Goal: Information Seeking & Learning: Get advice/opinions

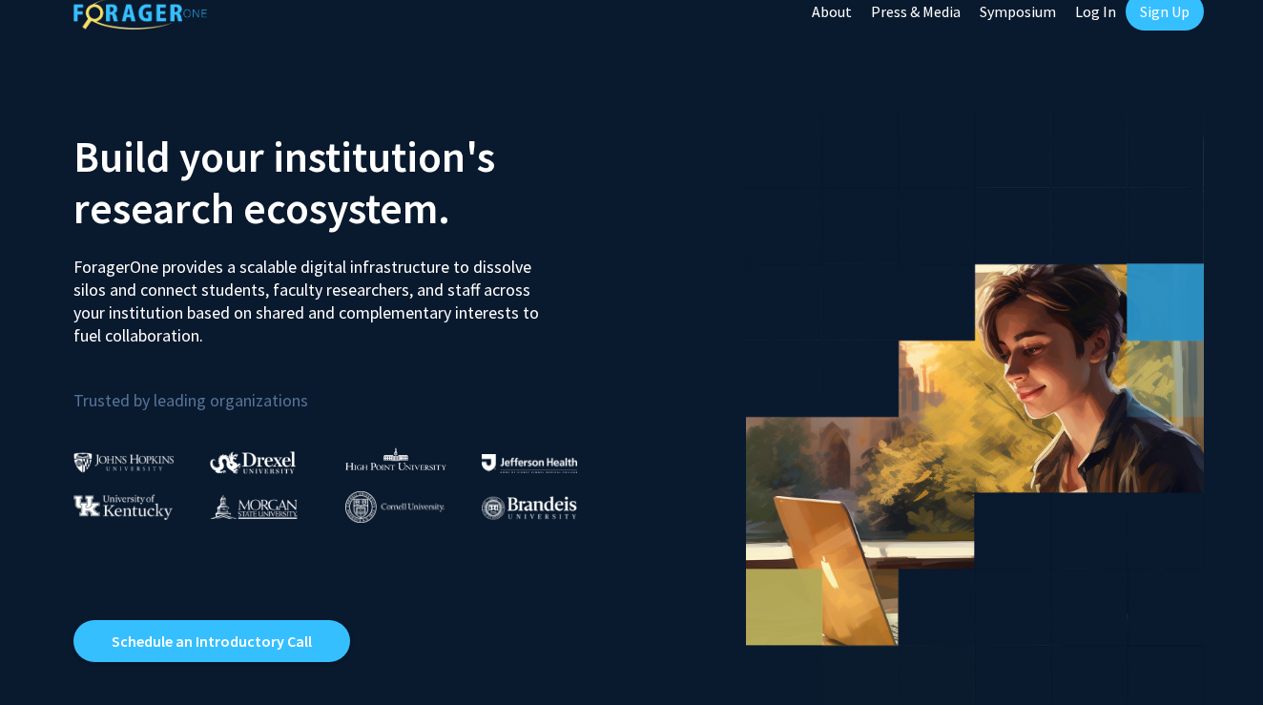
scroll to position [63, 0]
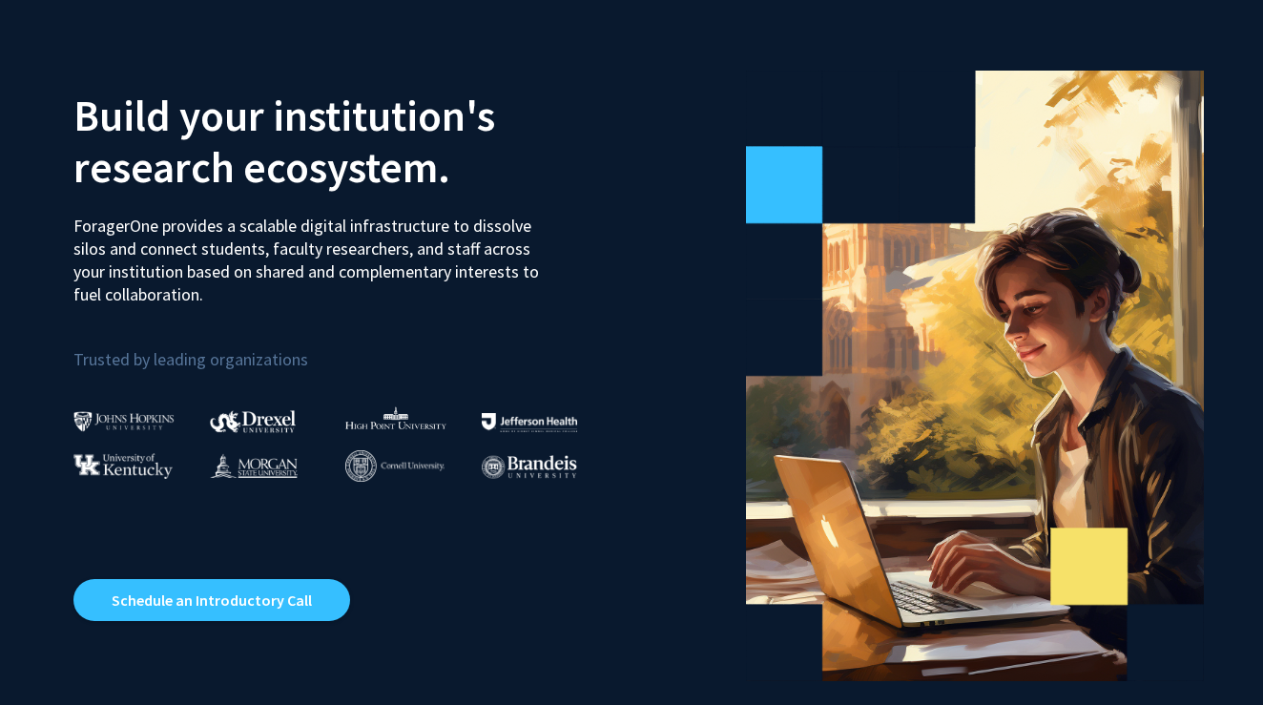
click at [103, 418] on img at bounding box center [123, 421] width 101 height 20
click at [178, 362] on p "Trusted by leading organizations" at bounding box center [345, 348] width 544 height 52
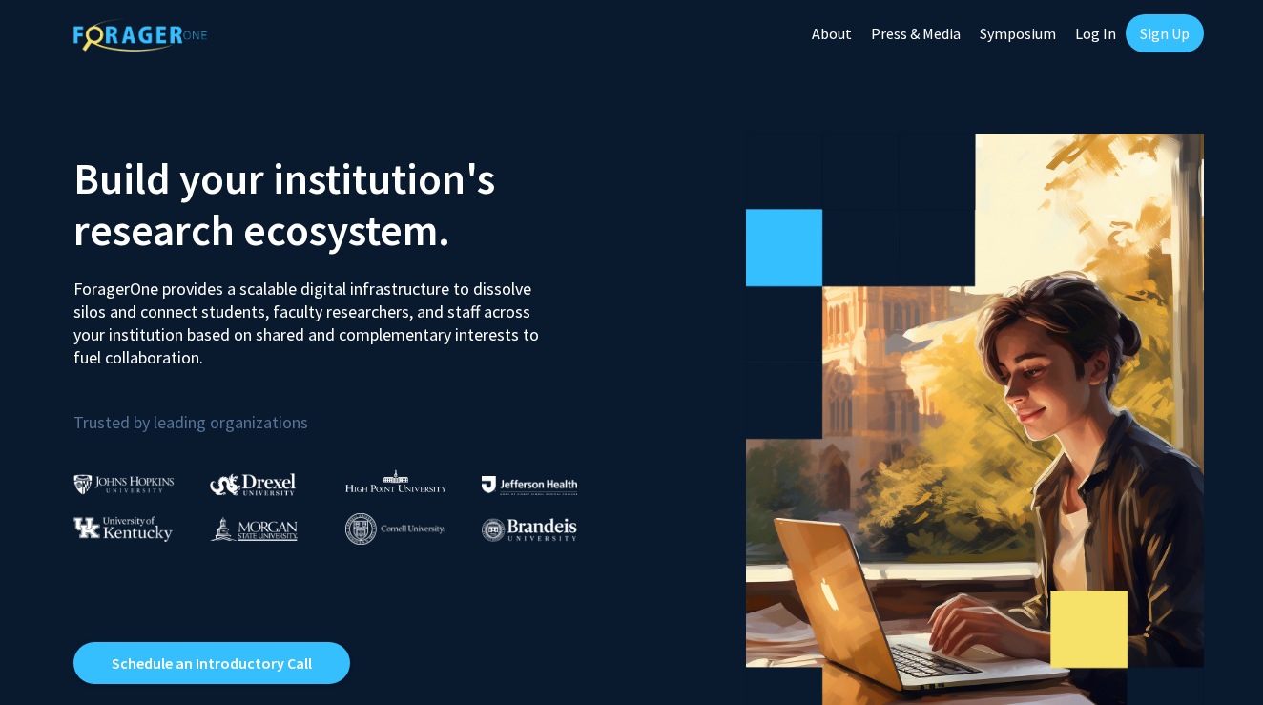
scroll to position [0, 0]
click at [1119, 35] on link "Log In" at bounding box center [1096, 33] width 60 height 67
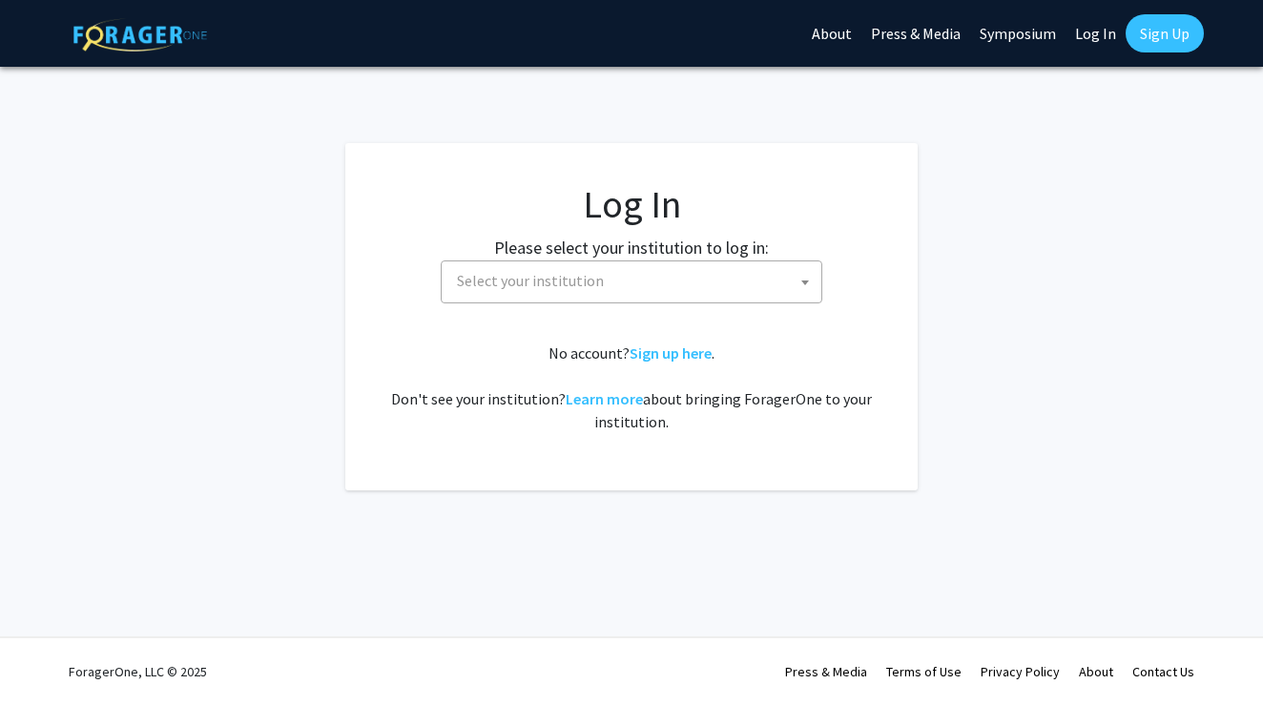
click at [1108, 36] on link "Log In" at bounding box center [1096, 33] width 60 height 67
click at [789, 292] on span "Select your institution" at bounding box center [635, 280] width 372 height 39
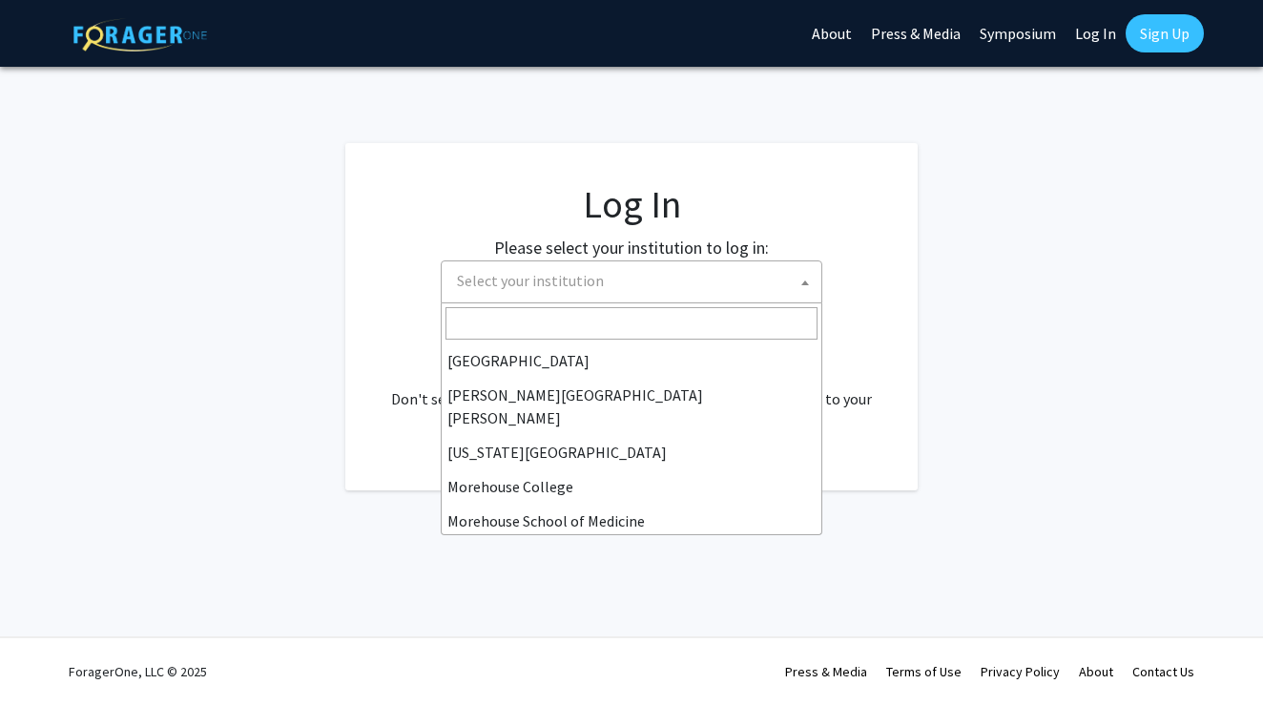
scroll to position [337, 0]
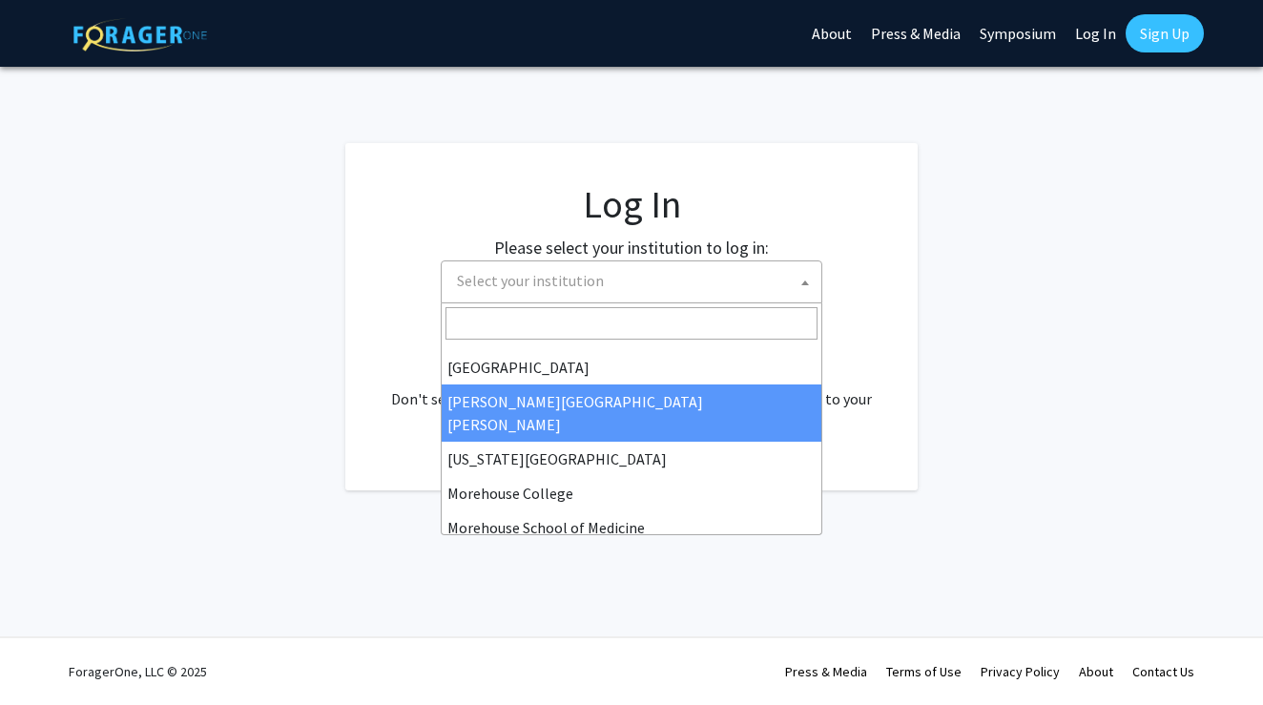
select select "1"
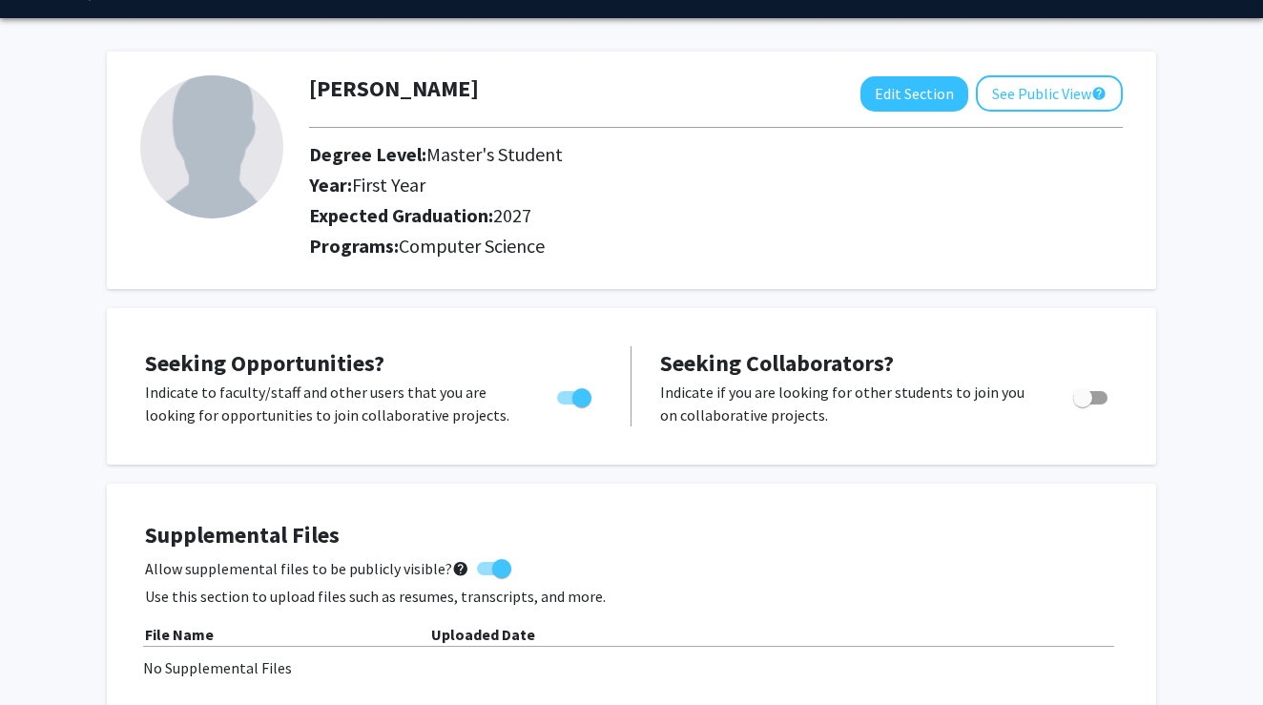
scroll to position [57, 0]
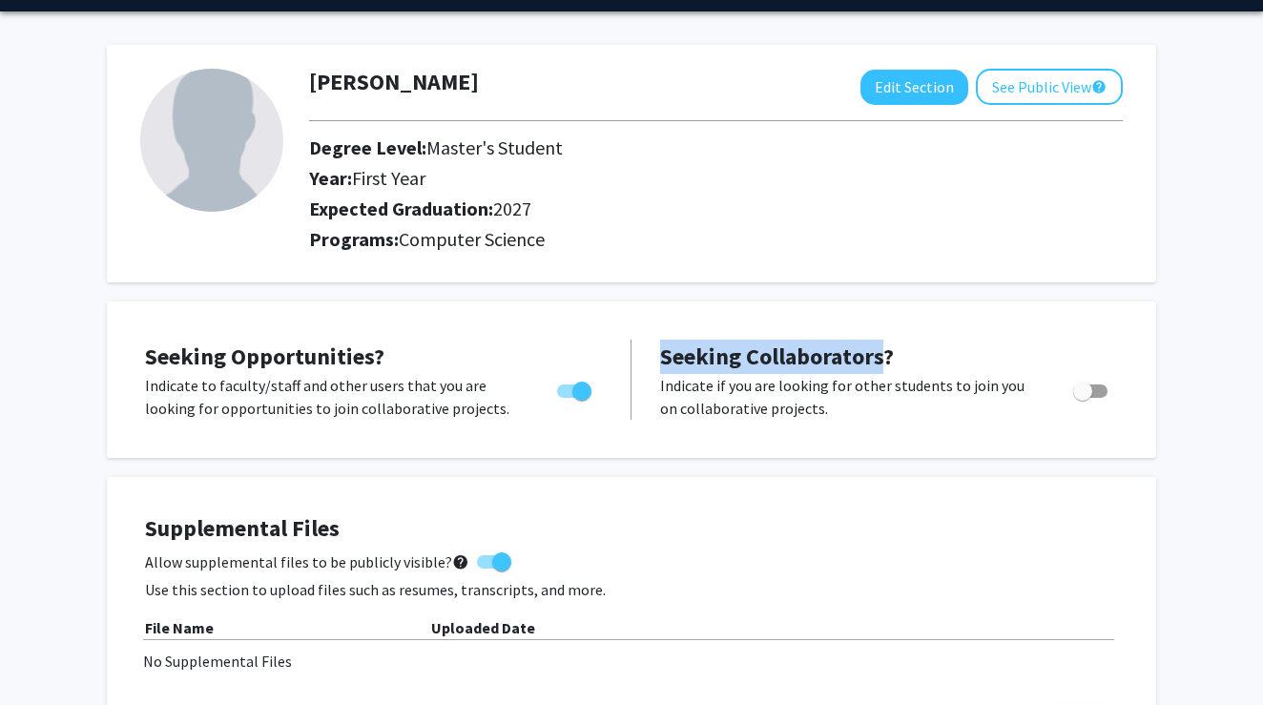
drag, startPoint x: 665, startPoint y: 357, endPoint x: 887, endPoint y: 358, distance: 222.3
click at [887, 358] on span "Seeking Collaborators?" at bounding box center [777, 357] width 234 height 30
copy span "Seeking Collaborators"
click at [800, 418] on p "Indicate if you are looking for other students to join you on collaborative pro…" at bounding box center [848, 397] width 377 height 46
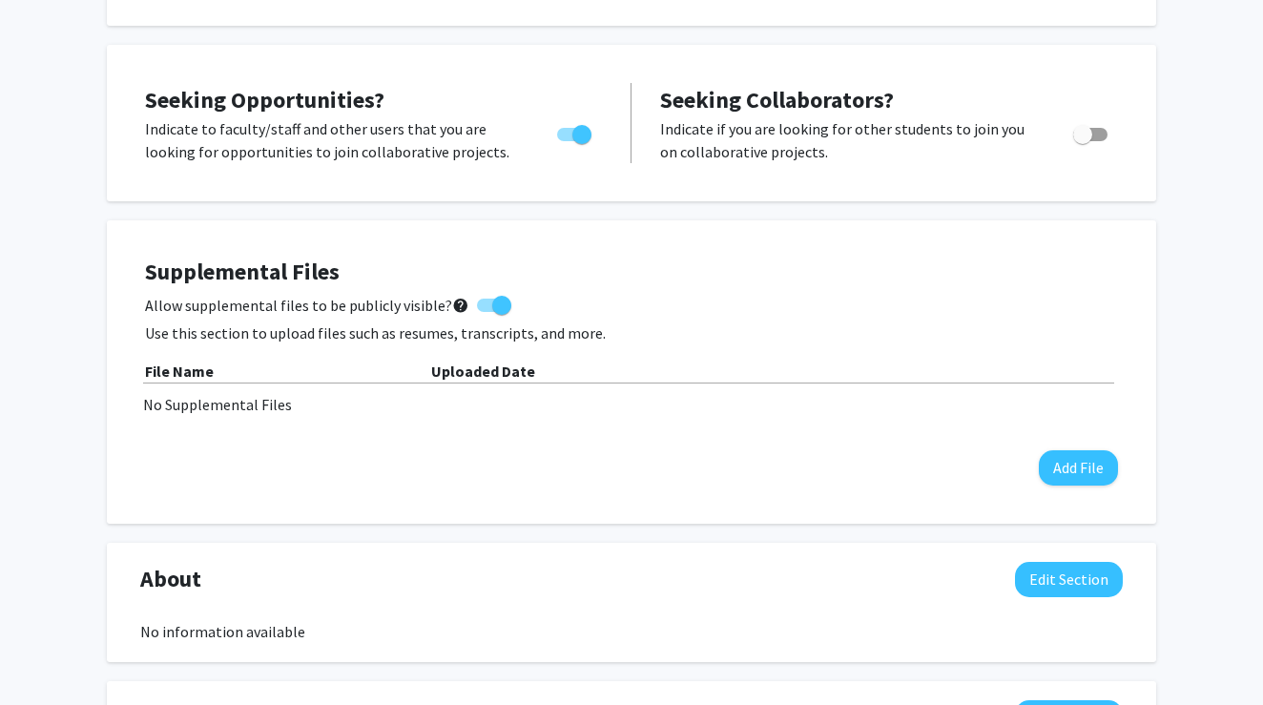
scroll to position [329, 0]
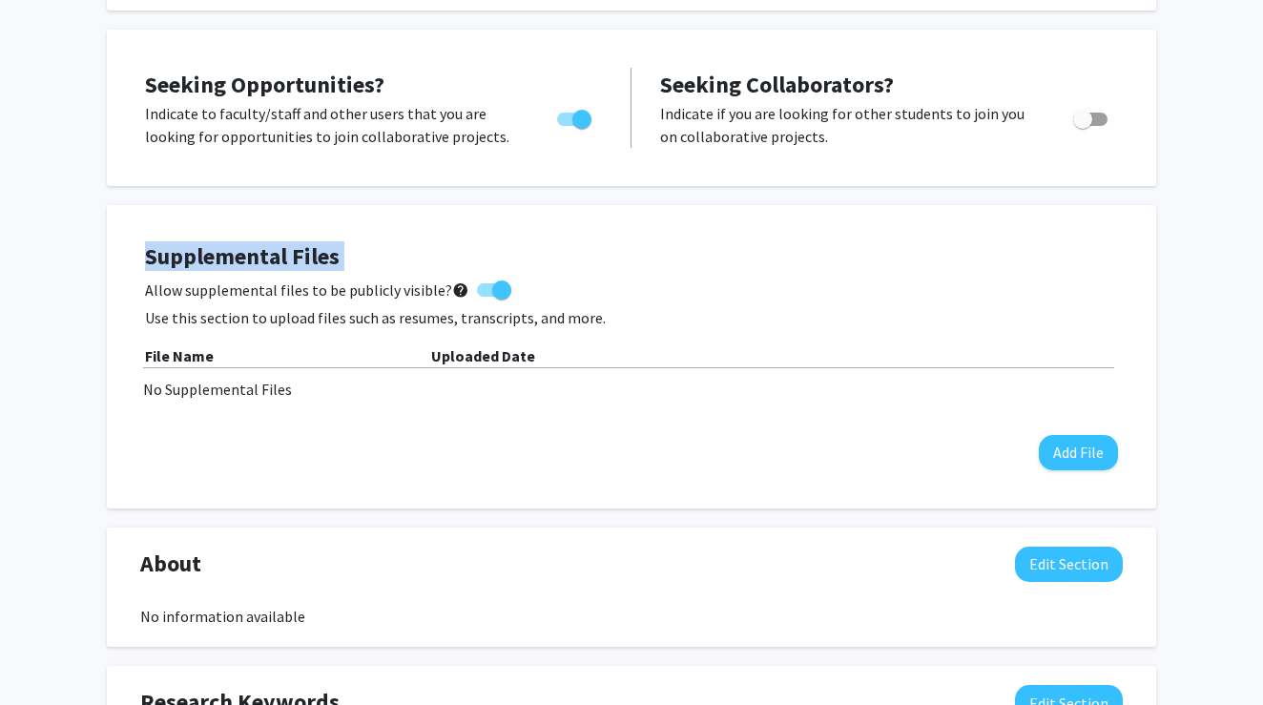
drag, startPoint x: 150, startPoint y: 254, endPoint x: 431, endPoint y: 295, distance: 284.4
click at [431, 295] on div "Supplemental Files Allow supplemental files to be publicly visible? help Use th…" at bounding box center [631, 356] width 973 height 227
copy div "Supplemental Files Allow supplemental files to be publicly visible? help"
click at [431, 258] on h4 "Supplemental Files" at bounding box center [631, 257] width 973 height 28
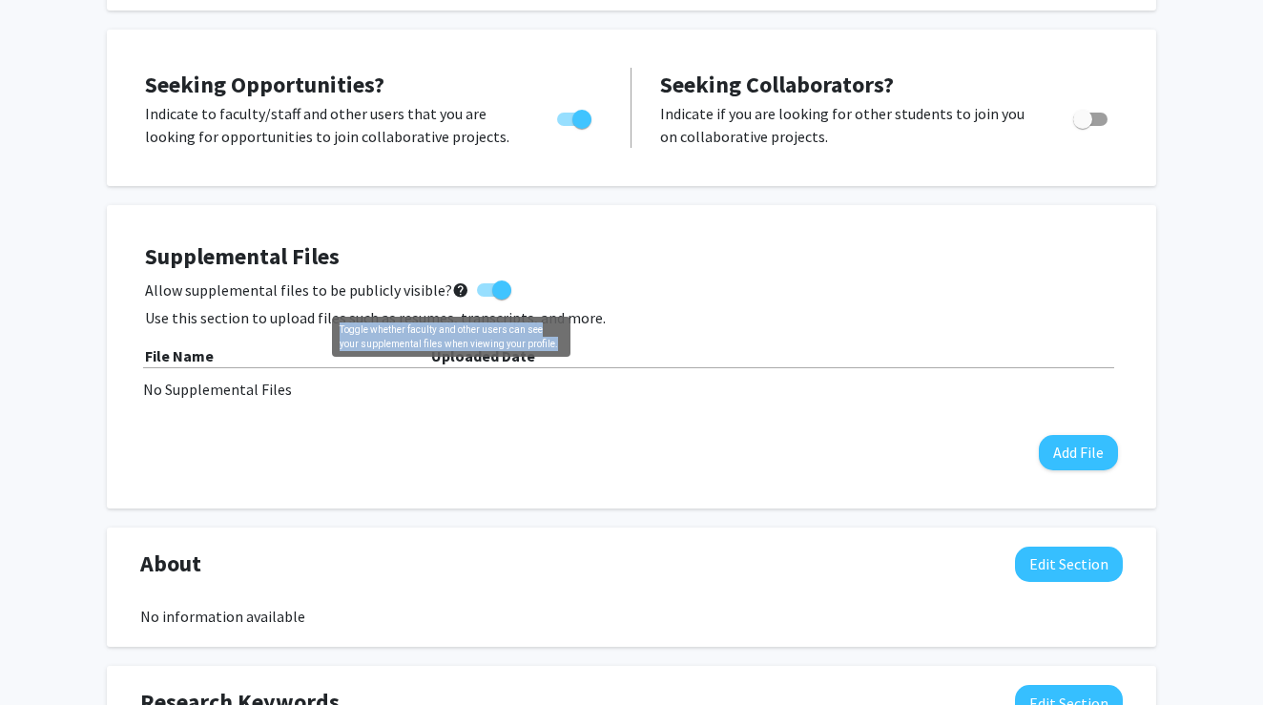
drag, startPoint x: 530, startPoint y: 344, endPoint x: 344, endPoint y: 320, distance: 187.7
click at [344, 320] on div "Toggle whether faculty and other users can see your supplemental files when vie…" at bounding box center [451, 337] width 239 height 40
copy div "Toggle whether faculty and other users can see your supplemental files when vie…"
click at [301, 318] on p "Use this section to upload files such as resumes, transcripts, and more." at bounding box center [631, 317] width 973 height 23
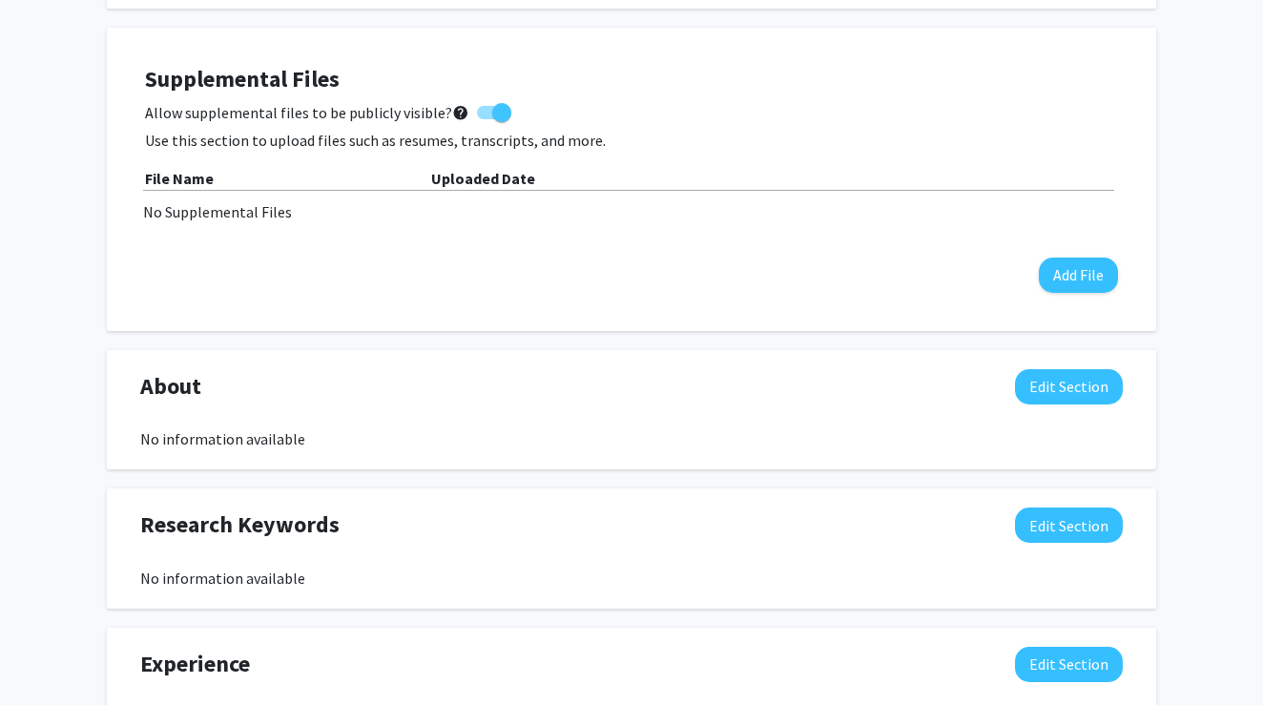
scroll to position [521, 0]
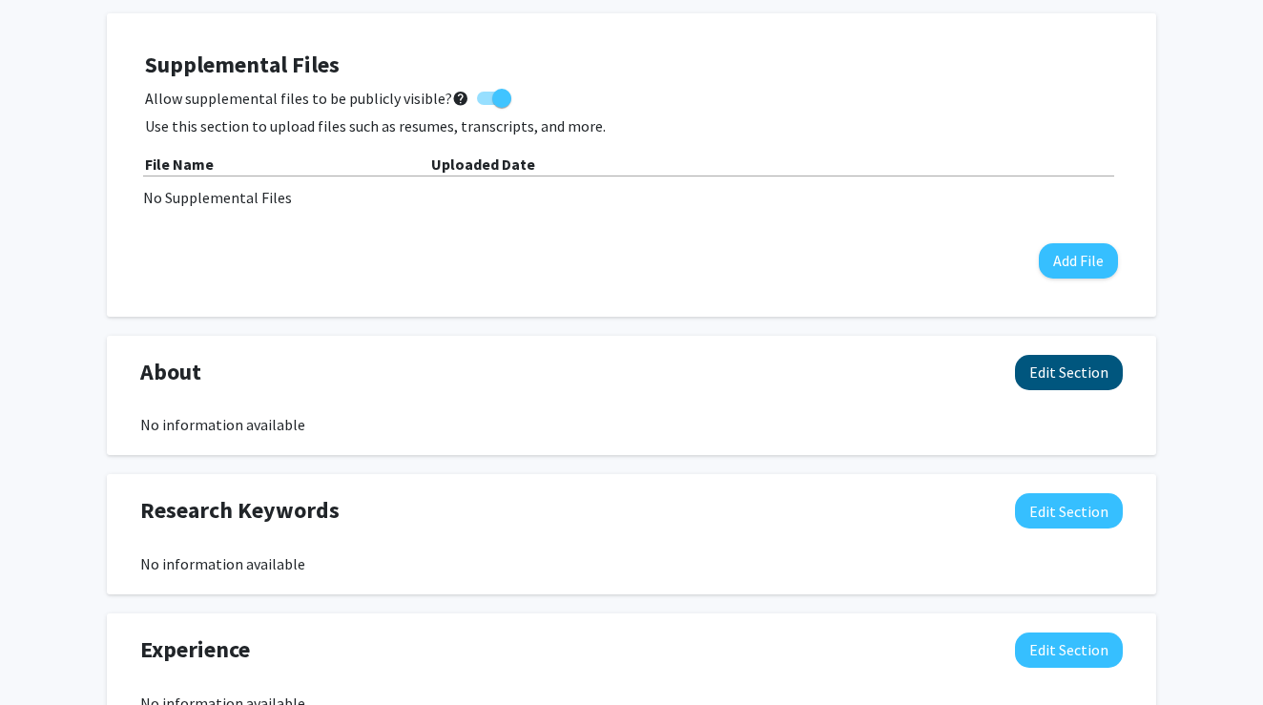
click at [1041, 384] on button "Edit Section" at bounding box center [1069, 372] width 108 height 35
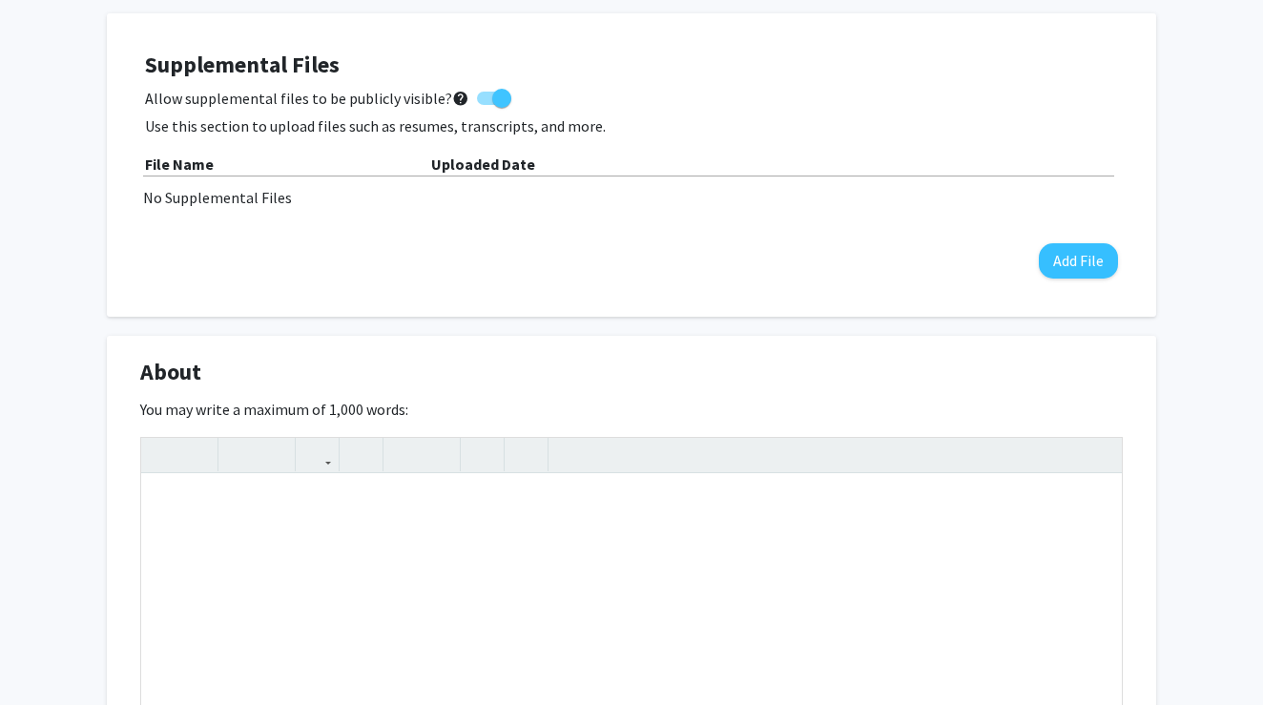
click at [597, 339] on div "About Edit Section You may write a maximum of 1,000 words: Insert link Remove l…" at bounding box center [631, 604] width 1049 height 536
click at [595, 381] on div "About Edit Section" at bounding box center [631, 377] width 1011 height 44
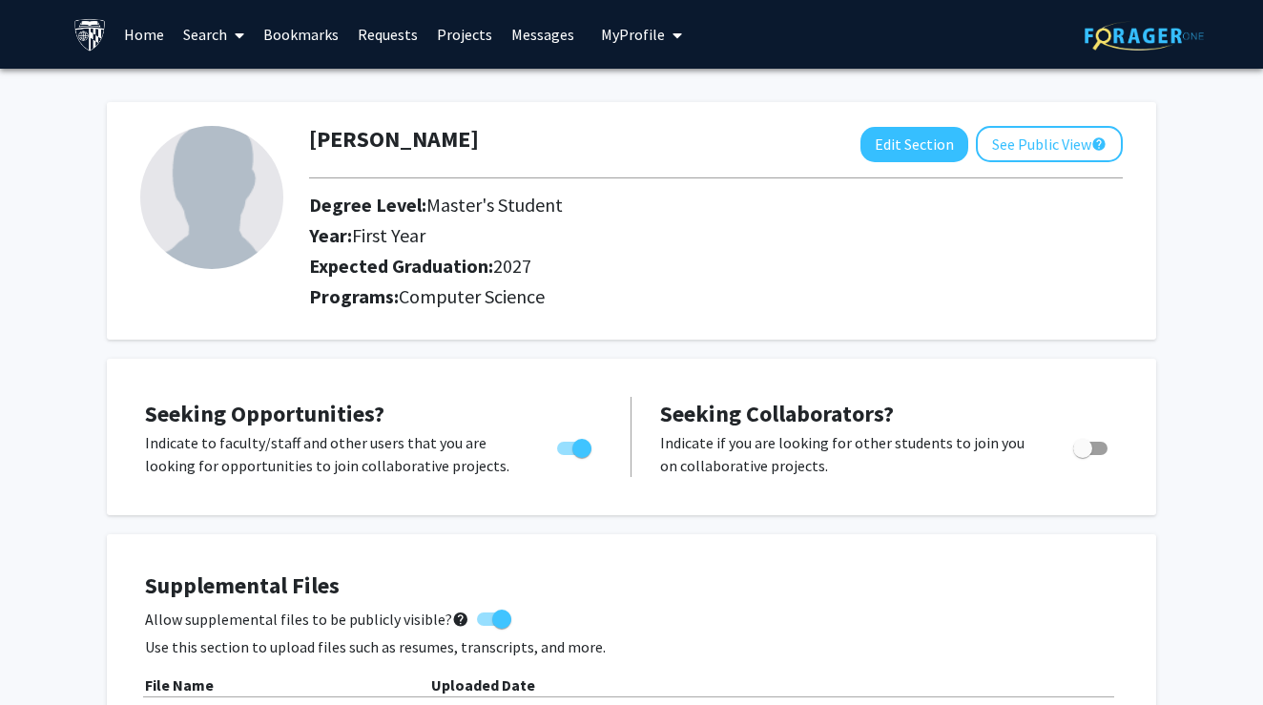
scroll to position [0, 0]
click at [232, 45] on span at bounding box center [235, 35] width 17 height 67
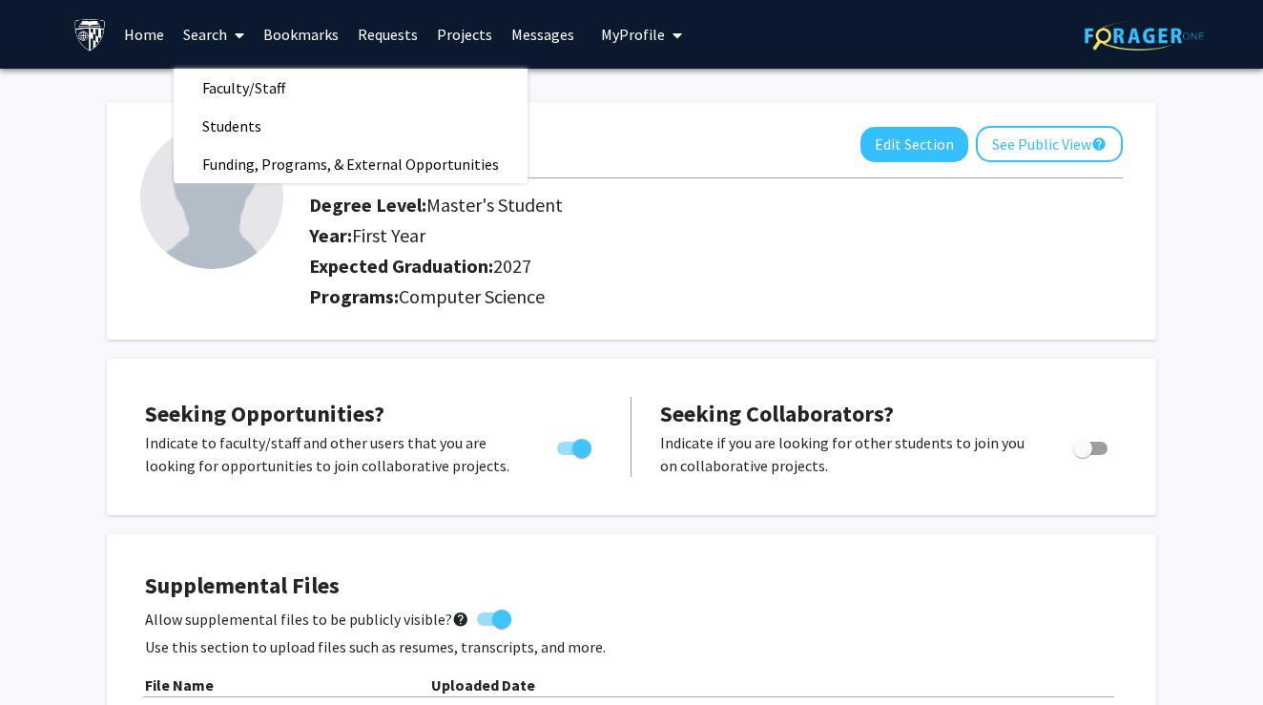
click at [232, 36] on span at bounding box center [235, 35] width 17 height 67
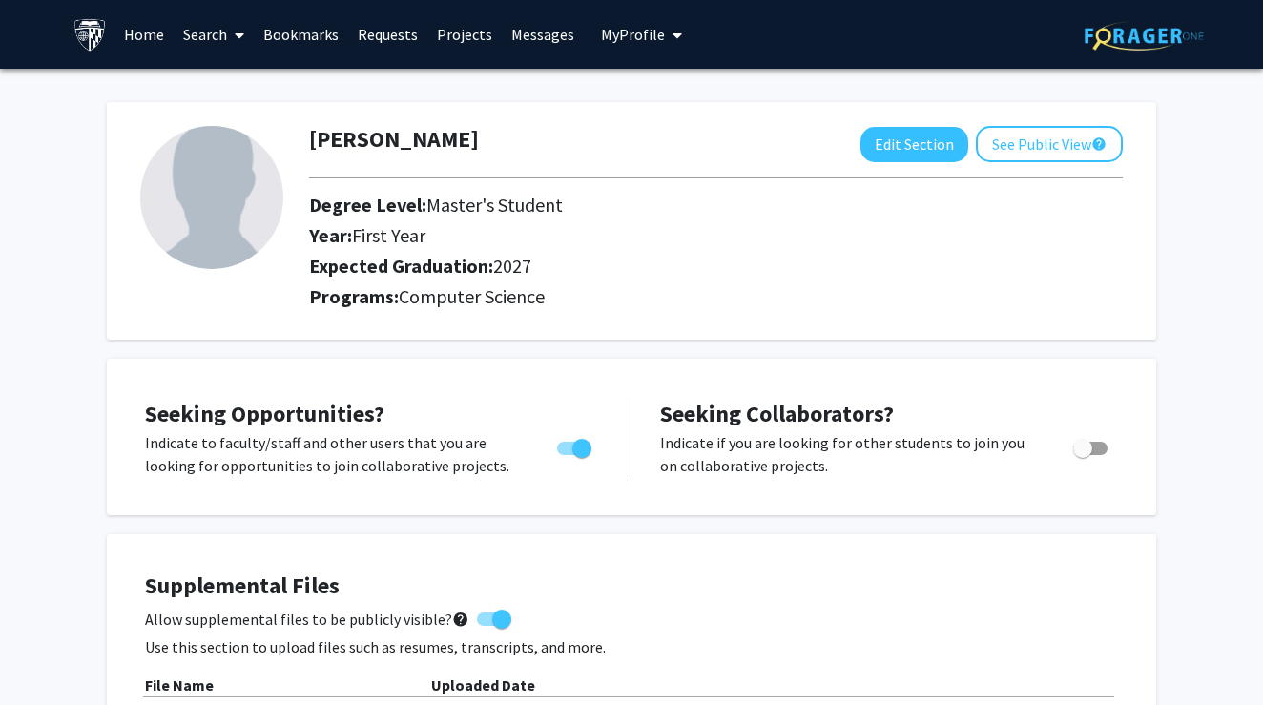
click at [636, 43] on span "My Profile" at bounding box center [633, 34] width 64 height 19
click at [218, 42] on link "Search" at bounding box center [214, 34] width 80 height 67
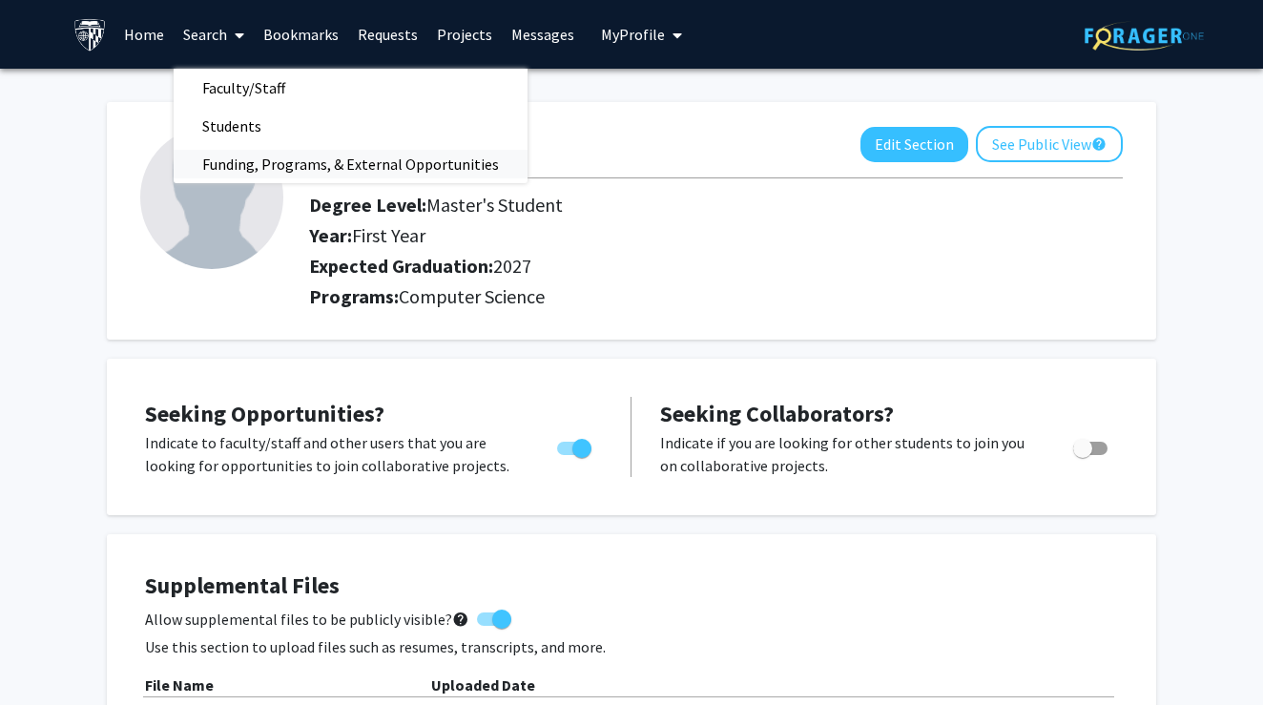
click at [248, 167] on span "Funding, Programs, & External Opportunities" at bounding box center [351, 164] width 354 height 38
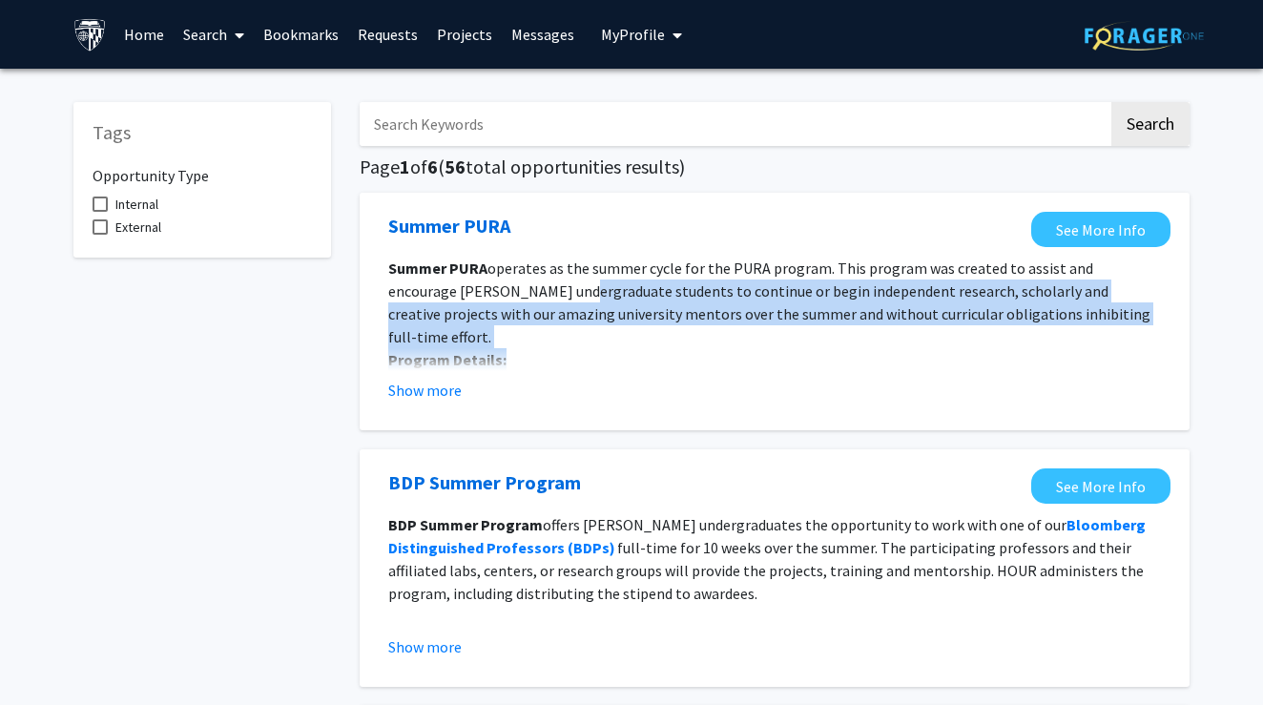
drag, startPoint x: 542, startPoint y: 332, endPoint x: 504, endPoint y: 300, distance: 50.1
click at [504, 300] on div "Summer PURA operates as the summer cycle for the PURA program. This program was…" at bounding box center [774, 383] width 773 height 252
copy div "duate students to continue or begin independent research, scholarly and creativ…"
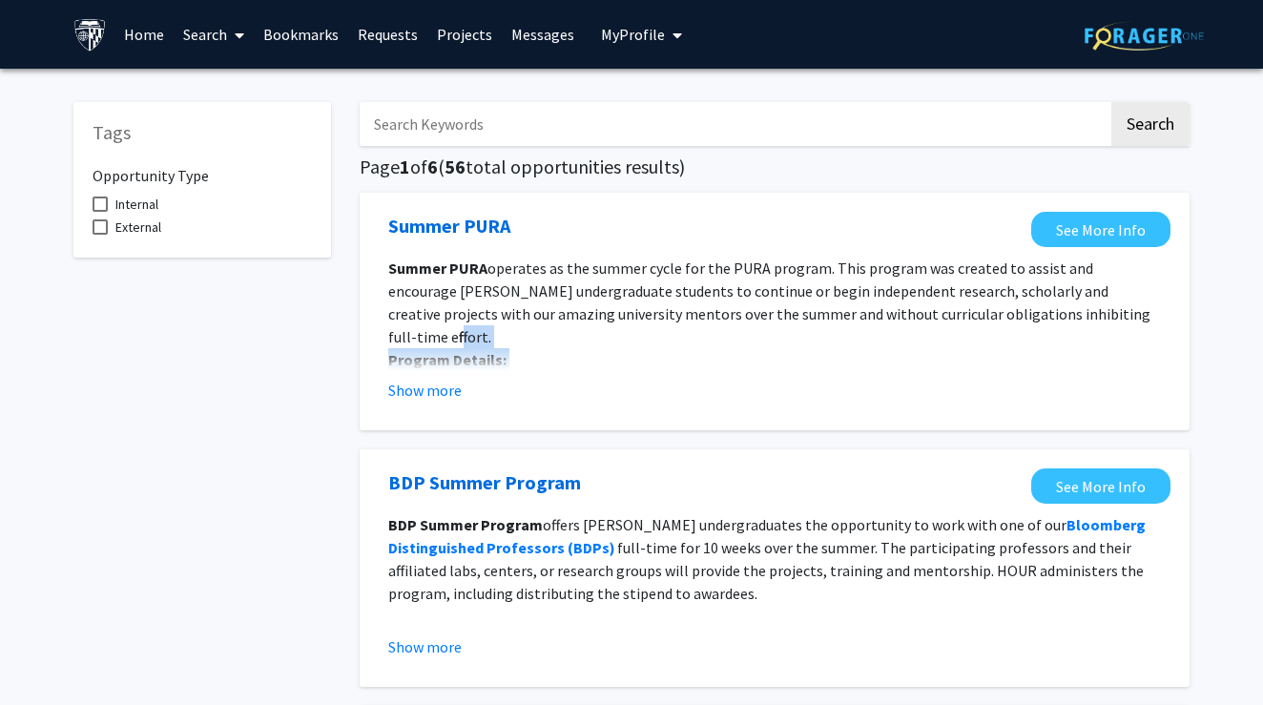
drag, startPoint x: 1076, startPoint y: 316, endPoint x: 786, endPoint y: 379, distance: 296.8
click at [786, 379] on fg-read-more "Summer PURA operates as the summer cycle for the PURA program. This program was…" at bounding box center [774, 329] width 773 height 145
copy div "operates as the summer cycle for the PURA program. This program was created to …"
click at [680, 371] on p "Award type: individual award" at bounding box center [774, 382] width 773 height 23
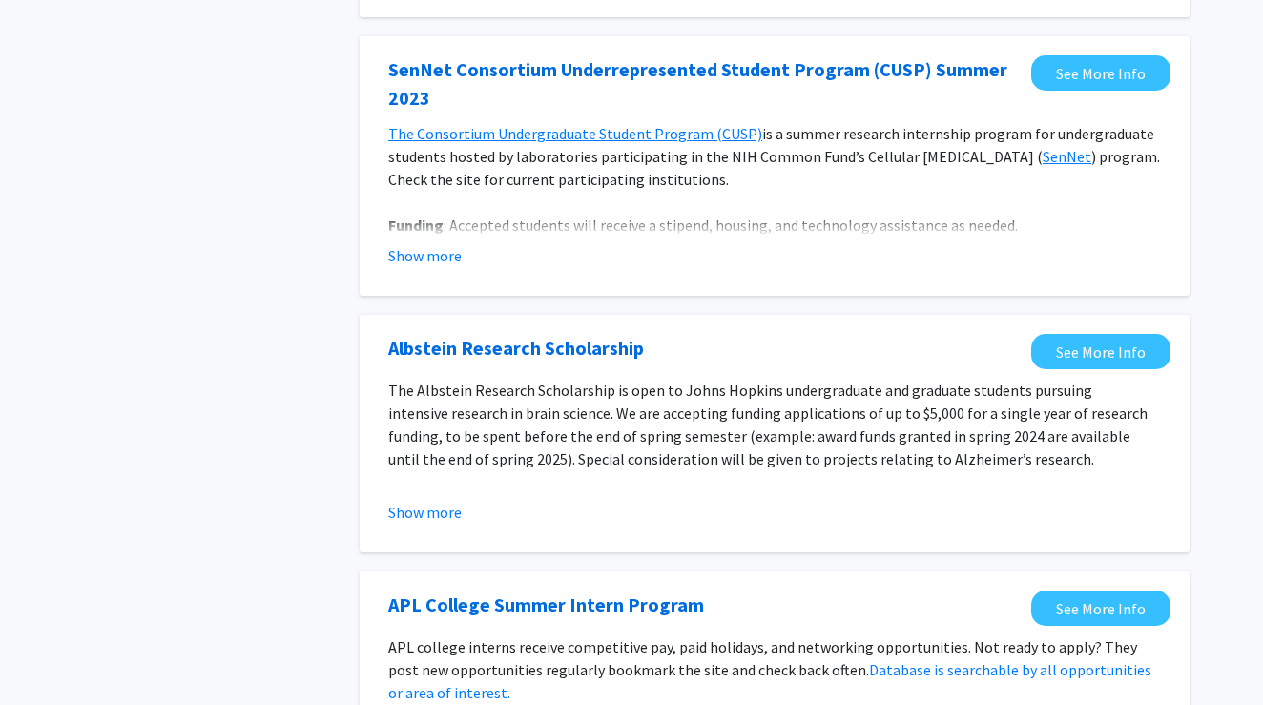
scroll to position [1085, 0]
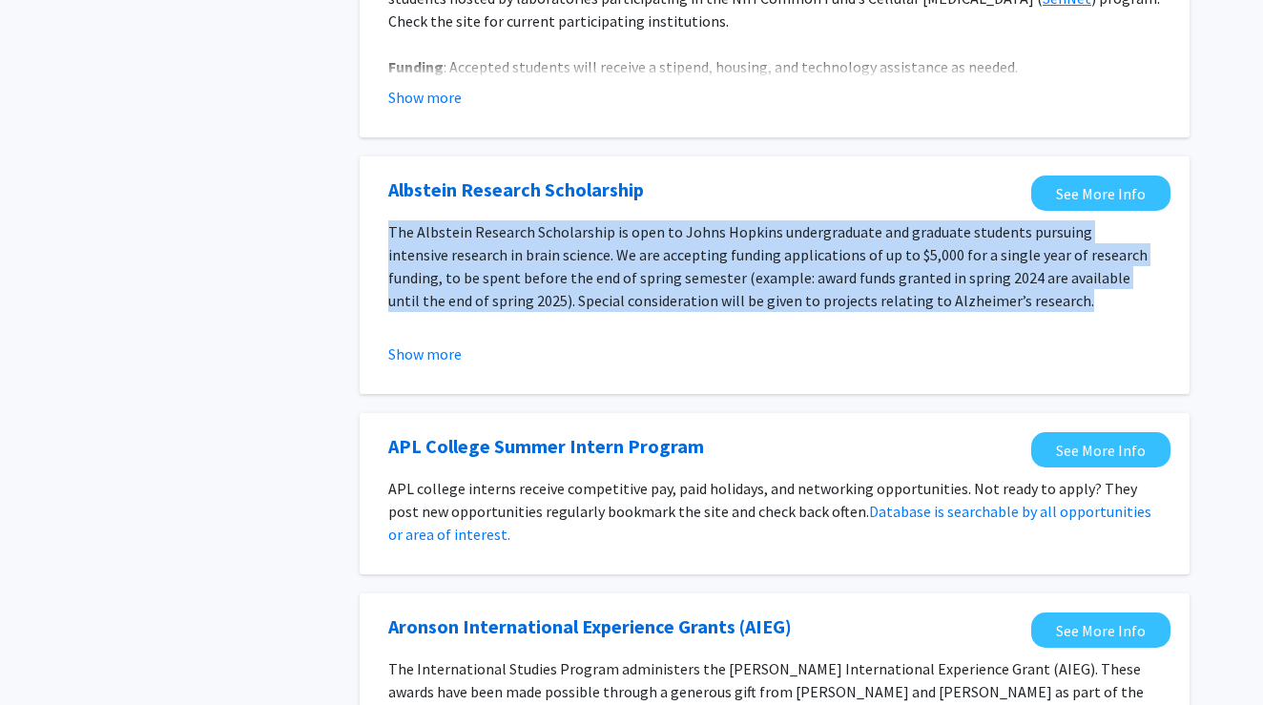
drag, startPoint x: 388, startPoint y: 237, endPoint x: 1044, endPoint y: 305, distance: 659.0
click at [1044, 305] on p "The Albstein Research Scholarship is open to Johns Hopkins undergraduate and gr…" at bounding box center [774, 266] width 773 height 92
copy p "The Albstein Research Scholarship is open to Johns Hopkins undergraduate and gr…"
click at [932, 394] on div "Albstein Research Scholarship See More Info The Albstein Research Scholarship i…" at bounding box center [775, 275] width 830 height 238
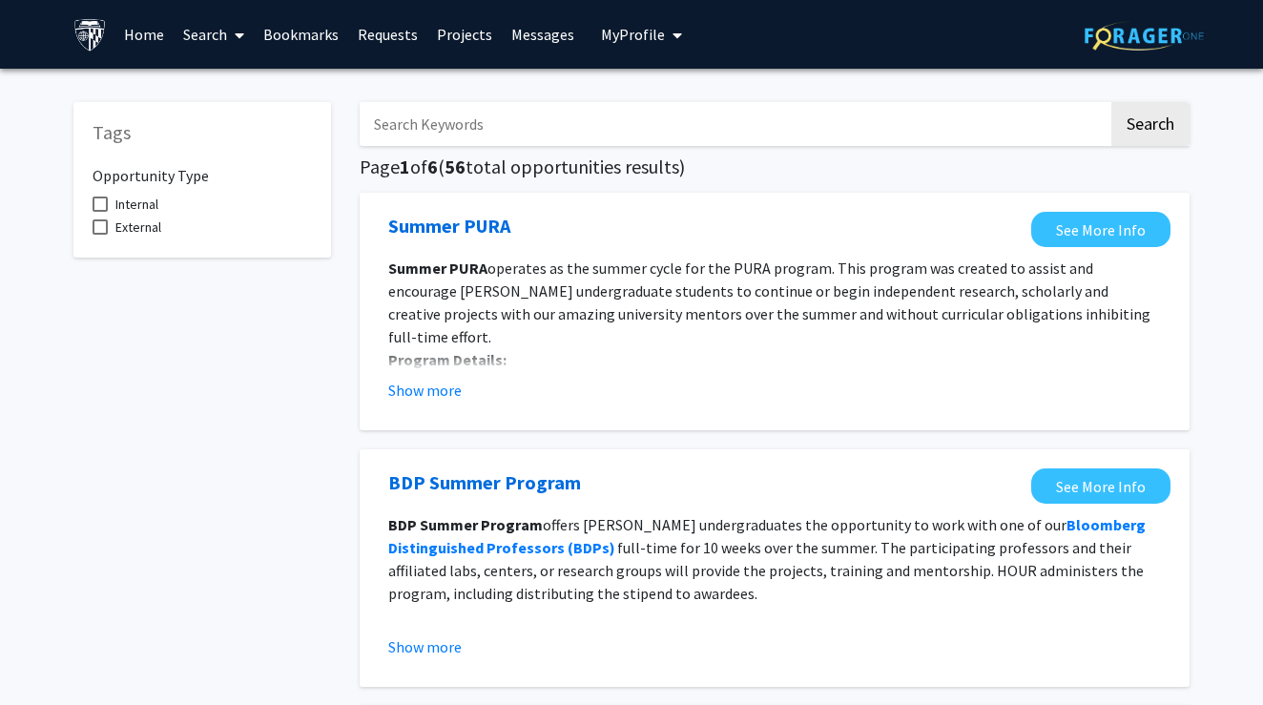
scroll to position [0, 0]
click at [149, 213] on span "Internal" at bounding box center [136, 204] width 43 height 23
click at [100, 213] on input "Internal" at bounding box center [99, 212] width 1 height 1
click at [149, 213] on span "Internal" at bounding box center [136, 204] width 43 height 23
click at [100, 213] on input "Internal" at bounding box center [99, 212] width 1 height 1
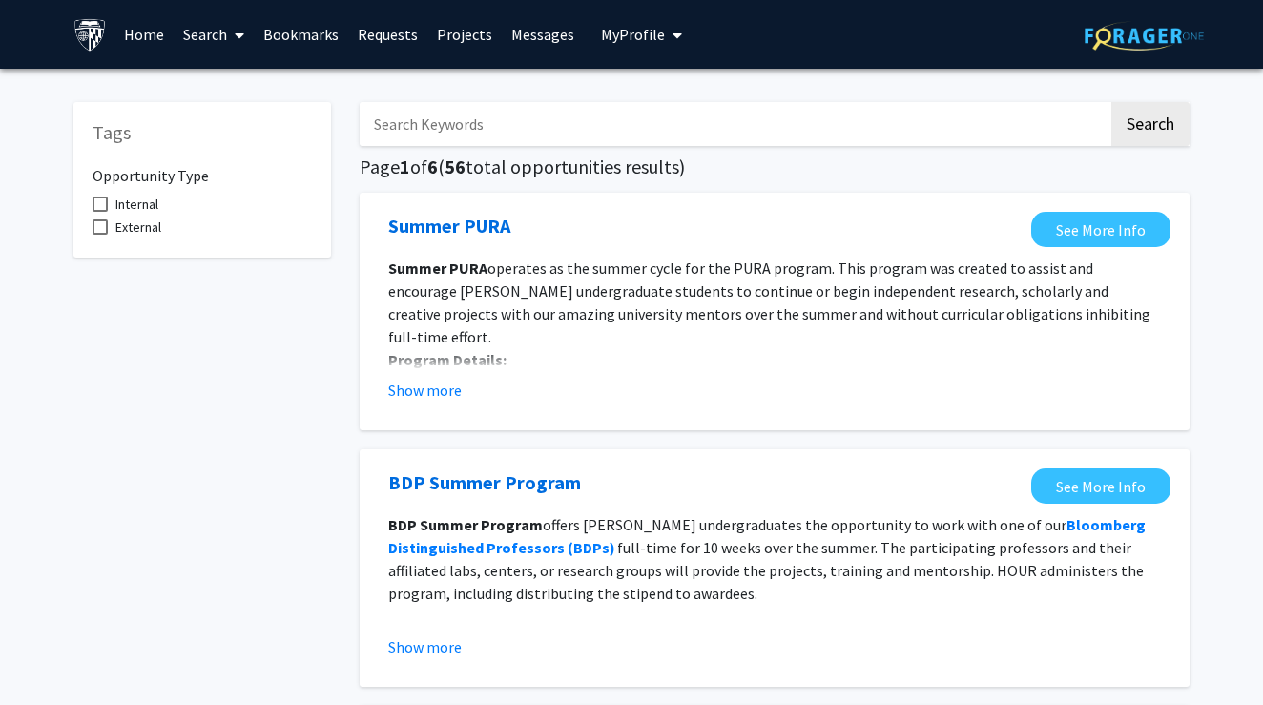
click at [149, 213] on span "Internal" at bounding box center [136, 204] width 43 height 23
click at [100, 213] on input "Internal" at bounding box center [99, 212] width 1 height 1
click at [149, 213] on span "Internal" at bounding box center [136, 204] width 43 height 23
click at [100, 213] on input "Internal" at bounding box center [99, 212] width 1 height 1
checkbox input "false"
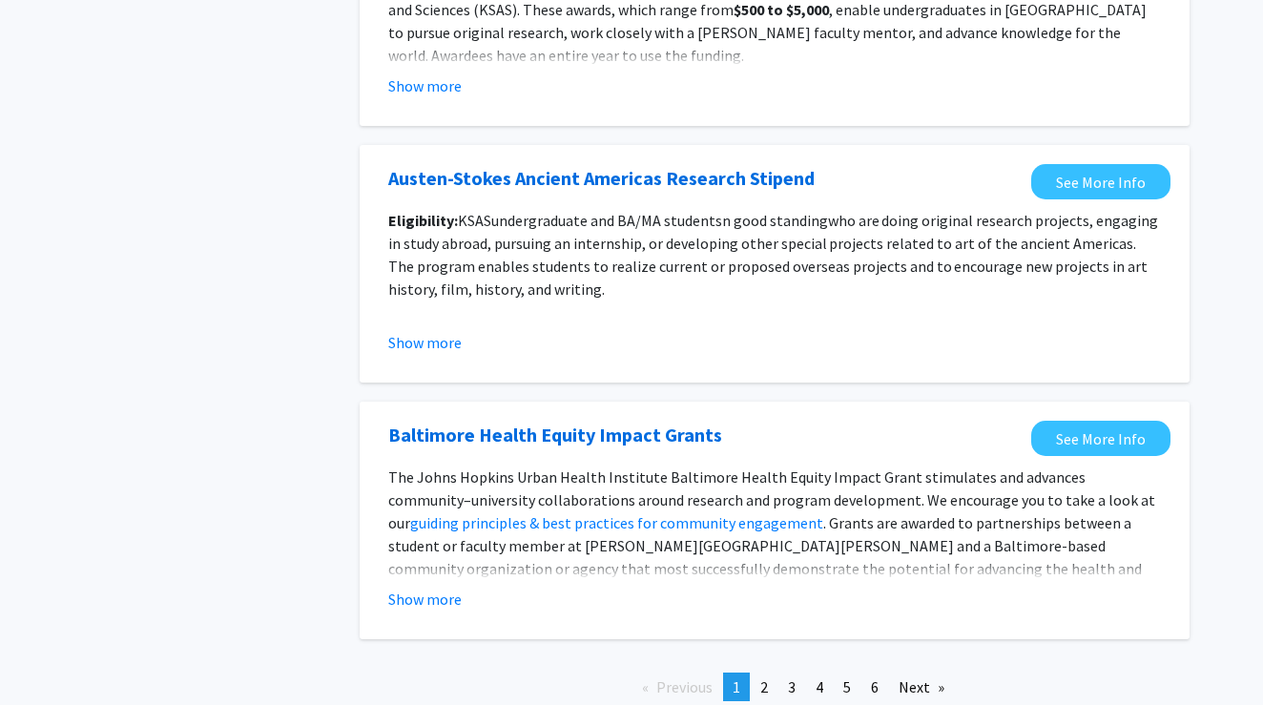
scroll to position [2067, 0]
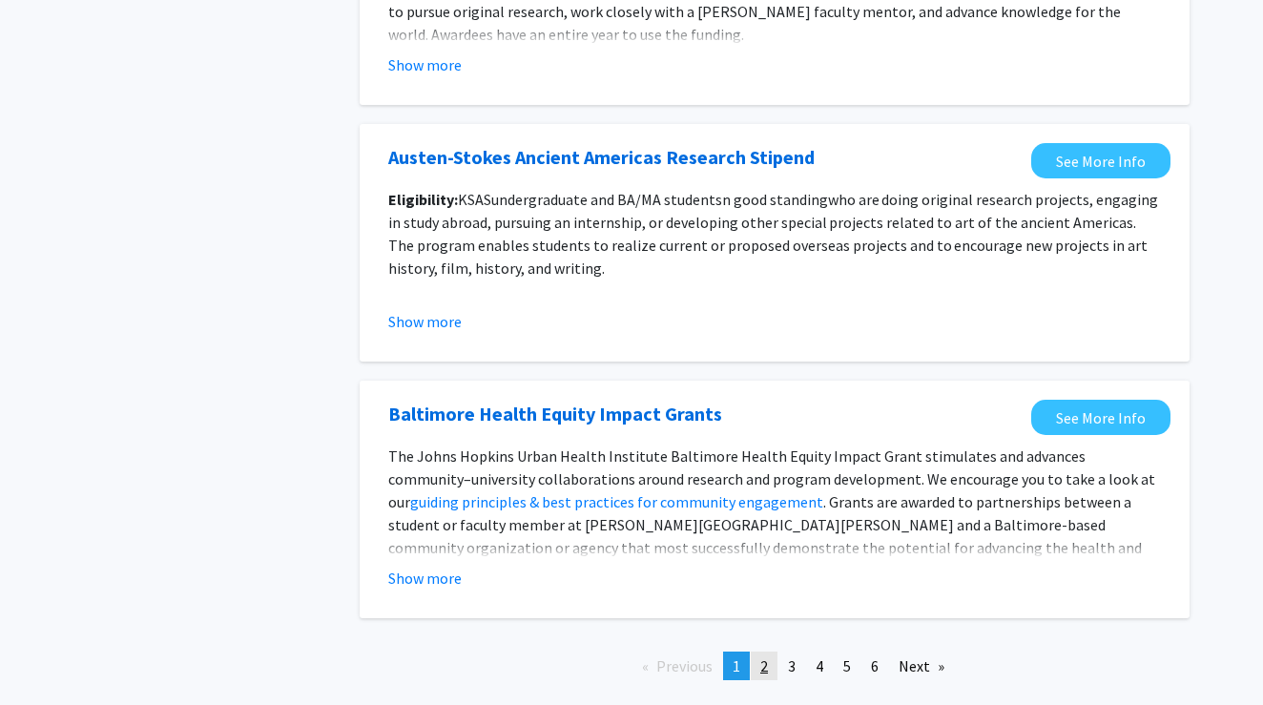
click at [767, 669] on span "2" at bounding box center [764, 665] width 8 height 19
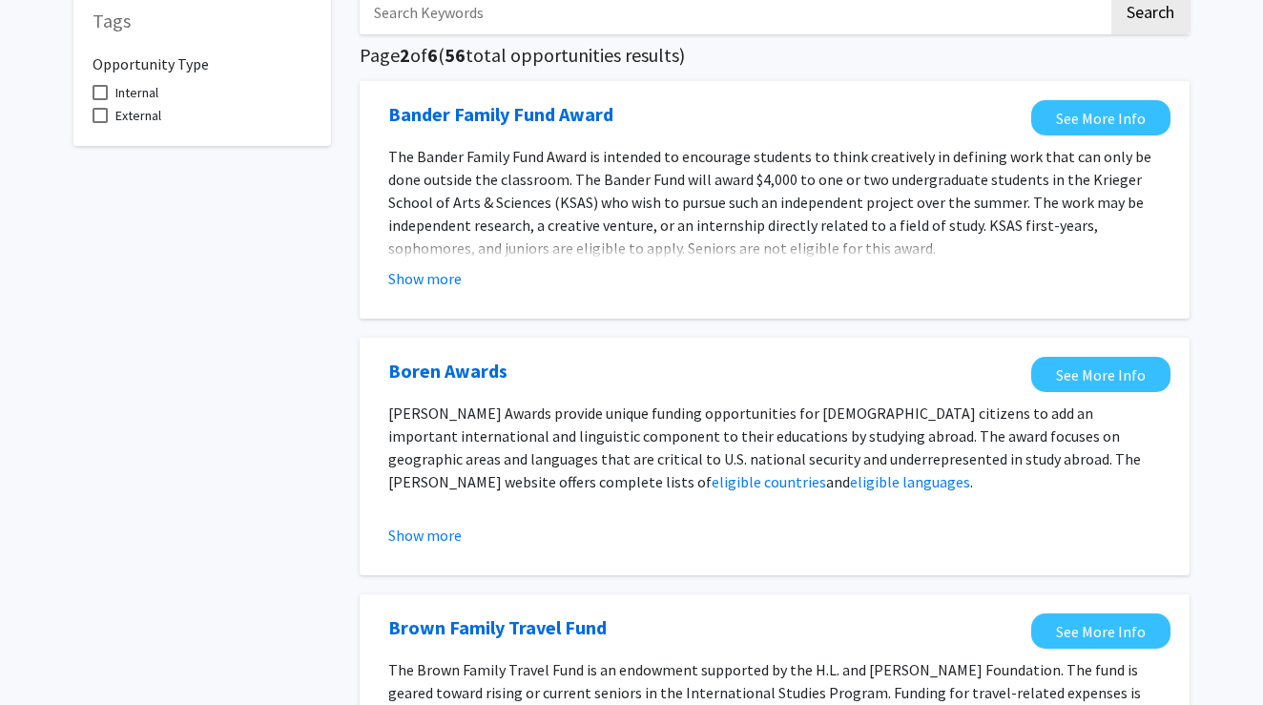
scroll to position [115, 0]
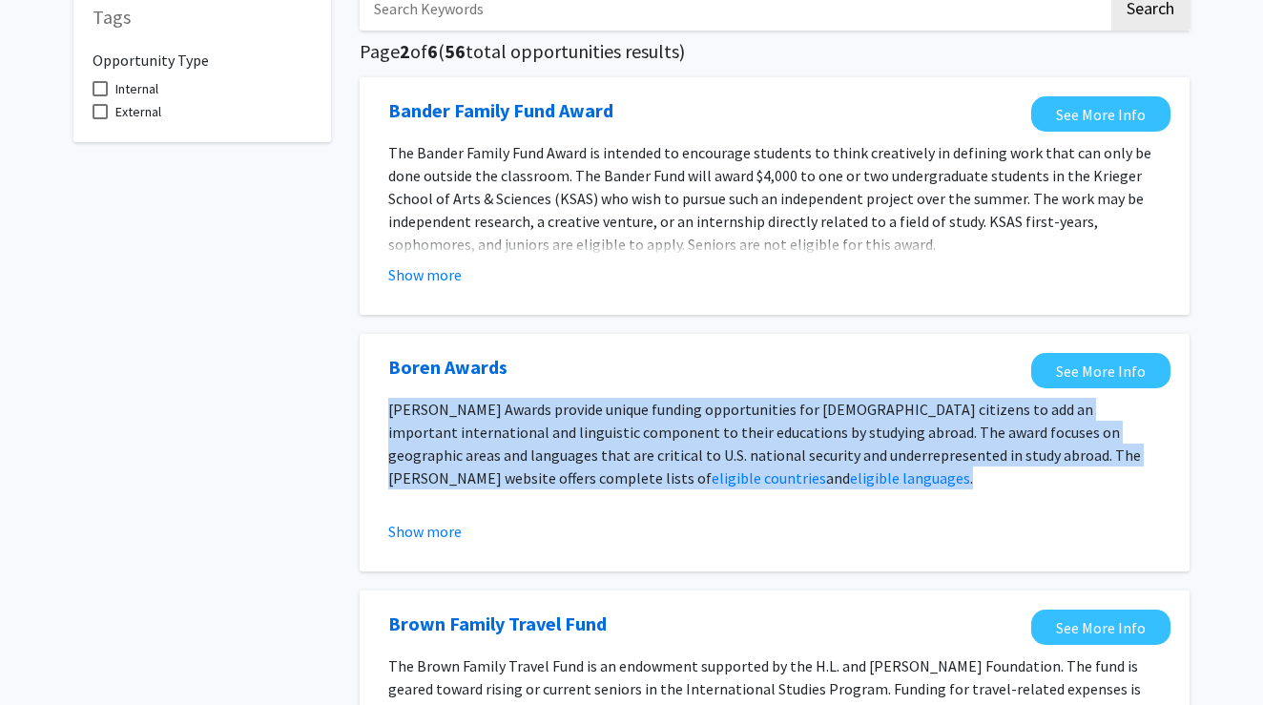
drag, startPoint x: 389, startPoint y: 410, endPoint x: 684, endPoint y: 479, distance: 302.7
click at [684, 479] on p "[PERSON_NAME] Awards provide unique funding opportunities for [DEMOGRAPHIC_DATA…" at bounding box center [774, 444] width 773 height 92
copy p "[PERSON_NAME] Awards provide unique funding opportunities for [DEMOGRAPHIC_DATA…"
click at [651, 494] on p at bounding box center [774, 500] width 773 height 23
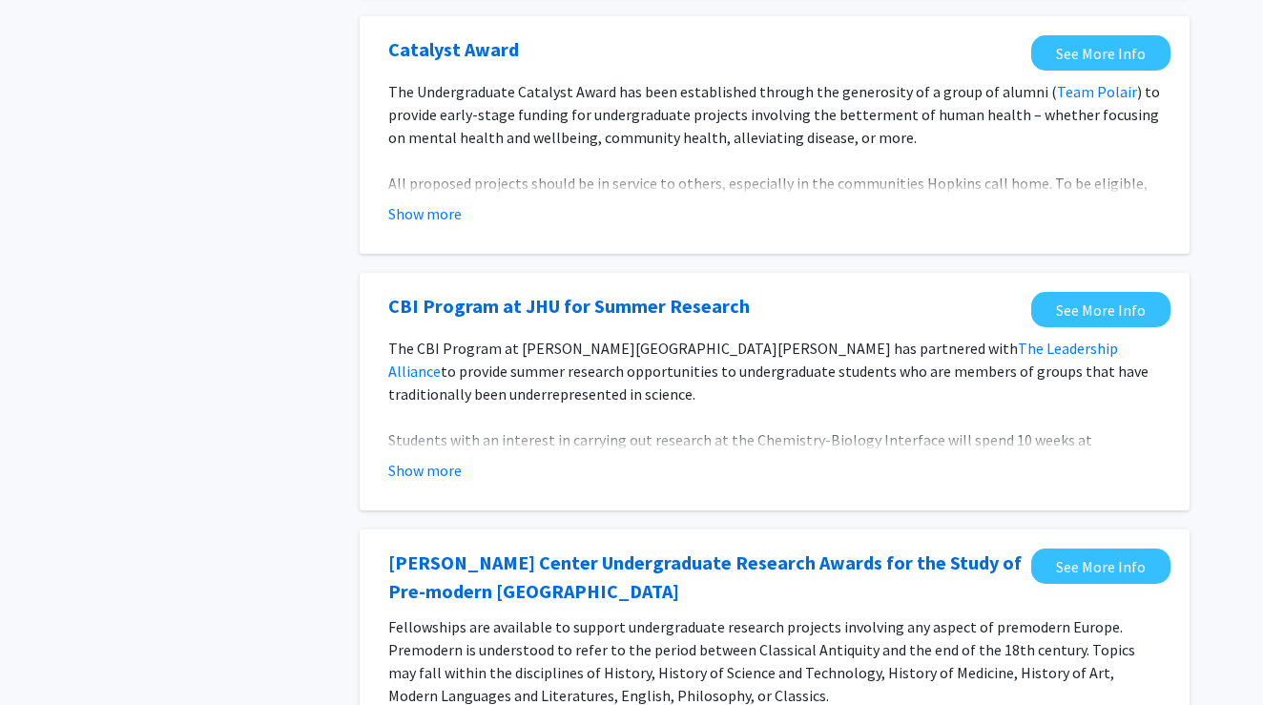
scroll to position [1015, 0]
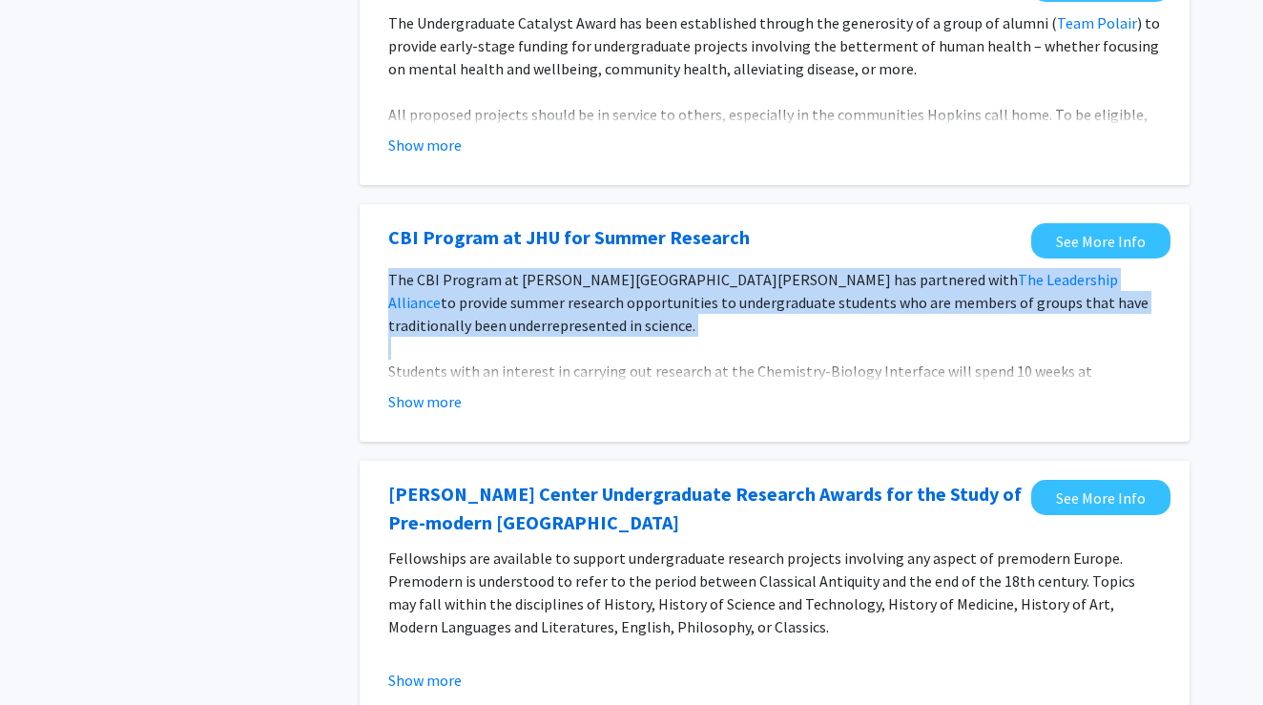
drag, startPoint x: 389, startPoint y: 280, endPoint x: 588, endPoint y: 344, distance: 208.8
click at [588, 344] on div "The CBI Program at [PERSON_NAME][GEOGRAPHIC_DATA][PERSON_NAME] has partnered wi…" at bounding box center [774, 405] width 773 height 275
copy p "The CBI Program at [PERSON_NAME][GEOGRAPHIC_DATA][PERSON_NAME] has partnered wi…"
click at [501, 496] on link "[PERSON_NAME] Center Undergraduate Research Awards for the Study of Pre-modern …" at bounding box center [704, 508] width 633 height 57
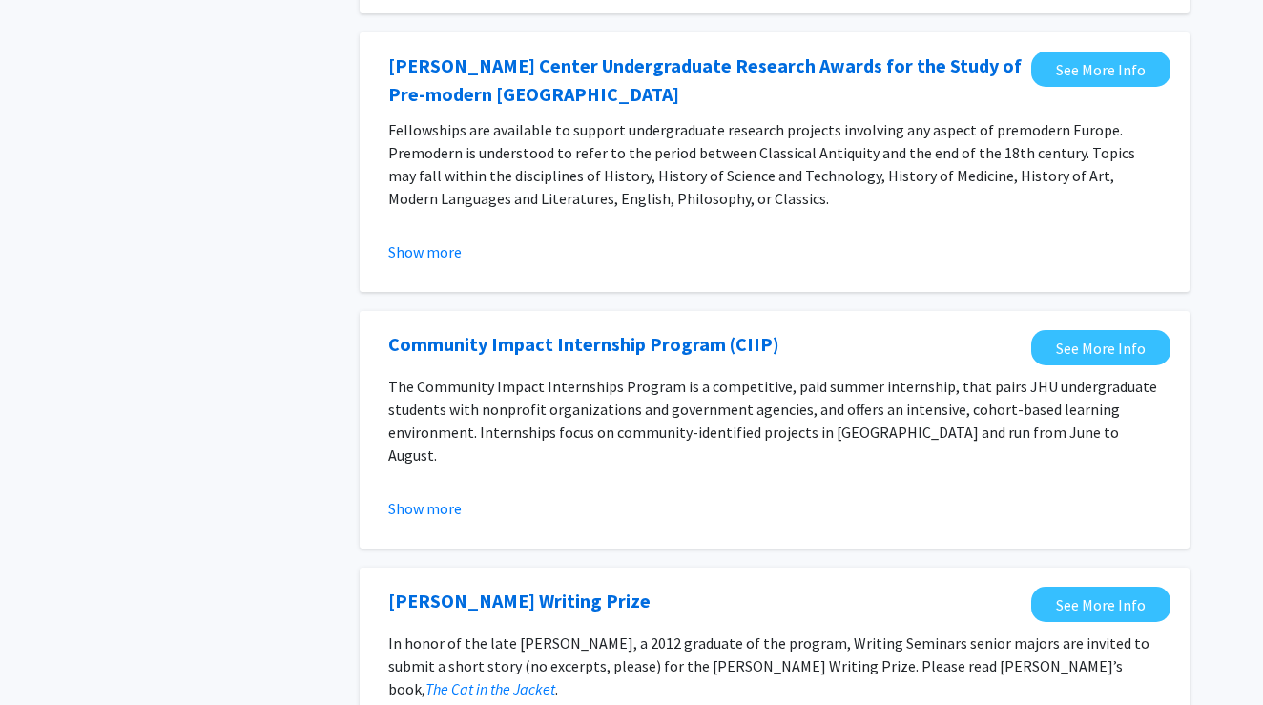
scroll to position [1443, 0]
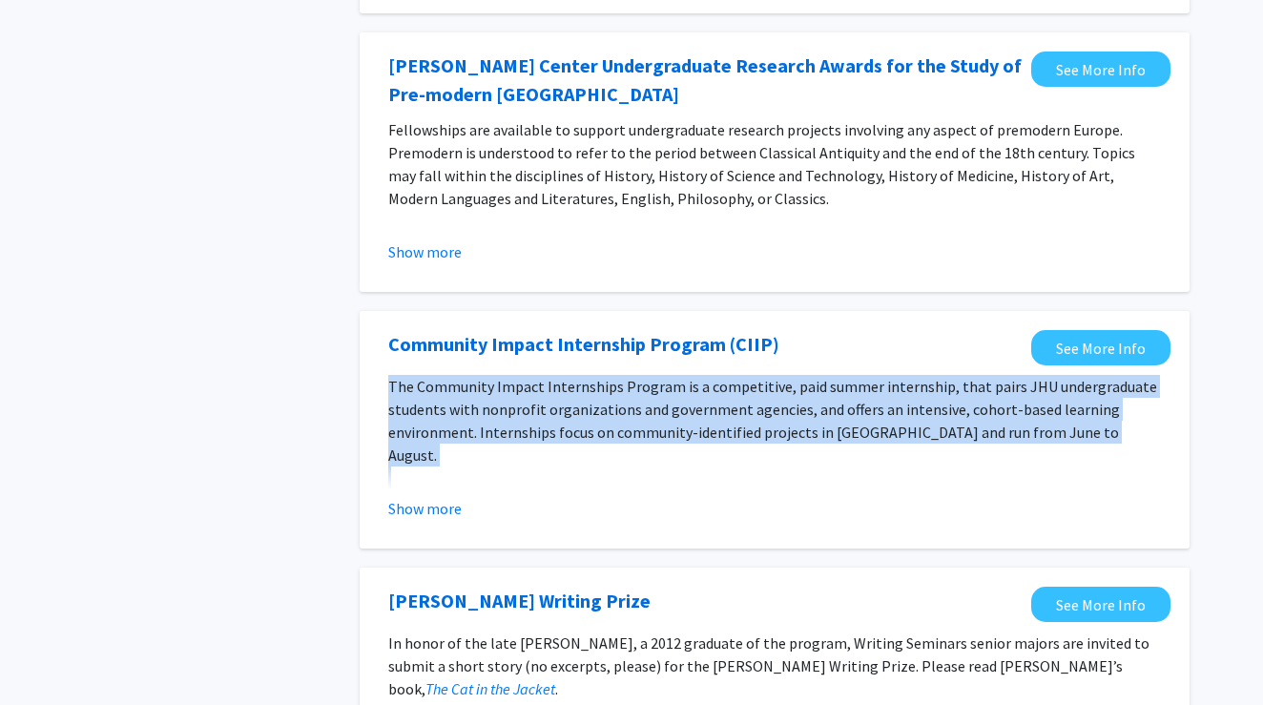
drag, startPoint x: 1092, startPoint y: 450, endPoint x: 383, endPoint y: 385, distance: 712.8
click at [383, 385] on section "The Community Impact Internships Program is a competitive, paid summer internsh…" at bounding box center [775, 447] width 792 height 145
copy p "The Community Impact Internships Program is a competitive, paid summer internsh…"
click at [326, 443] on div "Tags Opportunity Type Internal External" at bounding box center [202, 18] width 286 height 2756
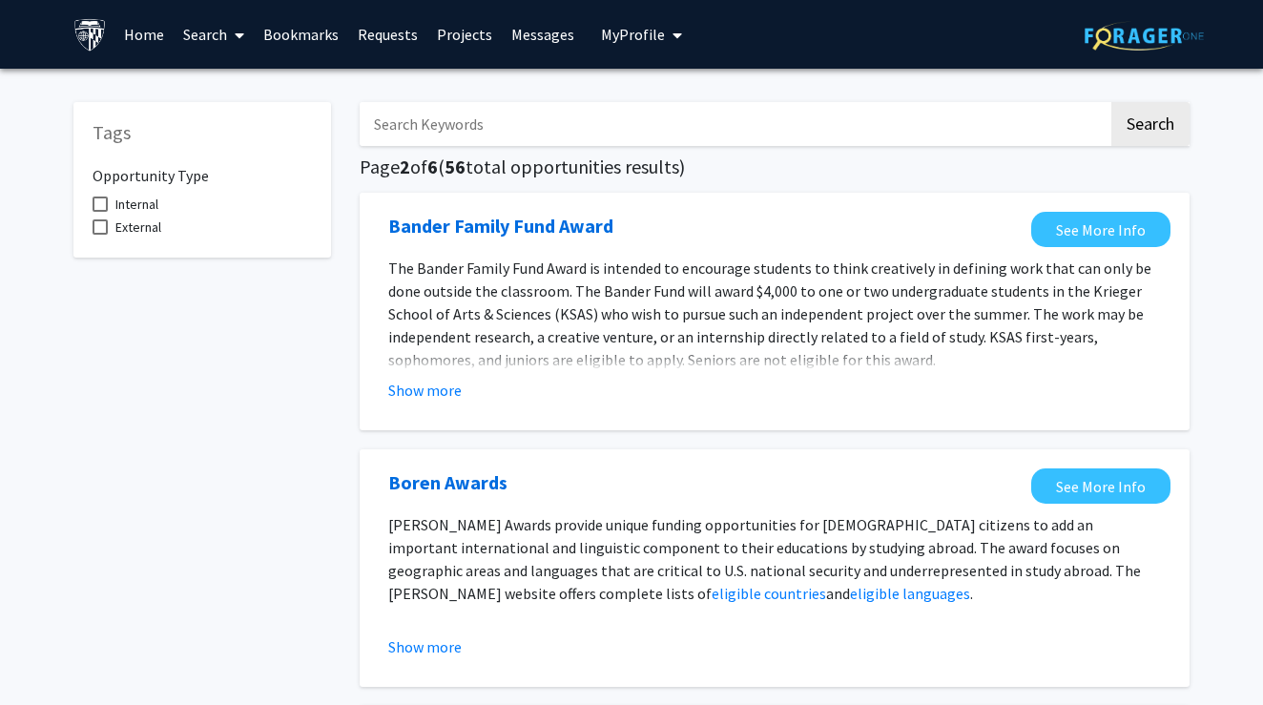
scroll to position [0, 0]
click at [433, 146] on input "Search Keywords" at bounding box center [734, 124] width 749 height 44
type input "graduate"
click at [1150, 127] on button "Search" at bounding box center [1150, 124] width 78 height 44
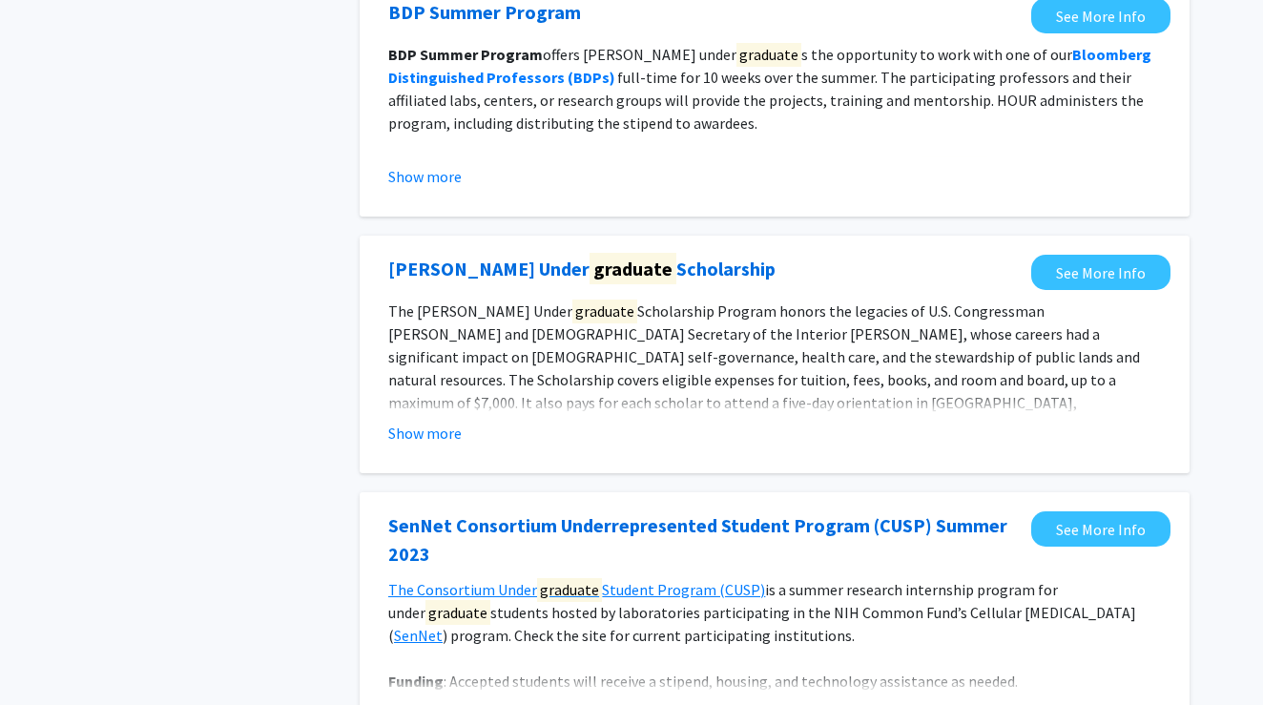
scroll to position [302, 0]
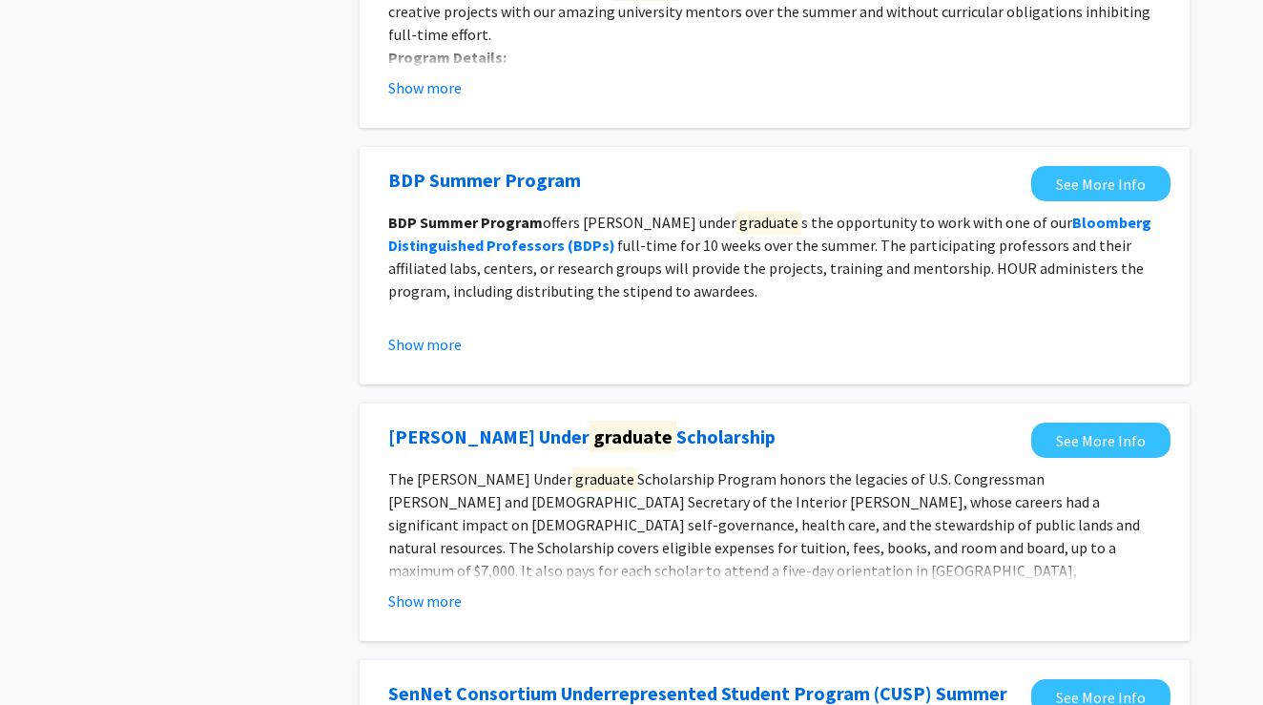
click at [713, 298] on p "BDP Summer Program offers [PERSON_NAME] under graduate s the opportunity to wor…" at bounding box center [774, 257] width 773 height 92
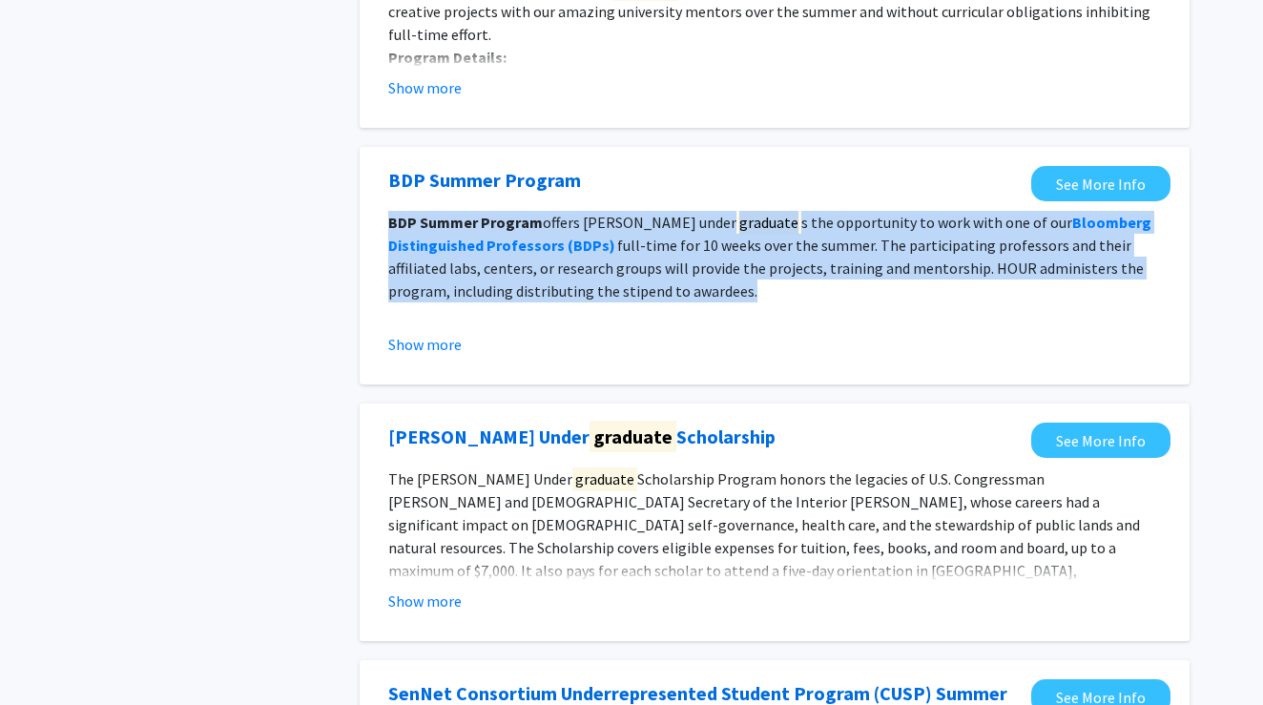
drag, startPoint x: 704, startPoint y: 296, endPoint x: 366, endPoint y: 232, distance: 343.7
click at [366, 232] on div "BDP Summer Program  See More Info BDP Summer Program offers [PERSON_NAME] under…" at bounding box center [775, 266] width 830 height 238
copy p "BDP Summer Program offers [PERSON_NAME] under graduate s the opportunity to wor…"
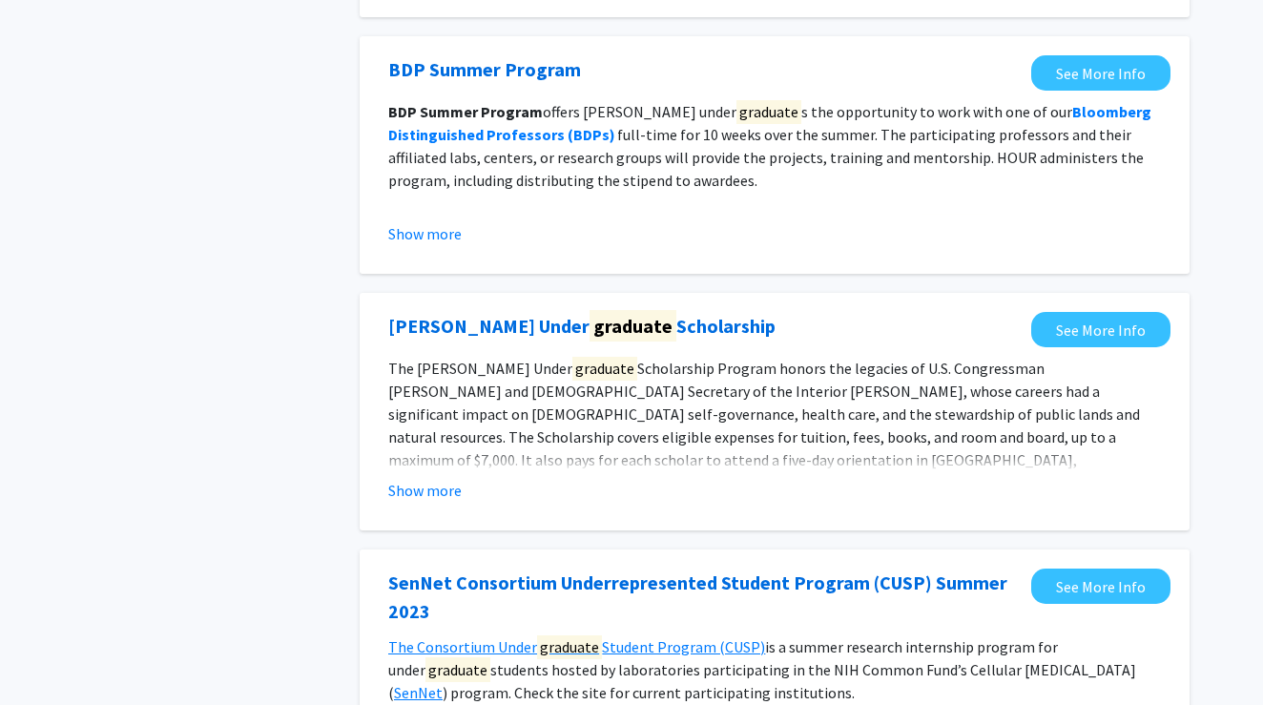
scroll to position [415, 0]
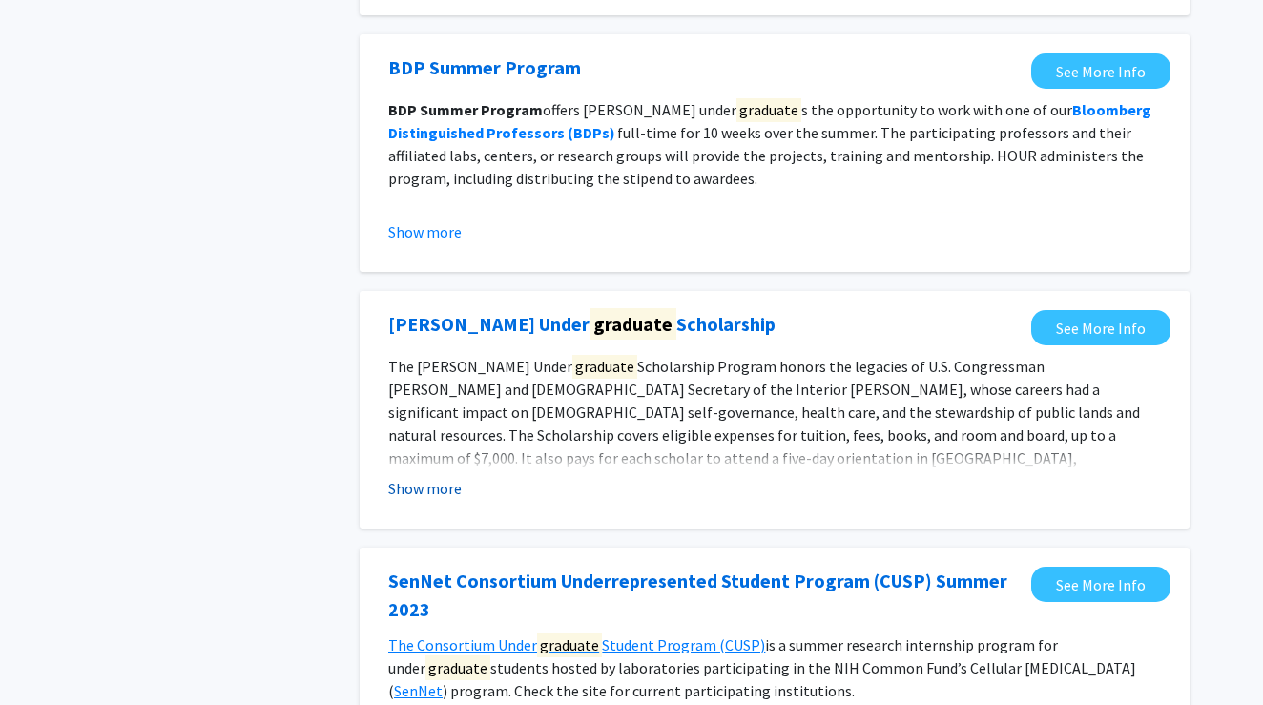
click at [410, 490] on button "Show more" at bounding box center [424, 488] width 73 height 23
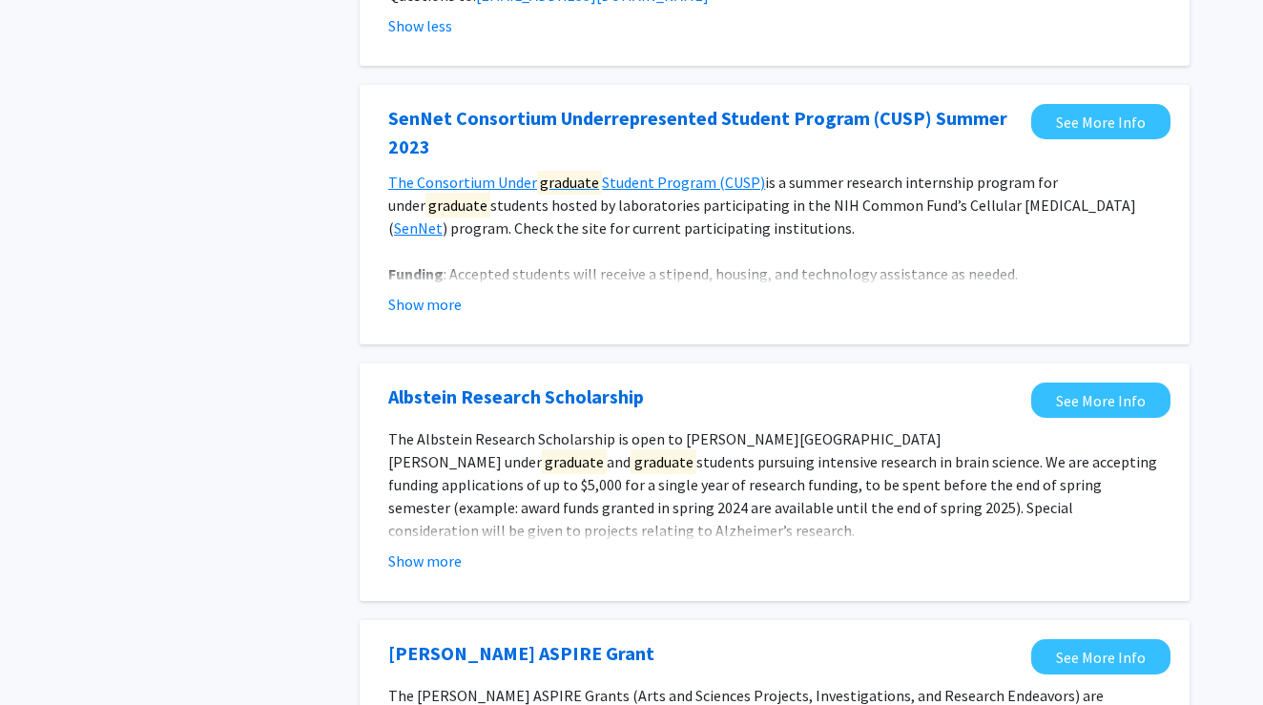
scroll to position [1075, 0]
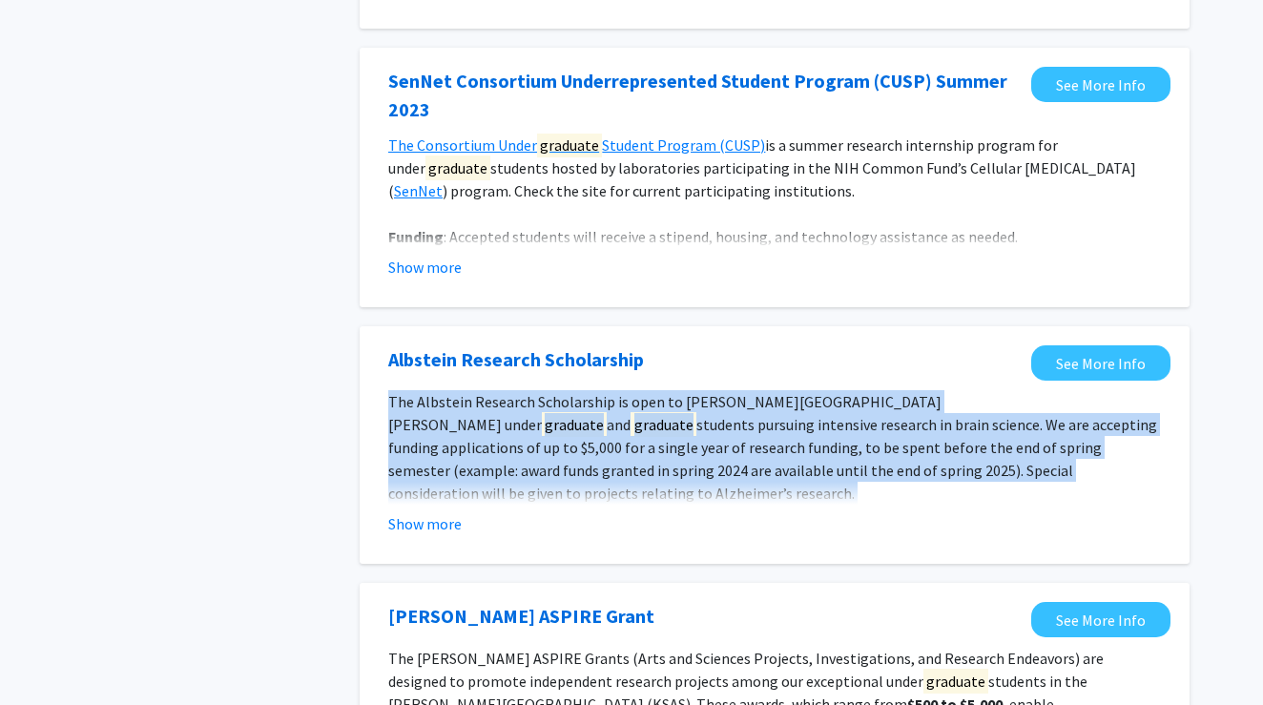
drag, startPoint x: 390, startPoint y: 361, endPoint x: 882, endPoint y: 447, distance: 498.9
click at [882, 447] on div "The Albstein Research Scholarship is open to [PERSON_NAME] [PERSON_NAME] under …" at bounding box center [774, 527] width 773 height 275
click at [429, 426] on p "The Albstein Research Scholarship is open to [PERSON_NAME] [PERSON_NAME] under …" at bounding box center [774, 447] width 773 height 114
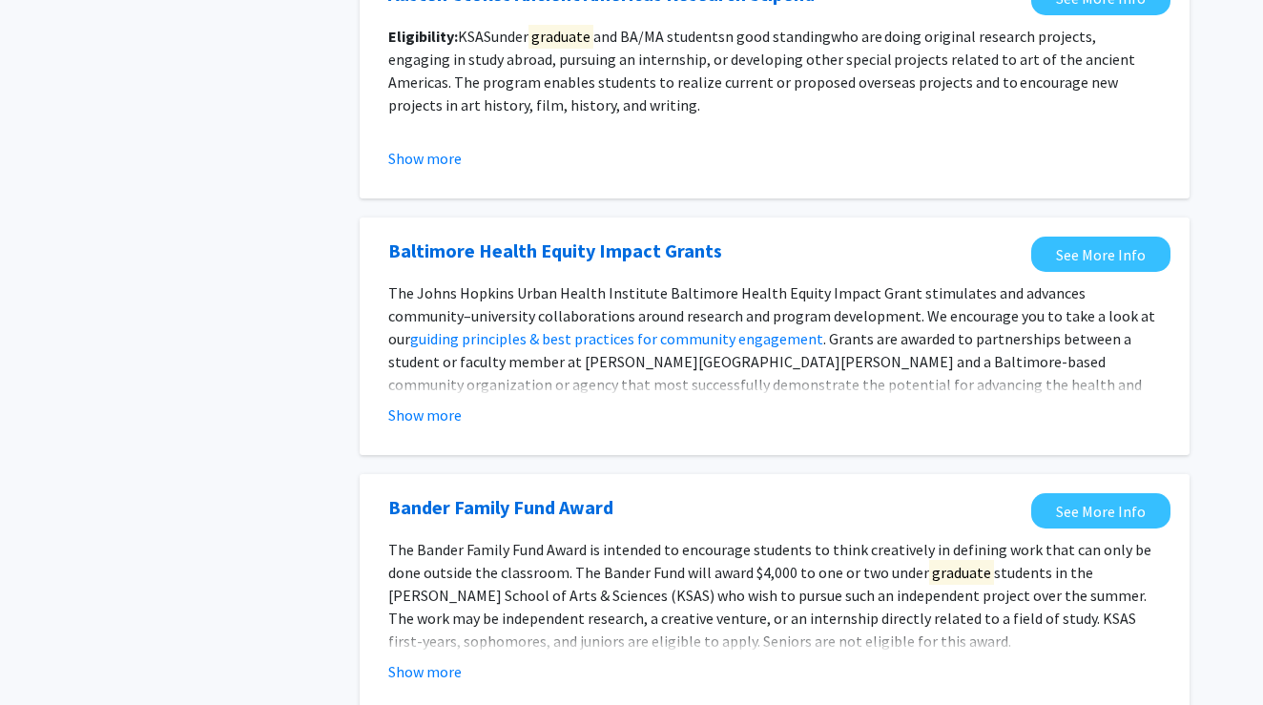
scroll to position [1981, 0]
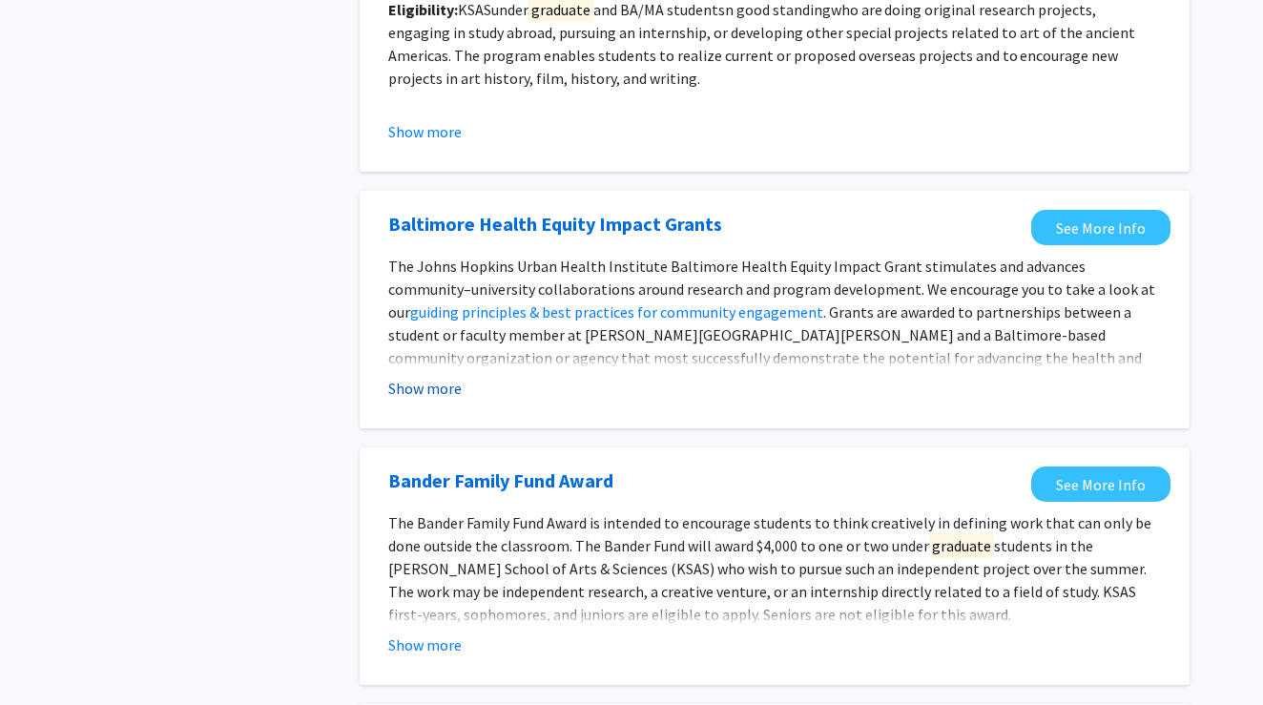
click at [440, 377] on button "Show more" at bounding box center [424, 388] width 73 height 23
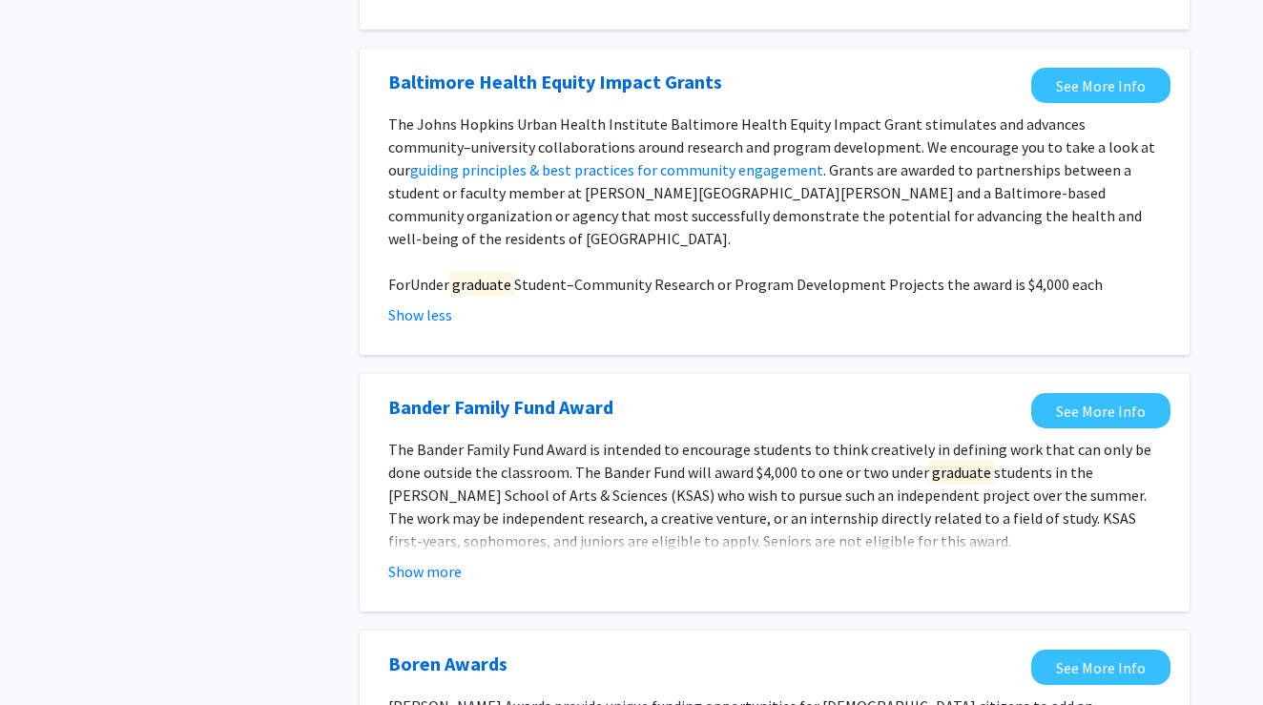
scroll to position [2194, 0]
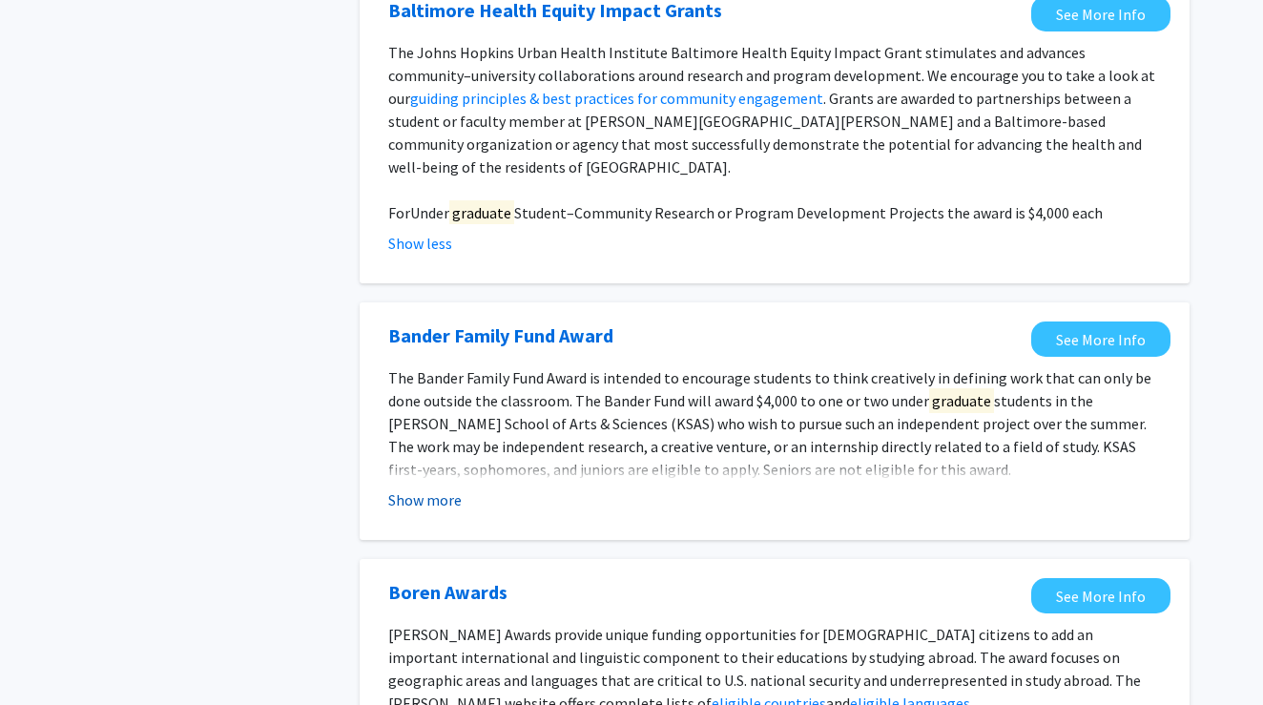
click at [443, 488] on button "Show more" at bounding box center [424, 499] width 73 height 23
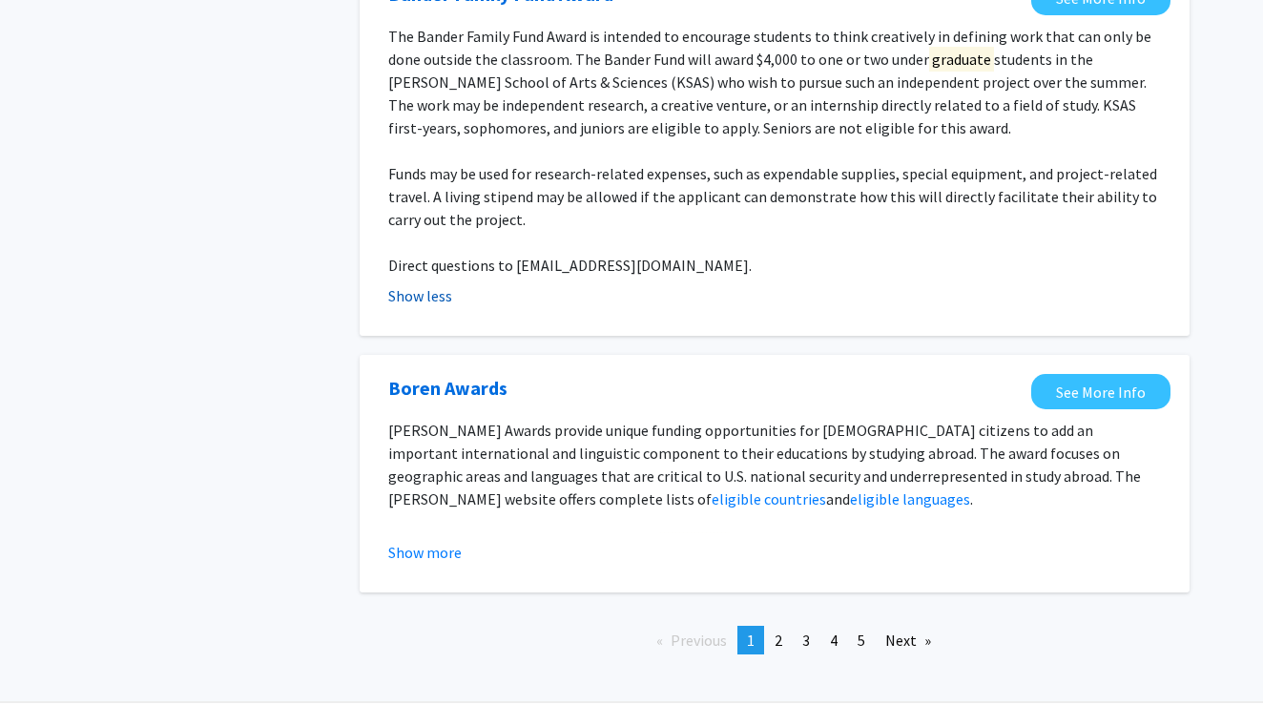
scroll to position [2535, 0]
click at [446, 542] on button "Show more" at bounding box center [424, 553] width 73 height 23
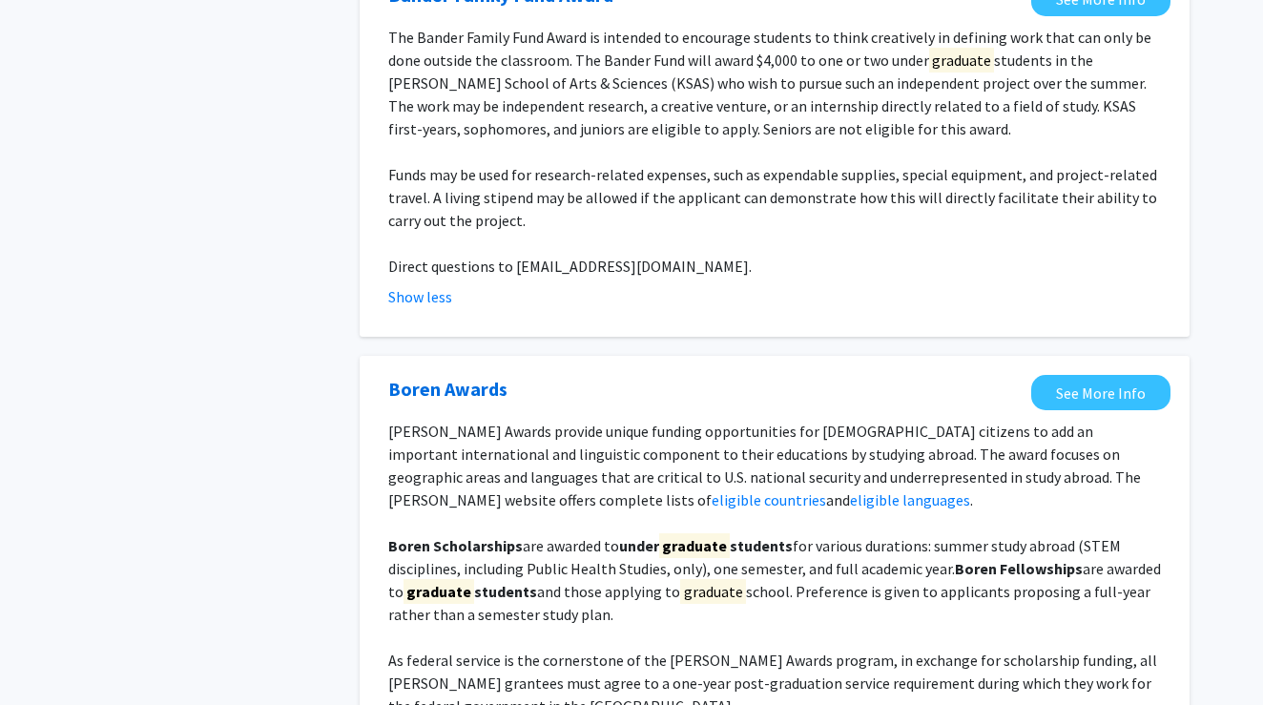
drag, startPoint x: 775, startPoint y: 554, endPoint x: 392, endPoint y: 367, distance: 425.8
click at [392, 420] on div "[PERSON_NAME] Awards provide unique funding opportunities for [DEMOGRAPHIC_DATA…" at bounding box center [774, 603] width 773 height 366
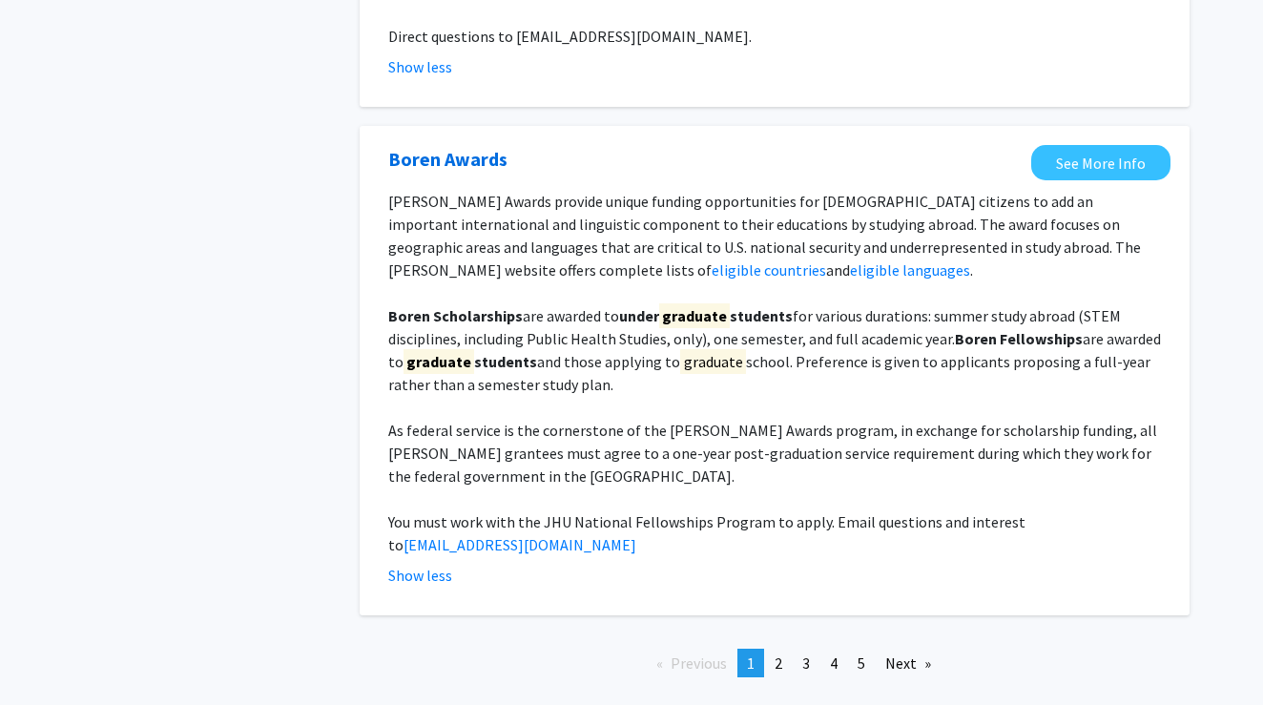
scroll to position [2764, 0]
click at [778, 654] on span "2" at bounding box center [779, 663] width 8 height 19
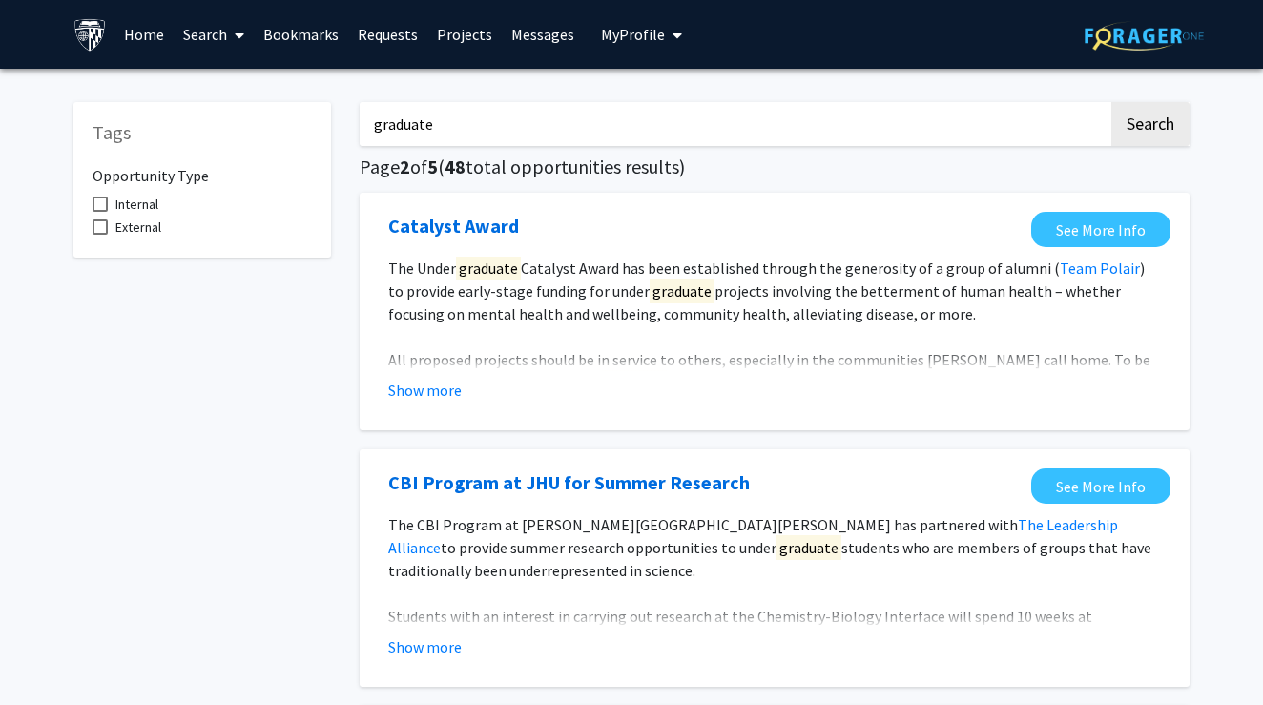
click at [135, 42] on link "Home" at bounding box center [143, 34] width 59 height 67
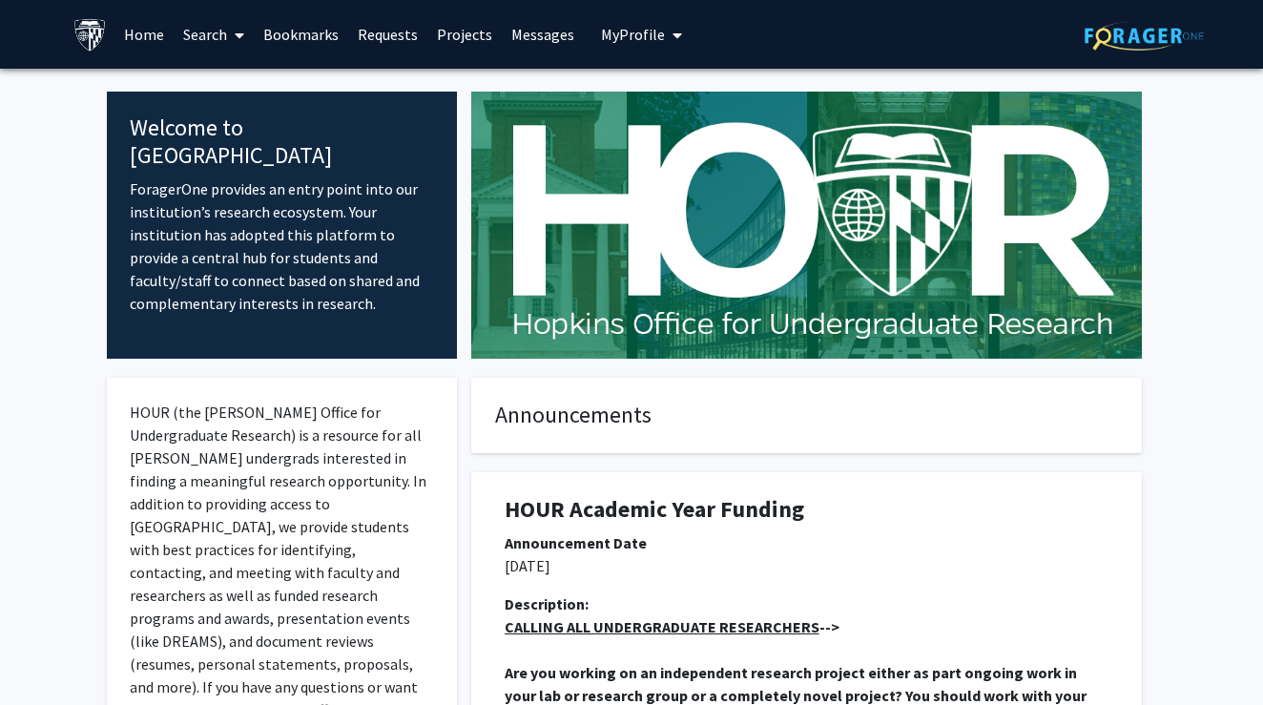
click at [459, 37] on link "Projects" at bounding box center [464, 34] width 74 height 67
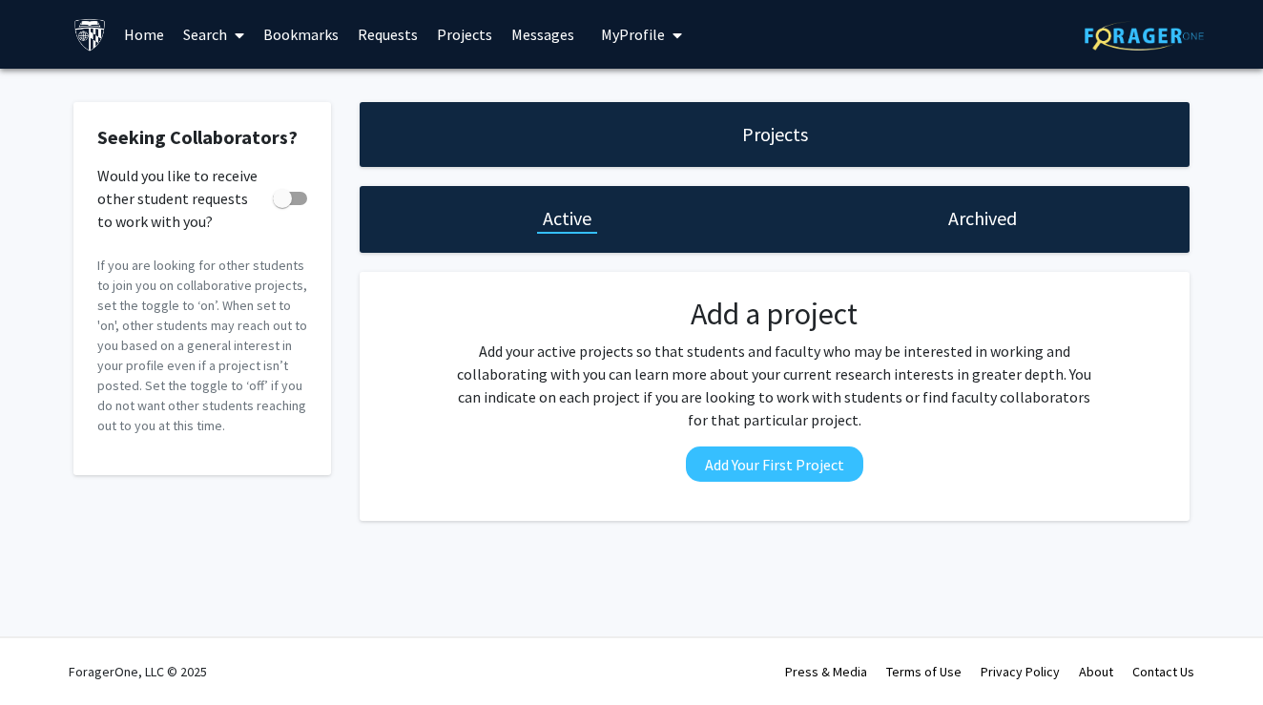
click at [382, 39] on link "Requests" at bounding box center [387, 34] width 79 height 67
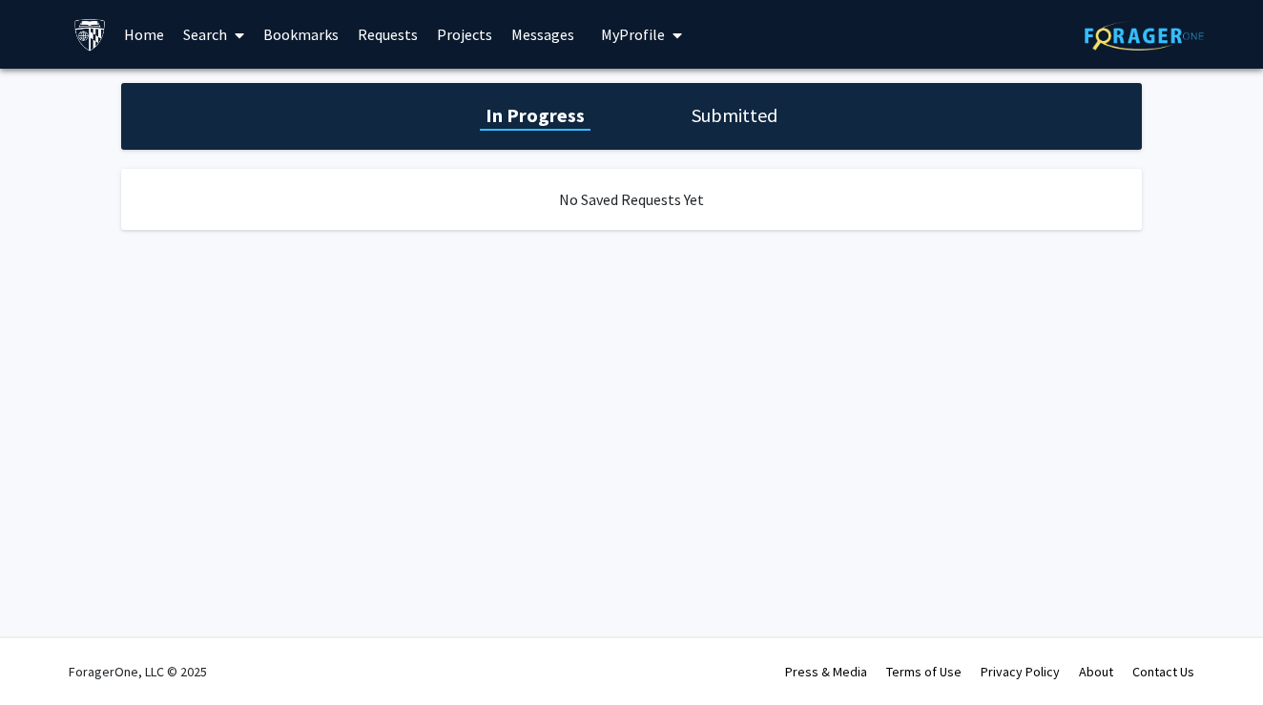
click at [311, 34] on link "Bookmarks" at bounding box center [301, 34] width 94 height 67
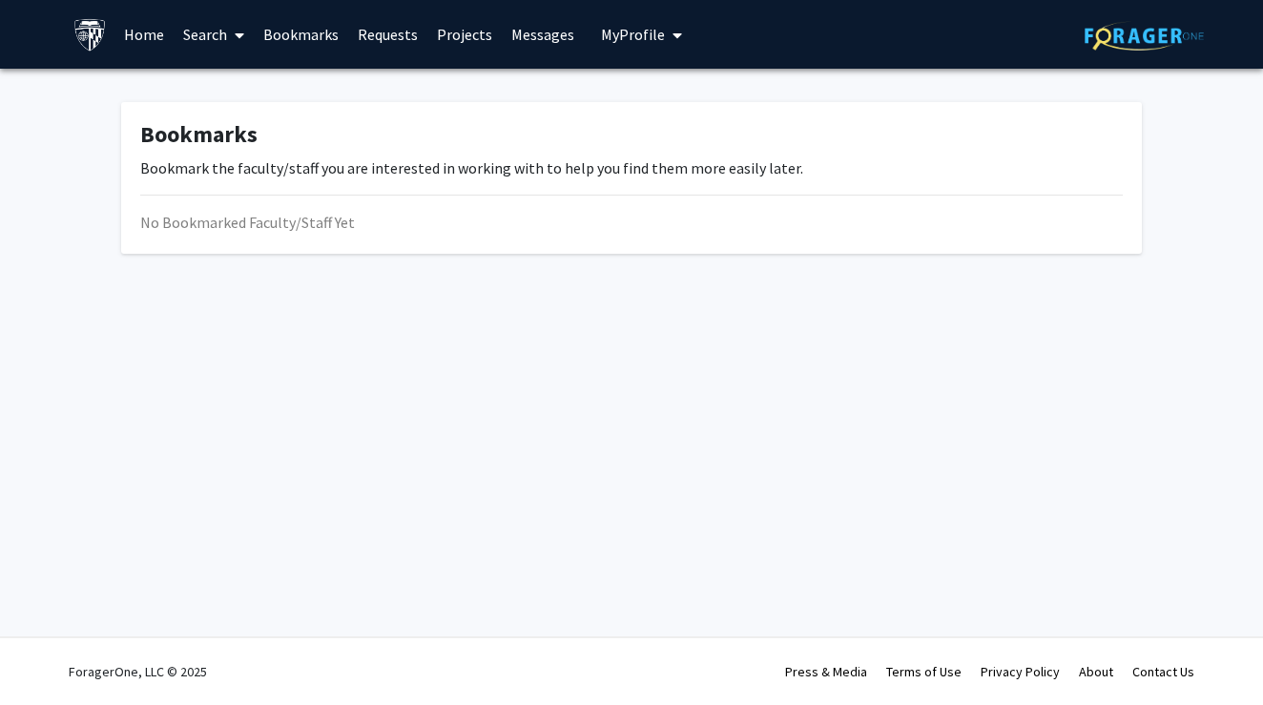
click at [212, 41] on link "Search" at bounding box center [214, 34] width 80 height 67
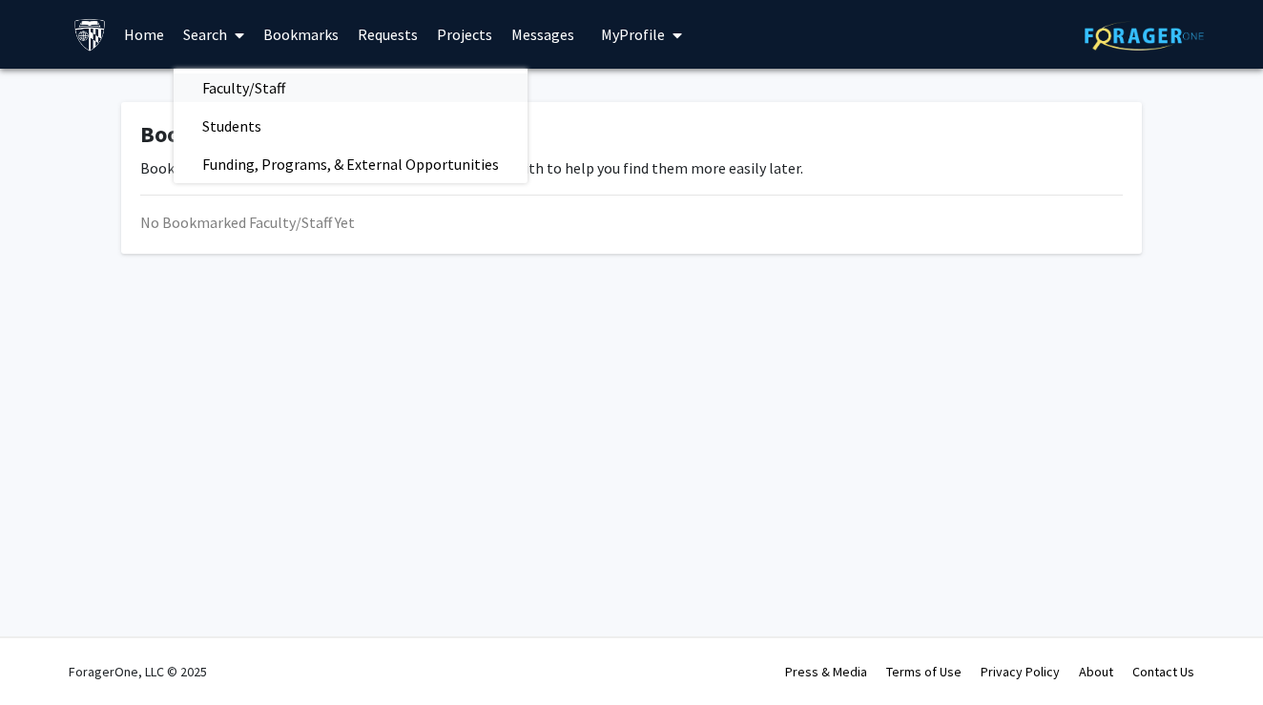
click at [239, 93] on span "Faculty/Staff" at bounding box center [244, 88] width 140 height 38
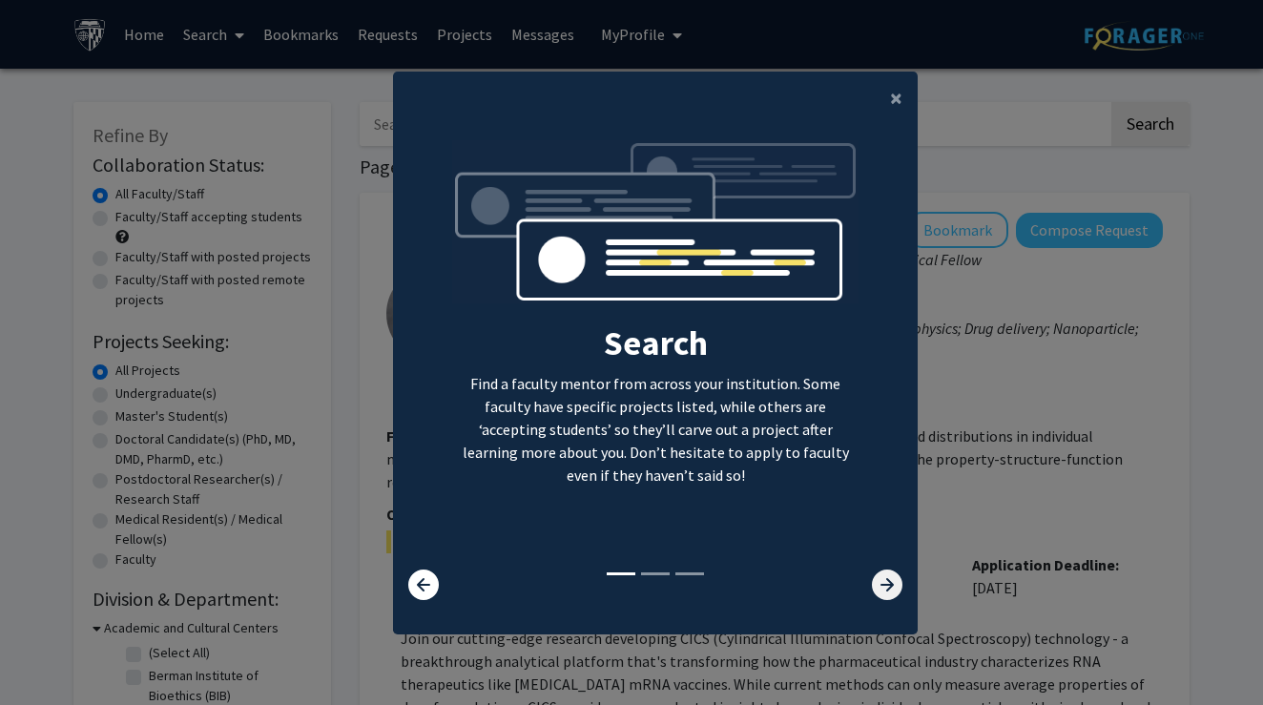
click at [882, 582] on icon at bounding box center [887, 585] width 31 height 31
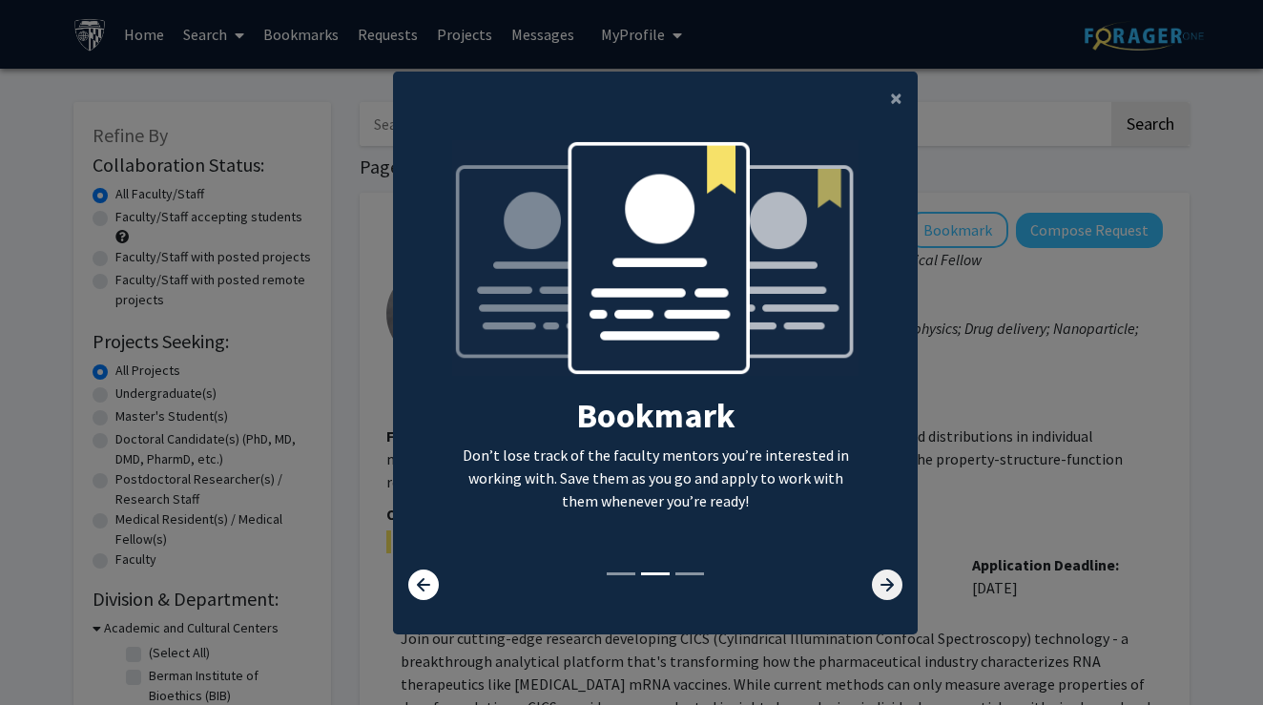
click at [882, 582] on icon at bounding box center [887, 585] width 31 height 31
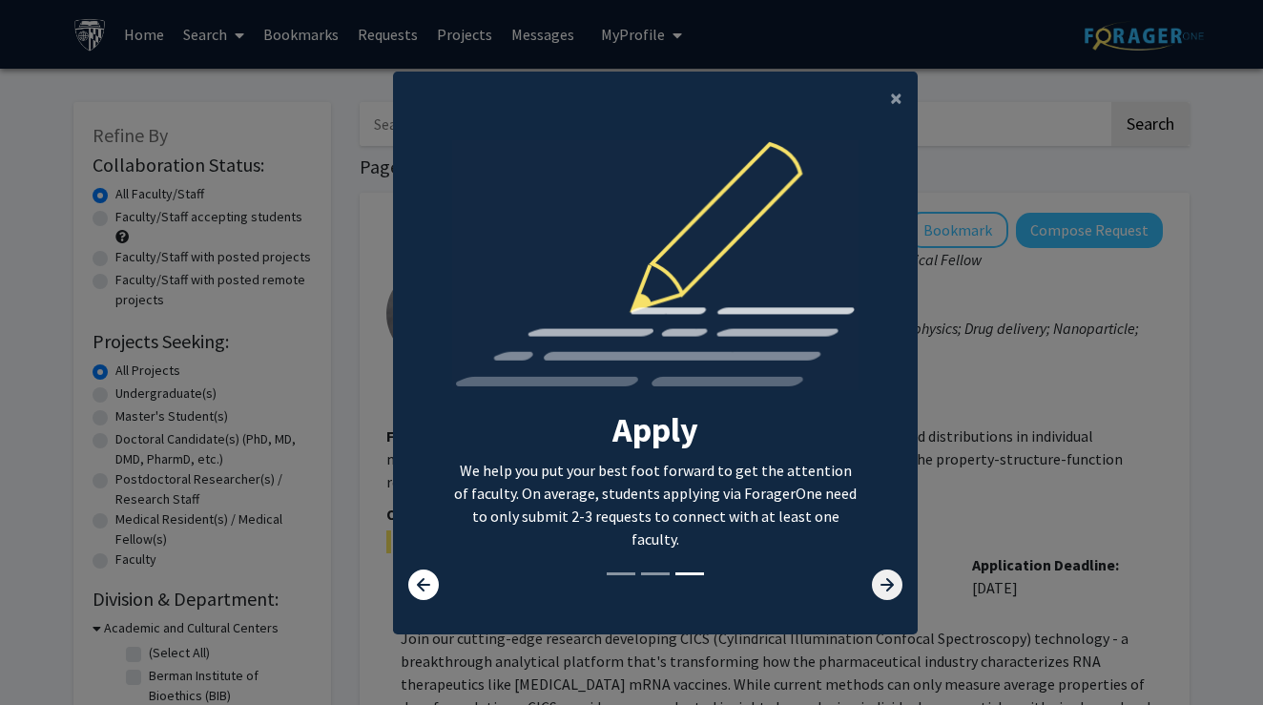
click at [883, 600] on icon at bounding box center [887, 585] width 31 height 31
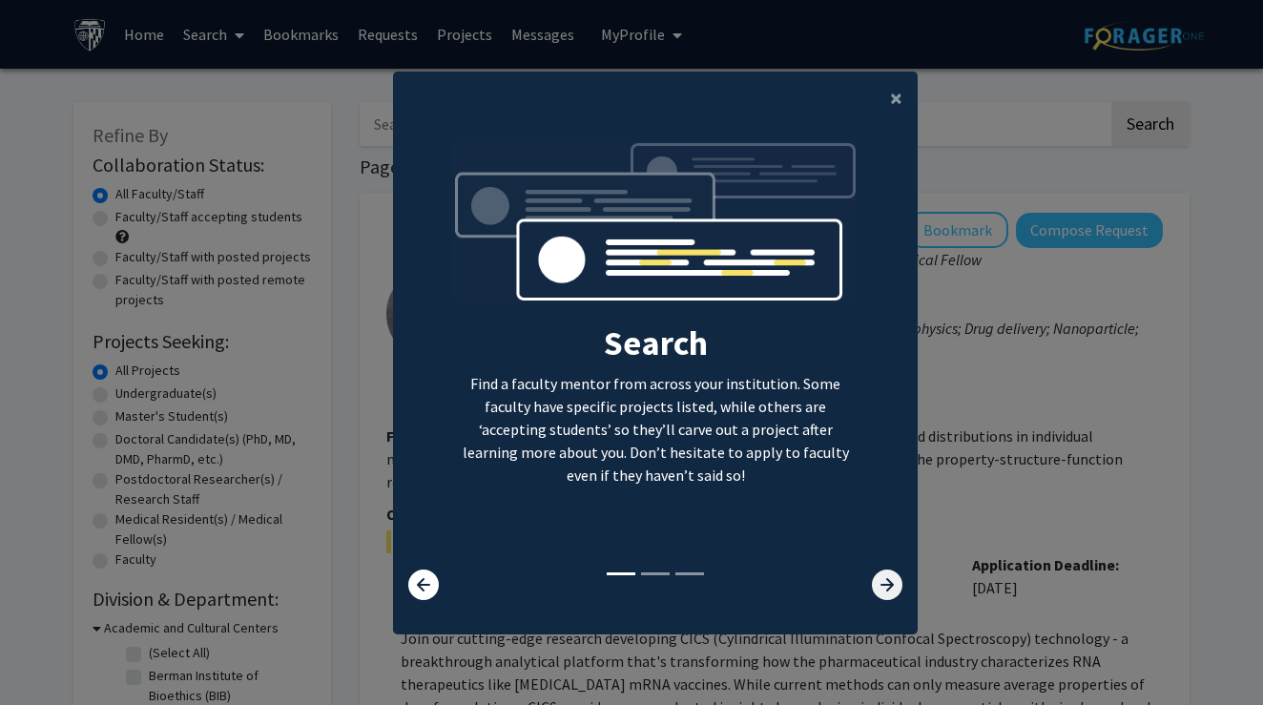
click at [883, 600] on icon at bounding box center [887, 585] width 31 height 31
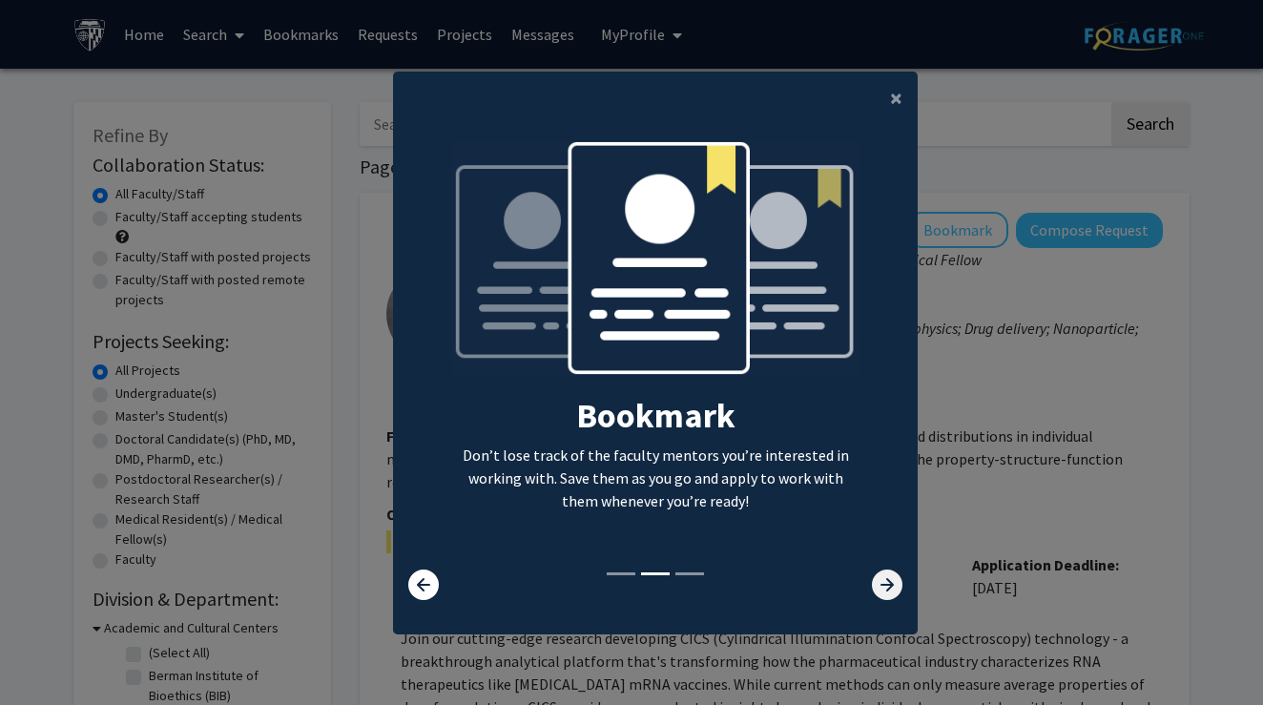
click at [883, 600] on icon at bounding box center [887, 585] width 31 height 31
click at [888, 96] on button "×" at bounding box center [896, 98] width 43 height 53
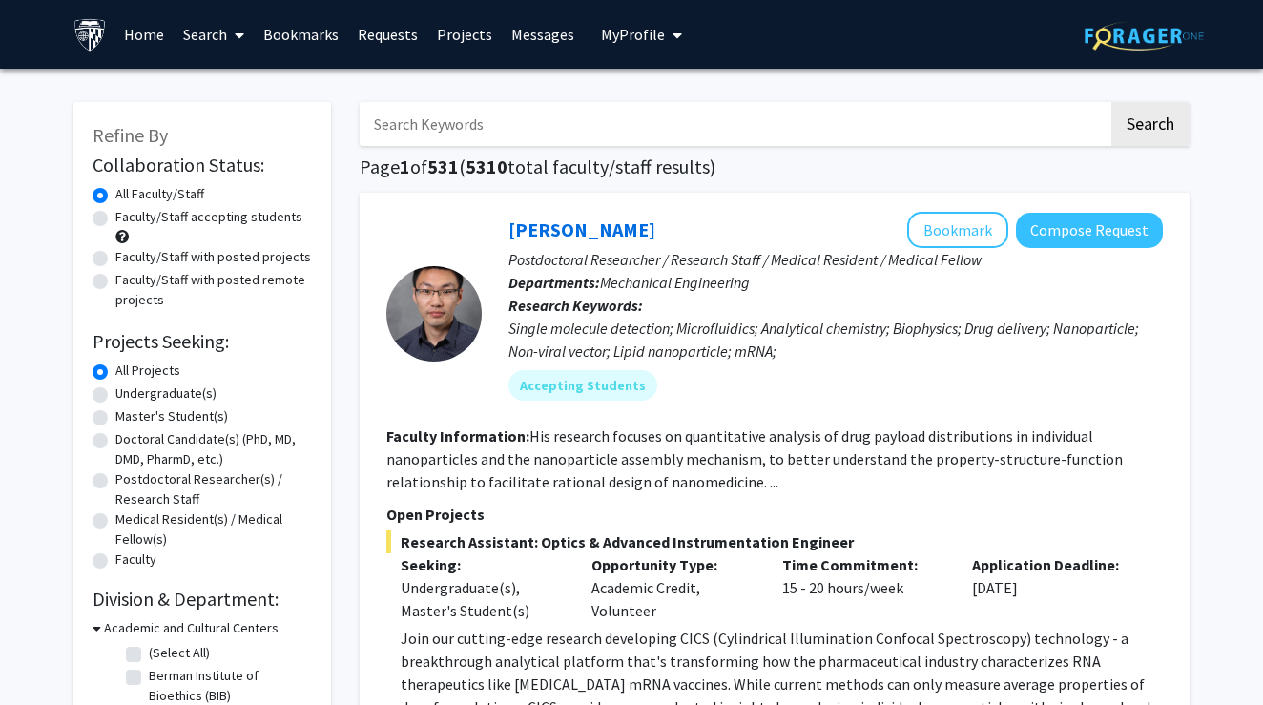
click at [840, 129] on input "Search Keywords" at bounding box center [734, 124] width 749 height 44
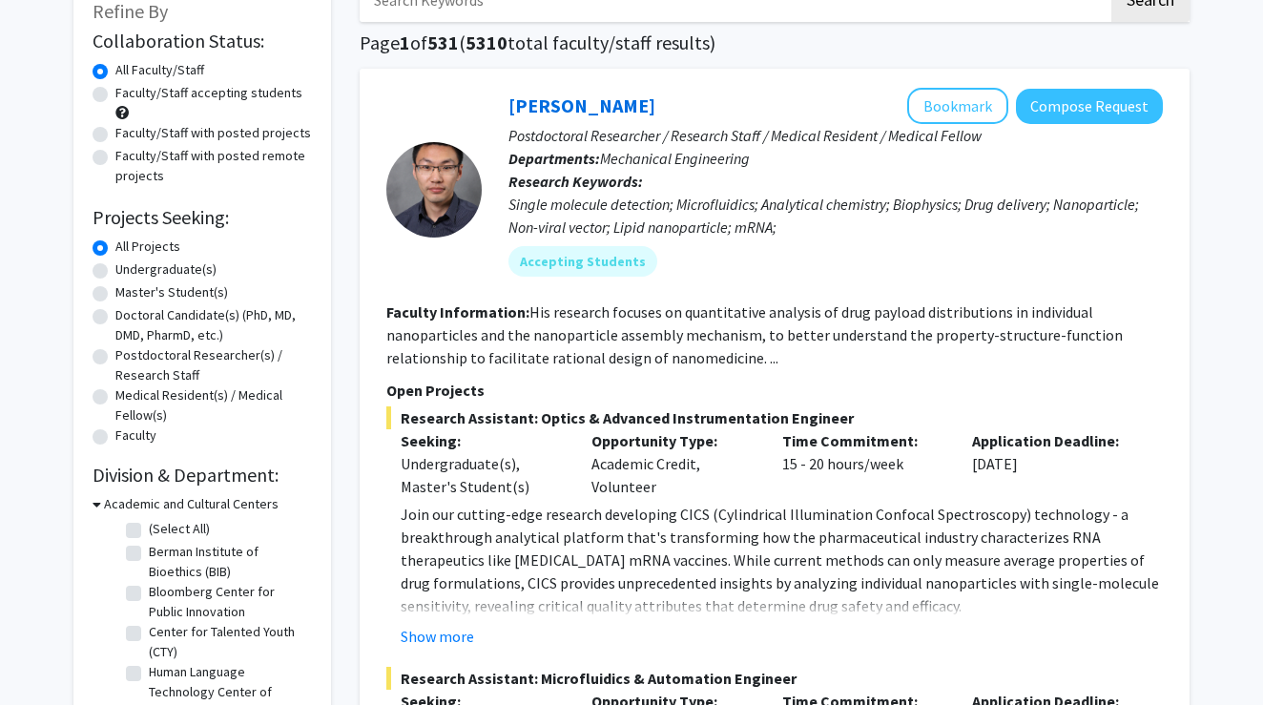
scroll to position [302, 0]
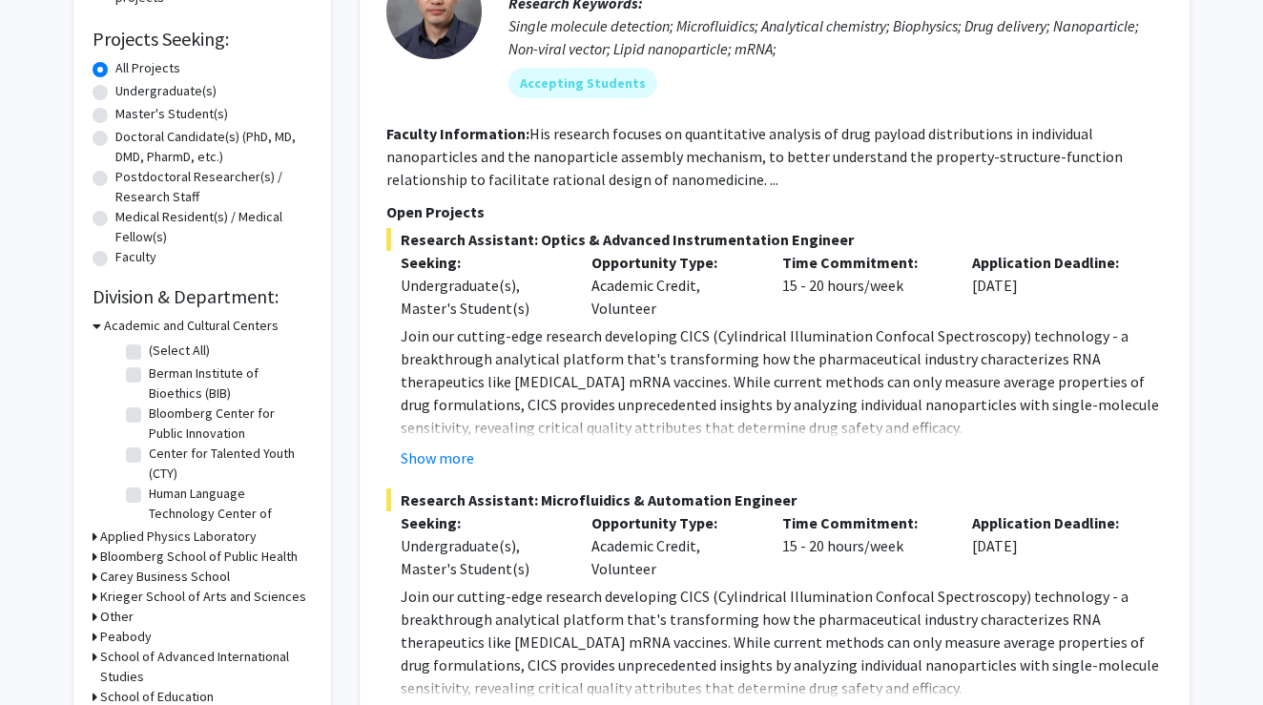
click at [201, 112] on label "Master's Student(s)" at bounding box center [171, 114] width 113 height 20
click at [128, 112] on input "Master's Student(s)" at bounding box center [121, 110] width 12 height 12
radio input "true"
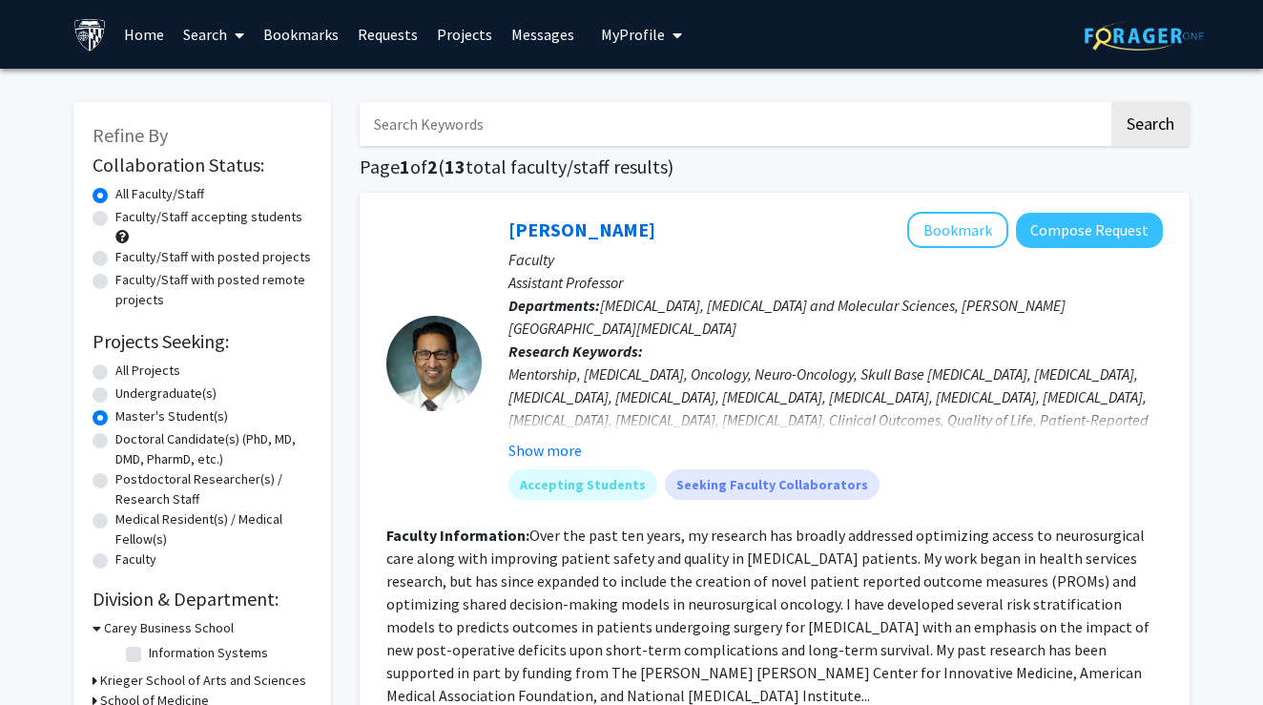
click at [183, 219] on label "Faculty/Staff accepting students" at bounding box center [208, 217] width 187 height 20
click at [128, 219] on input "Faculty/Staff accepting students" at bounding box center [121, 213] width 12 height 12
radio input "true"
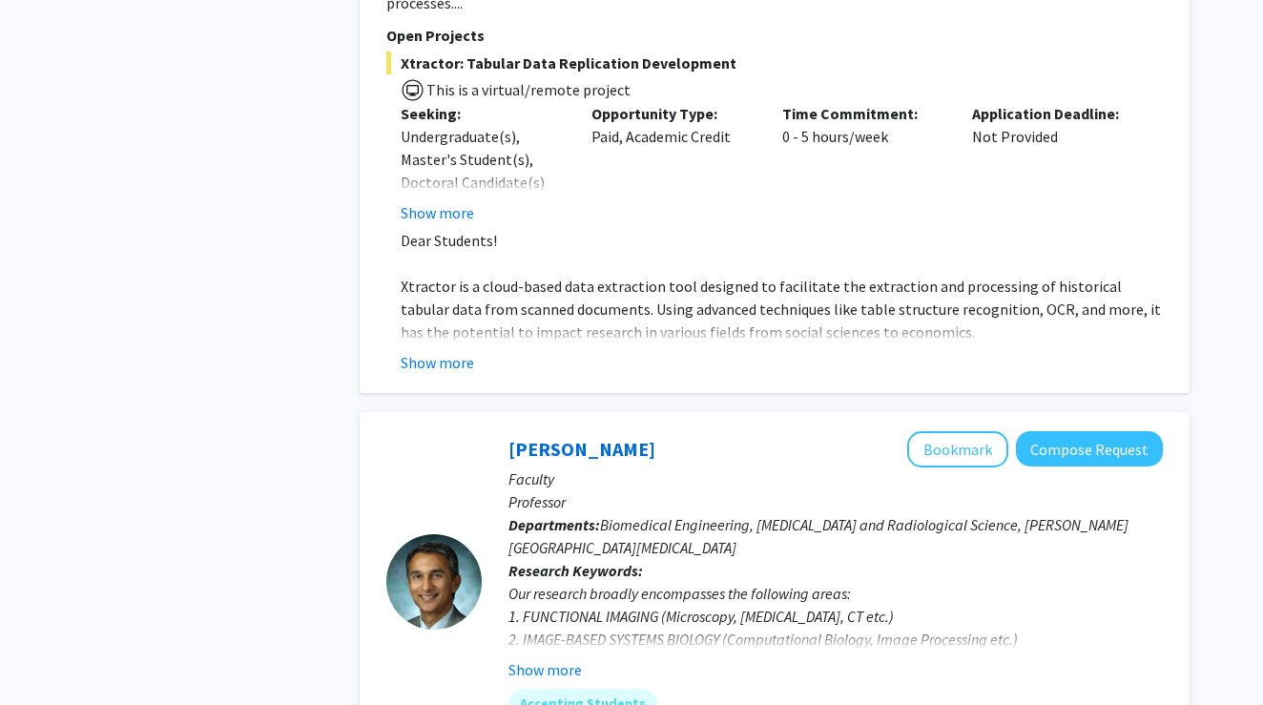
scroll to position [2626, 0]
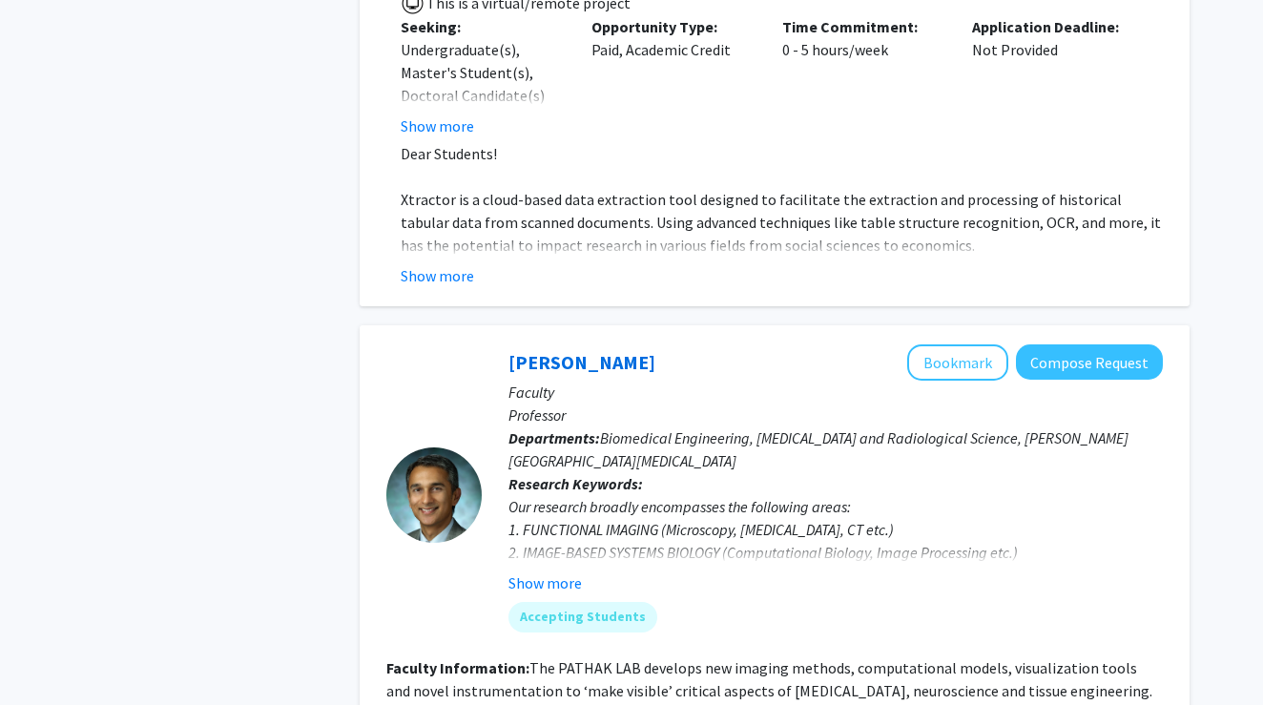
drag, startPoint x: 602, startPoint y: 321, endPoint x: 743, endPoint y: 354, distance: 145.1
click at [743, 426] on p "Departments: Biomedical Engineering, [MEDICAL_DATA] and Radiological Science, […" at bounding box center [836, 449] width 654 height 46
click at [947, 598] on div "Accepting Students" at bounding box center [836, 617] width 662 height 38
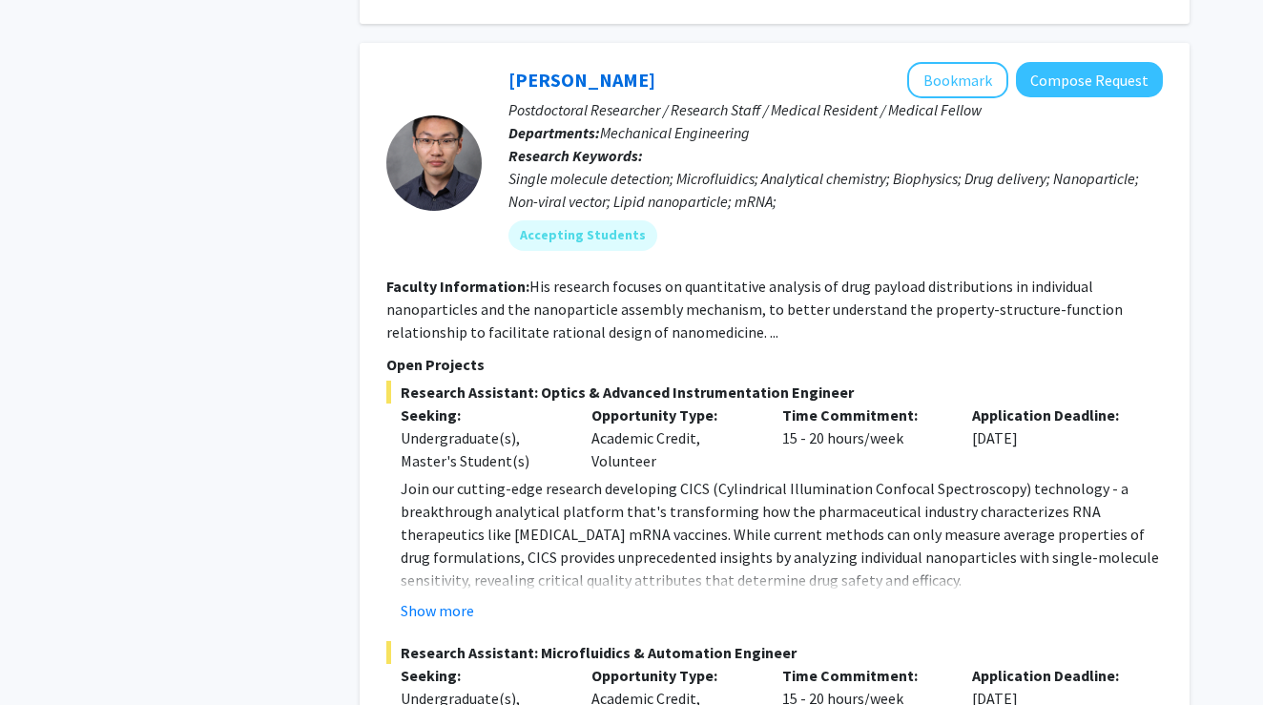
scroll to position [3632, 0]
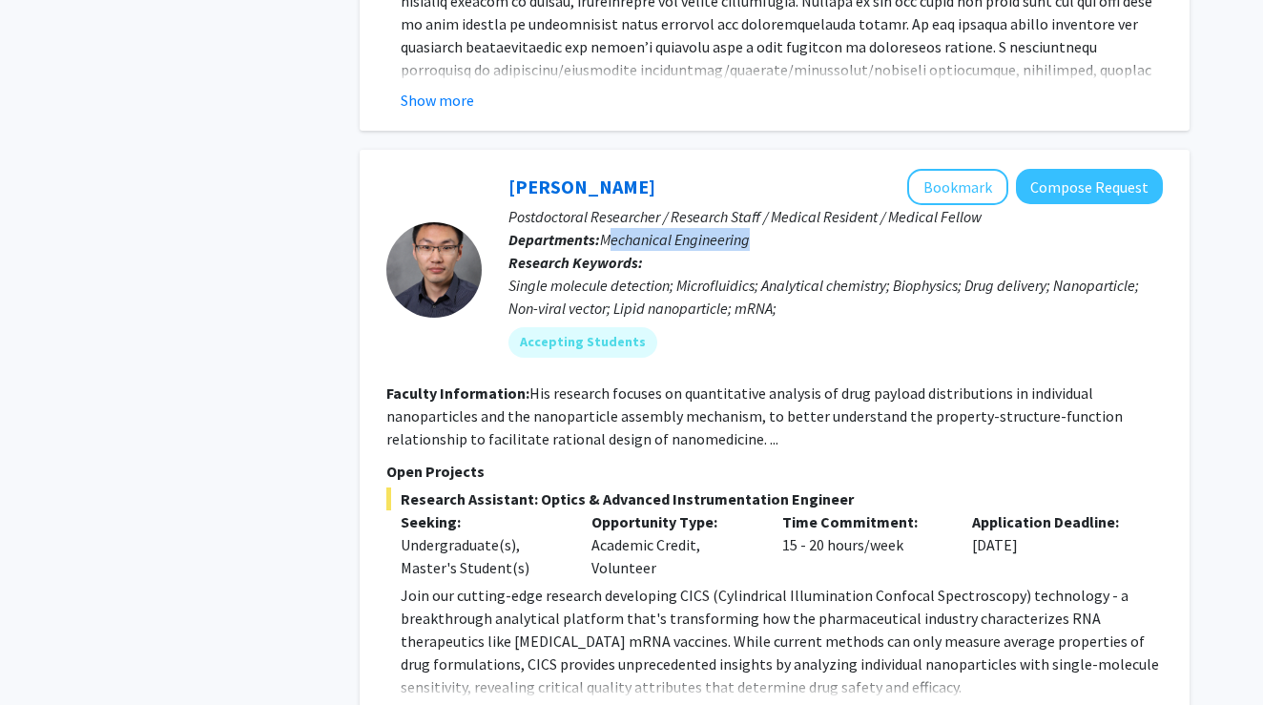
drag, startPoint x: 771, startPoint y: 135, endPoint x: 608, endPoint y: 127, distance: 163.4
click at [608, 228] on p "Departments: Mechanical Engineering" at bounding box center [836, 239] width 654 height 23
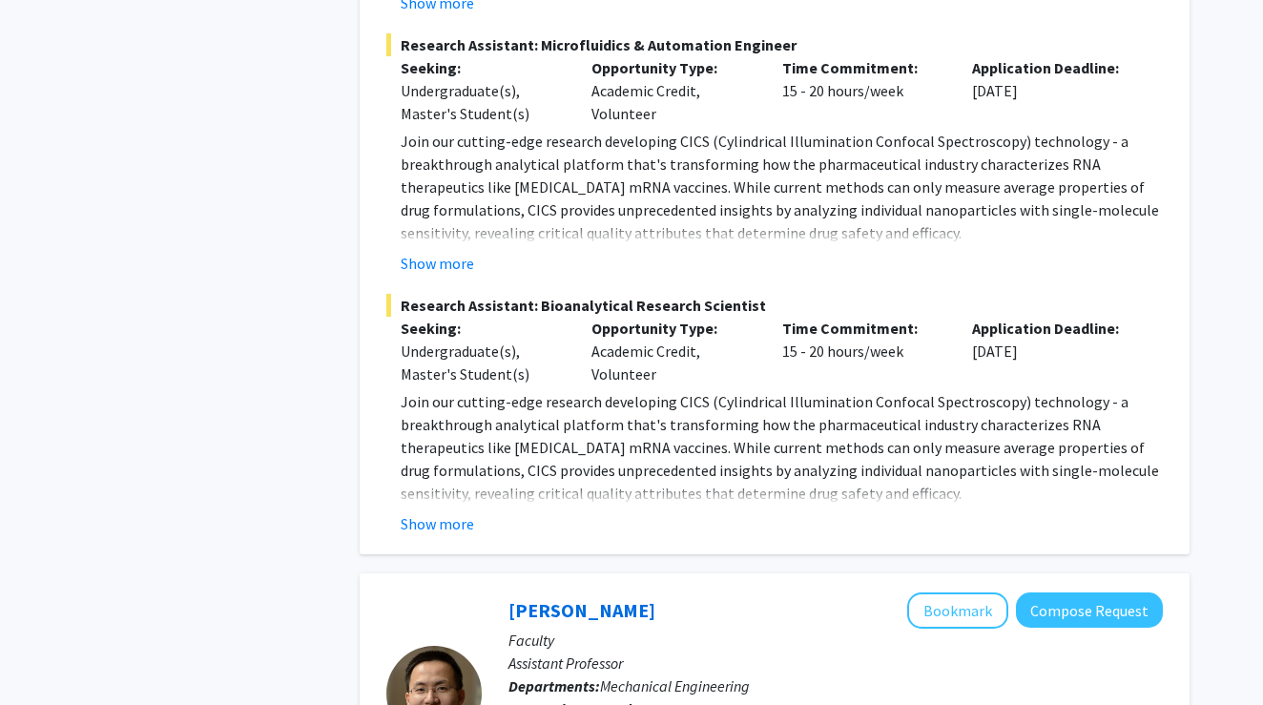
scroll to position [4394, 0]
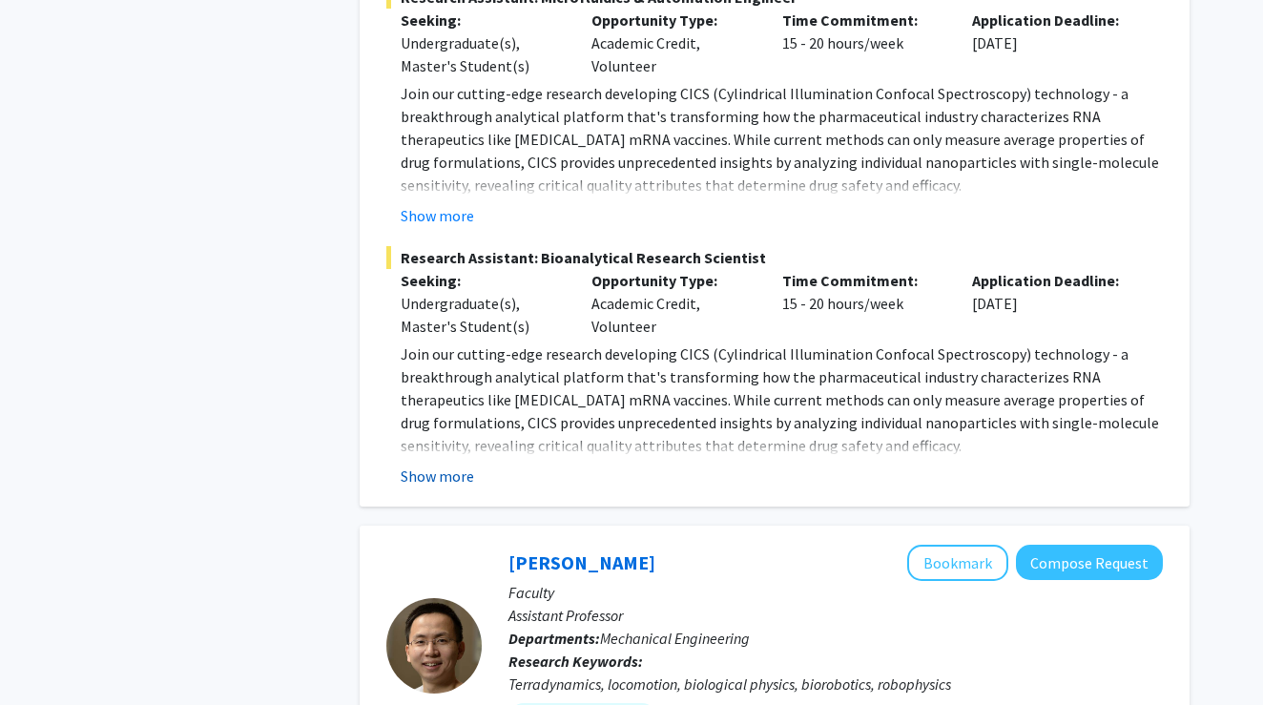
click at [448, 465] on button "Show more" at bounding box center [437, 476] width 73 height 23
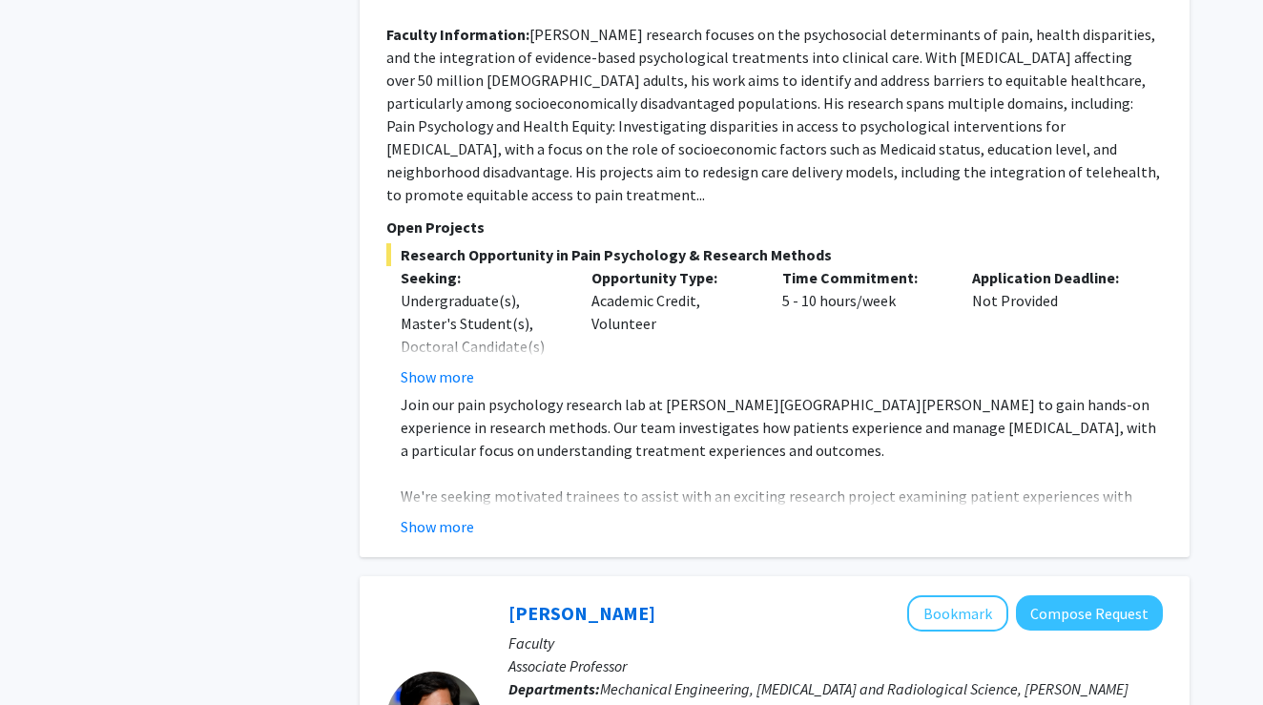
scroll to position [8718, 0]
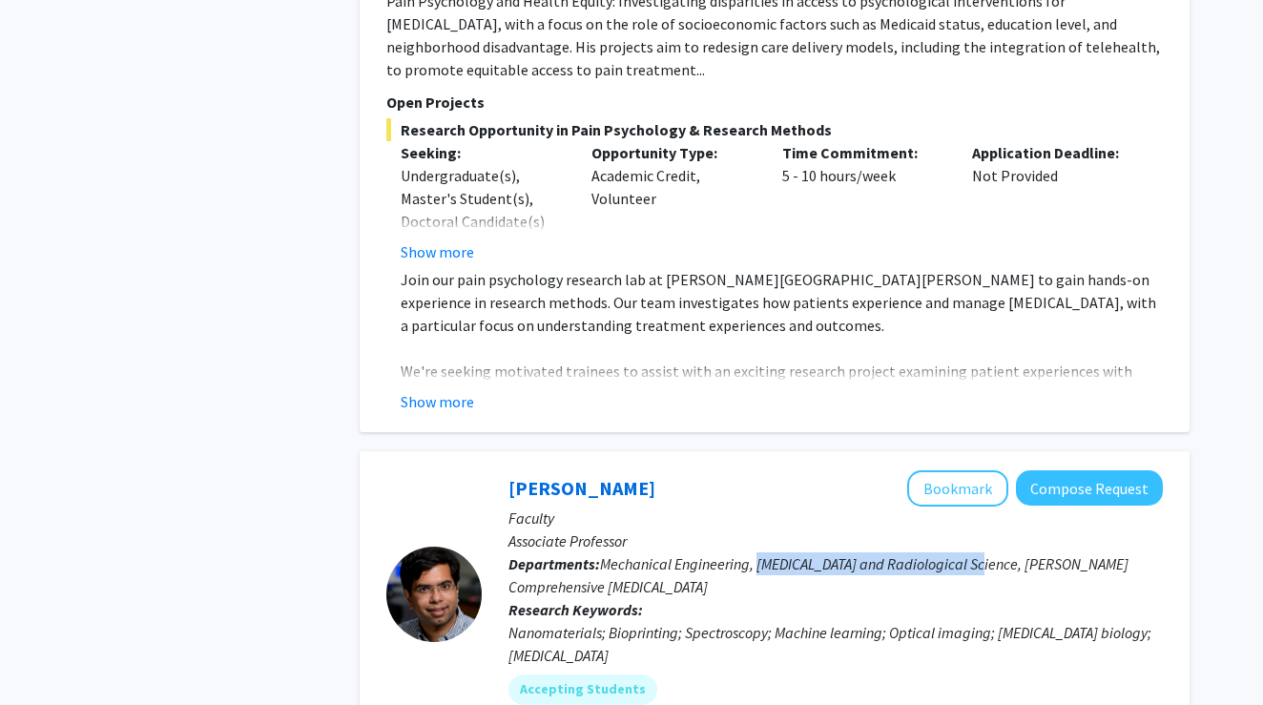
drag, startPoint x: 759, startPoint y: 385, endPoint x: 978, endPoint y: 390, distance: 218.5
click at [978, 554] on span "Mechanical Engineering, [MEDICAL_DATA] and Radiological Science, [PERSON_NAME] …" at bounding box center [819, 575] width 620 height 42
click at [903, 621] on div "Nanomaterials; Bioprinting; Spectroscopy; Machine learning; Optical imaging; [M…" at bounding box center [836, 644] width 654 height 46
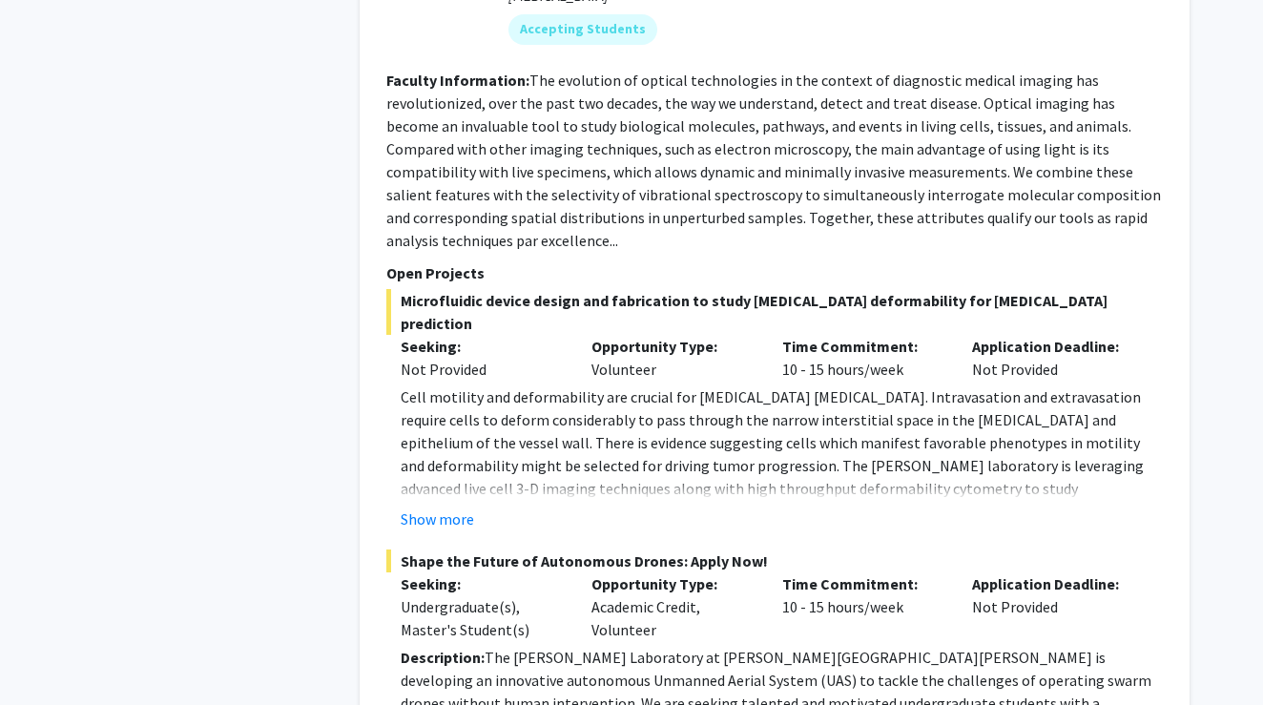
scroll to position [9391, 0]
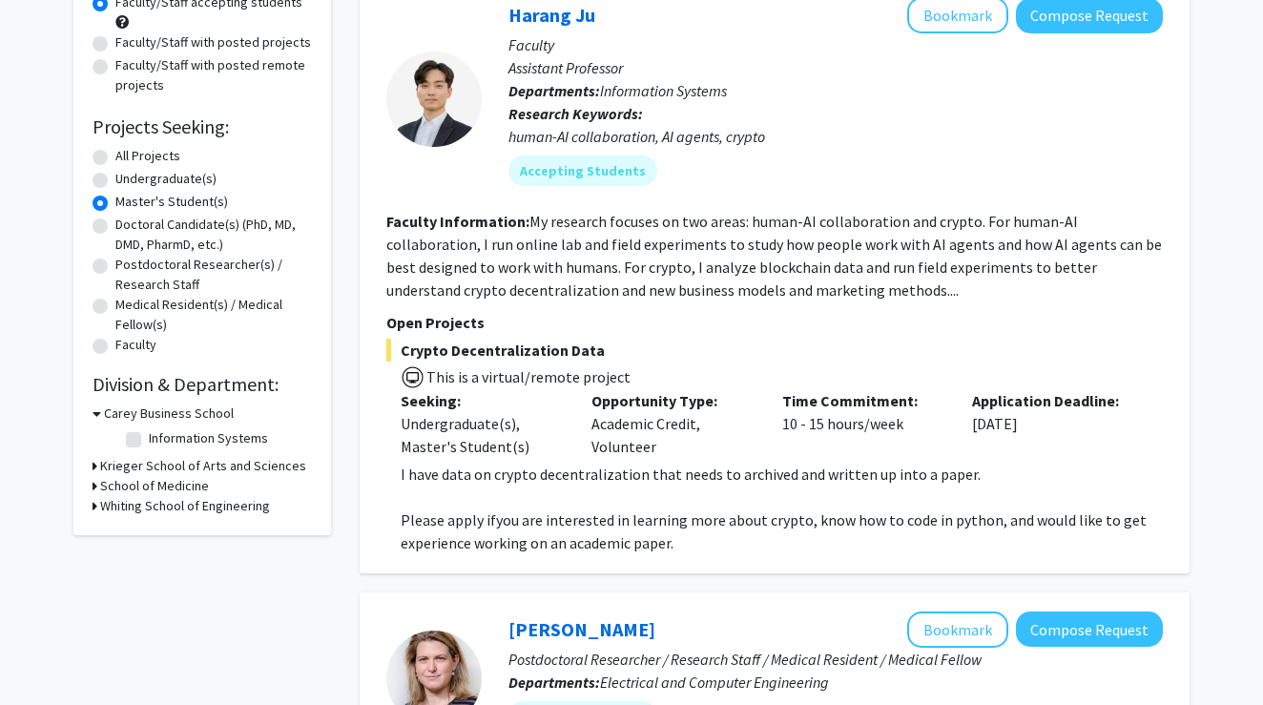
scroll to position [309, 0]
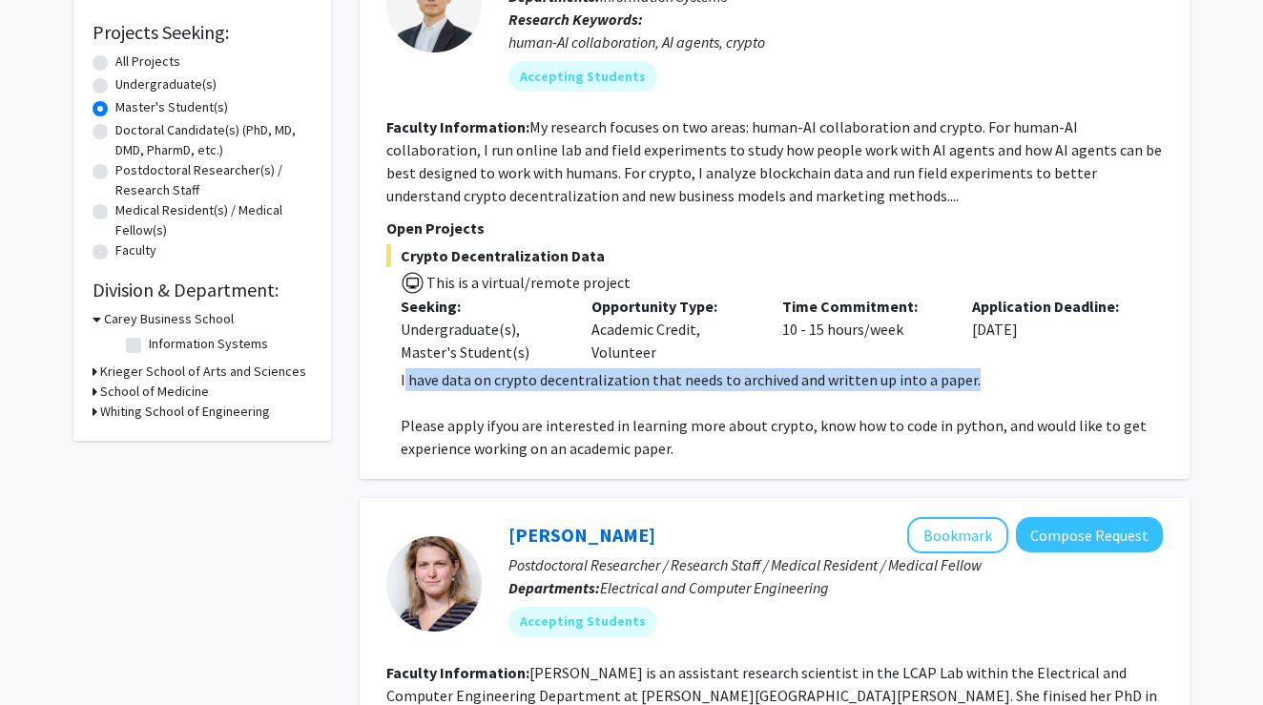
drag, startPoint x: 405, startPoint y: 382, endPoint x: 989, endPoint y: 392, distance: 584.9
click at [989, 391] on p "I have data on crypto decentralization that needs to archived and written up in…" at bounding box center [782, 379] width 762 height 23
click at [653, 219] on p "Open Projects" at bounding box center [774, 228] width 777 height 23
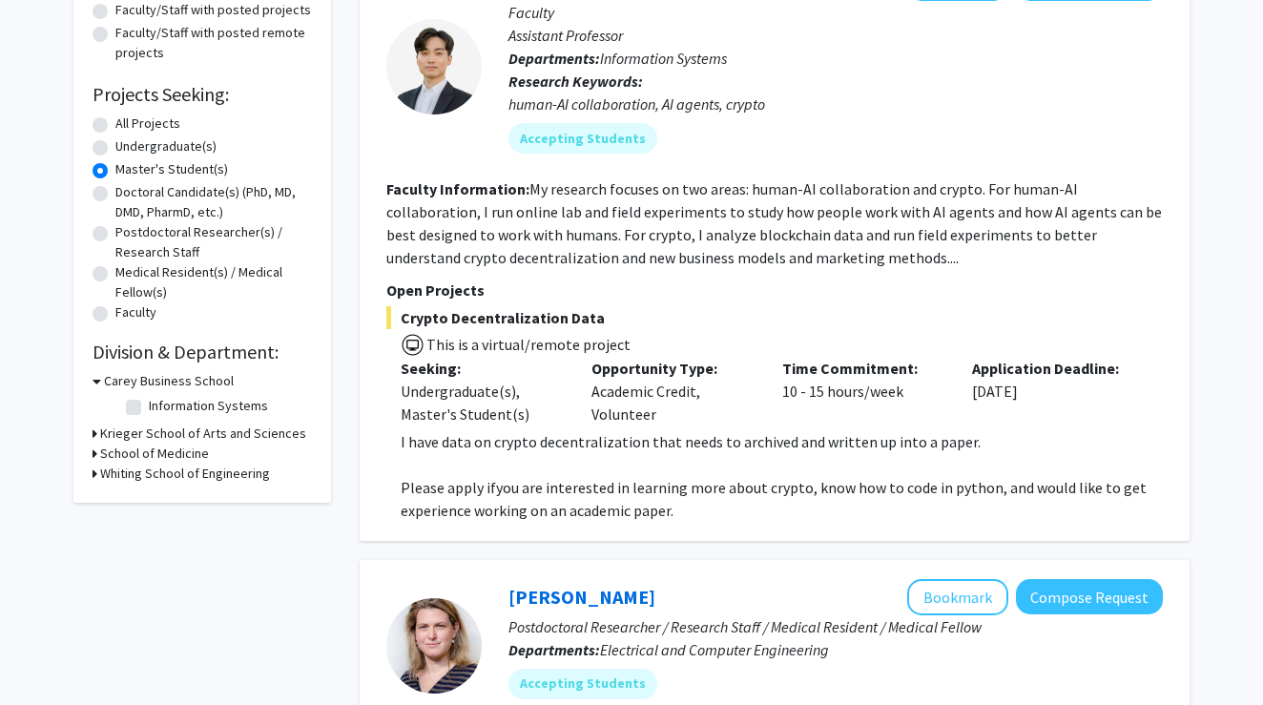
scroll to position [232, 0]
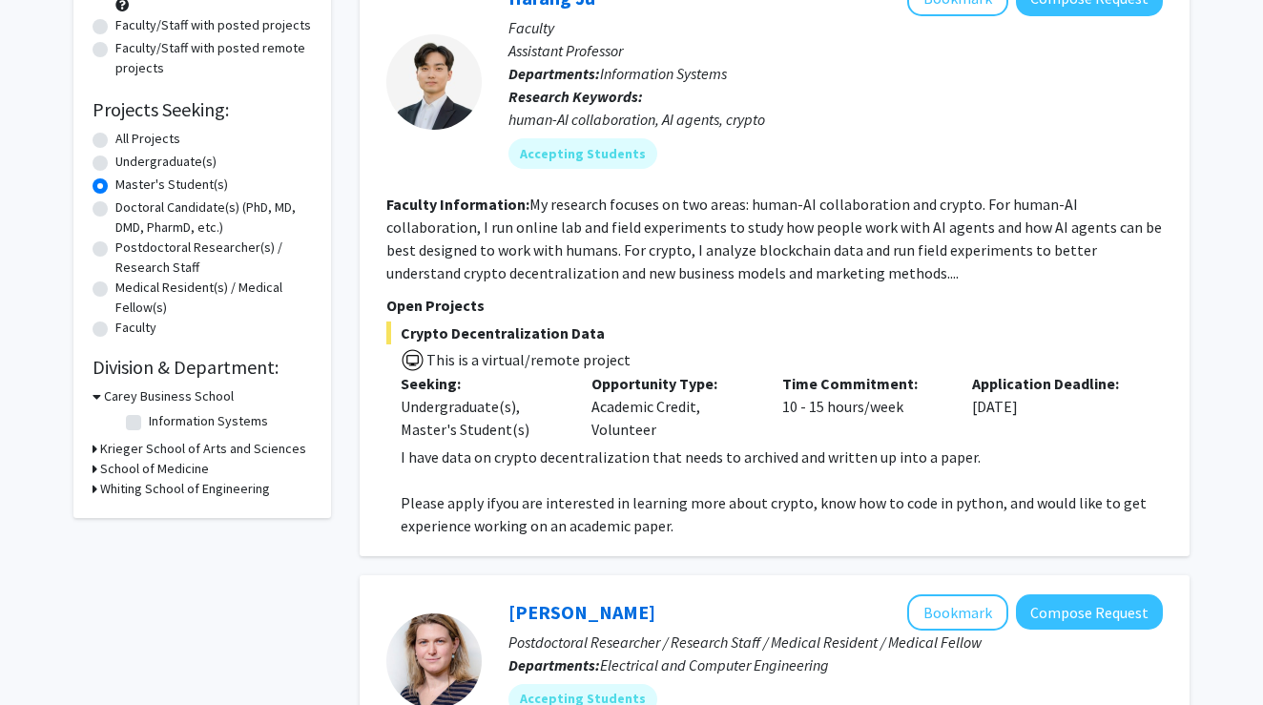
drag, startPoint x: 527, startPoint y: 209, endPoint x: 925, endPoint y: 269, distance: 403.3
click at [925, 269] on section "Faculty Information: My research focuses on two areas: human-AI collaboration a…" at bounding box center [774, 239] width 777 height 92
click at [825, 353] on span "This is a virtual/remote project" at bounding box center [774, 358] width 777 height 28
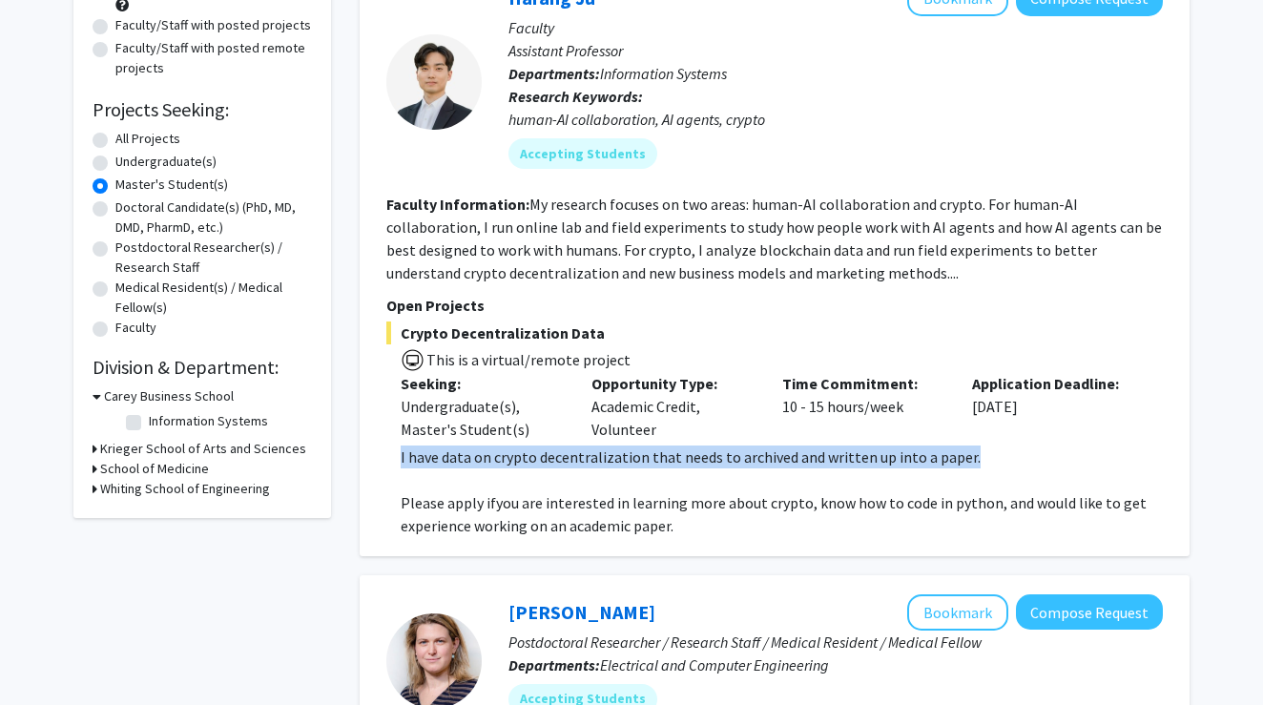
drag, startPoint x: 999, startPoint y: 460, endPoint x: 385, endPoint y: 460, distance: 613.4
click at [385, 460] on div "Harang Ju Bookmark Compose Request Faculty Assistant Professor Departments: Inf…" at bounding box center [775, 258] width 830 height 595
click at [726, 520] on p "Please apply if you are interested in learning more about crypto, know how to c…" at bounding box center [782, 514] width 762 height 46
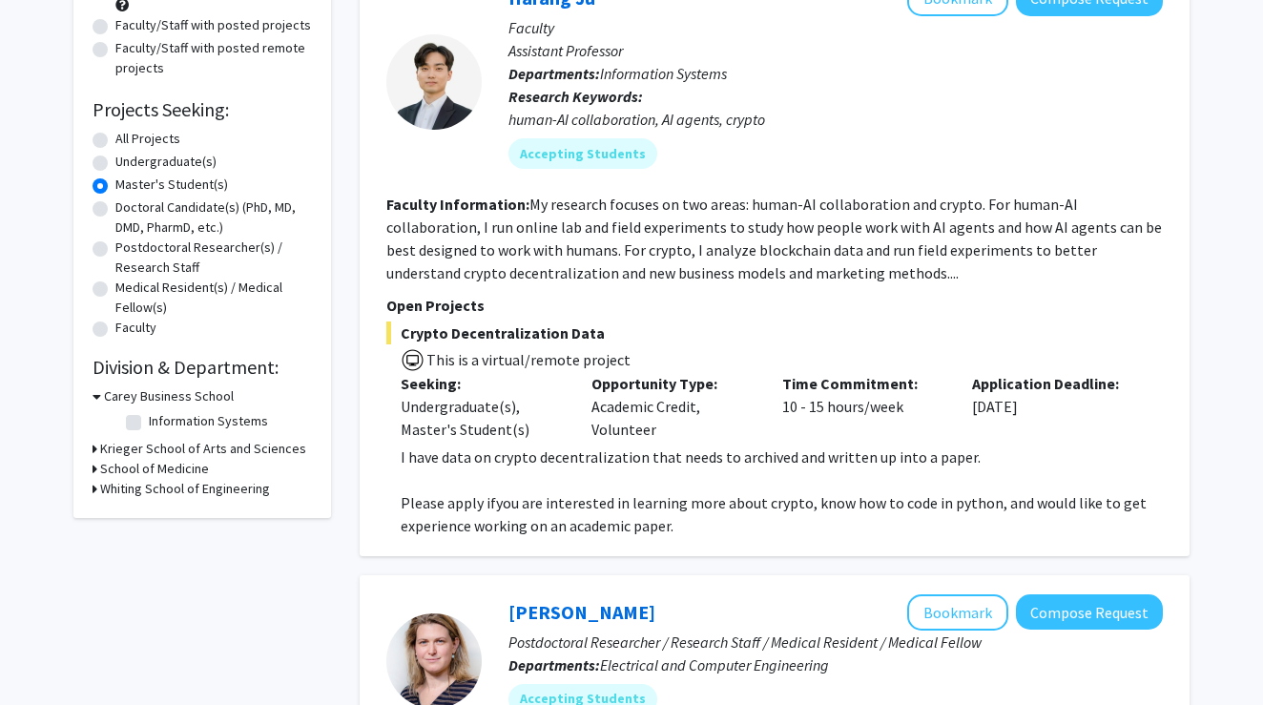
drag, startPoint x: 699, startPoint y: 531, endPoint x: 391, endPoint y: 494, distance: 310.4
click at [391, 494] on fg-read-more "I have data on crypto decentralization that needs to archived and written up in…" at bounding box center [774, 492] width 777 height 92
click at [907, 548] on div "Harang Ju Bookmark Compose Request Faculty Assistant Professor Departments: Inf…" at bounding box center [775, 258] width 830 height 595
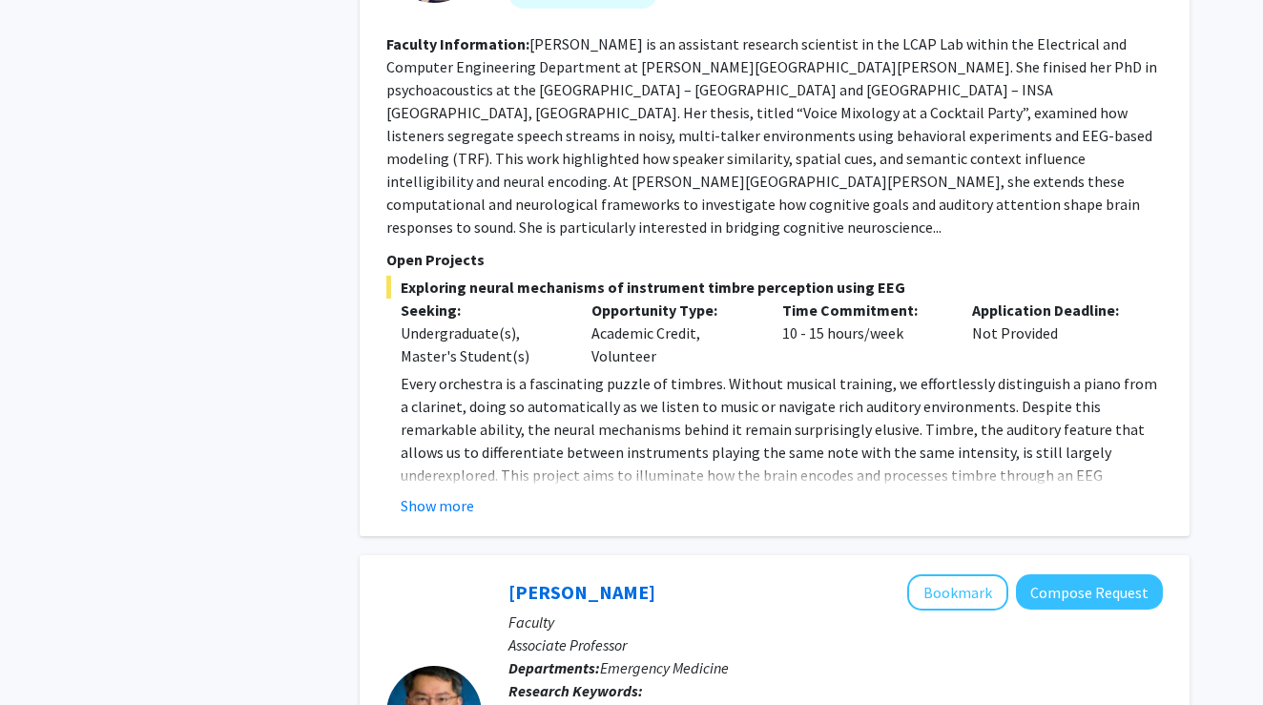
scroll to position [1016, 0]
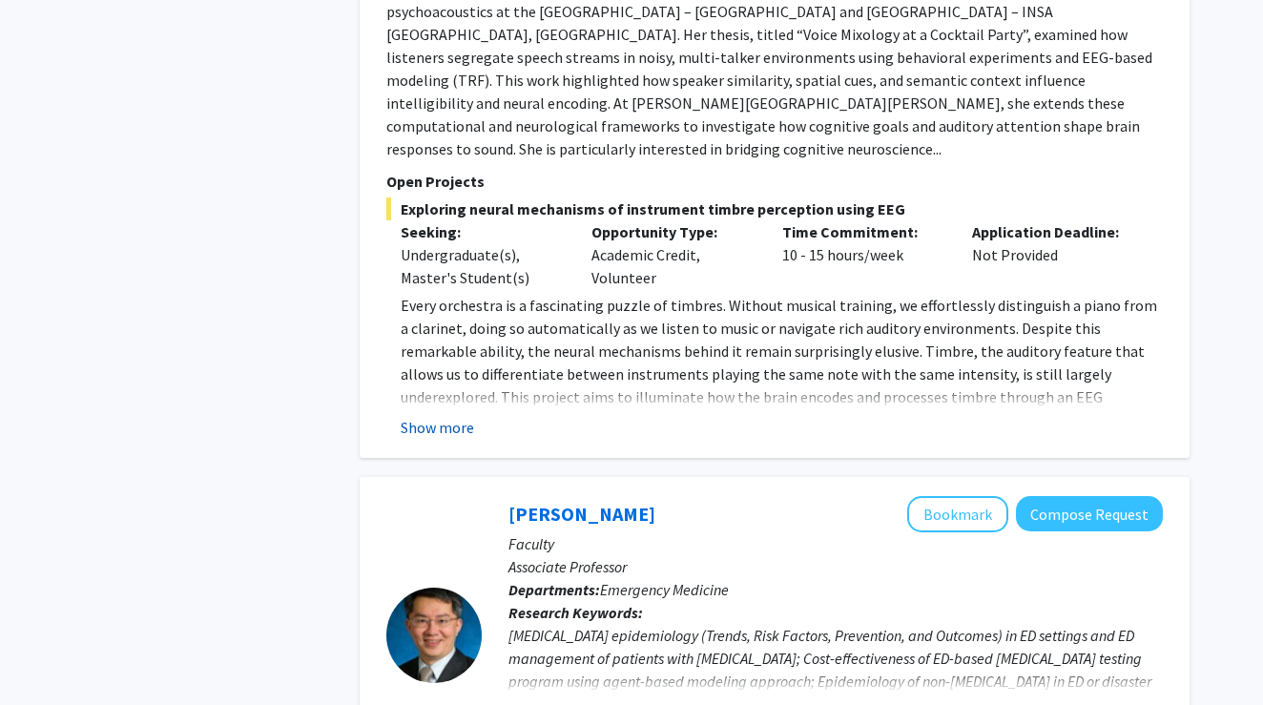
click at [448, 416] on button "Show more" at bounding box center [437, 427] width 73 height 23
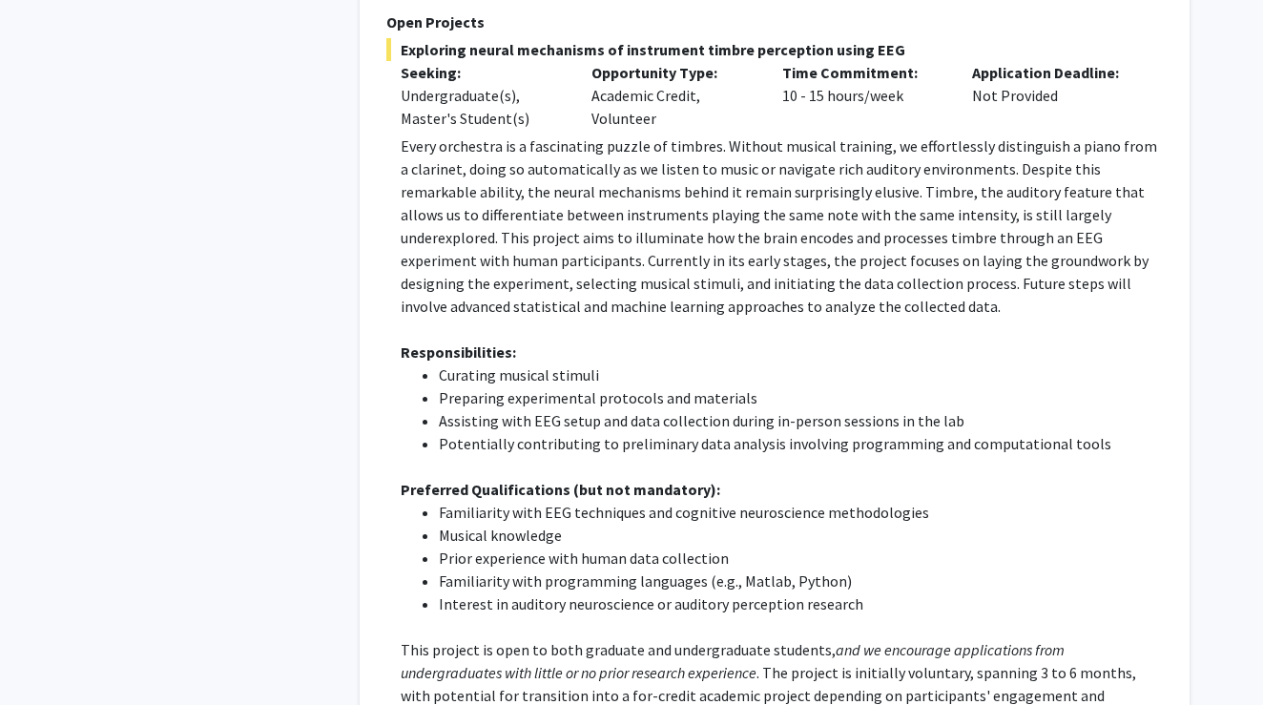
scroll to position [1222, 0]
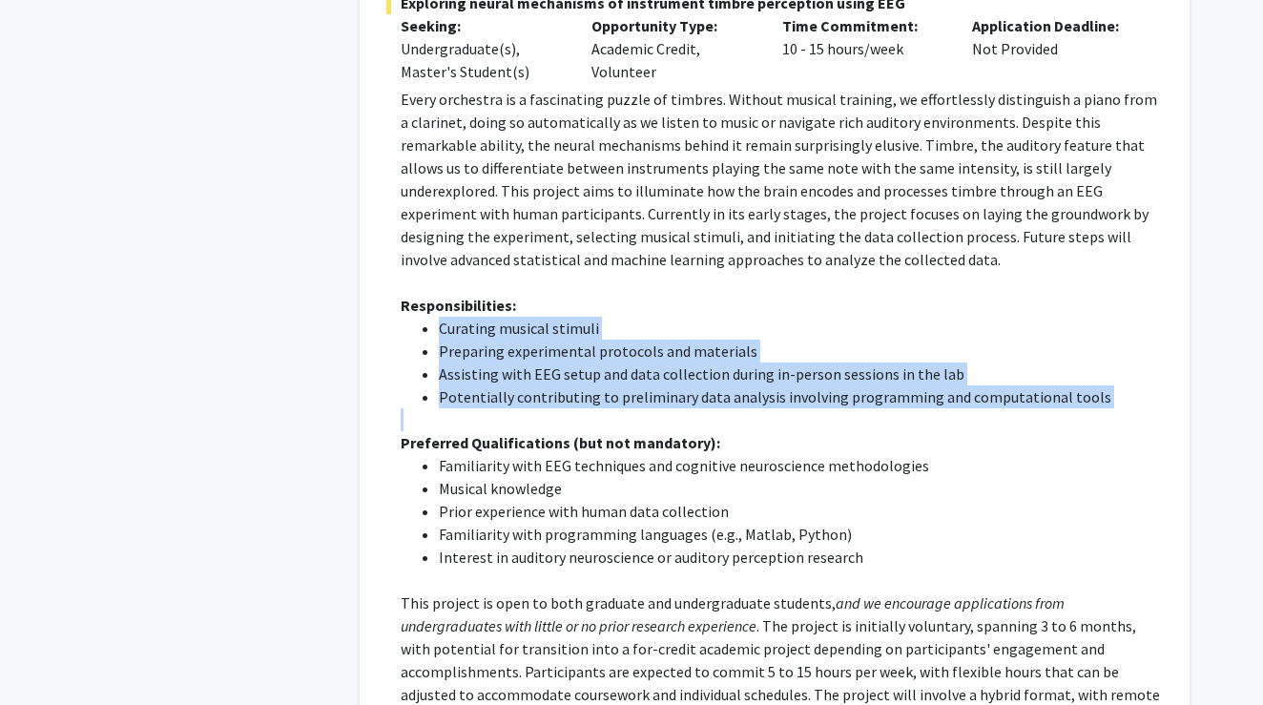
drag, startPoint x: 439, startPoint y: 281, endPoint x: 861, endPoint y: 374, distance: 431.7
click at [861, 374] on div "Every orchestra is a fascinating puzzle of timbres. Without musical training, w…" at bounding box center [782, 443] width 762 height 710
click at [778, 385] on li "Potentially contributing to preliminary data analysis involving programming and…" at bounding box center [801, 396] width 724 height 23
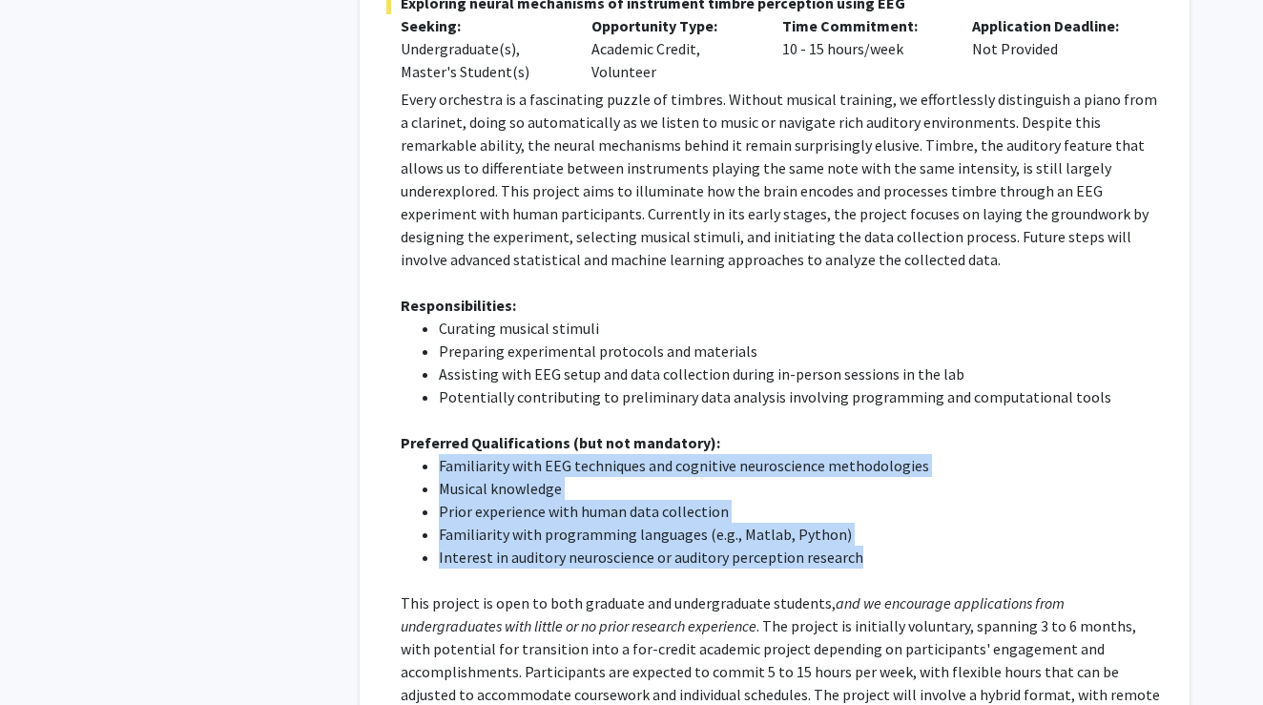
drag, startPoint x: 439, startPoint y: 421, endPoint x: 893, endPoint y: 522, distance: 465.2
click at [893, 522] on ul "Familiarity with EEG techniques and cognitive neuroscience methodologies Musica…" at bounding box center [782, 511] width 762 height 114
click at [759, 477] on li "Musical knowledge" at bounding box center [801, 488] width 724 height 23
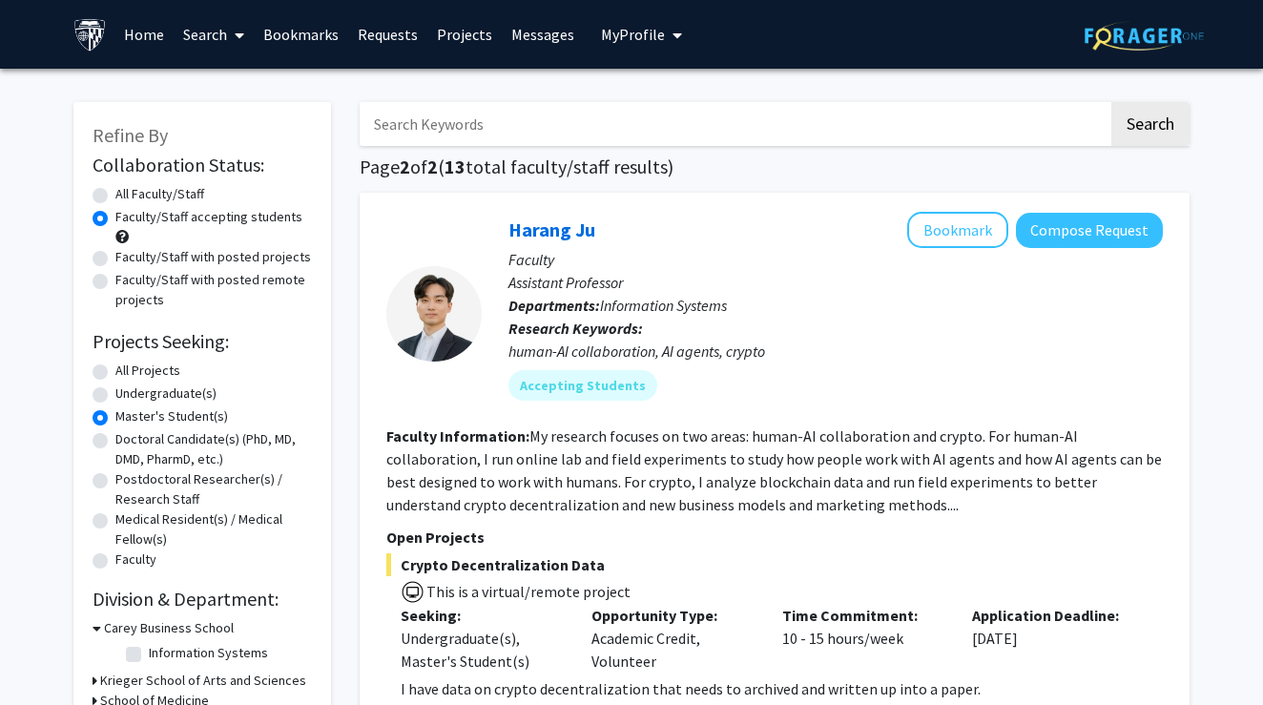
scroll to position [0, 0]
click at [173, 197] on label "All Faculty/Staff" at bounding box center [159, 194] width 89 height 20
click at [128, 197] on input "All Faculty/Staff" at bounding box center [121, 190] width 12 height 12
radio input "true"
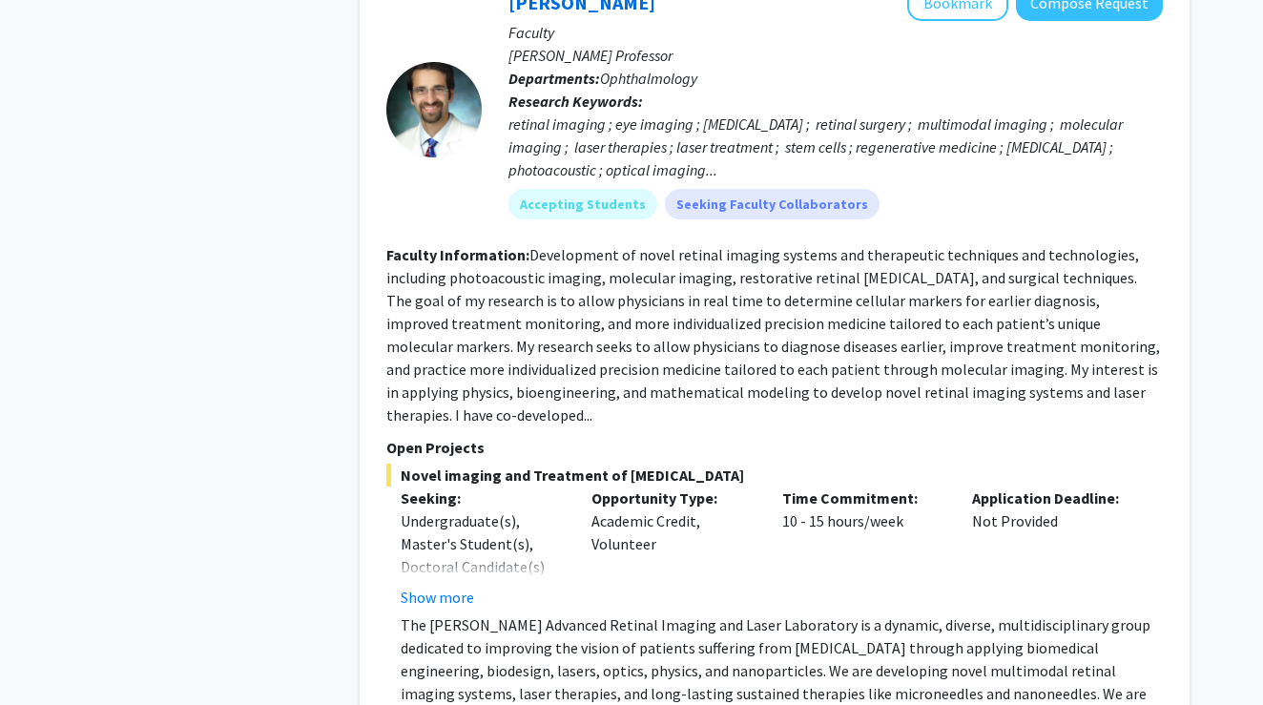
scroll to position [1359, 0]
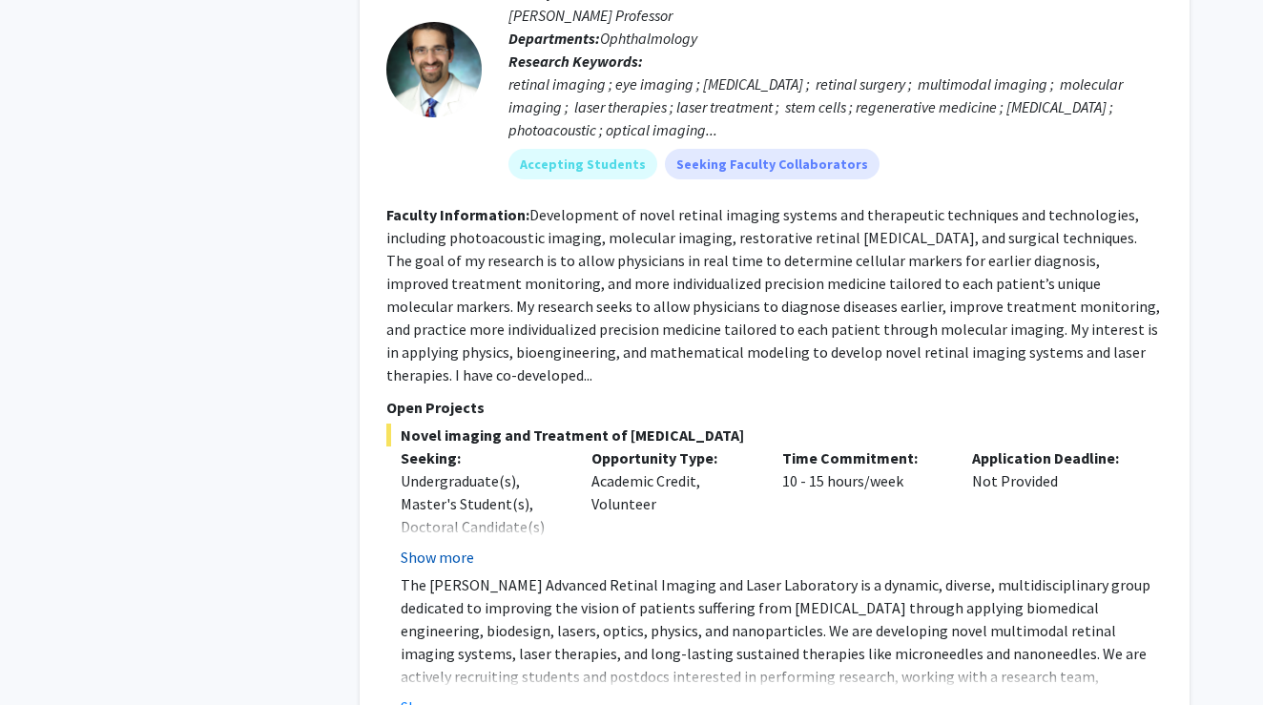
click at [462, 546] on button "Show more" at bounding box center [437, 557] width 73 height 23
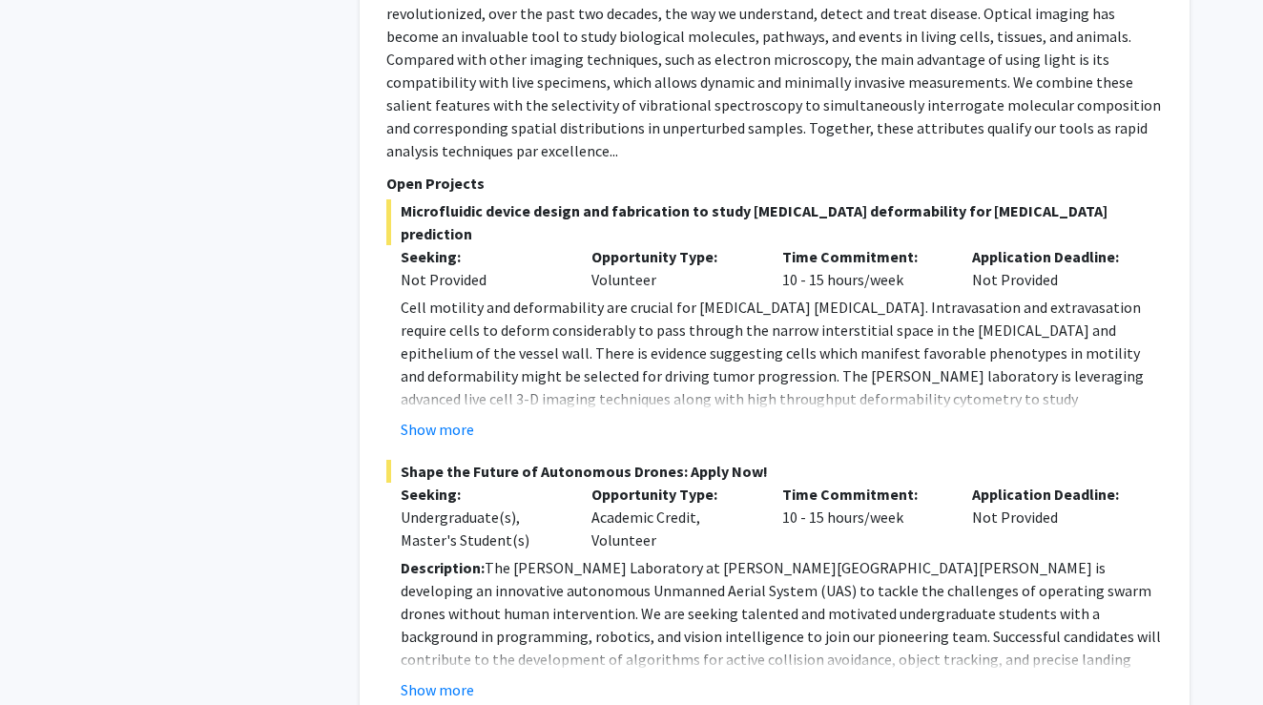
scroll to position [8894, 0]
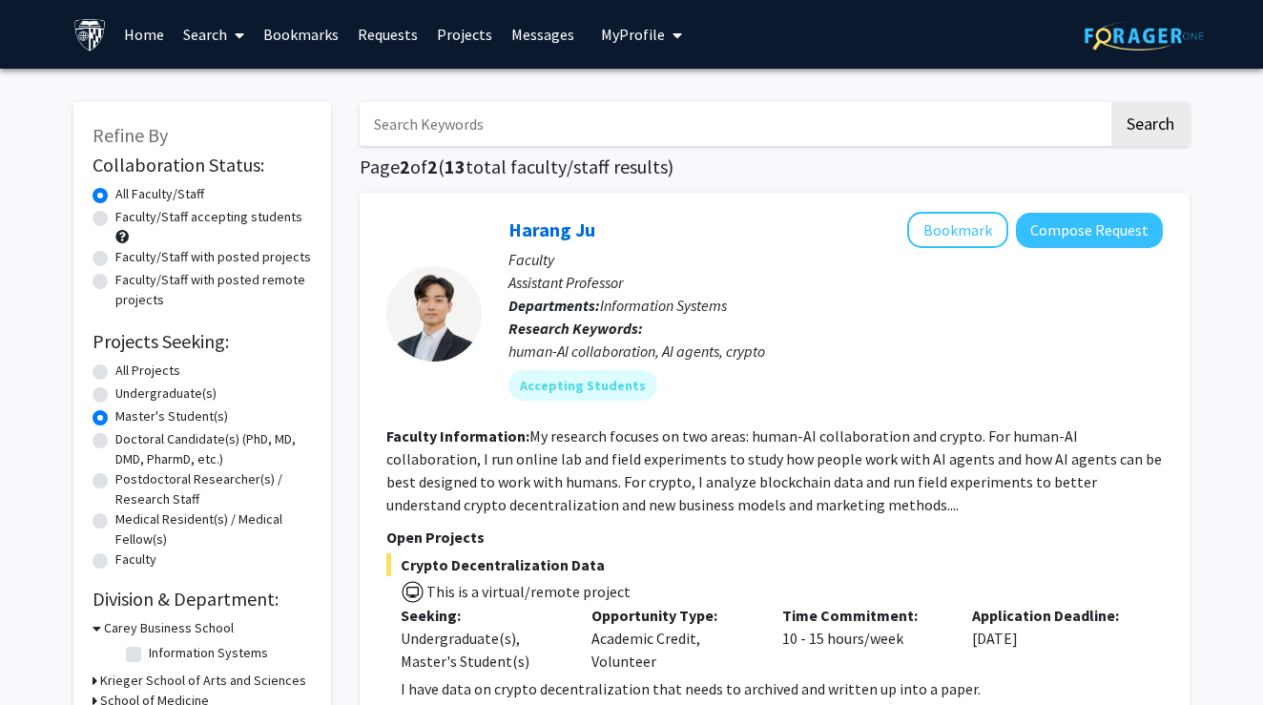
click at [115, 376] on label "All Projects" at bounding box center [147, 371] width 65 height 20
click at [115, 373] on input "All Projects" at bounding box center [121, 367] width 12 height 12
radio input "true"
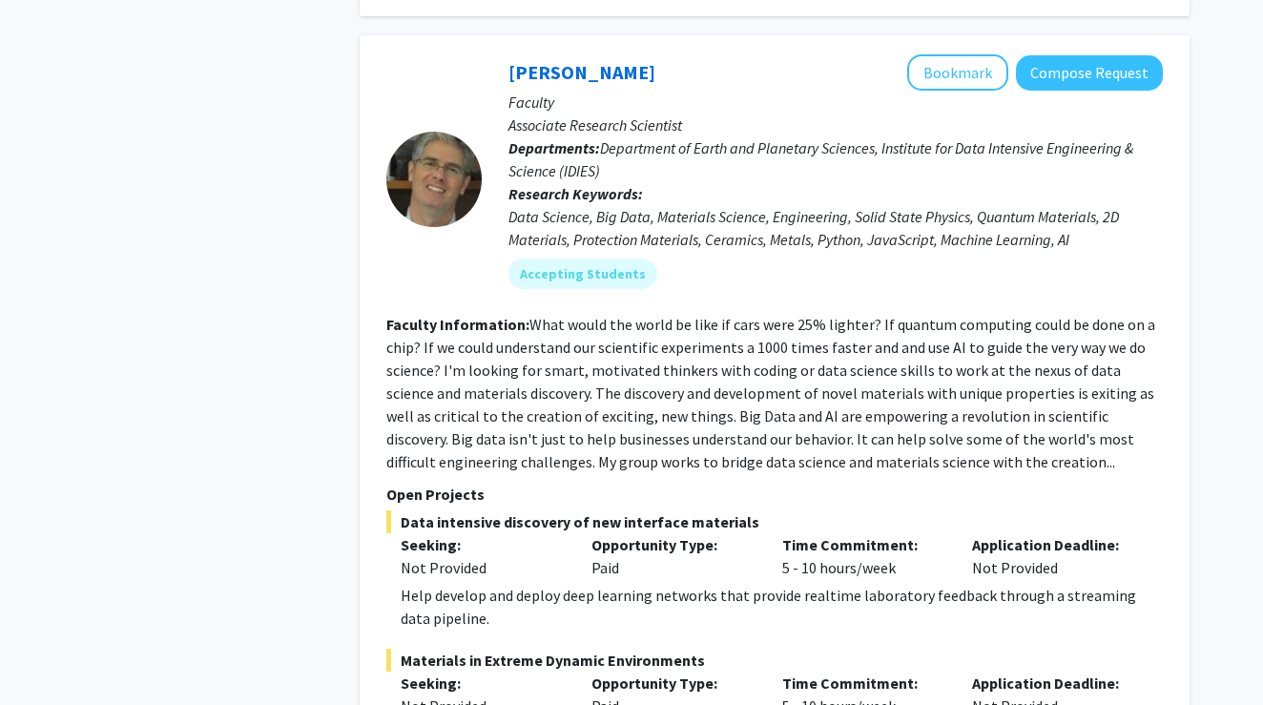
scroll to position [6281, 0]
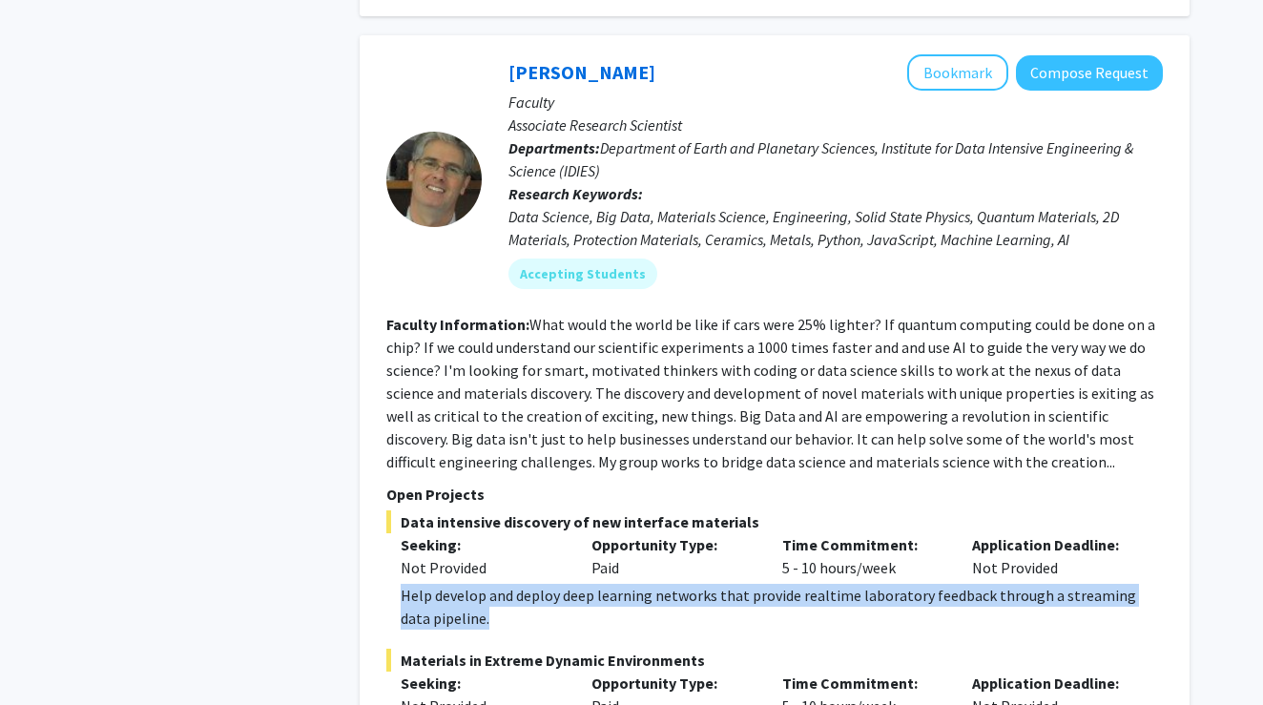
drag, startPoint x: 404, startPoint y: 463, endPoint x: 487, endPoint y: 475, distance: 83.9
click at [487, 584] on div "Help develop and deploy deep learning networks that provide realtime laboratory…" at bounding box center [782, 607] width 762 height 46
click at [716, 672] on div "Opportunity Type: Paid" at bounding box center [672, 695] width 191 height 46
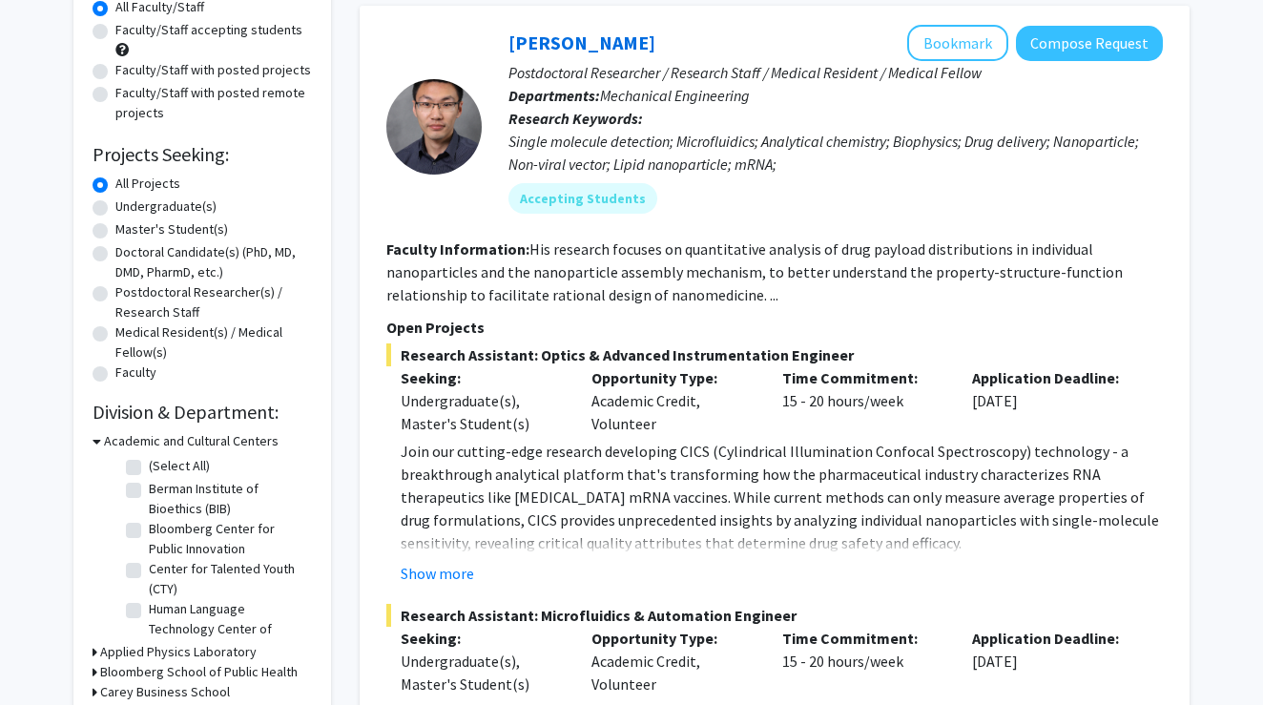
scroll to position [127, 0]
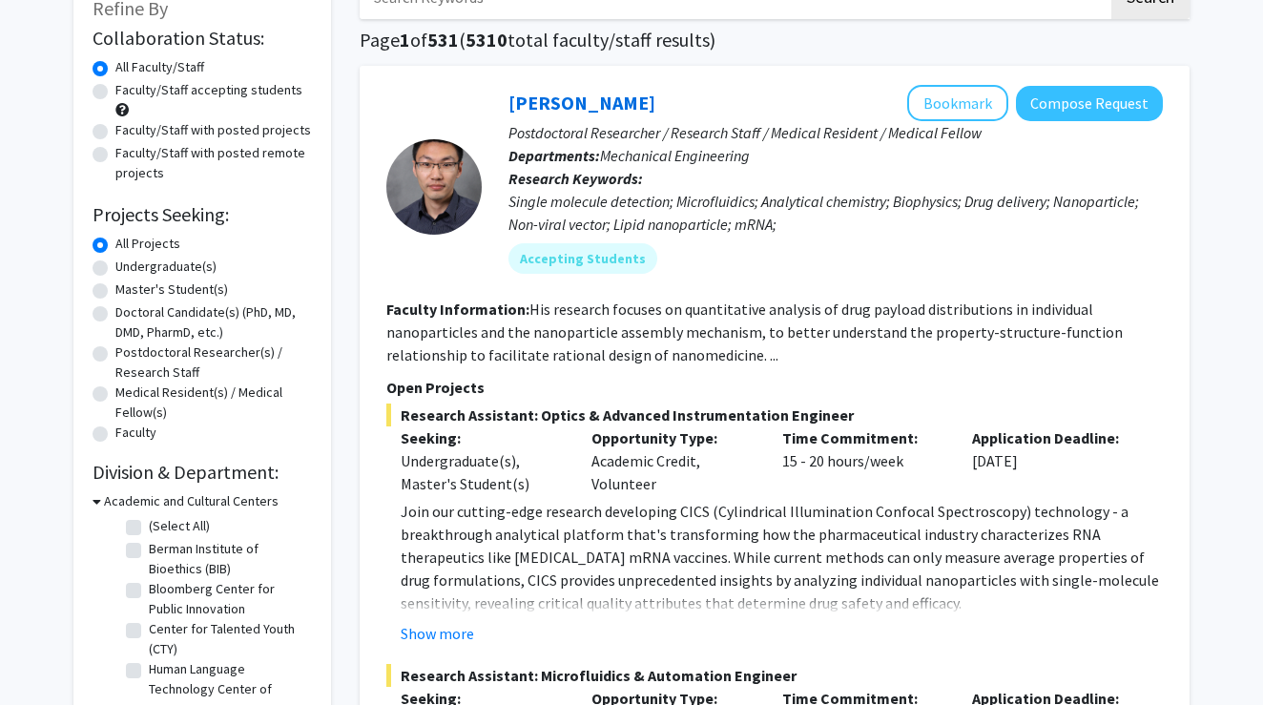
click at [98, 86] on div "Faculty/Staff accepting students" at bounding box center [202, 100] width 219 height 40
click at [115, 90] on label "Faculty/Staff accepting students" at bounding box center [208, 90] width 187 height 20
click at [115, 90] on input "Faculty/Staff accepting students" at bounding box center [121, 86] width 12 height 12
radio input "true"
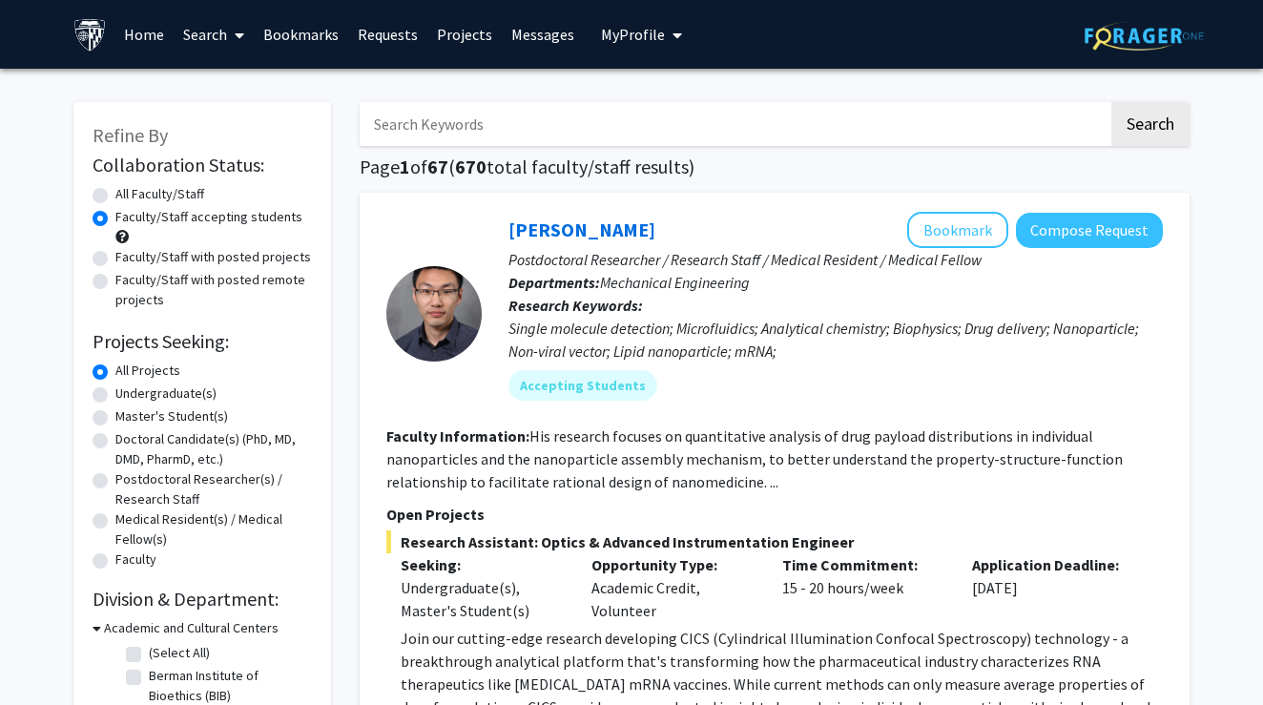
click at [172, 195] on label "All Faculty/Staff" at bounding box center [159, 194] width 89 height 20
click at [128, 195] on input "All Faculty/Staff" at bounding box center [121, 190] width 12 height 12
radio input "true"
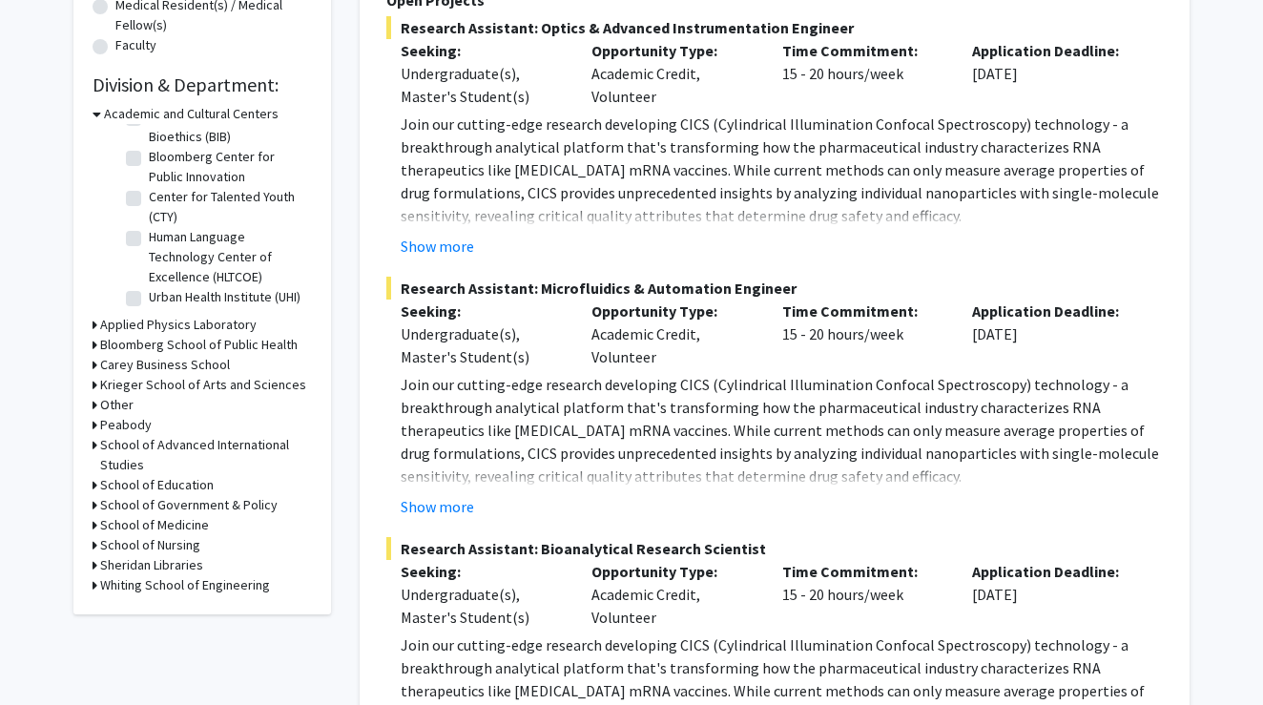
scroll to position [516, 0]
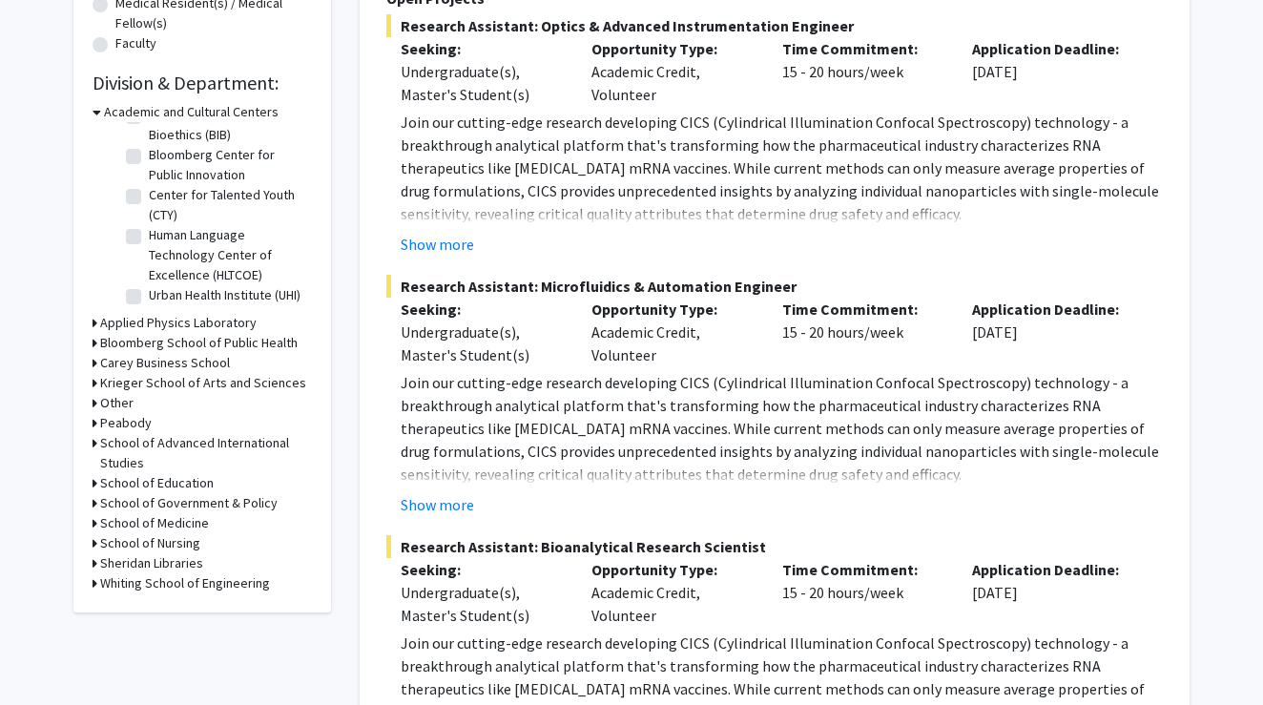
click at [186, 587] on h3 "Whiting School of Engineering" at bounding box center [185, 583] width 170 height 20
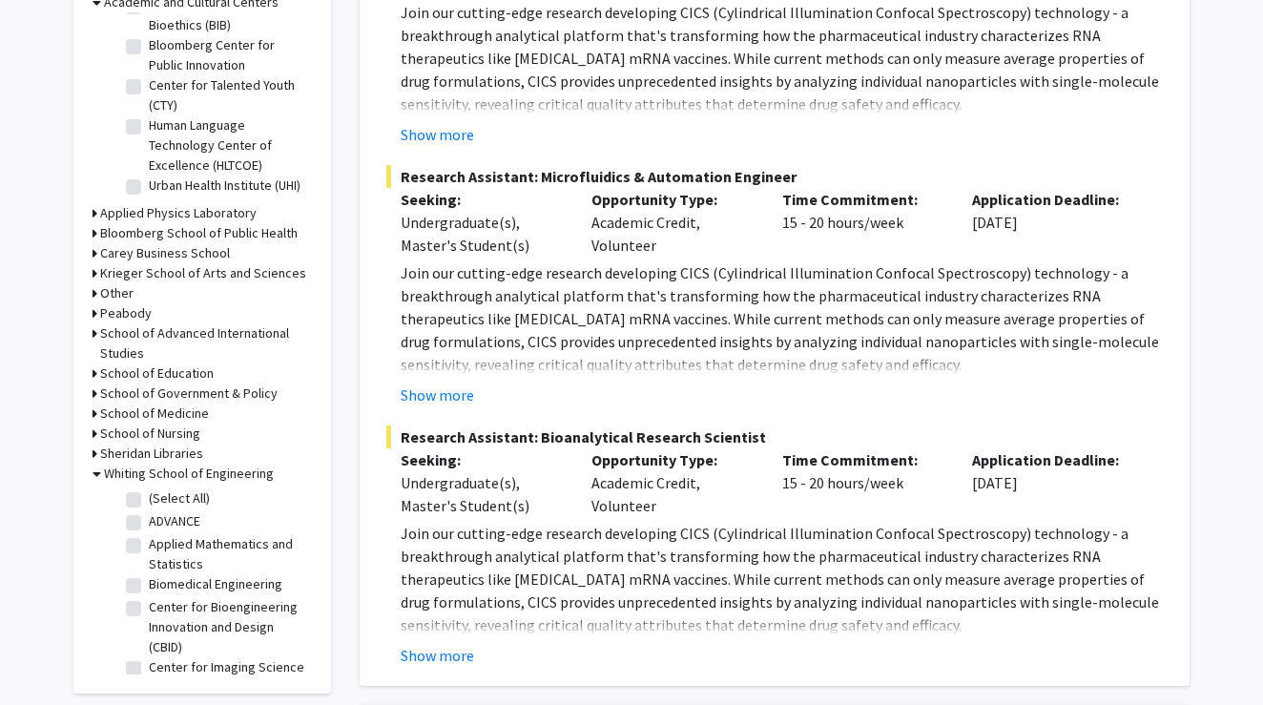
scroll to position [903, 0]
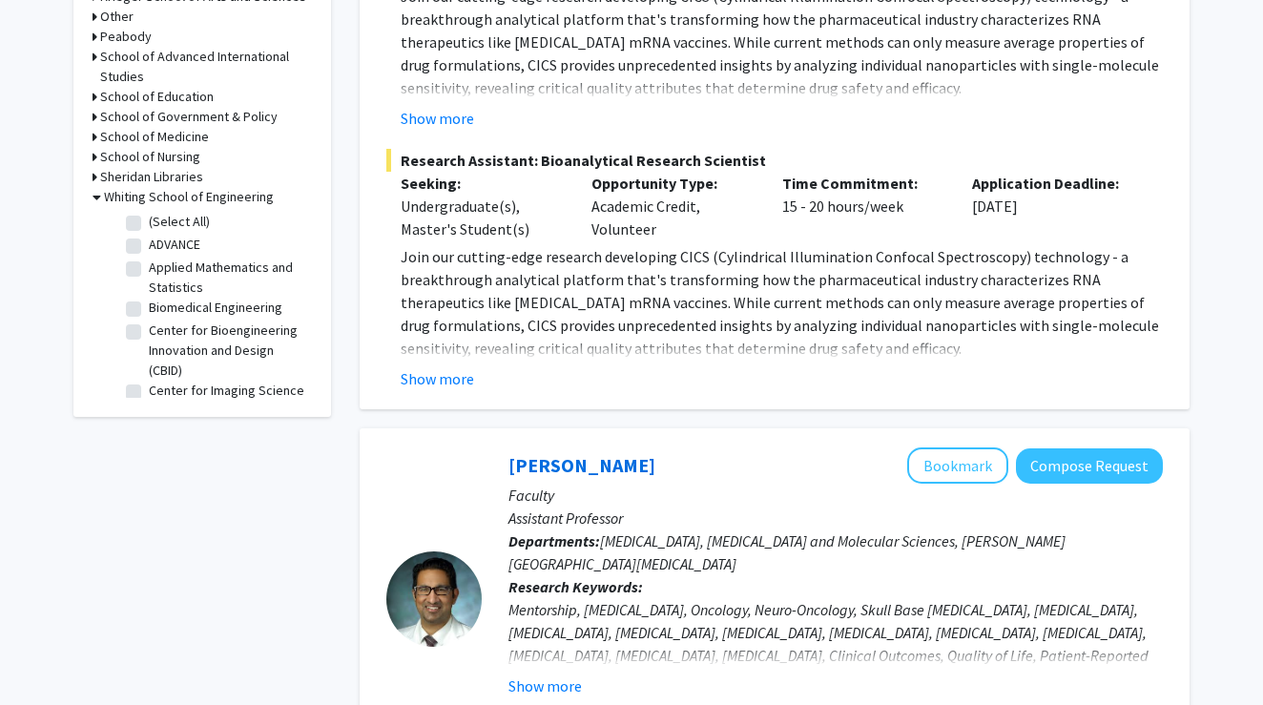
drag, startPoint x: 199, startPoint y: 248, endPoint x: 204, endPoint y: 257, distance: 9.8
click at [204, 255] on fieldset "ADVANCE ADVANCE" at bounding box center [228, 245] width 158 height 20
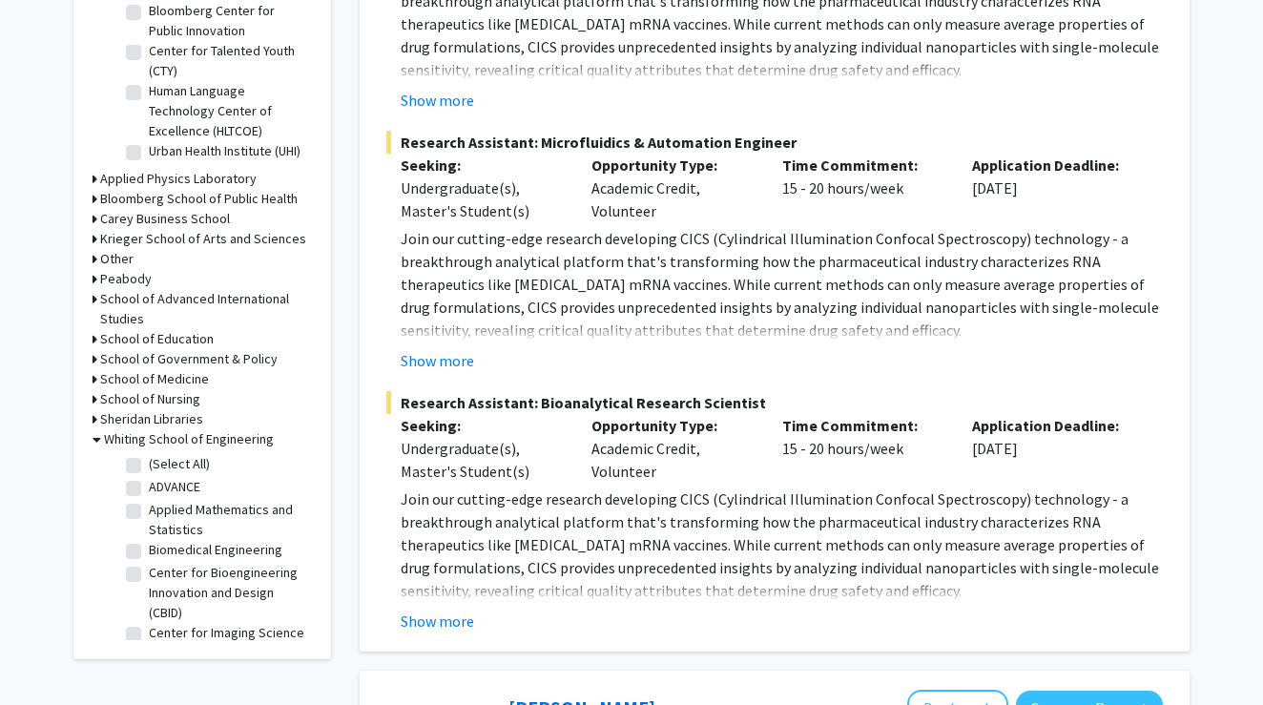
scroll to position [654, 0]
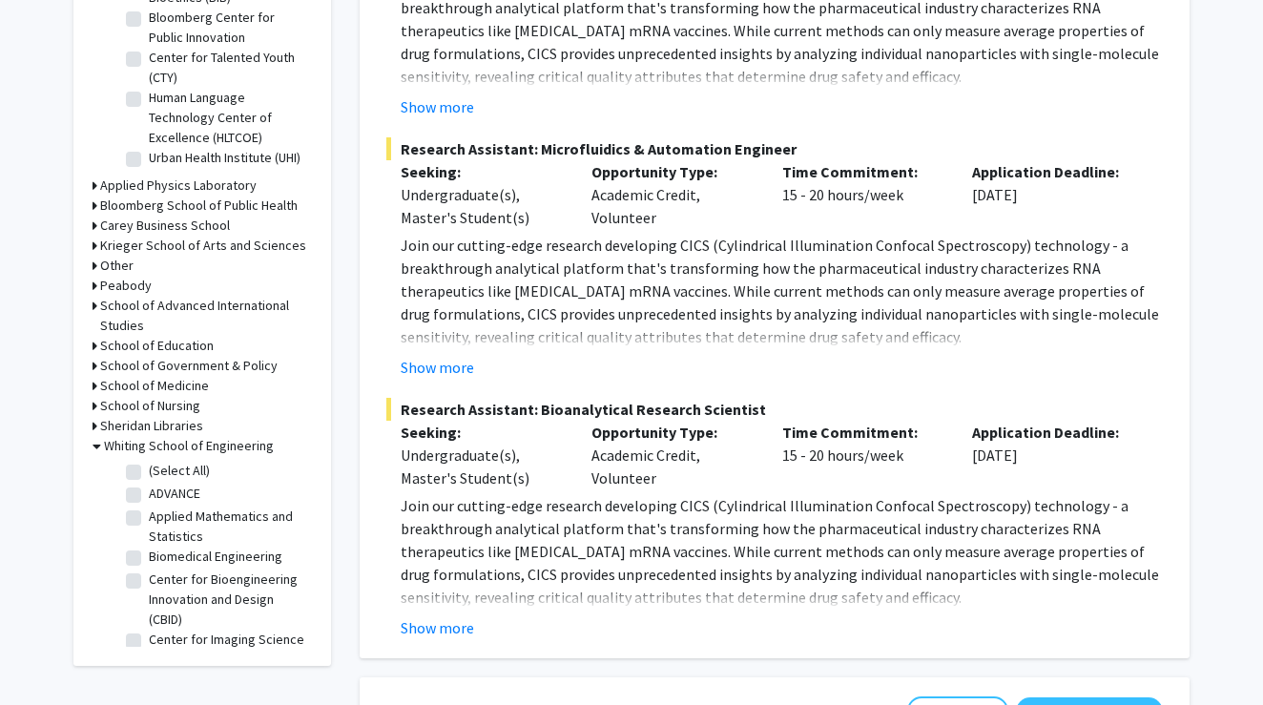
click at [148, 405] on h3 "School of Nursing" at bounding box center [150, 406] width 100 height 20
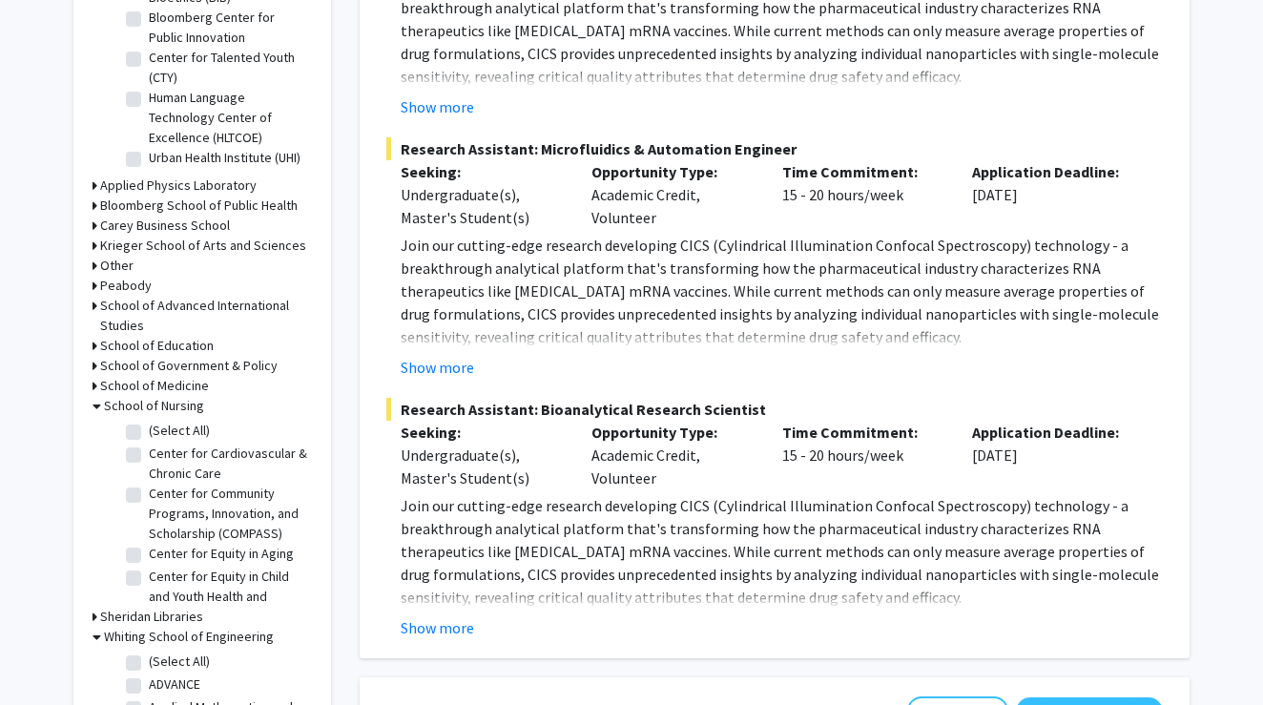
click at [148, 405] on h3 "School of Nursing" at bounding box center [154, 406] width 100 height 20
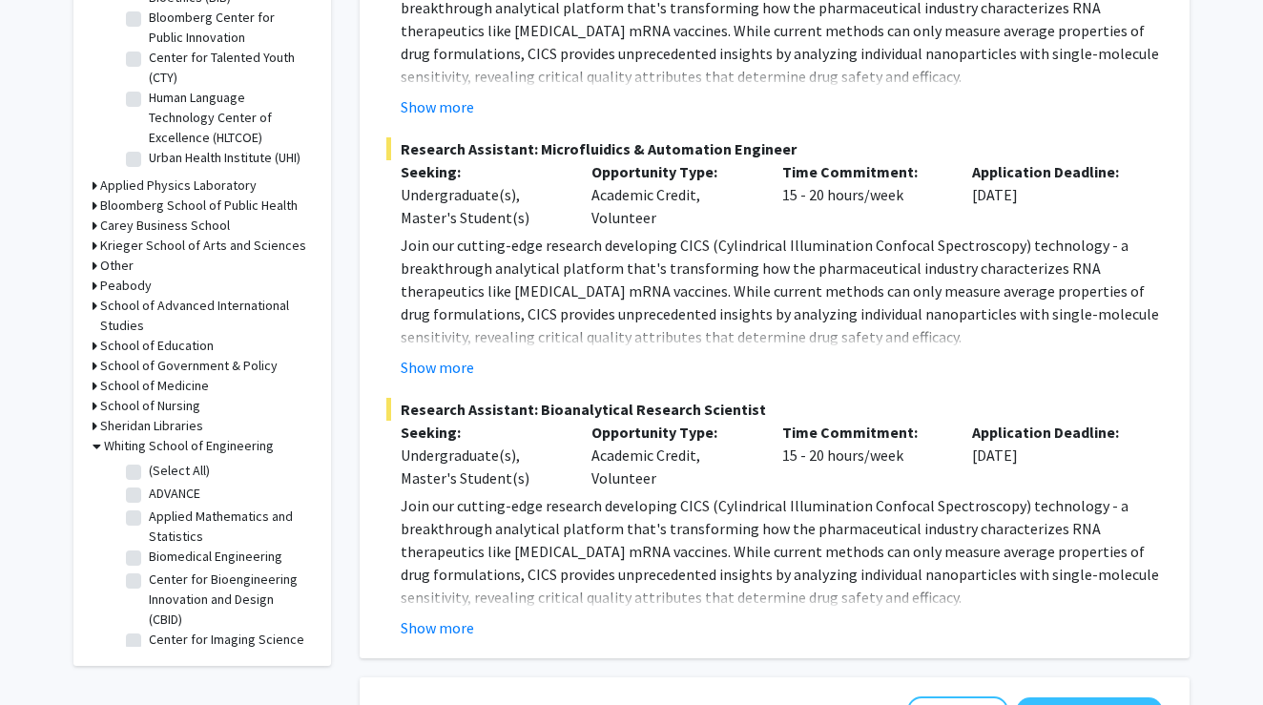
click at [169, 250] on h3 "Krieger School of Arts and Sciences" at bounding box center [203, 246] width 206 height 20
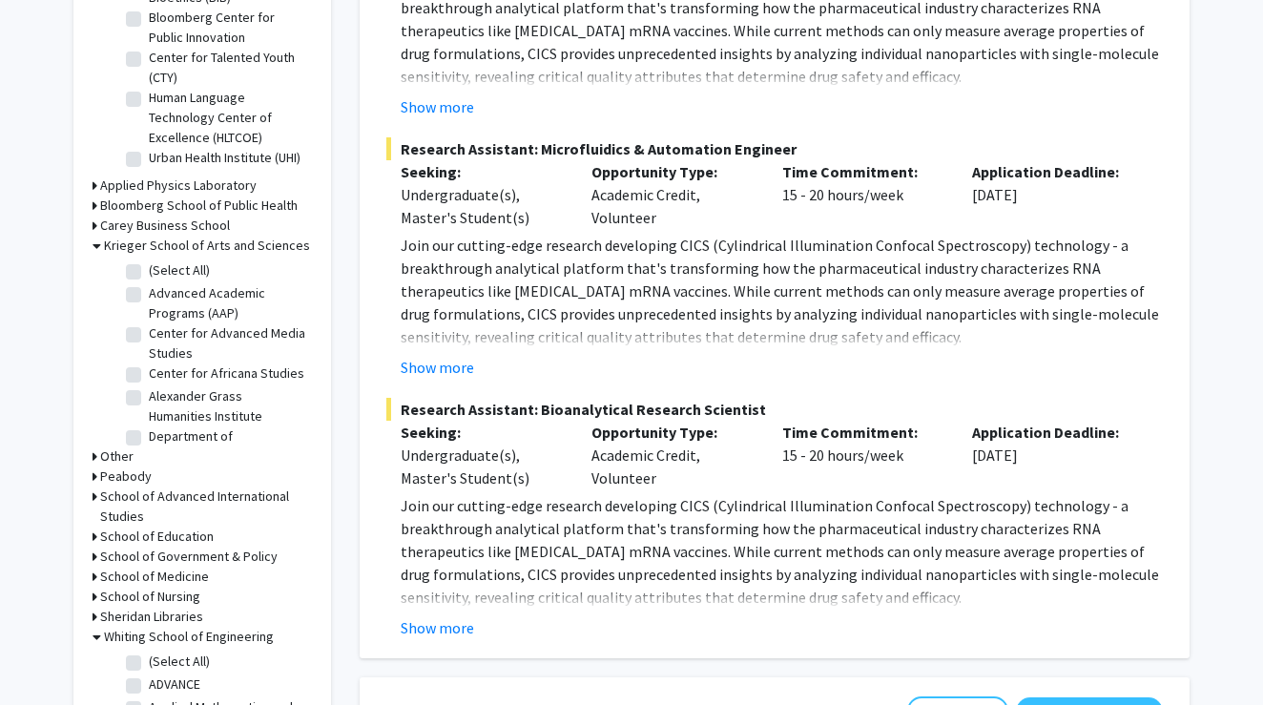
click at [169, 250] on h3 "Krieger School of Arts and Sciences" at bounding box center [207, 246] width 206 height 20
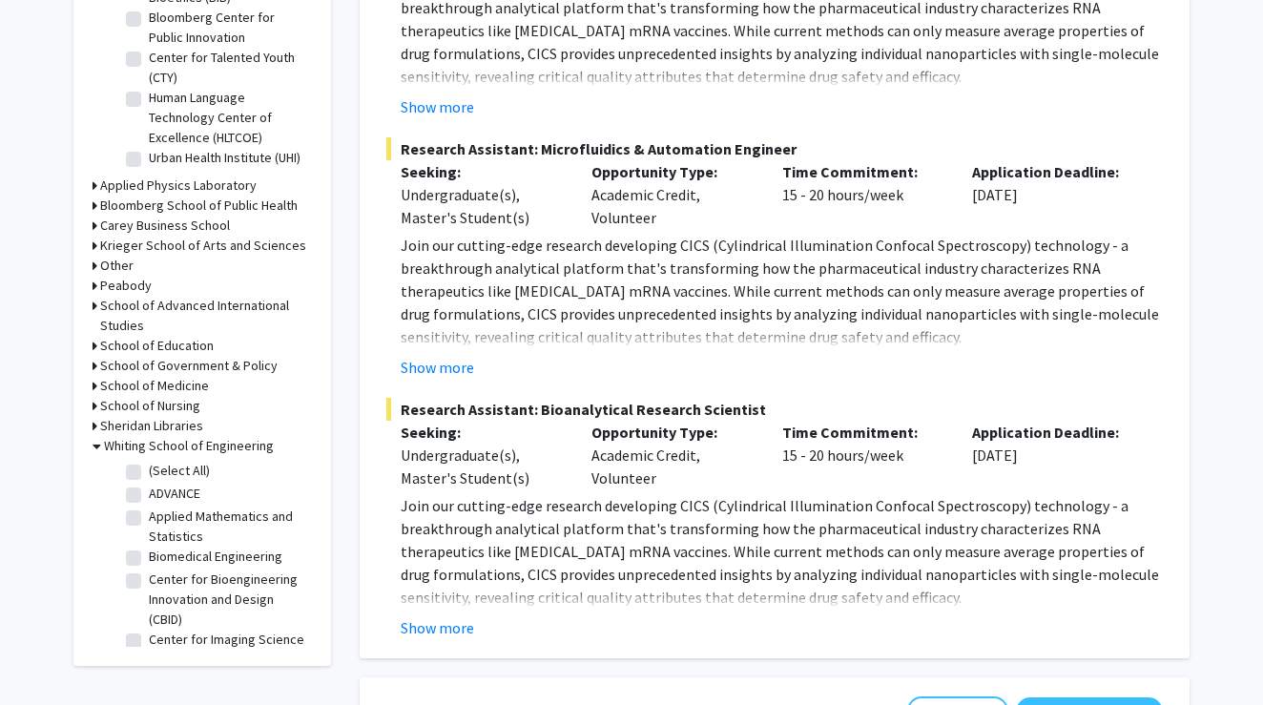
click at [188, 316] on h3 "School of Advanced International Studies" at bounding box center [206, 316] width 212 height 40
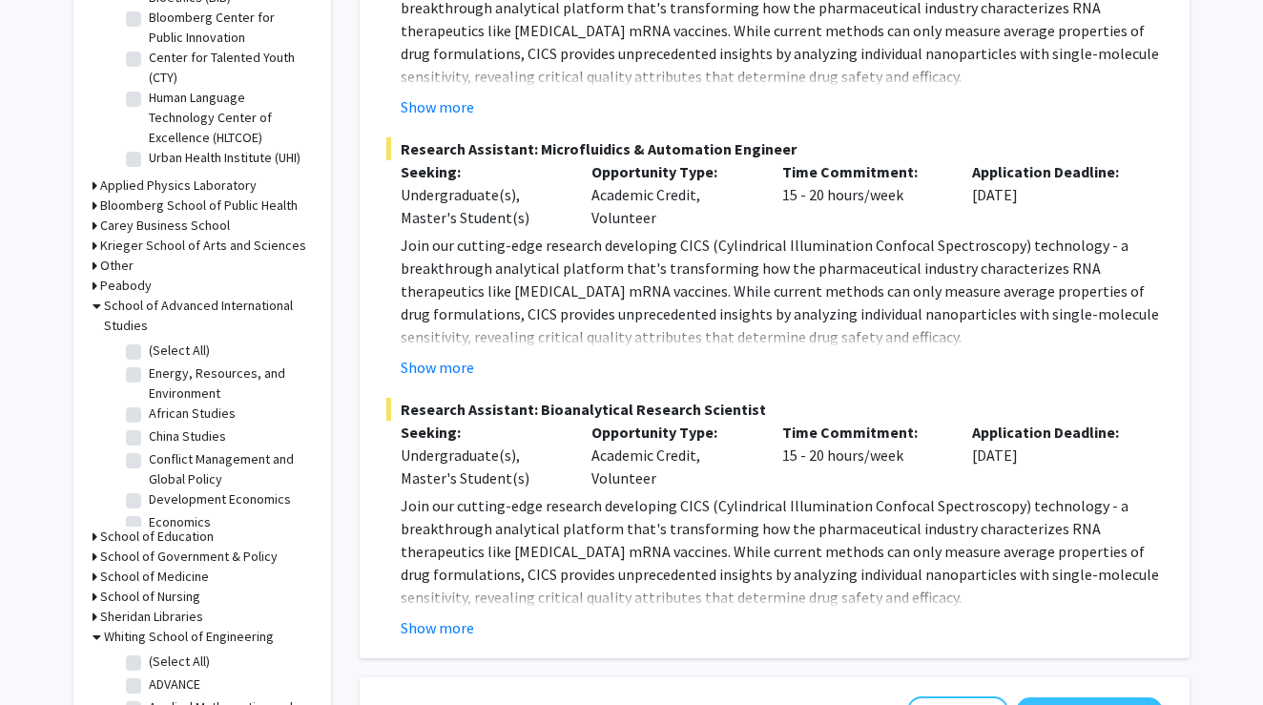
click at [193, 433] on label "China Studies" at bounding box center [187, 436] width 77 height 20
click at [161, 433] on input "China Studies" at bounding box center [155, 432] width 12 height 12
checkbox input "true"
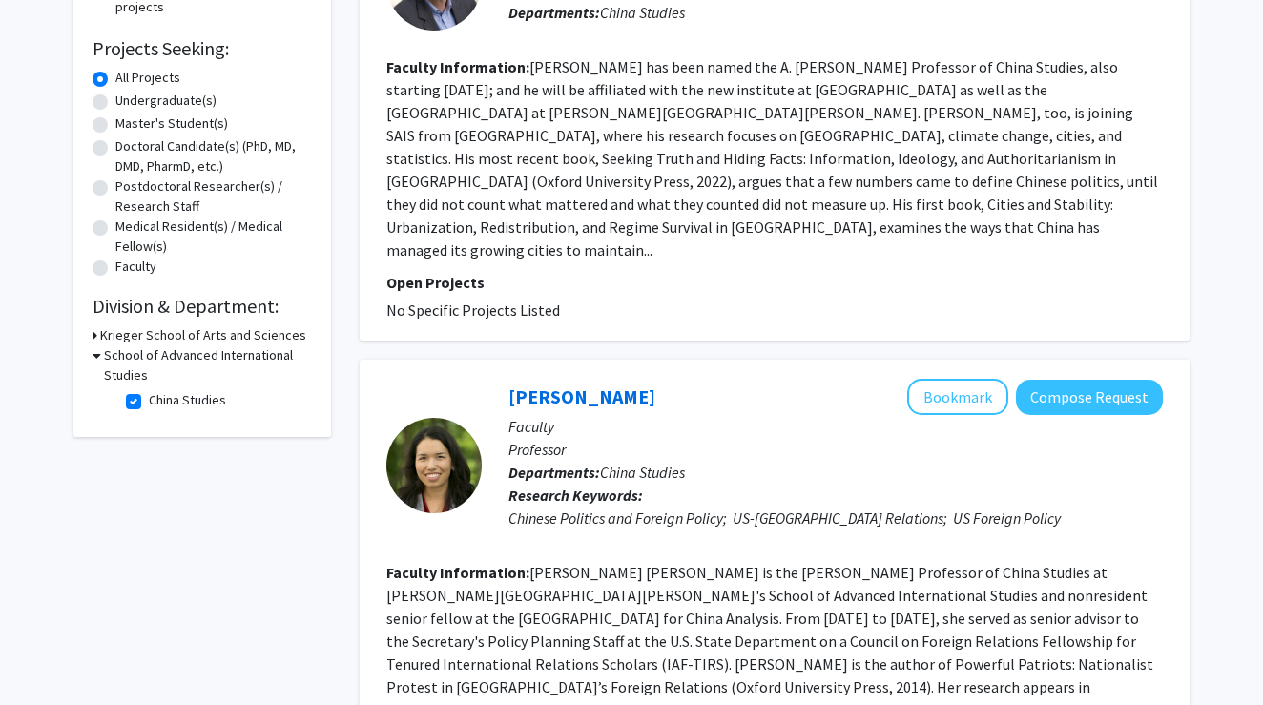
scroll to position [358, 0]
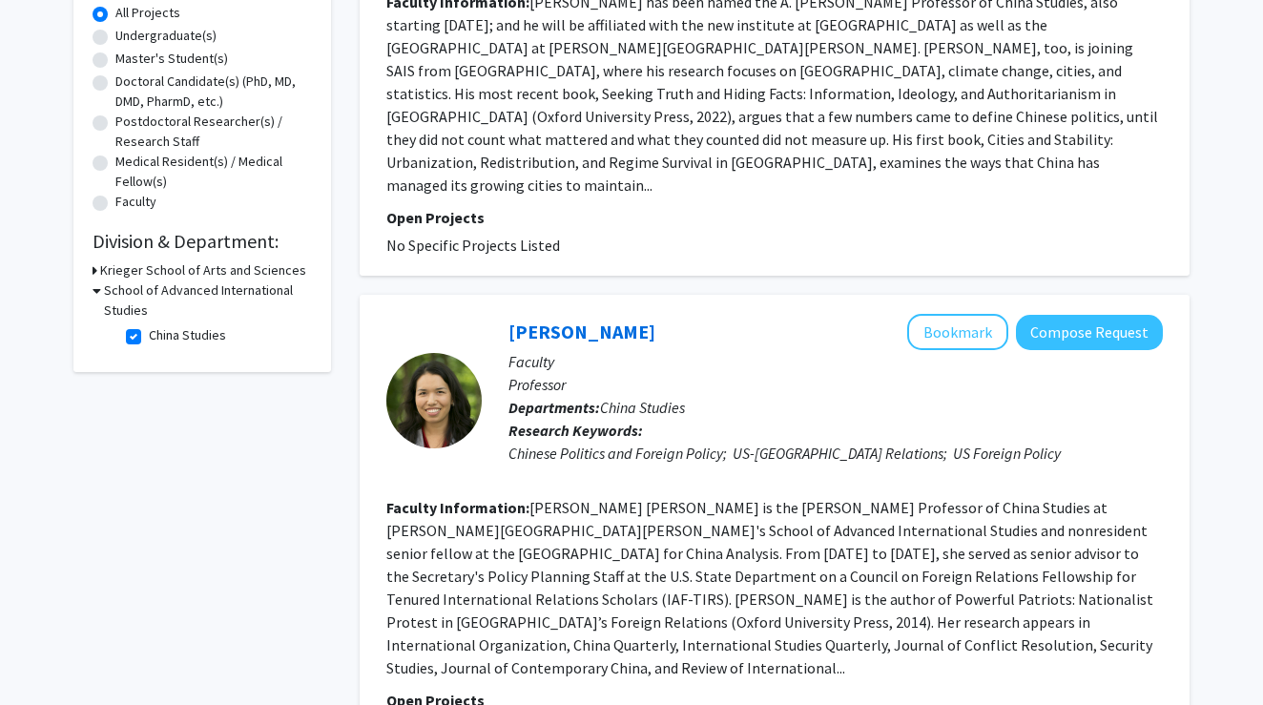
click at [149, 340] on label "China Studies" at bounding box center [187, 335] width 77 height 20
click at [149, 338] on input "China Studies" at bounding box center [155, 331] width 12 height 12
checkbox input "false"
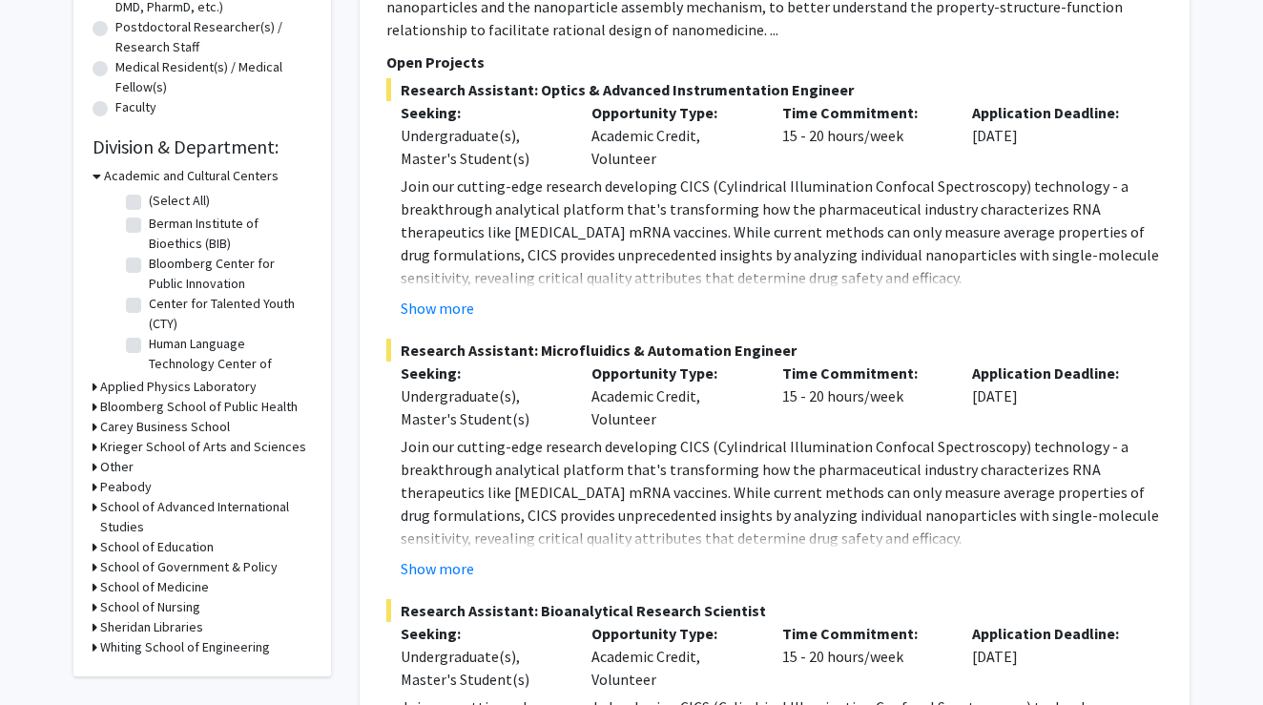
scroll to position [638, 0]
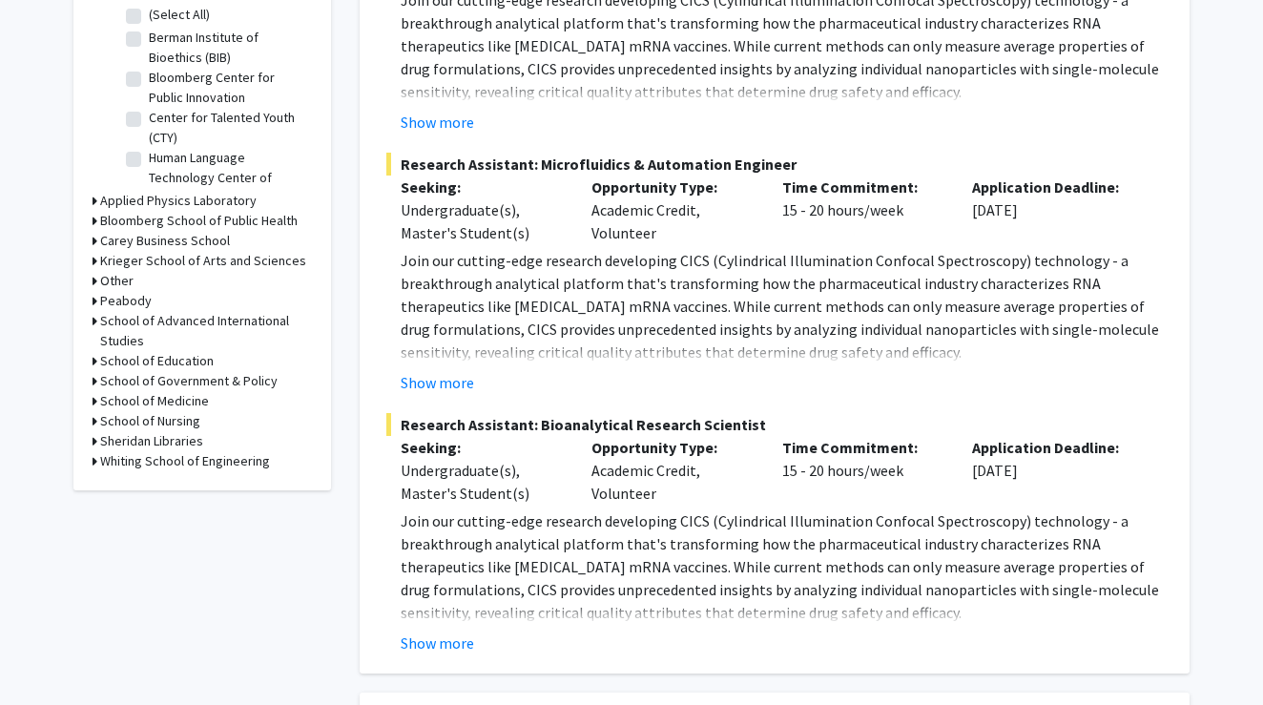
click at [190, 460] on h3 "Whiting School of Engineering" at bounding box center [185, 461] width 170 height 20
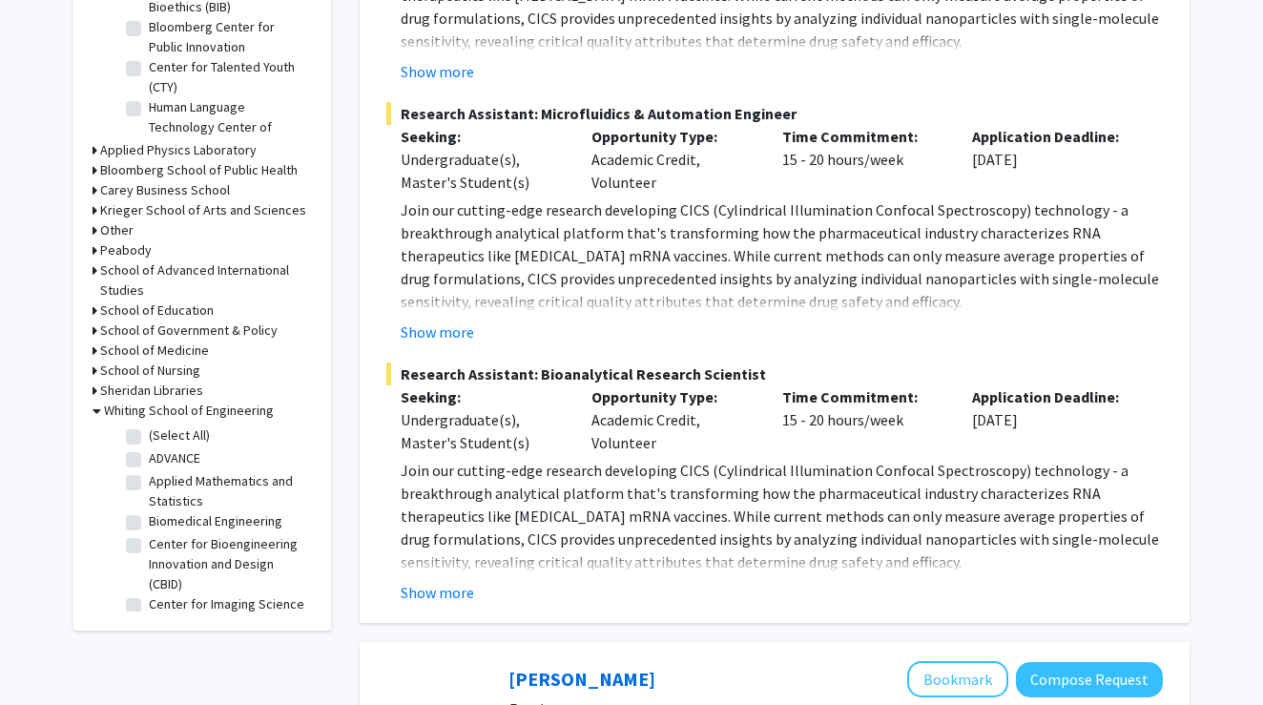
scroll to position [695, 0]
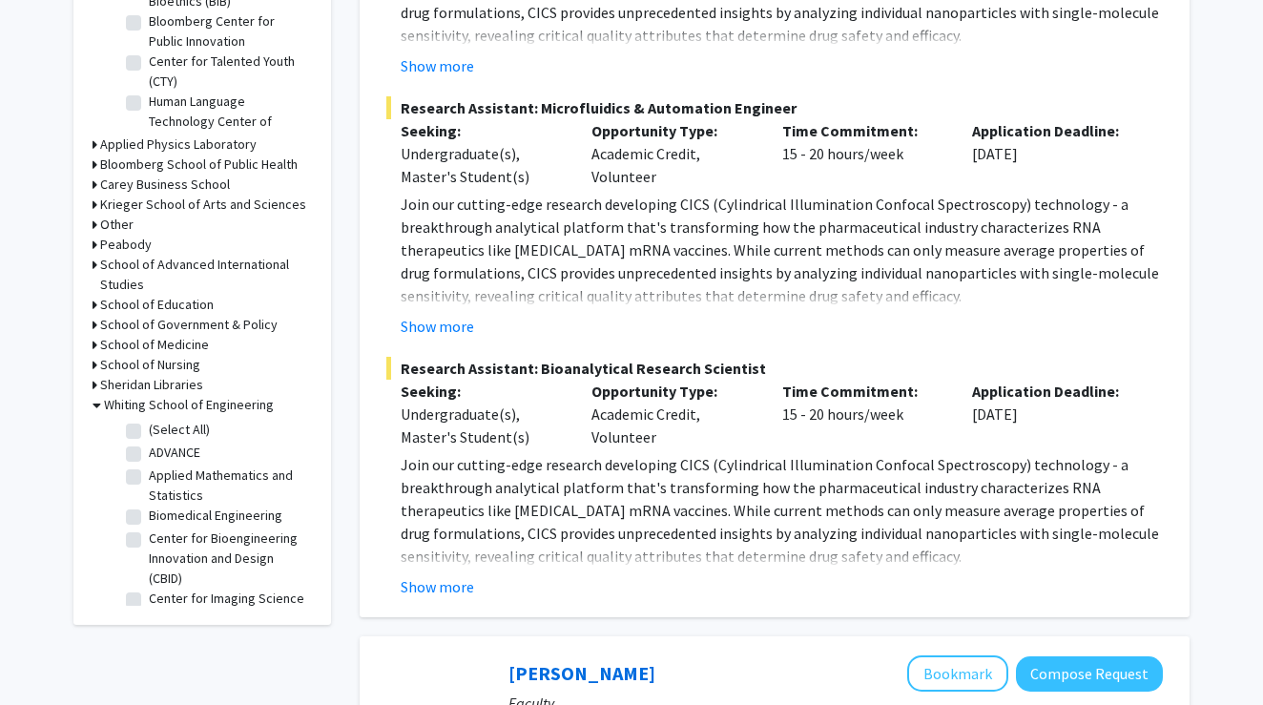
click at [149, 434] on label "(Select All)" at bounding box center [179, 430] width 61 height 20
click at [149, 432] on input "(Select All)" at bounding box center [155, 426] width 12 height 12
checkbox input "true"
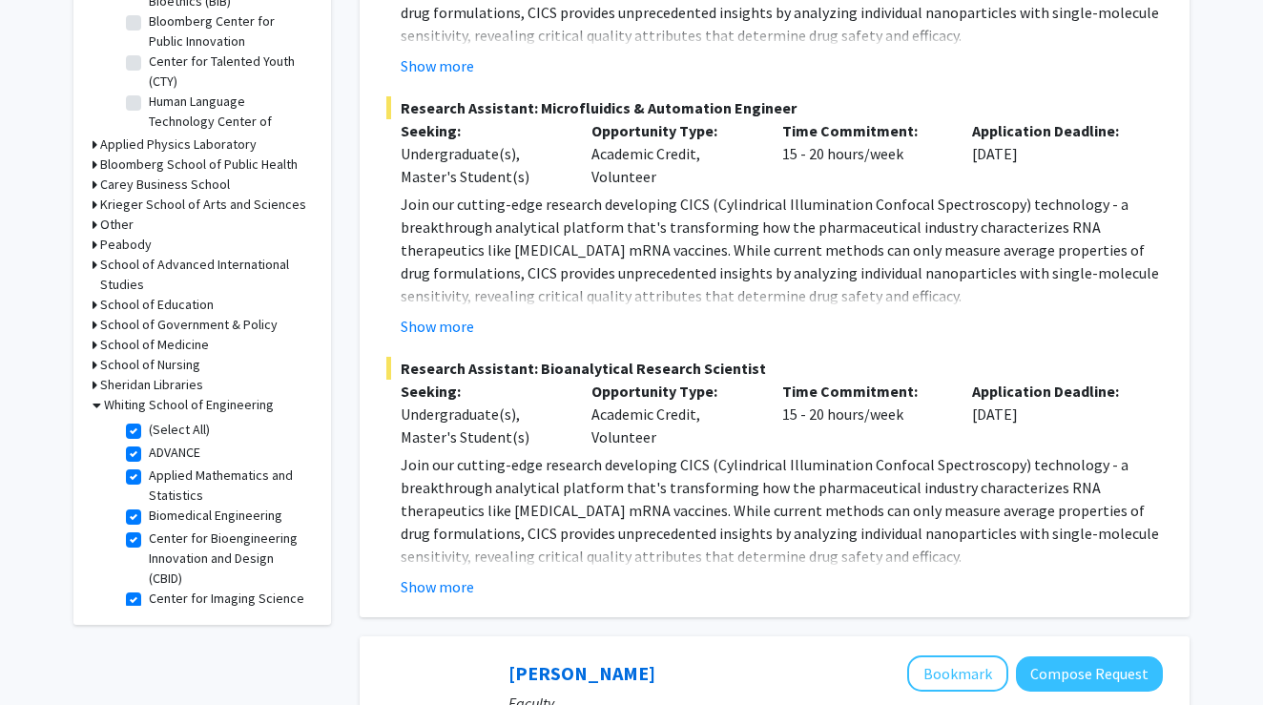
checkbox input "true"
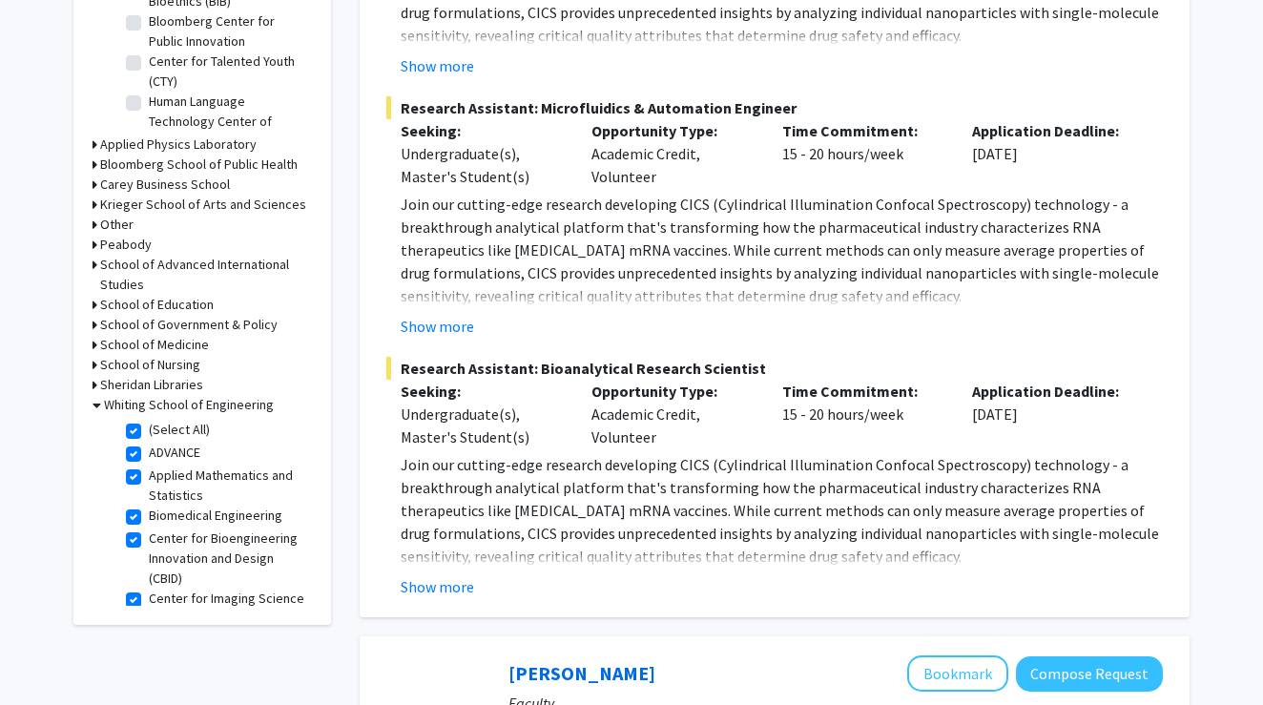
checkbox input "true"
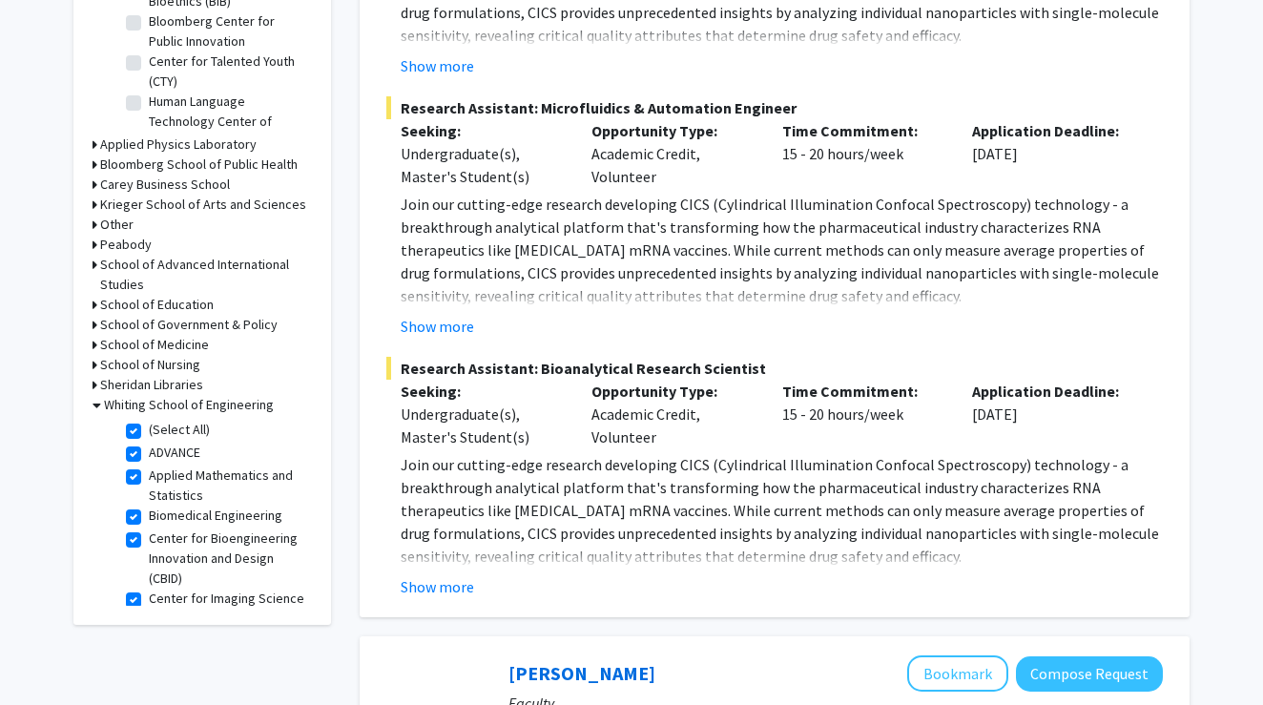
checkbox input "true"
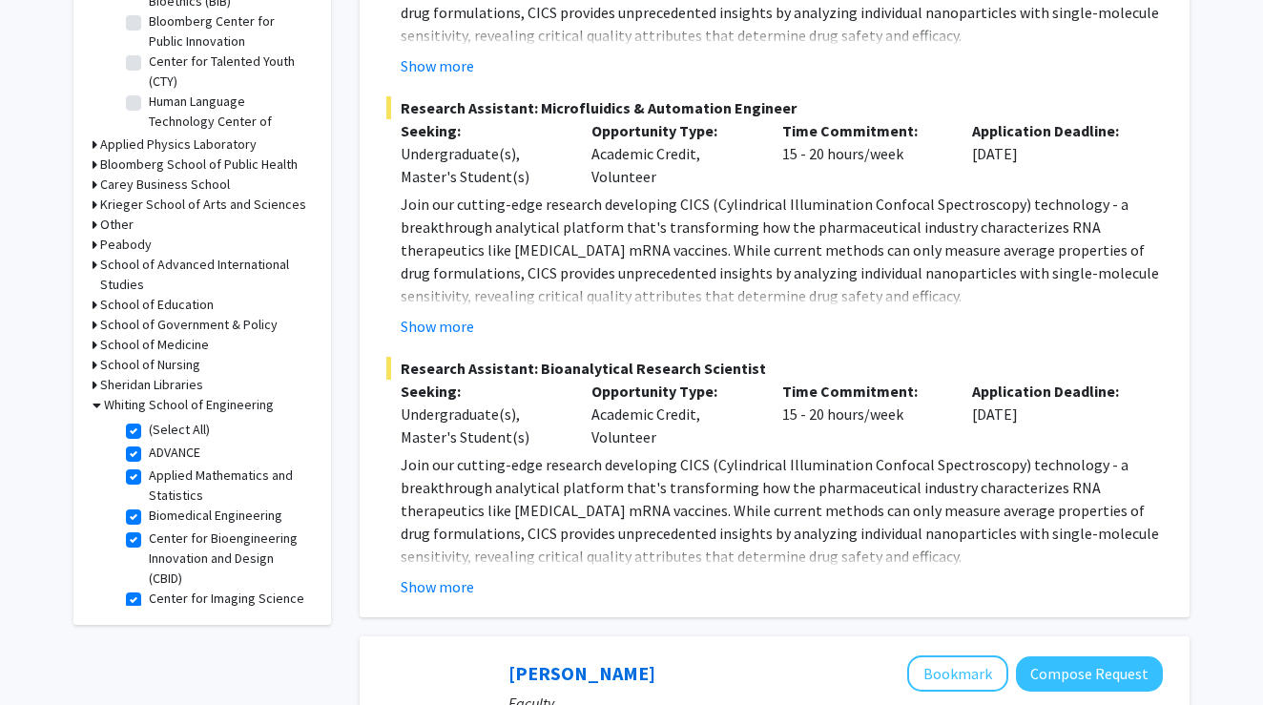
checkbox input "true"
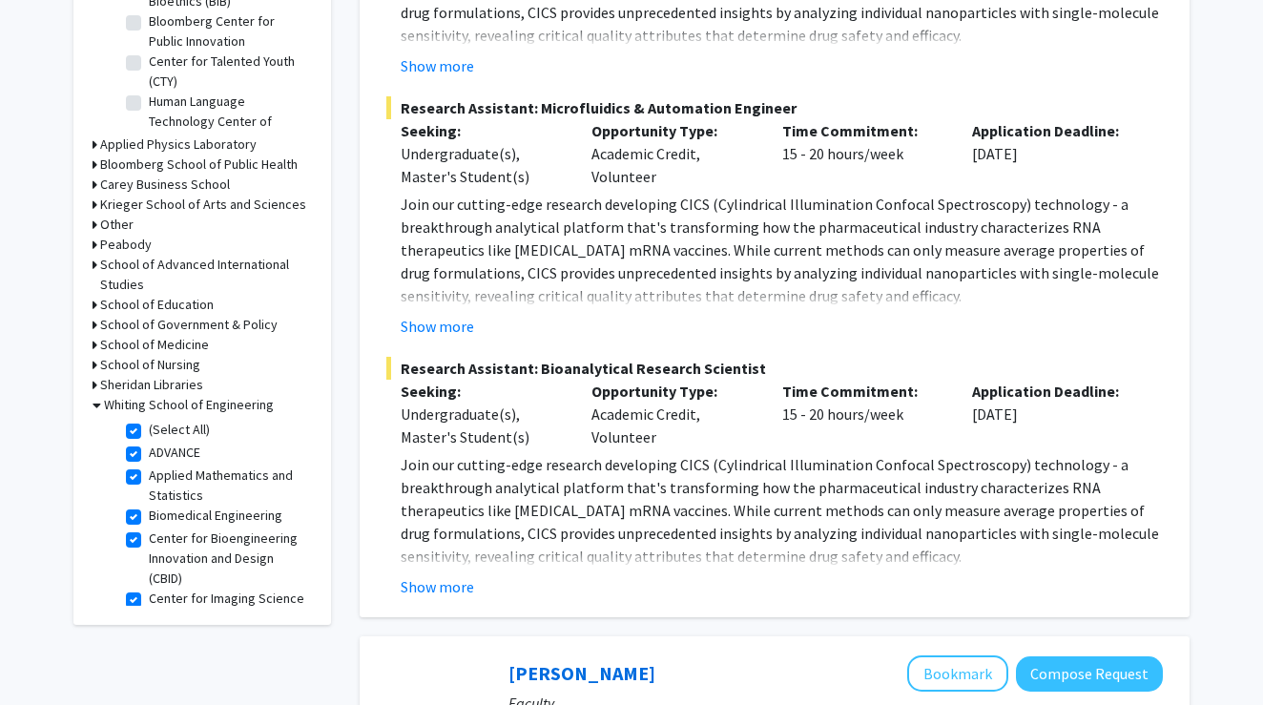
checkbox input "true"
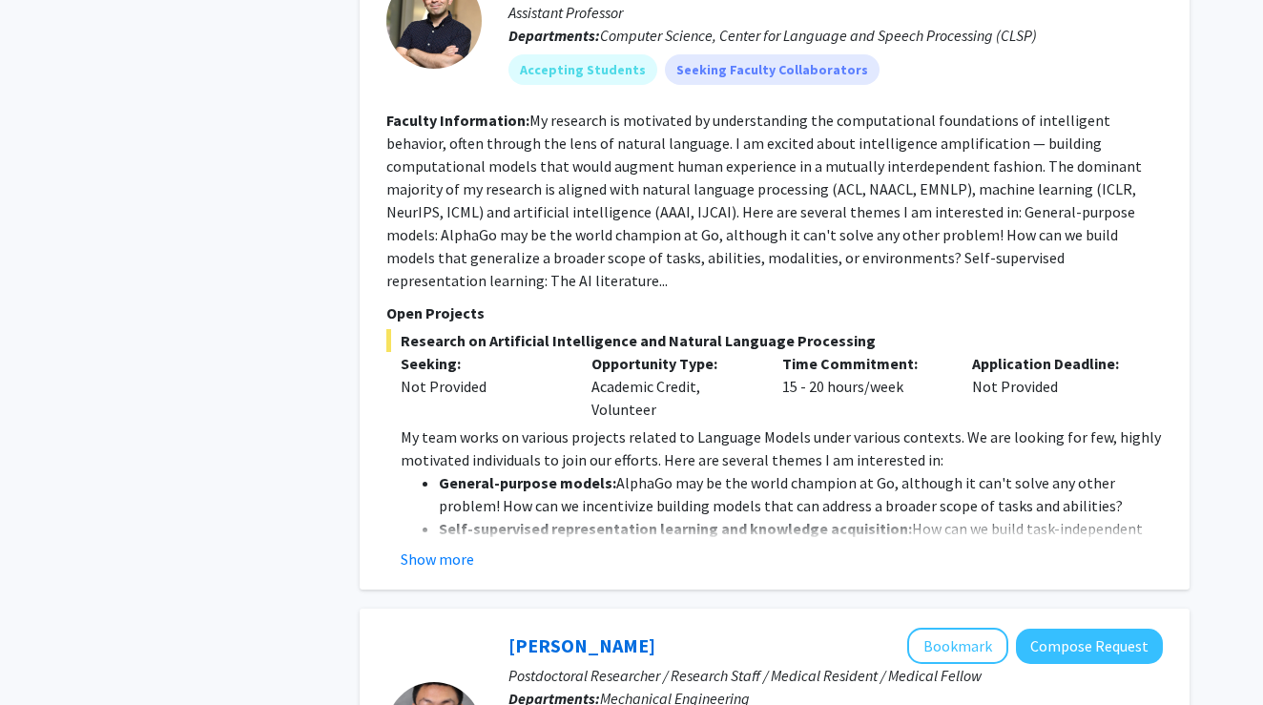
scroll to position [1749, 0]
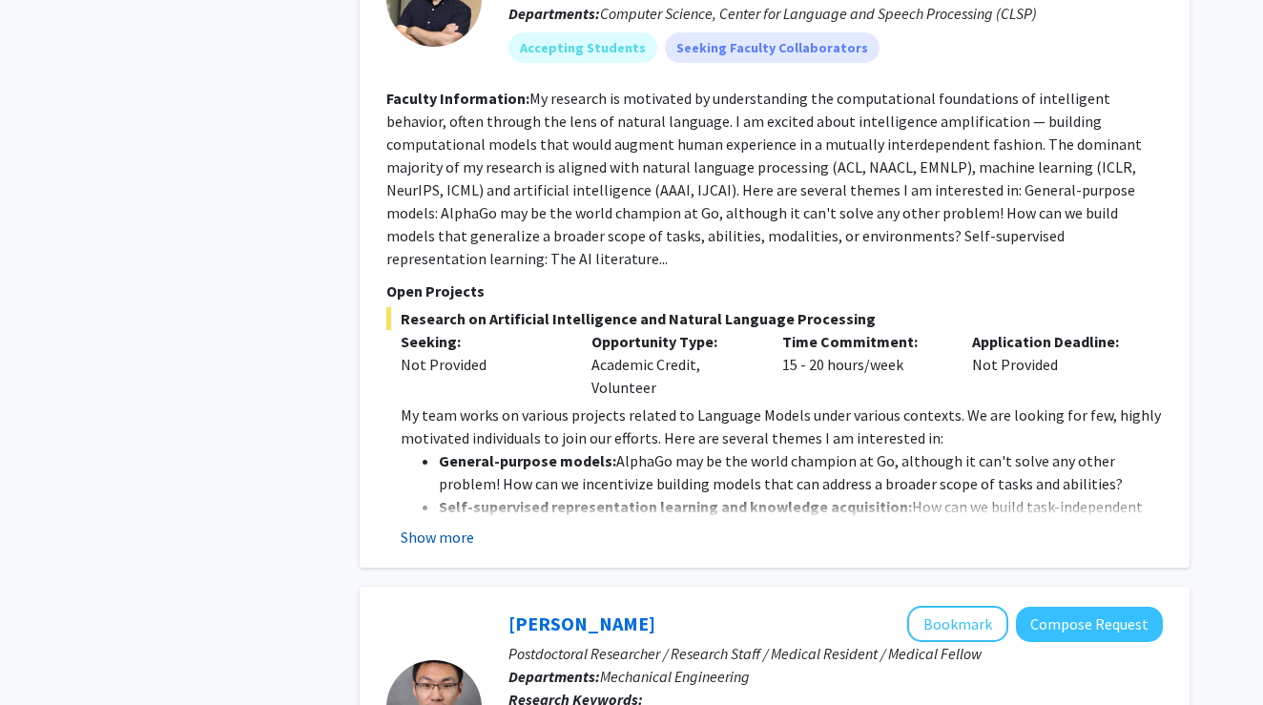
click at [462, 526] on button "Show more" at bounding box center [437, 537] width 73 height 23
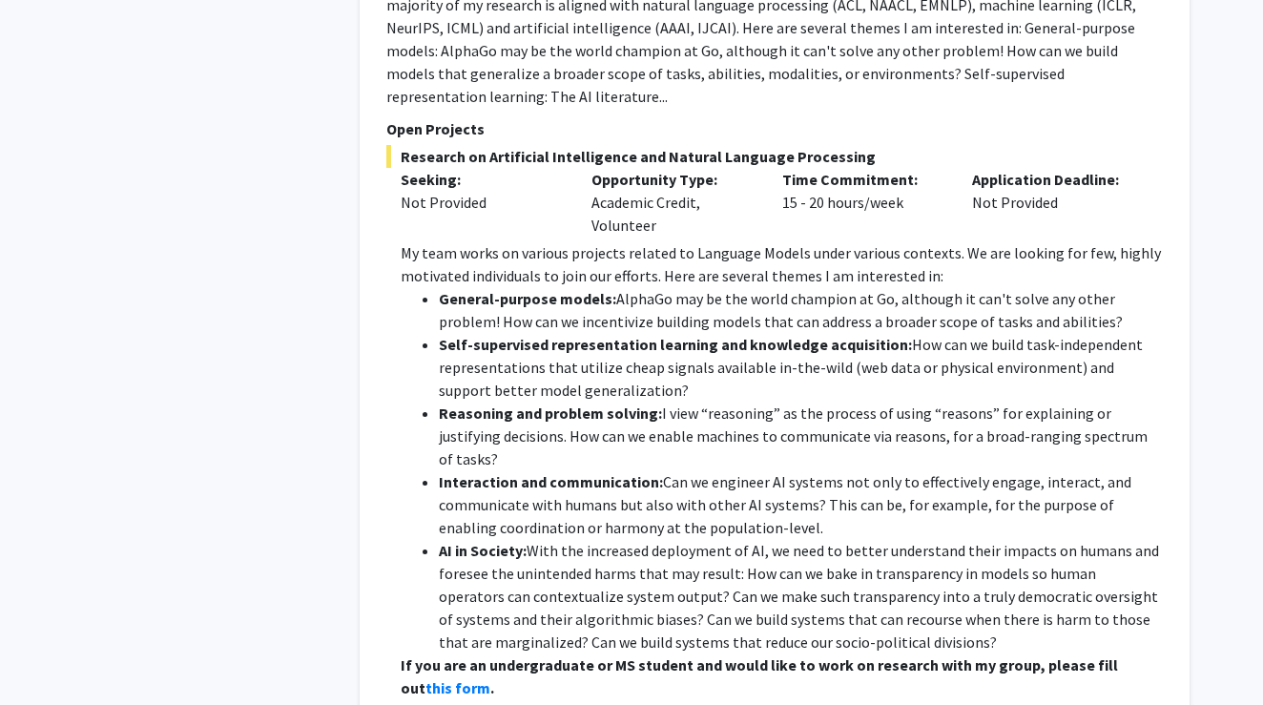
scroll to position [1904, 0]
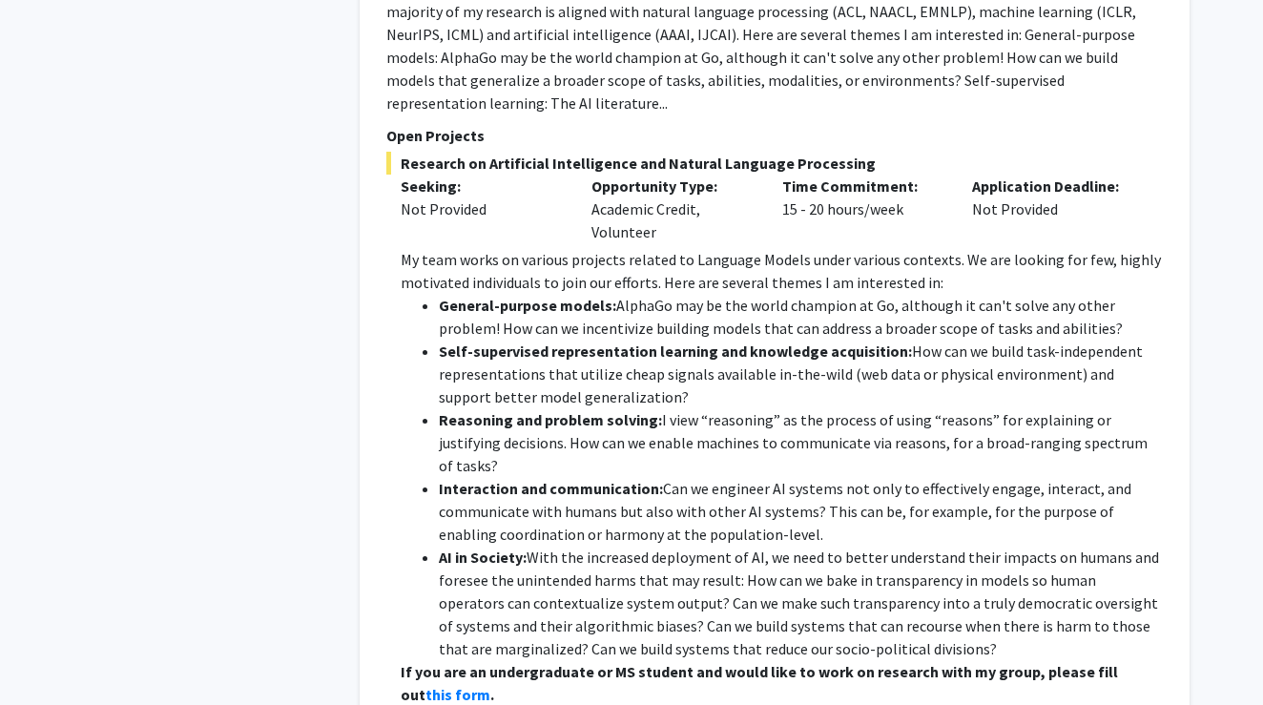
drag, startPoint x: 614, startPoint y: 282, endPoint x: 1138, endPoint y: 300, distance: 524.0
click at [1138, 300] on li "General-purpose models: AlphaGo may be the world champion at Go, although it ca…" at bounding box center [801, 317] width 724 height 46
click at [969, 408] on li "Reasoning and problem solving: I view “reasoning” as the process of using “reas…" at bounding box center [801, 442] width 724 height 69
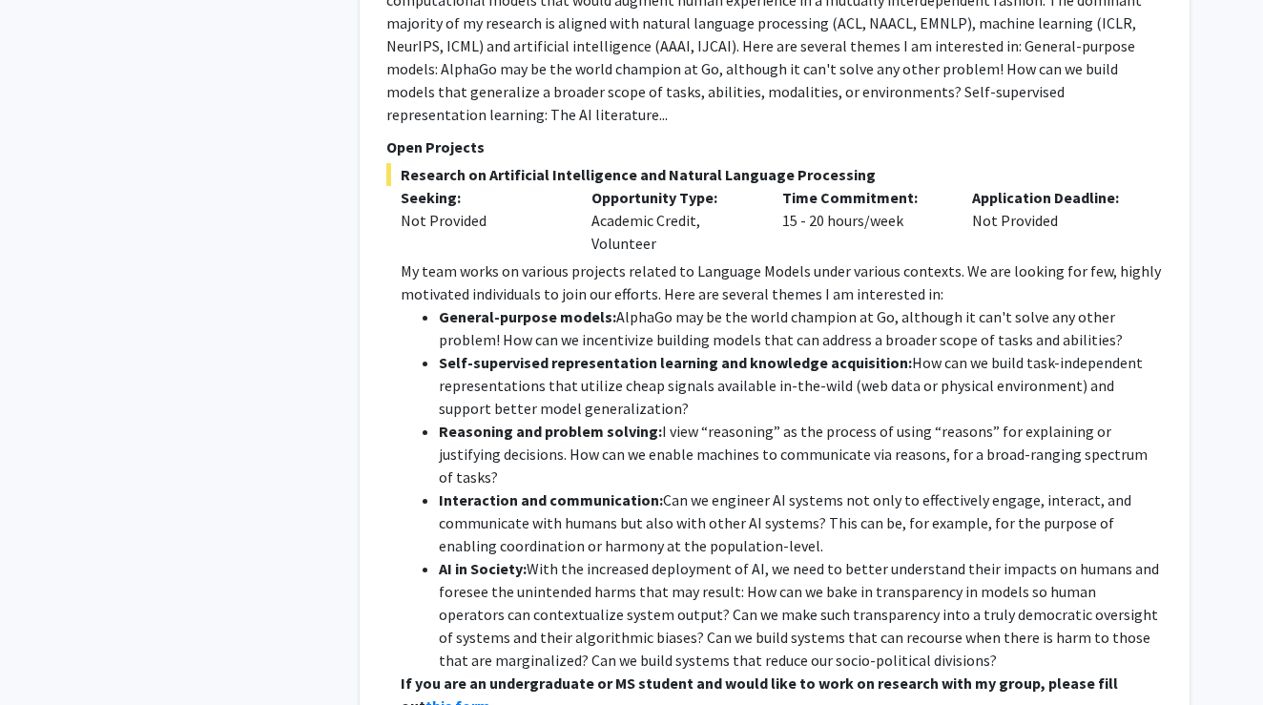
scroll to position [1775, 0]
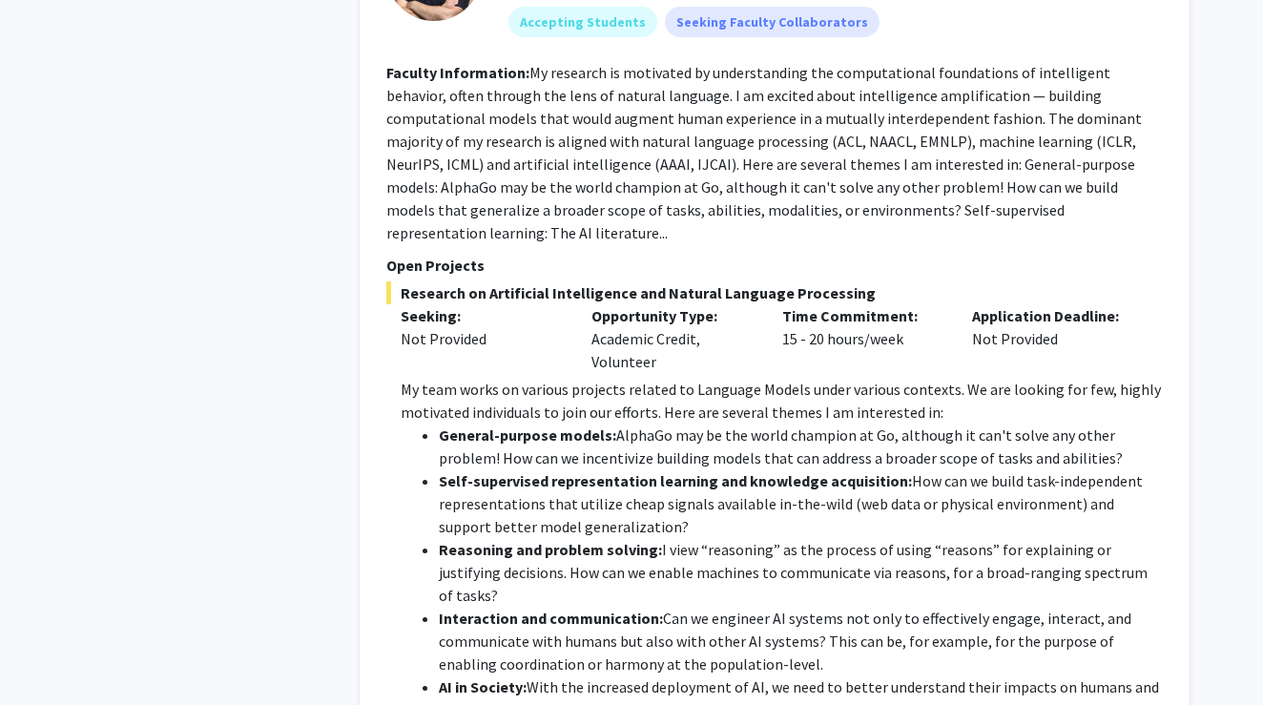
drag, startPoint x: 1050, startPoint y: 212, endPoint x: 529, endPoint y: 72, distance: 539.5
click at [529, 72] on section "Faculty Information: My research is motivated by understanding the computationa…" at bounding box center [774, 152] width 777 height 183
click at [906, 256] on p "Open Projects" at bounding box center [774, 265] width 777 height 23
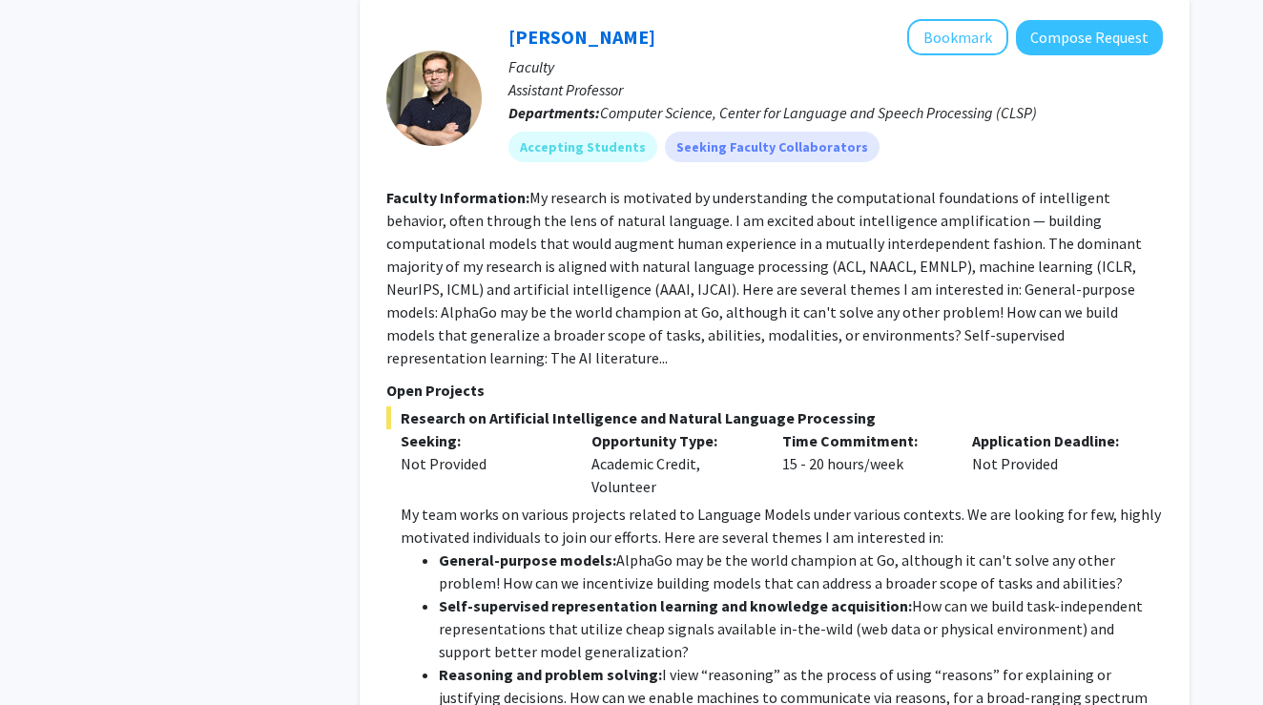
scroll to position [1642, 0]
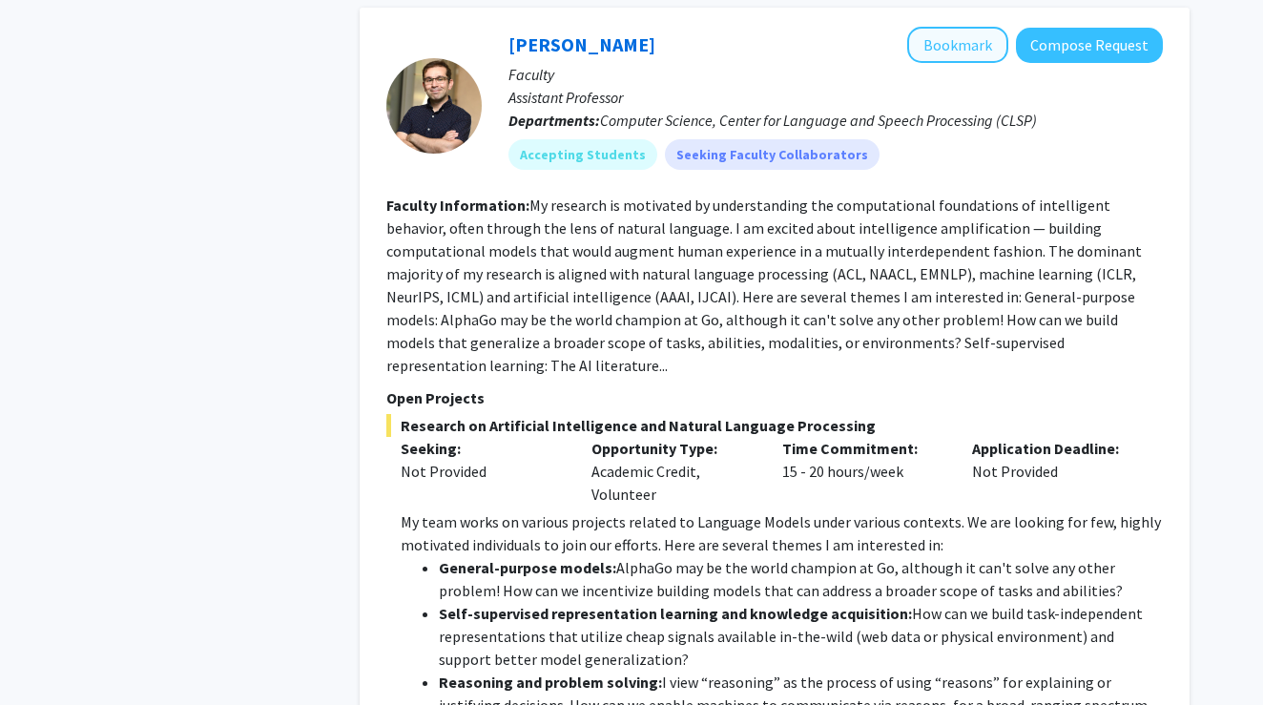
click at [967, 47] on button "Bookmark" at bounding box center [957, 45] width 101 height 36
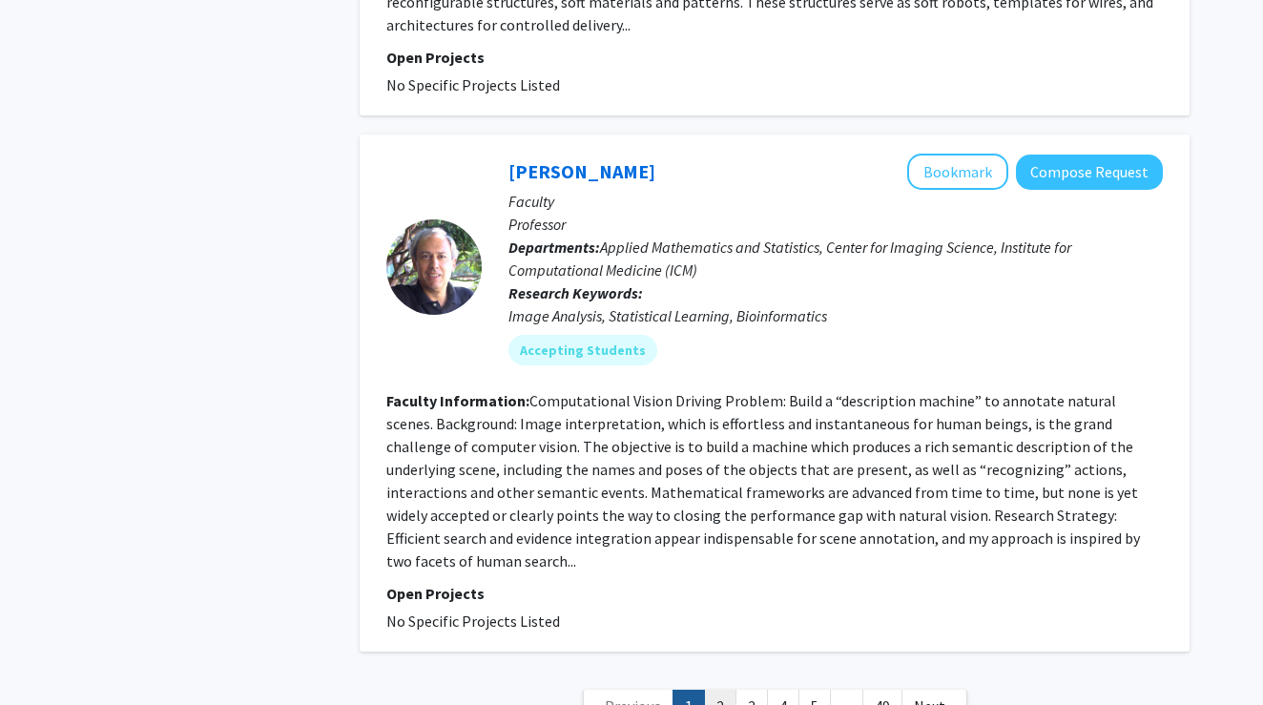
scroll to position [7118, 0]
click at [718, 691] on link "2" at bounding box center [720, 707] width 32 height 33
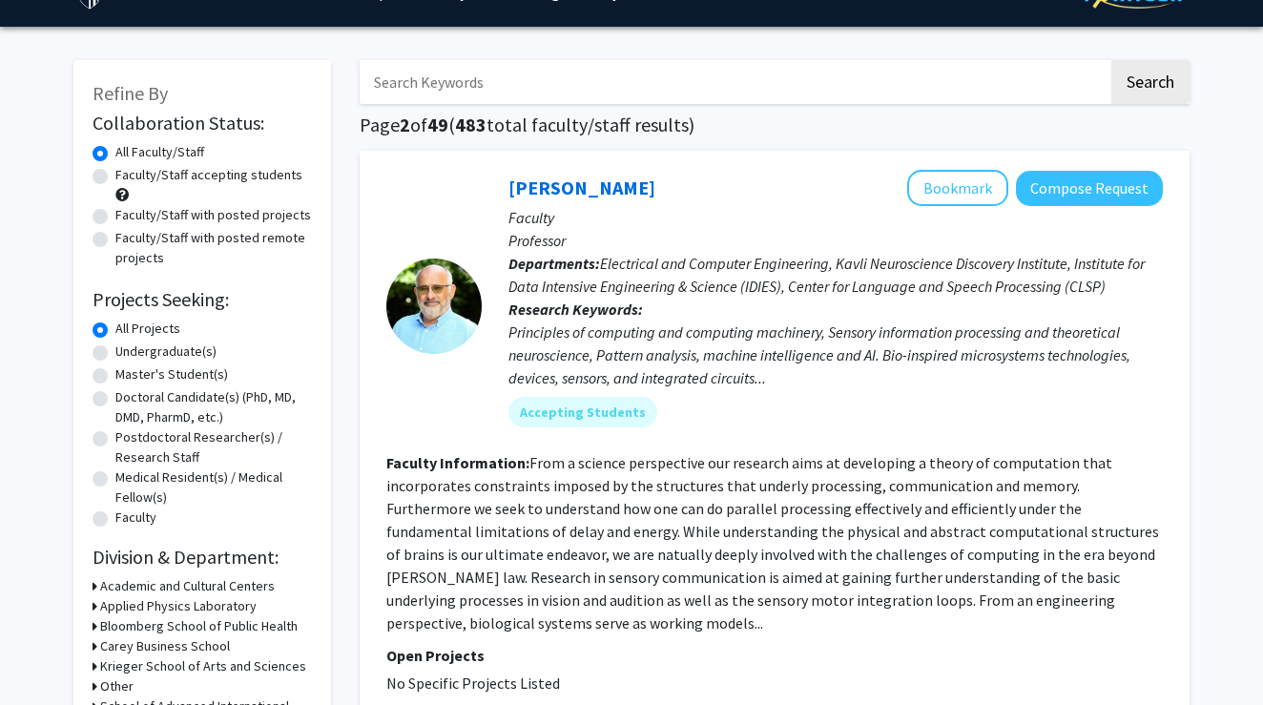
scroll to position [44, 0]
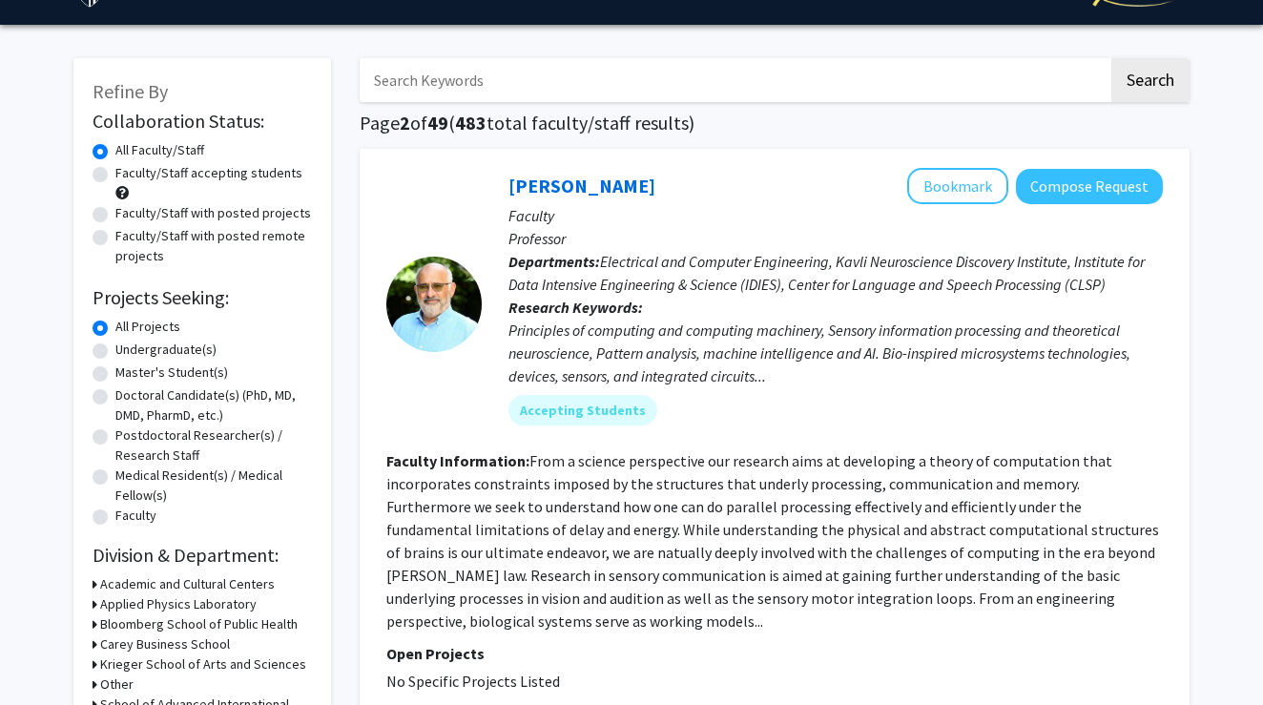
drag, startPoint x: 529, startPoint y: 465, endPoint x: 1163, endPoint y: 621, distance: 653.4
click at [1163, 621] on div "[PERSON_NAME] Bookmark Compose Request Faculty Professor Departments: Electrica…" at bounding box center [775, 430] width 830 height 563
click at [988, 682] on fg-project-list "No Specific Projects Listed" at bounding box center [774, 681] width 777 height 23
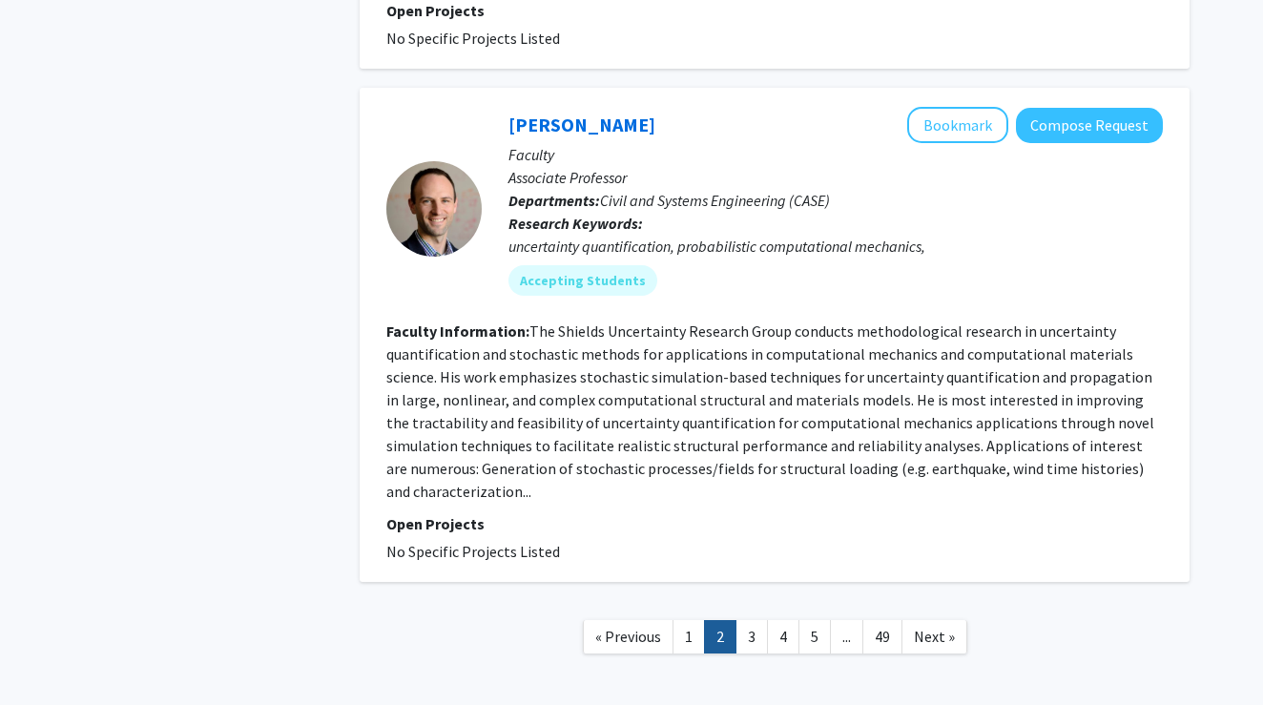
scroll to position [4936, 0]
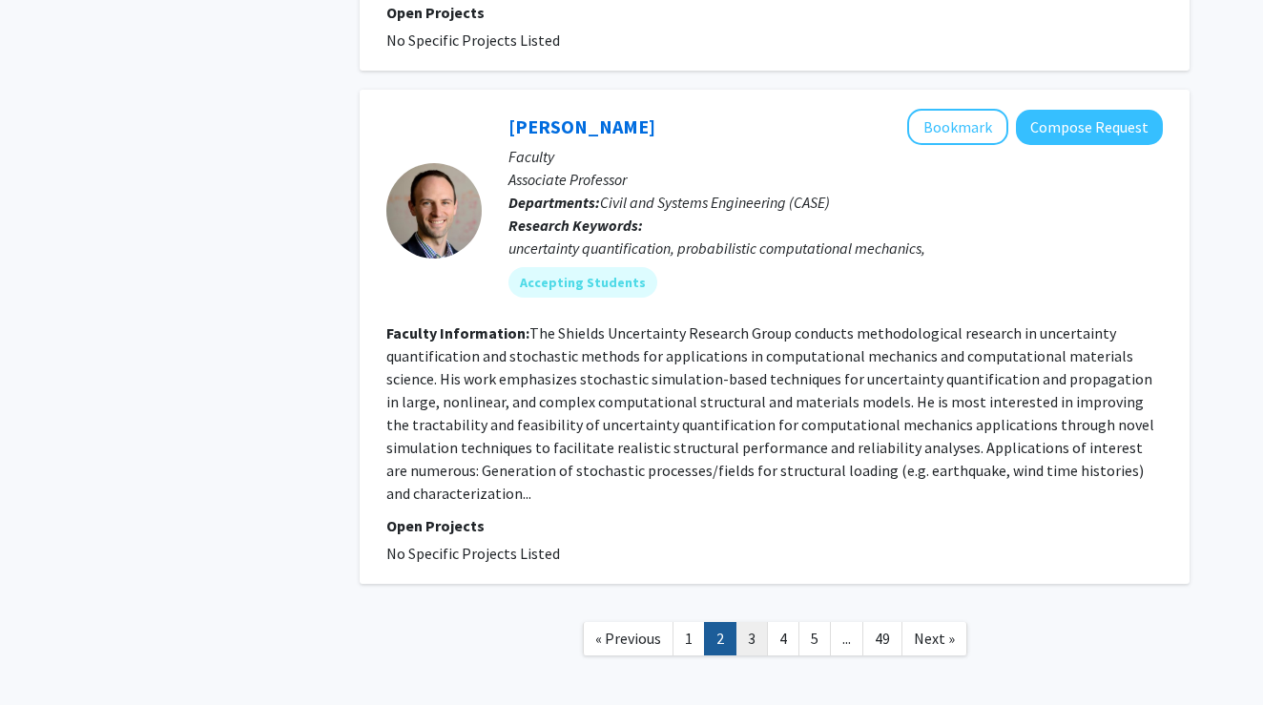
click at [757, 622] on link "3" at bounding box center [752, 638] width 32 height 33
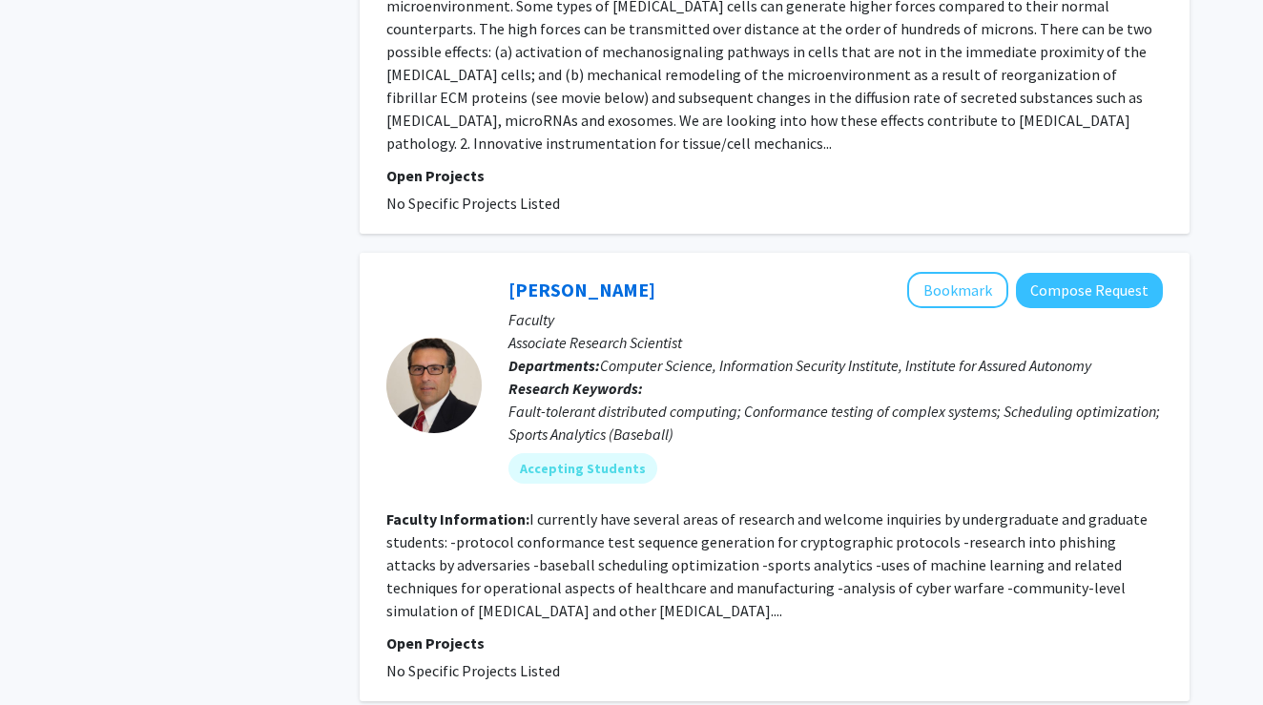
scroll to position [3587, 0]
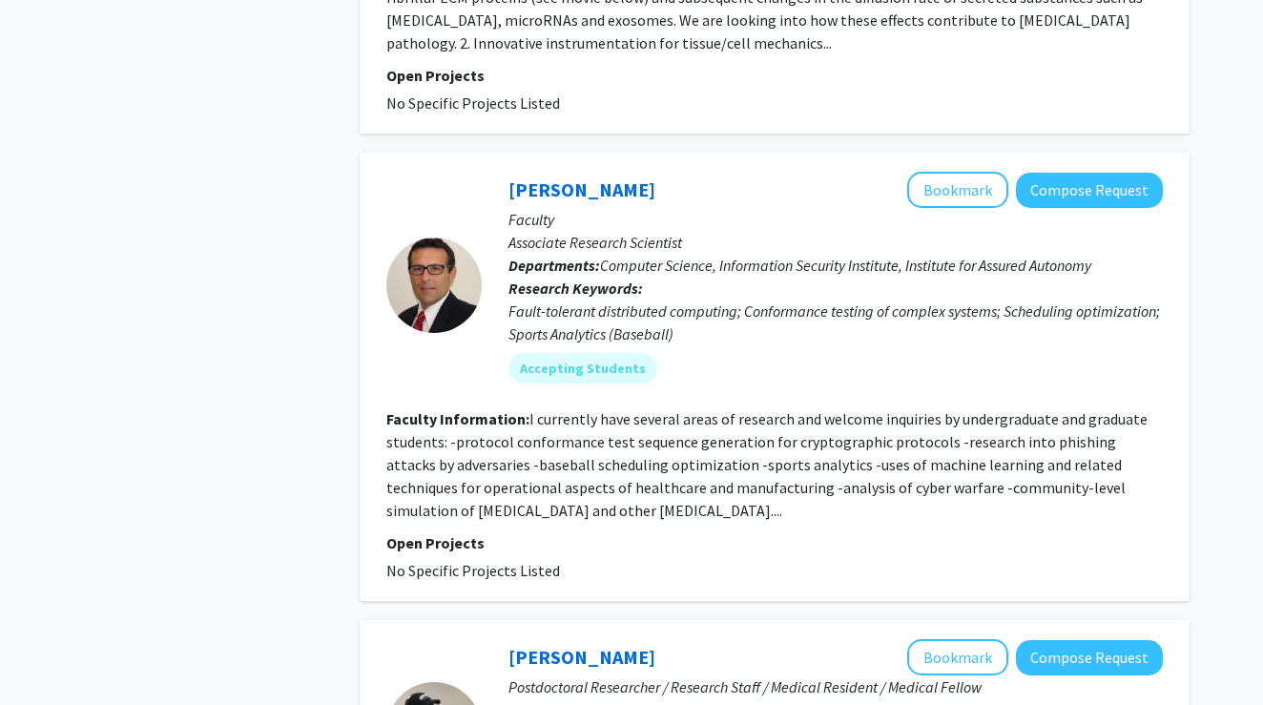
drag, startPoint x: 670, startPoint y: 449, endPoint x: 529, endPoint y: 349, distance: 173.1
click at [529, 407] on section "Faculty Information: I currently have several areas of research and welcome inq…" at bounding box center [774, 464] width 777 height 114
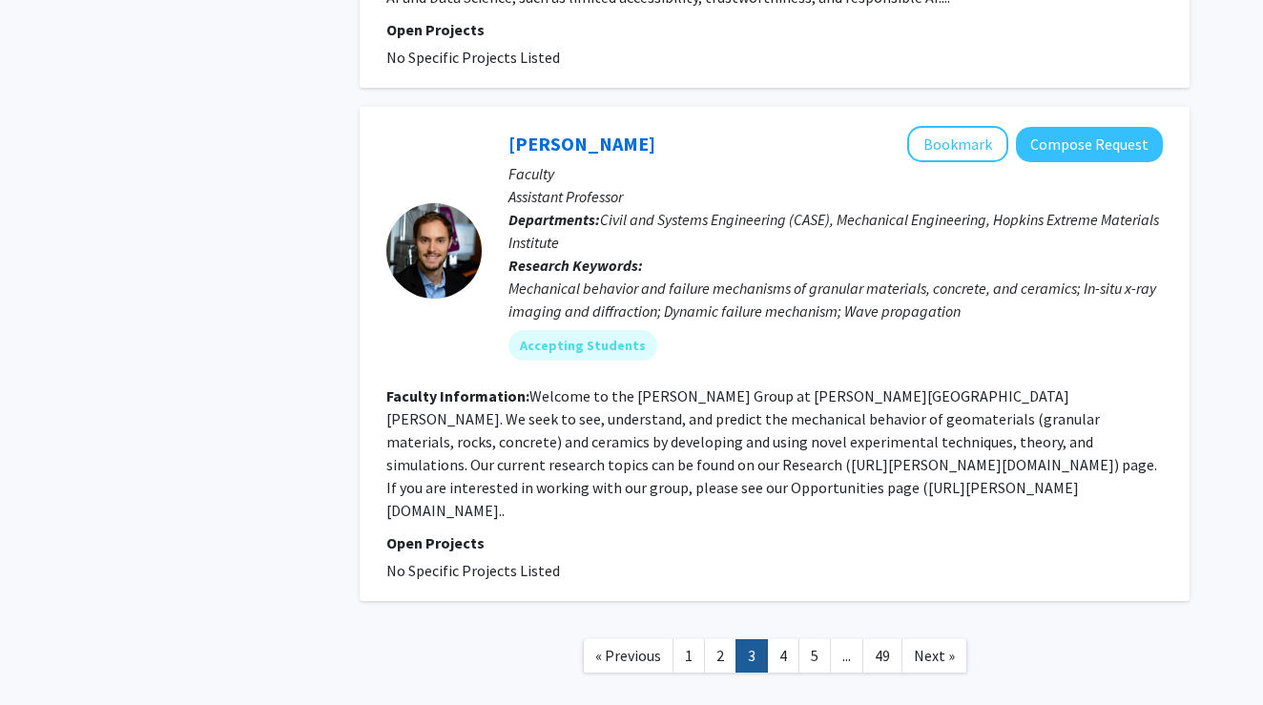
scroll to position [4489, 0]
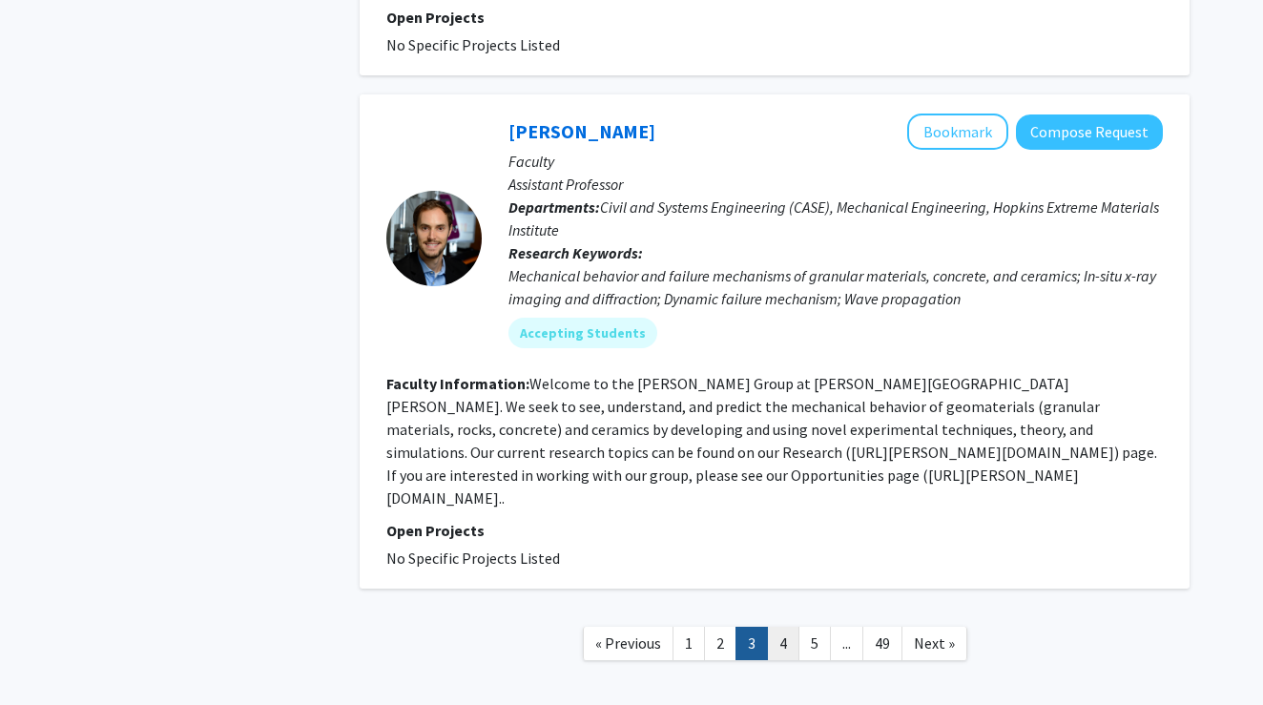
click at [778, 627] on link "4" at bounding box center [783, 643] width 32 height 33
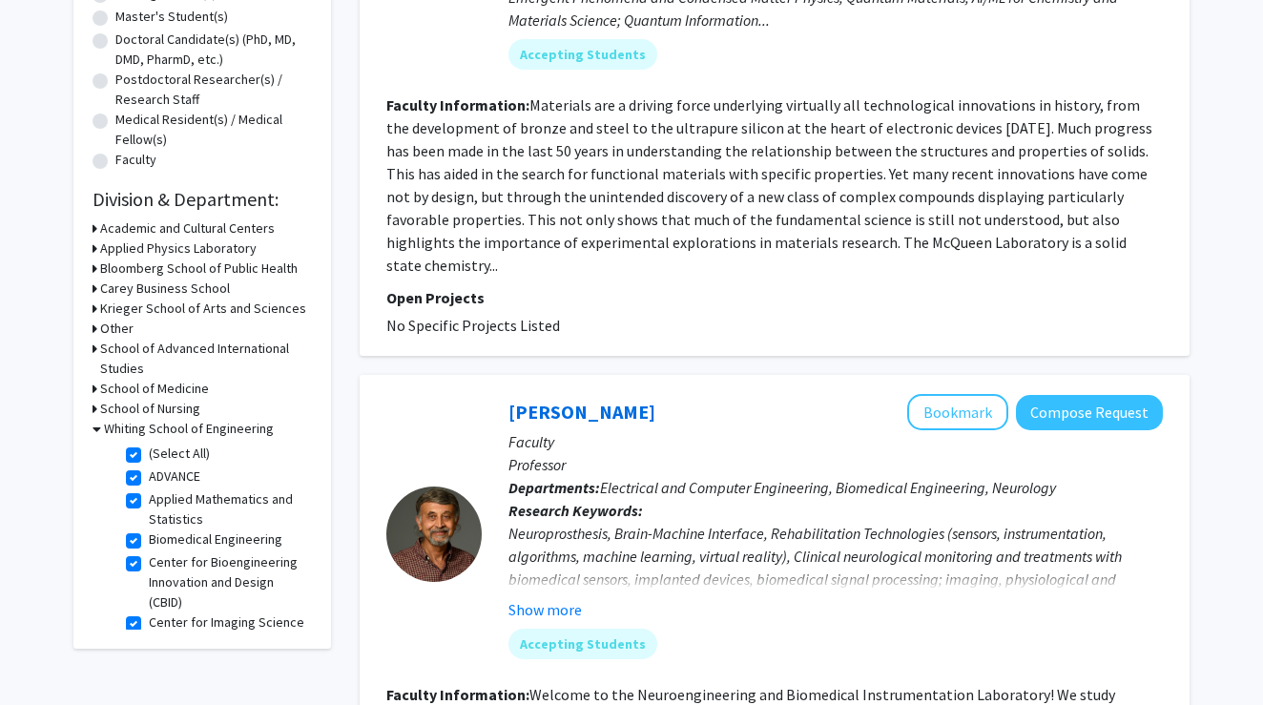
scroll to position [421, 0]
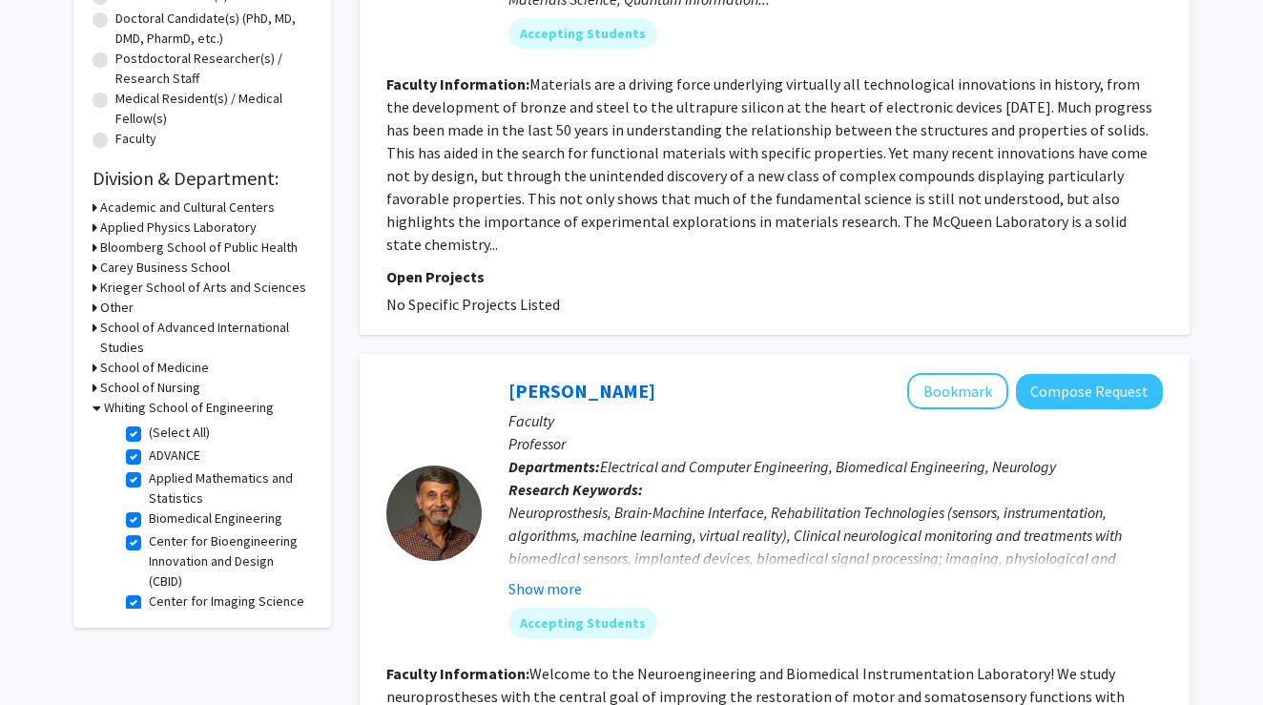
click at [149, 549] on label "Center for Bioengineering Innovation and Design (CBID)" at bounding box center [228, 561] width 158 height 60
click at [149, 544] on input "Center for Bioengineering Innovation and Design (CBID)" at bounding box center [155, 537] width 12 height 12
checkbox input "false"
checkbox input "true"
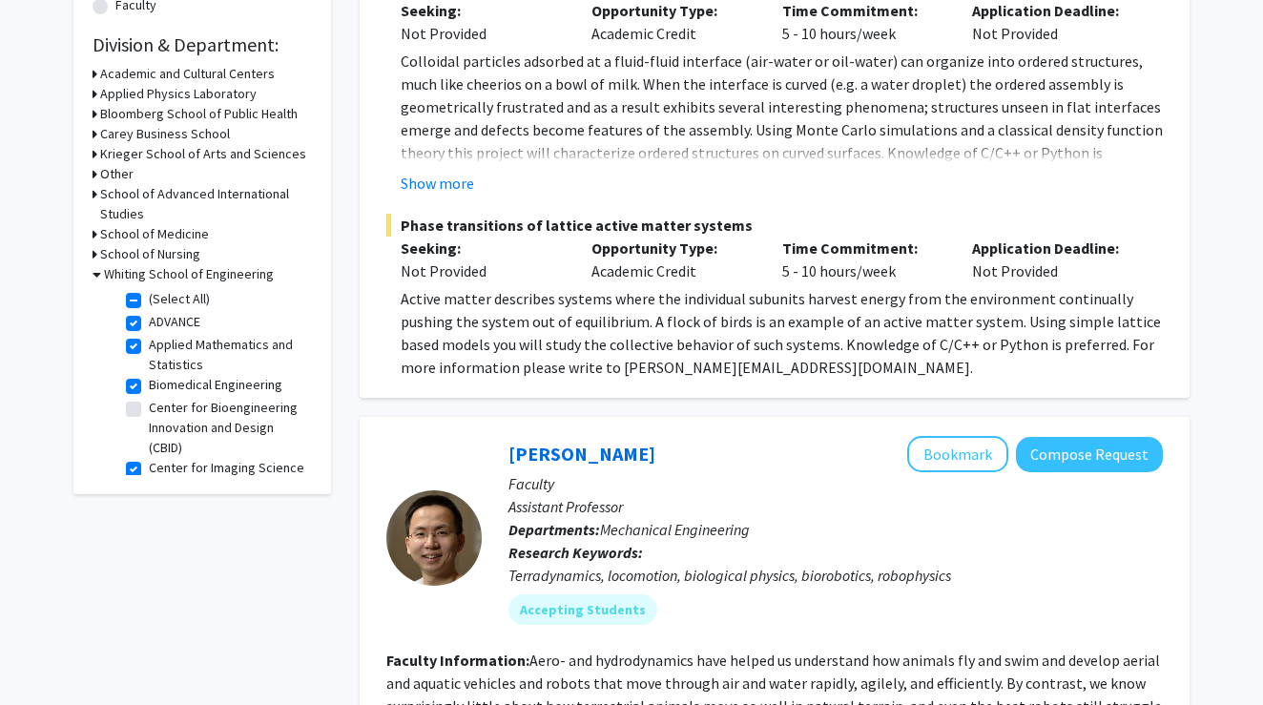
scroll to position [552, 0]
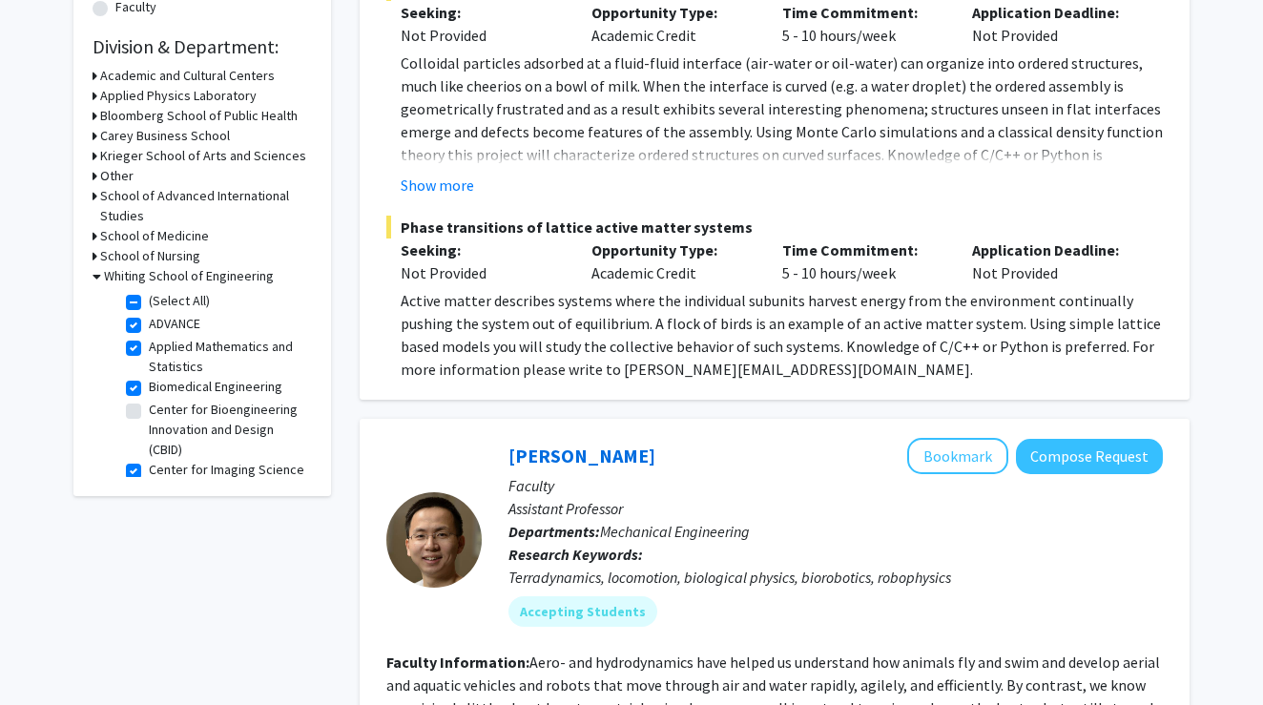
click at [149, 389] on label "Biomedical Engineering" at bounding box center [216, 387] width 134 height 20
click at [149, 389] on input "Biomedical Engineering" at bounding box center [155, 383] width 12 height 12
checkbox input "false"
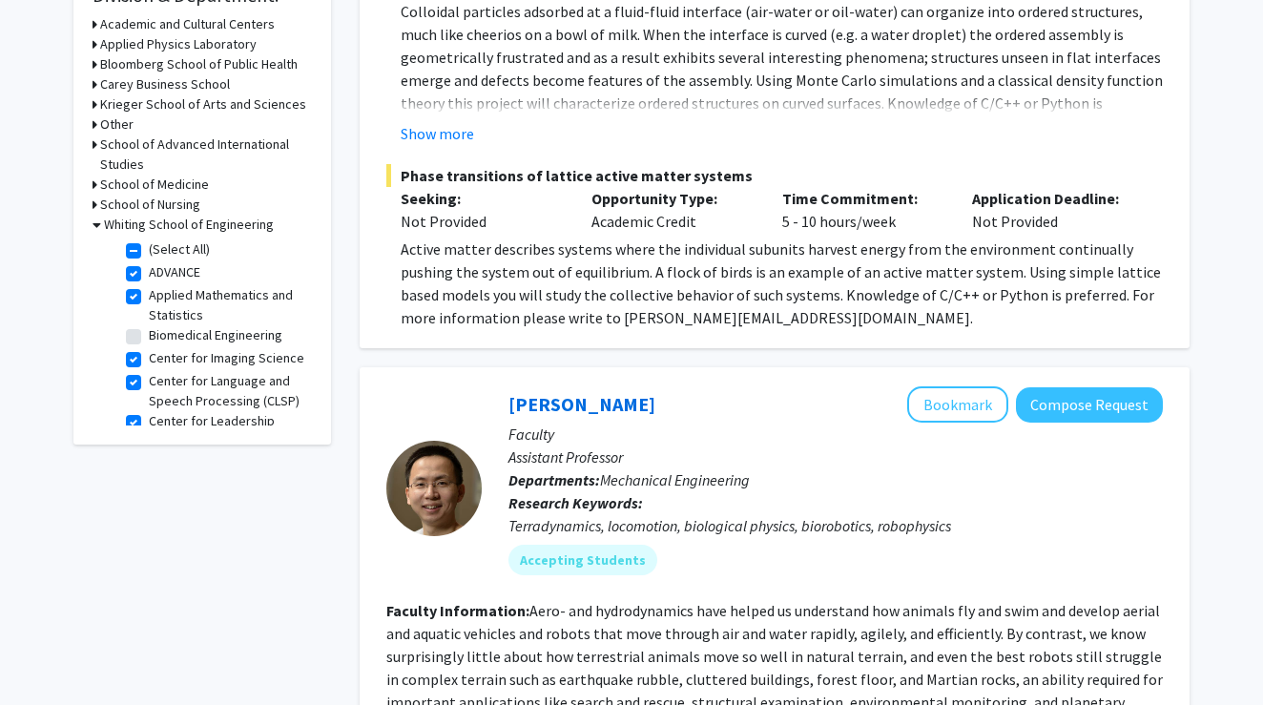
click at [149, 253] on label "(Select All)" at bounding box center [179, 249] width 61 height 20
click at [149, 252] on input "(Select All)" at bounding box center [155, 245] width 12 height 12
checkbox input "false"
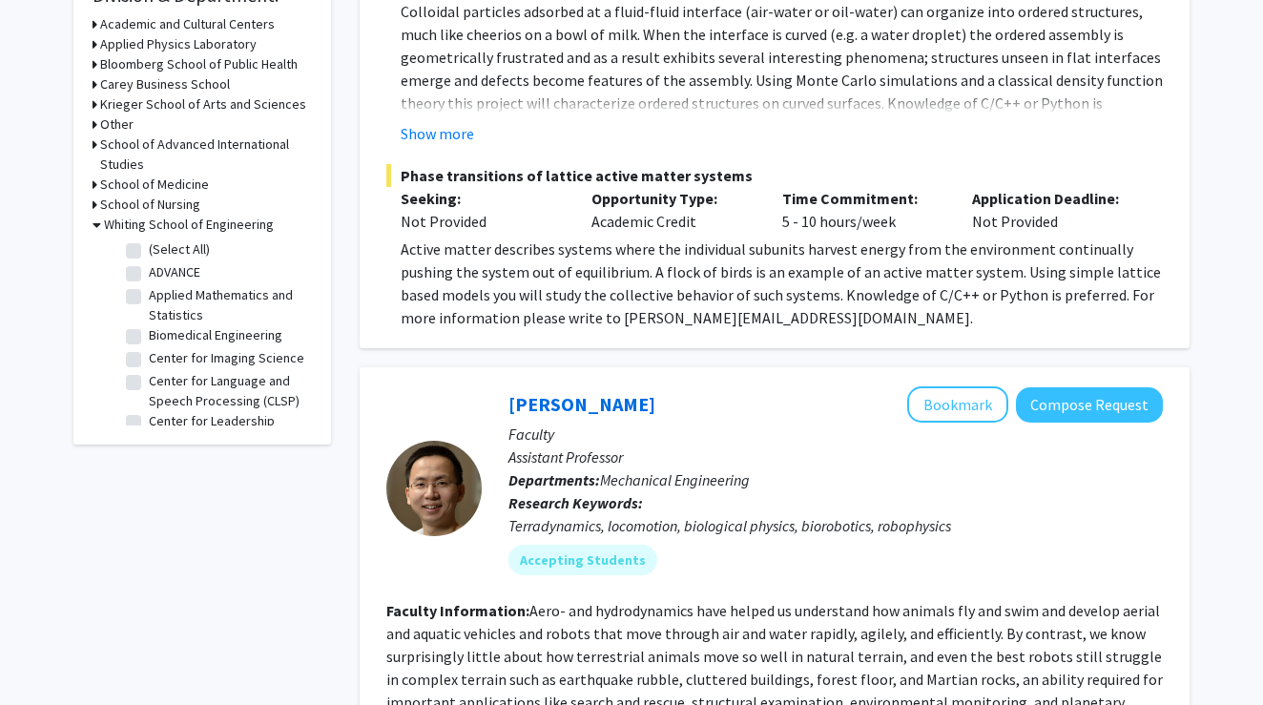
checkbox input "false"
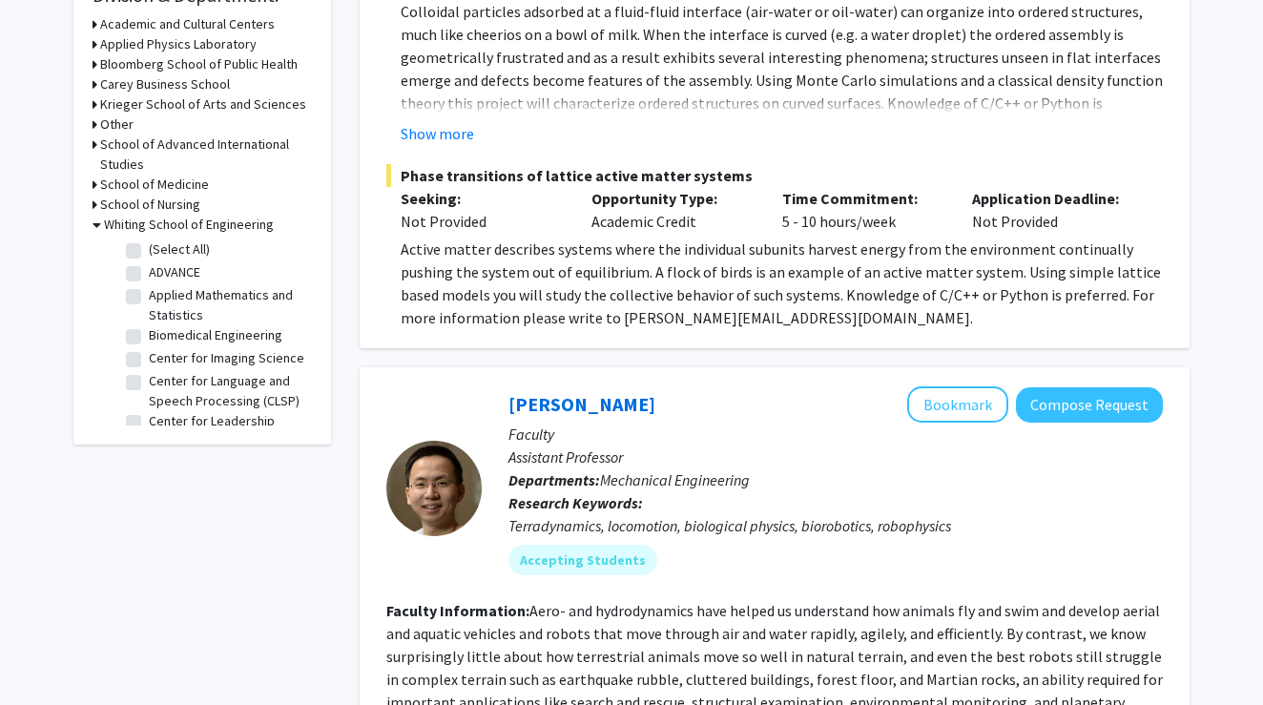
checkbox input "false"
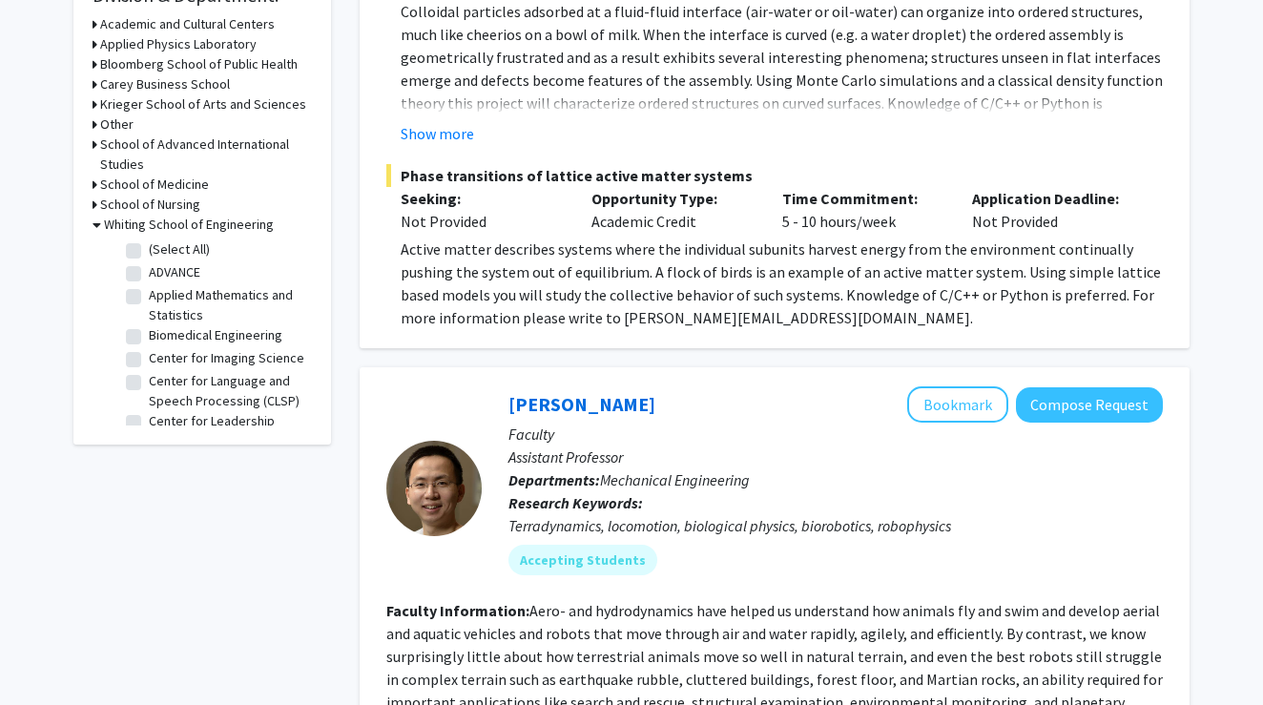
checkbox input "false"
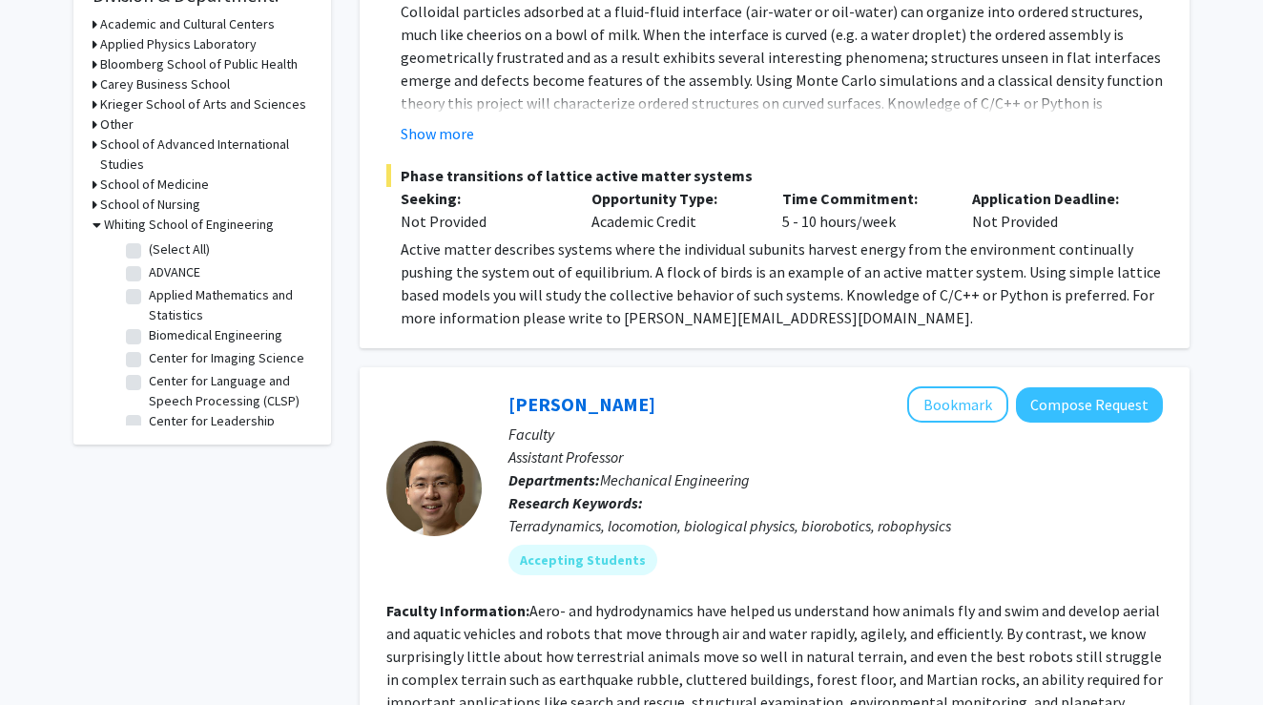
checkbox input "false"
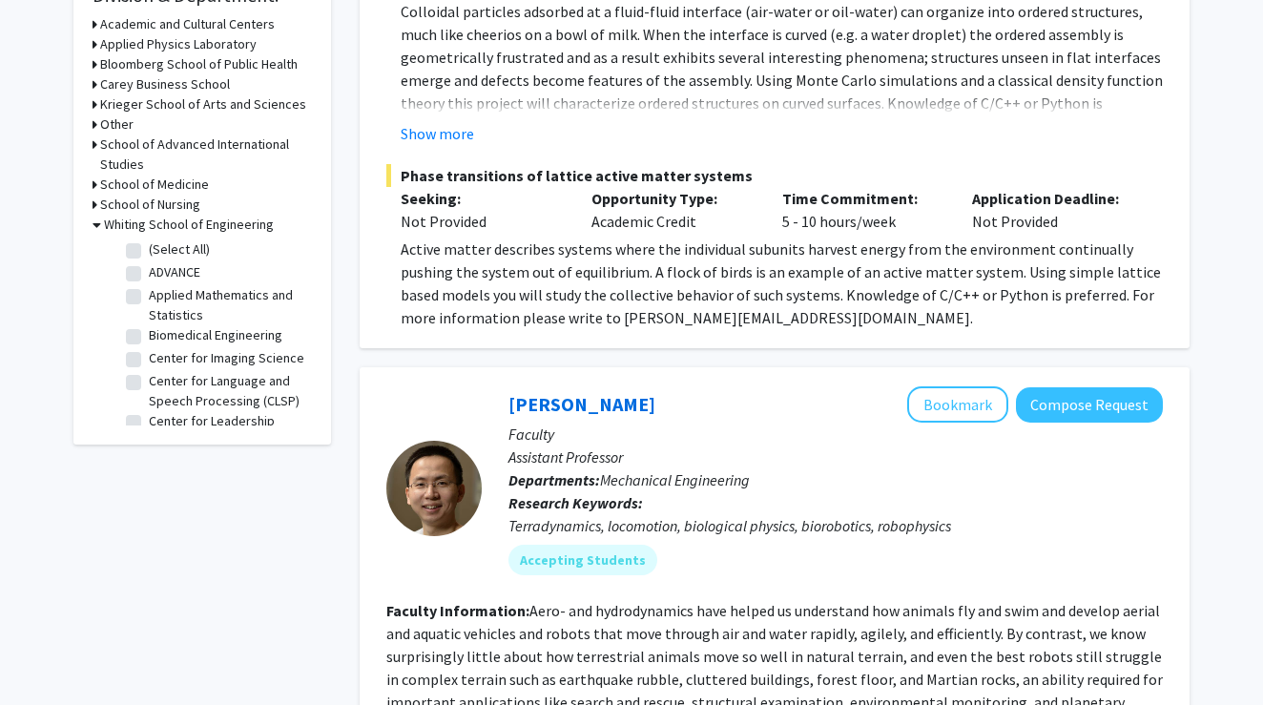
checkbox input "false"
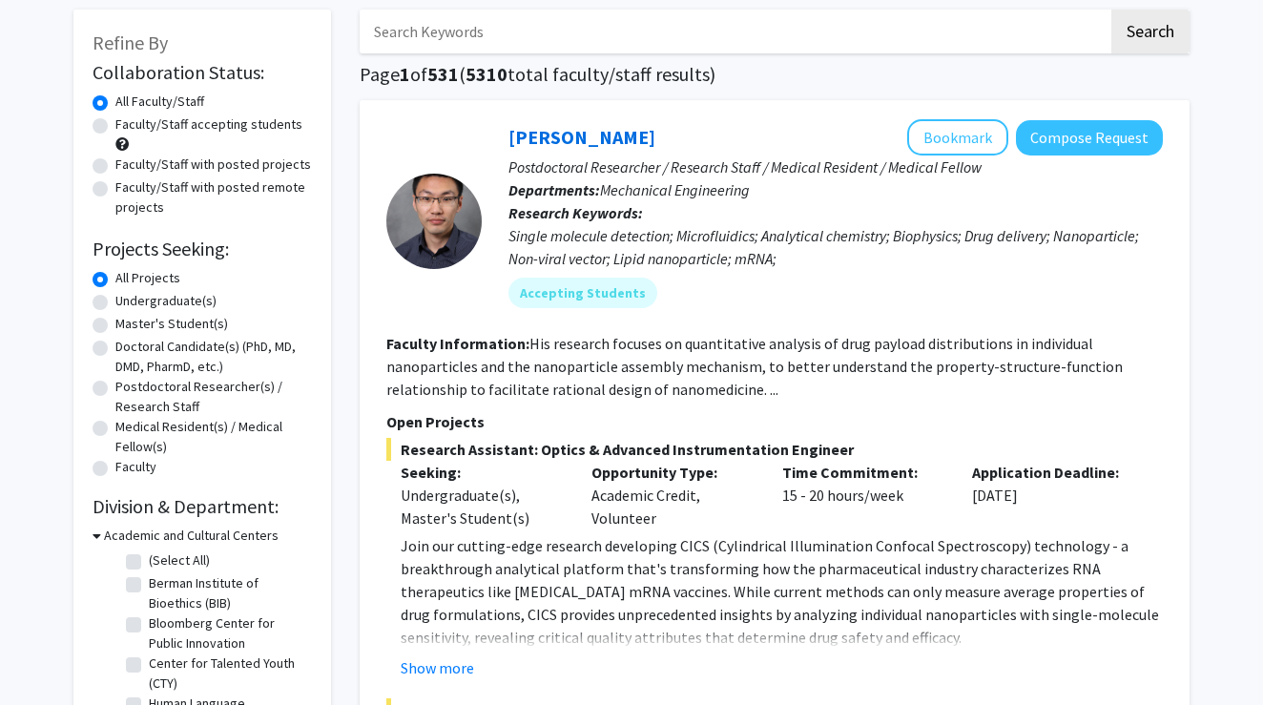
scroll to position [792, 0]
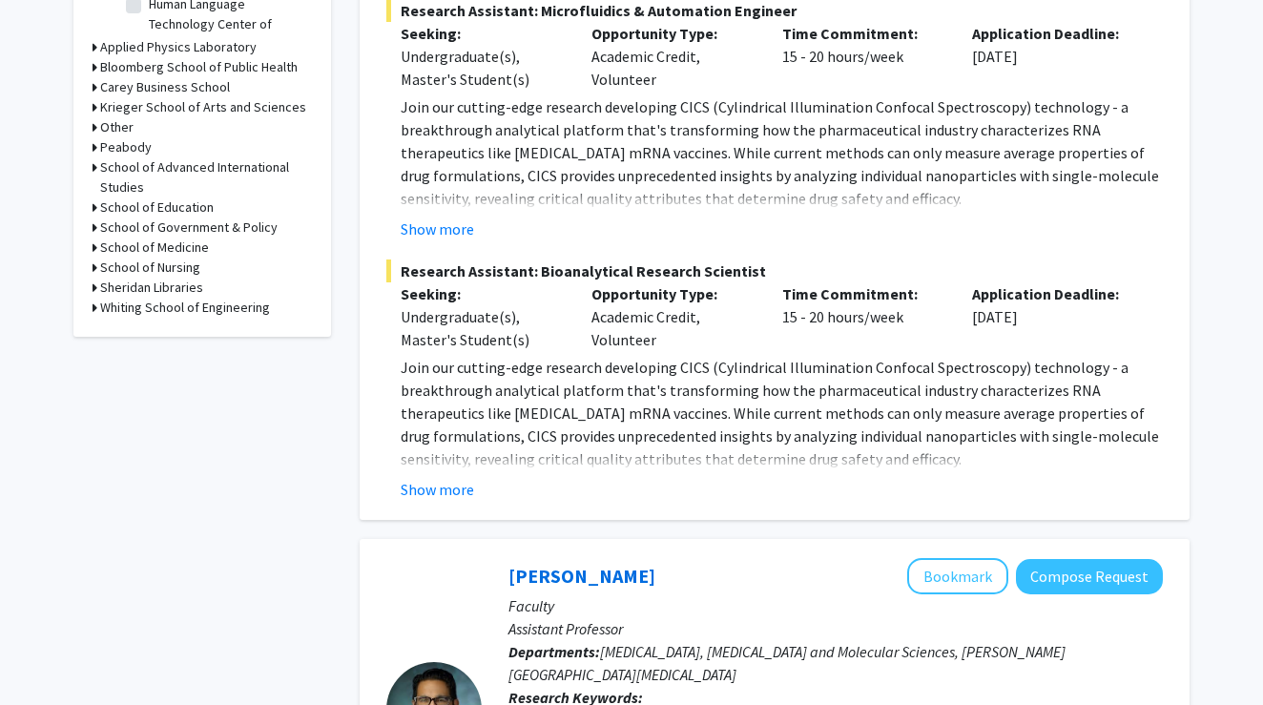
click at [150, 314] on h3 "Whiting School of Engineering" at bounding box center [185, 308] width 170 height 20
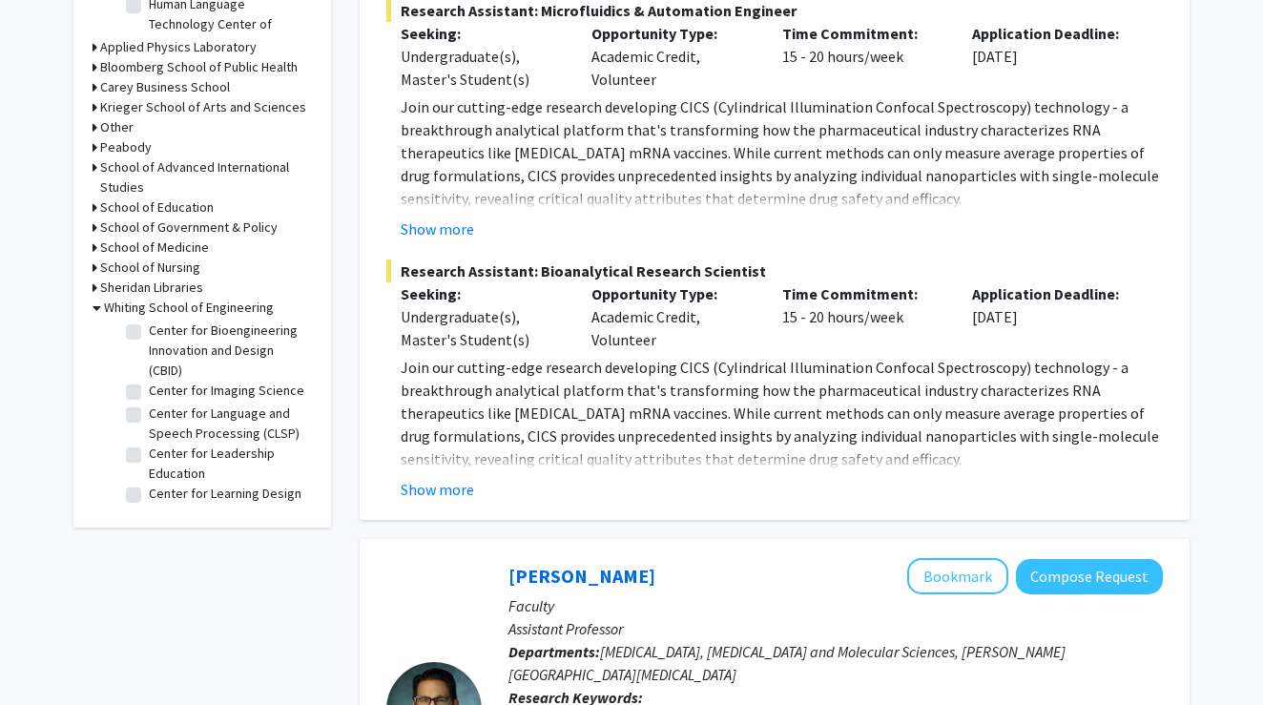
scroll to position [114, 0]
click at [149, 412] on label "Center for Language and Speech Processing (CLSP)" at bounding box center [228, 420] width 158 height 40
click at [149, 412] on input "Center for Language and Speech Processing (CLSP)" at bounding box center [155, 406] width 12 height 12
checkbox input "true"
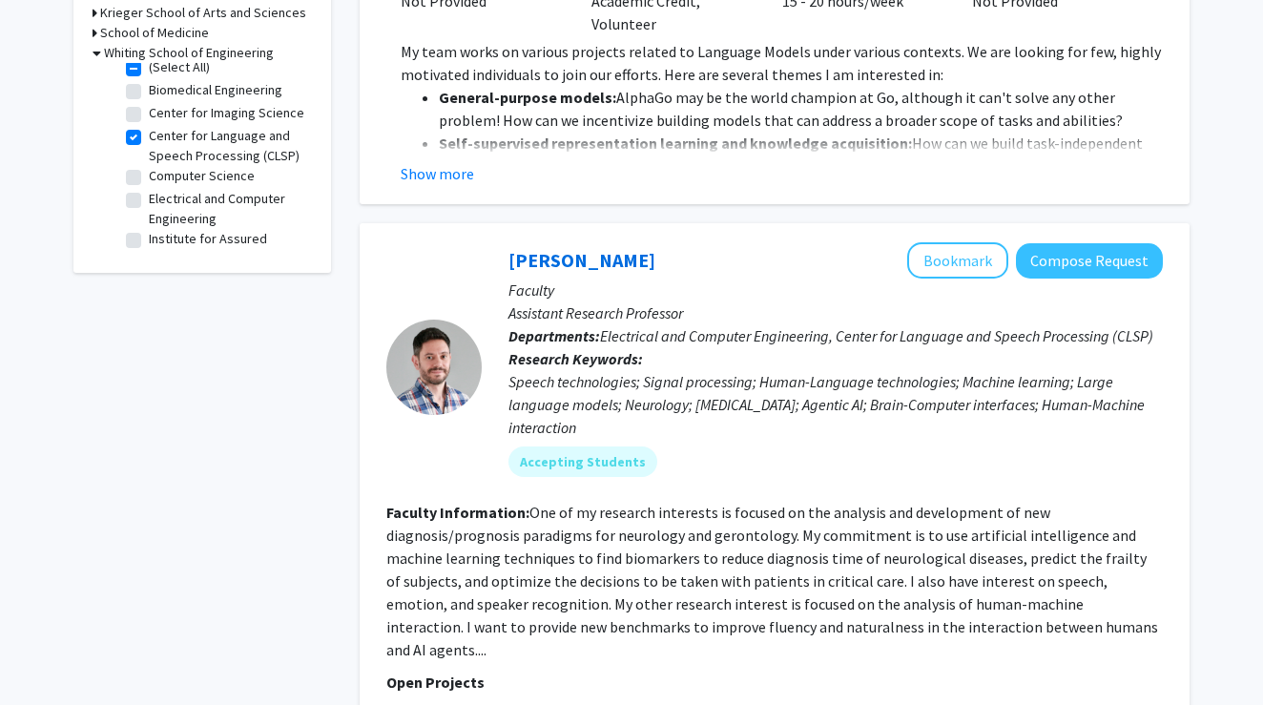
click at [149, 182] on label "Computer Science" at bounding box center [202, 176] width 106 height 20
click at [149, 178] on input "Computer Science" at bounding box center [155, 172] width 12 height 12
checkbox input "true"
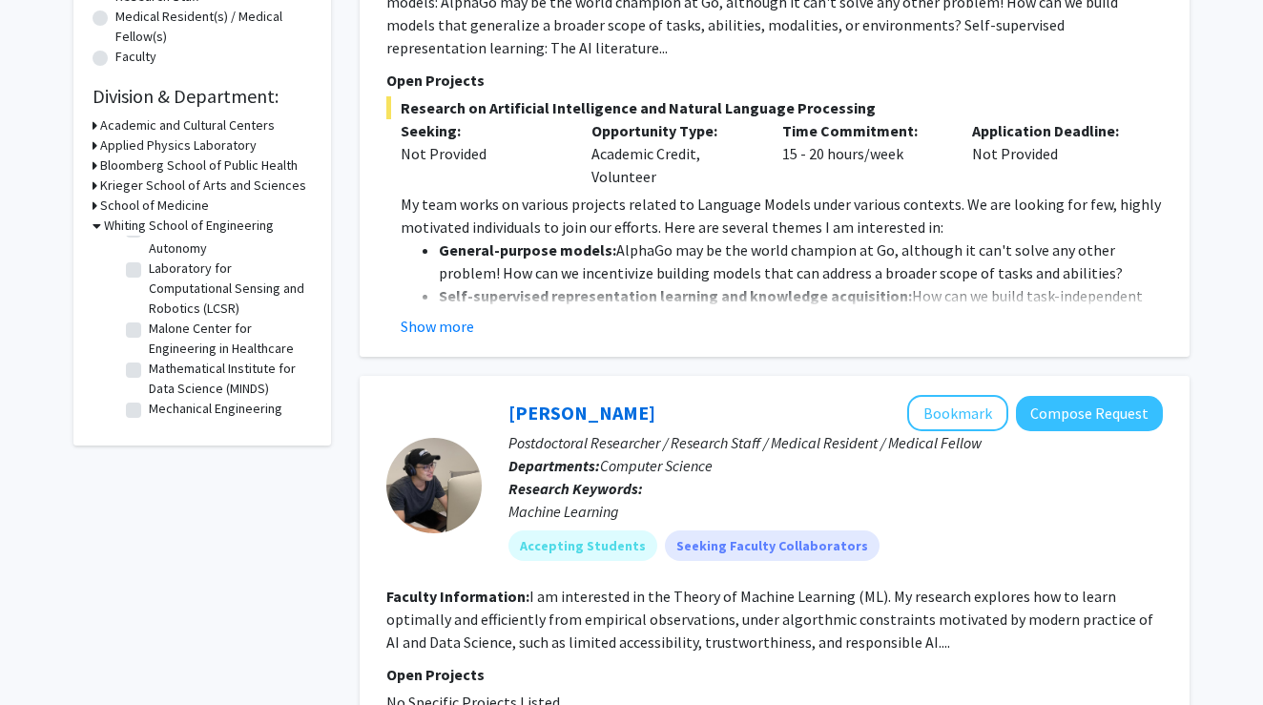
click at [221, 408] on label "Mechanical Engineering" at bounding box center [216, 409] width 134 height 20
click at [161, 408] on input "Mechanical Engineering" at bounding box center [155, 405] width 12 height 12
checkbox input "true"
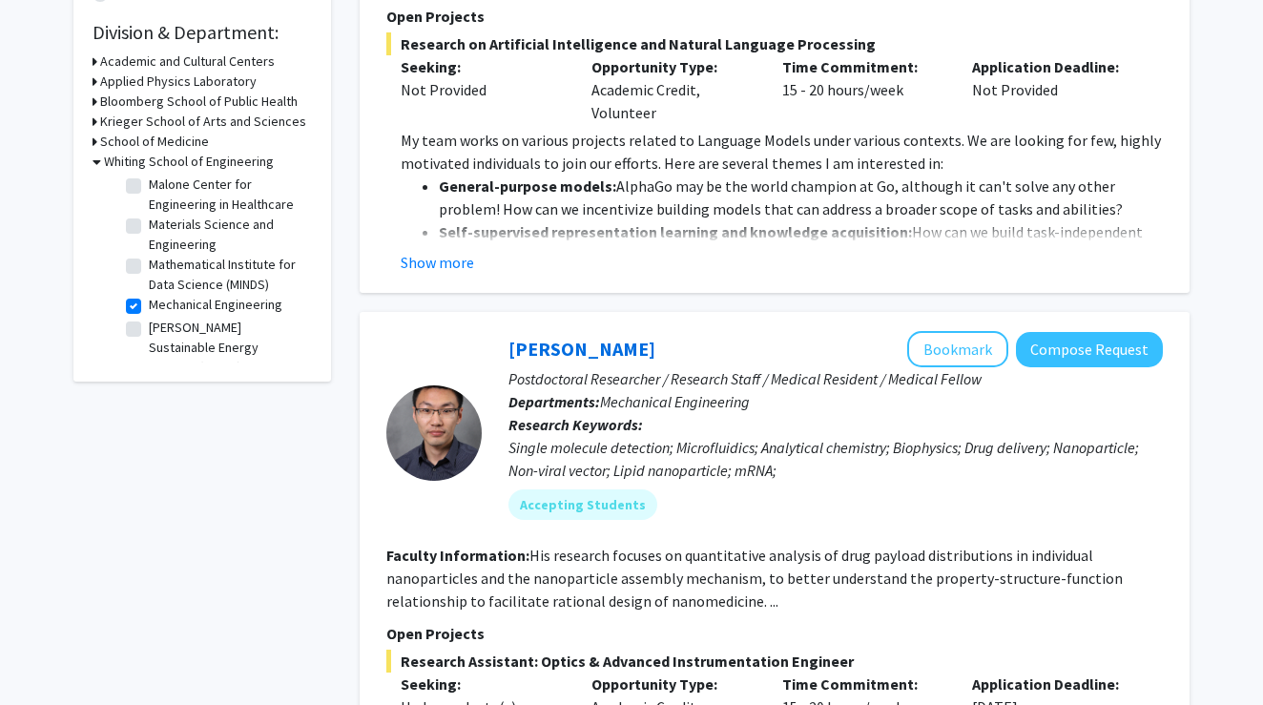
click at [149, 315] on label "Mechanical Engineering" at bounding box center [216, 305] width 134 height 20
click at [149, 307] on input "Mechanical Engineering" at bounding box center [155, 301] width 12 height 12
checkbox input "false"
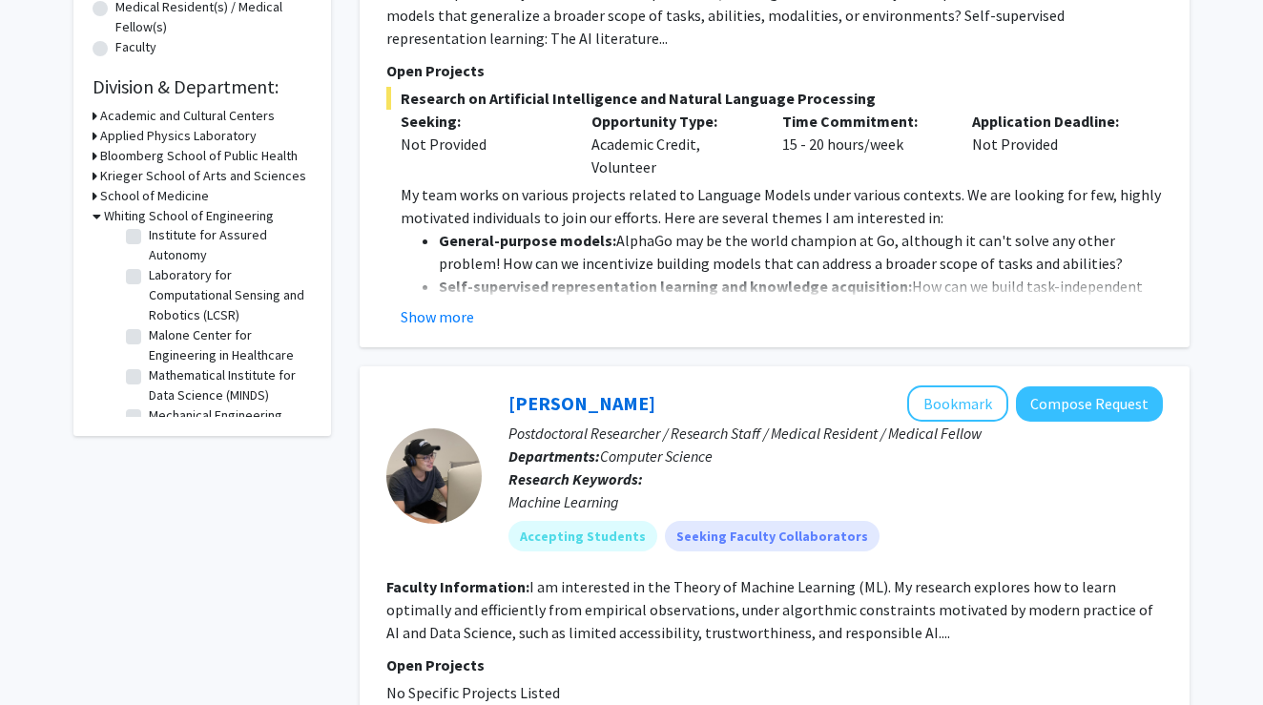
scroll to position [301, 0]
click at [208, 346] on label "Malone Center for Engineering in Healthcare" at bounding box center [228, 342] width 158 height 40
click at [161, 335] on input "Malone Center for Engineering in Healthcare" at bounding box center [155, 328] width 12 height 12
checkbox input "true"
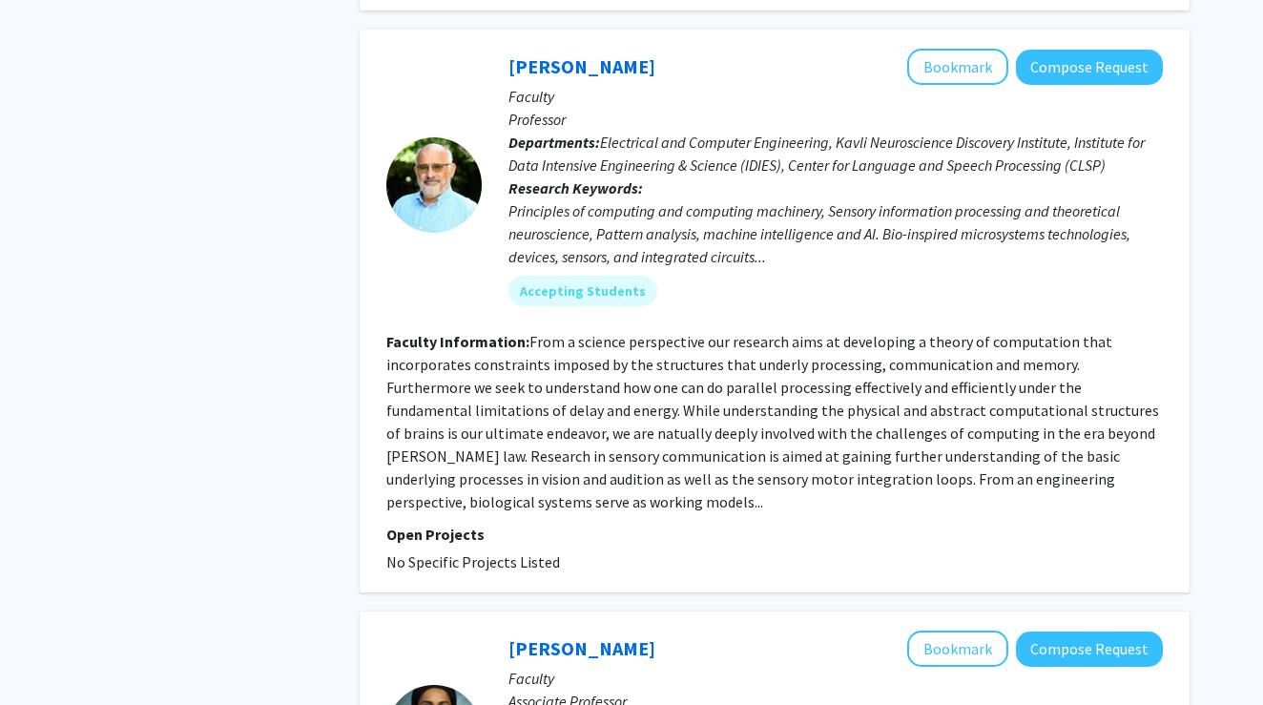
scroll to position [2294, 0]
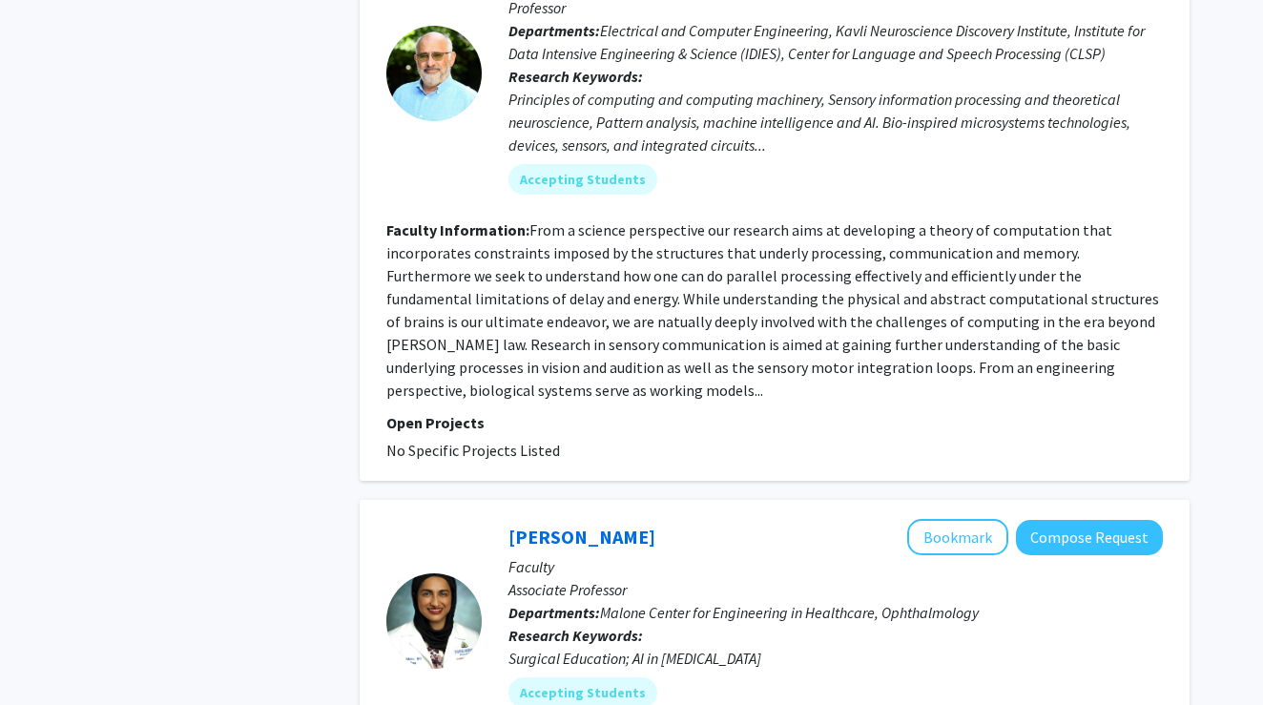
drag, startPoint x: 715, startPoint y: 365, endPoint x: 529, endPoint y: 206, distance: 244.9
click at [529, 218] on section "Faculty Information: From a science perspective our research aims at developing…" at bounding box center [774, 309] width 777 height 183
click at [356, 398] on div "Search Page 1 of 11 ( 104 total faculty/staff results) ✓ Bookmarked [PERSON_NAM…" at bounding box center [774, 416] width 859 height 5255
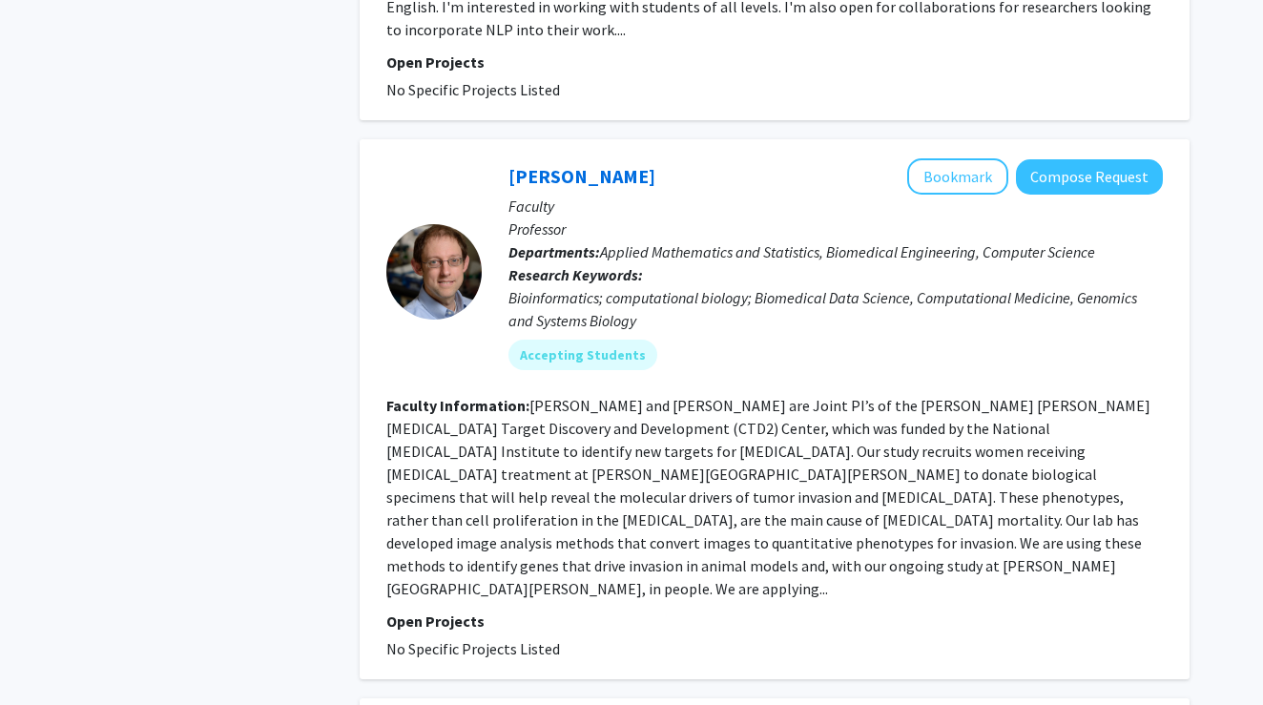
scroll to position [3989, 0]
drag, startPoint x: 530, startPoint y: 388, endPoint x: 1176, endPoint y: 541, distance: 663.7
click at [1176, 541] on div "[PERSON_NAME] Bookmark Compose Request Faculty Professor Departments: Applied M…" at bounding box center [775, 409] width 830 height 540
click at [729, 411] on fg-read-more "[PERSON_NAME] and [PERSON_NAME] are Joint PI’s of the [PERSON_NAME] [PERSON_NAM…" at bounding box center [768, 497] width 764 height 202
click at [965, 158] on button "Bookmark" at bounding box center [957, 176] width 101 height 36
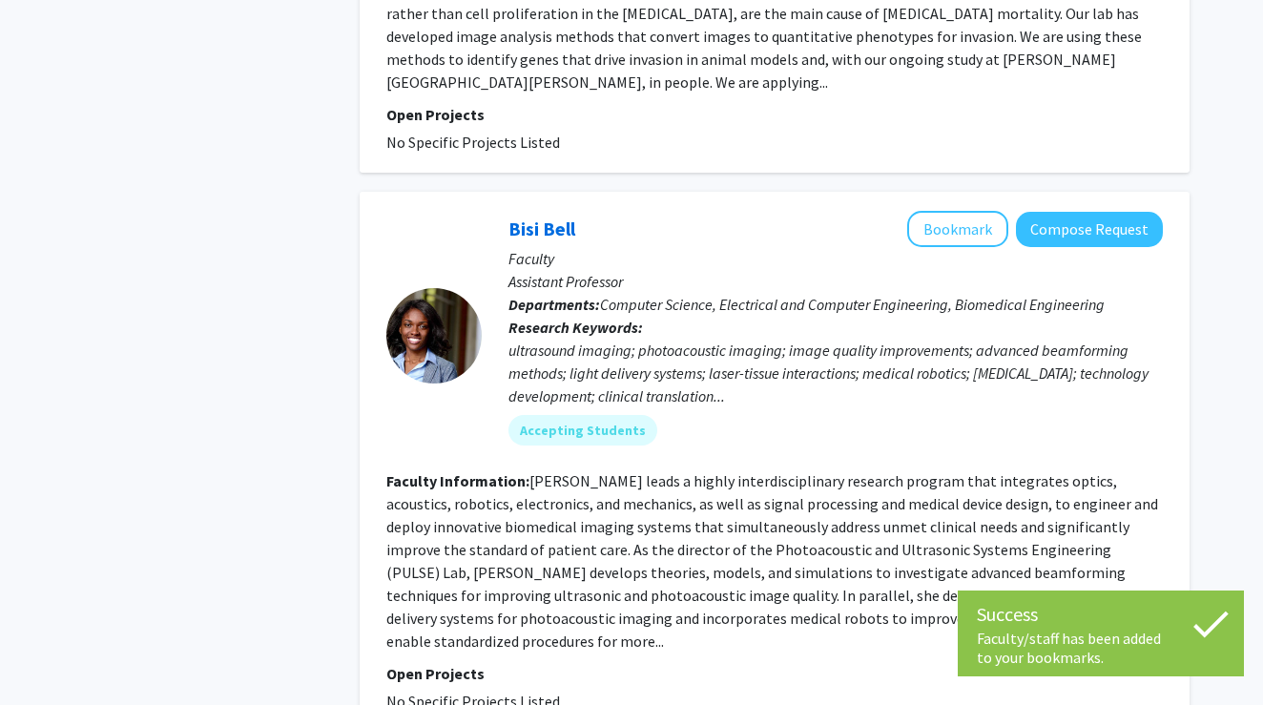
scroll to position [4540, 0]
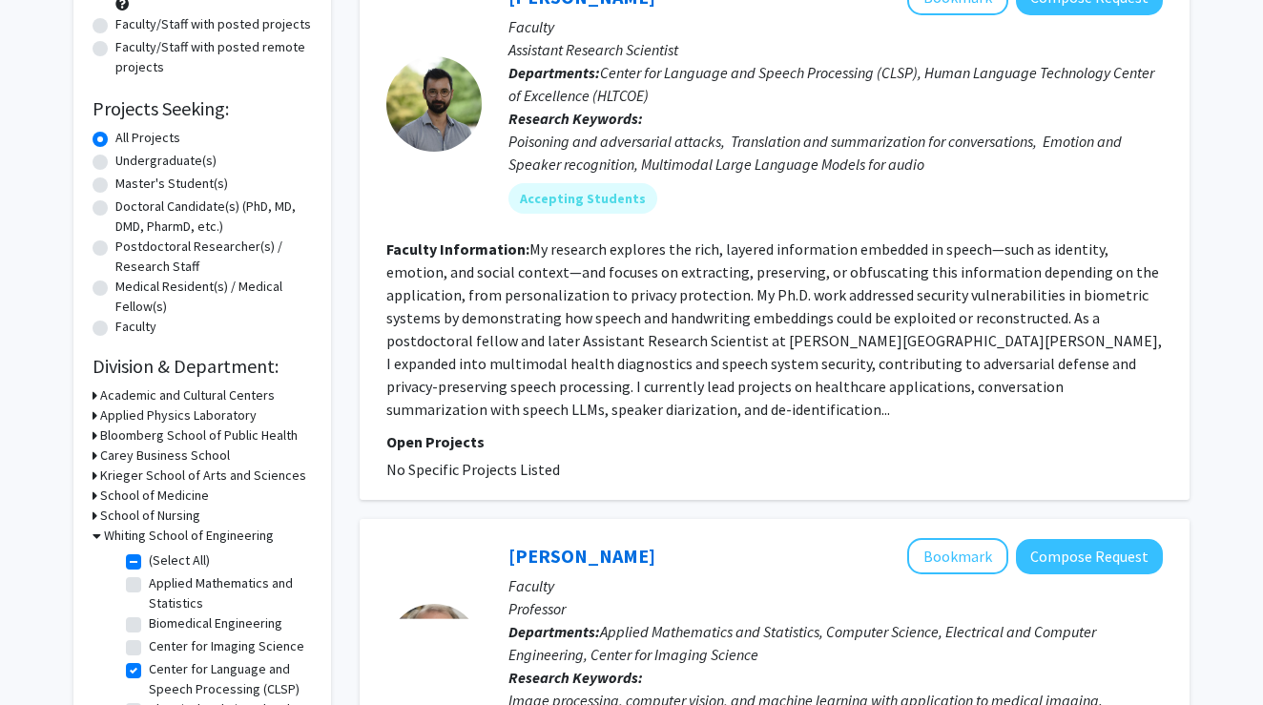
scroll to position [277, 0]
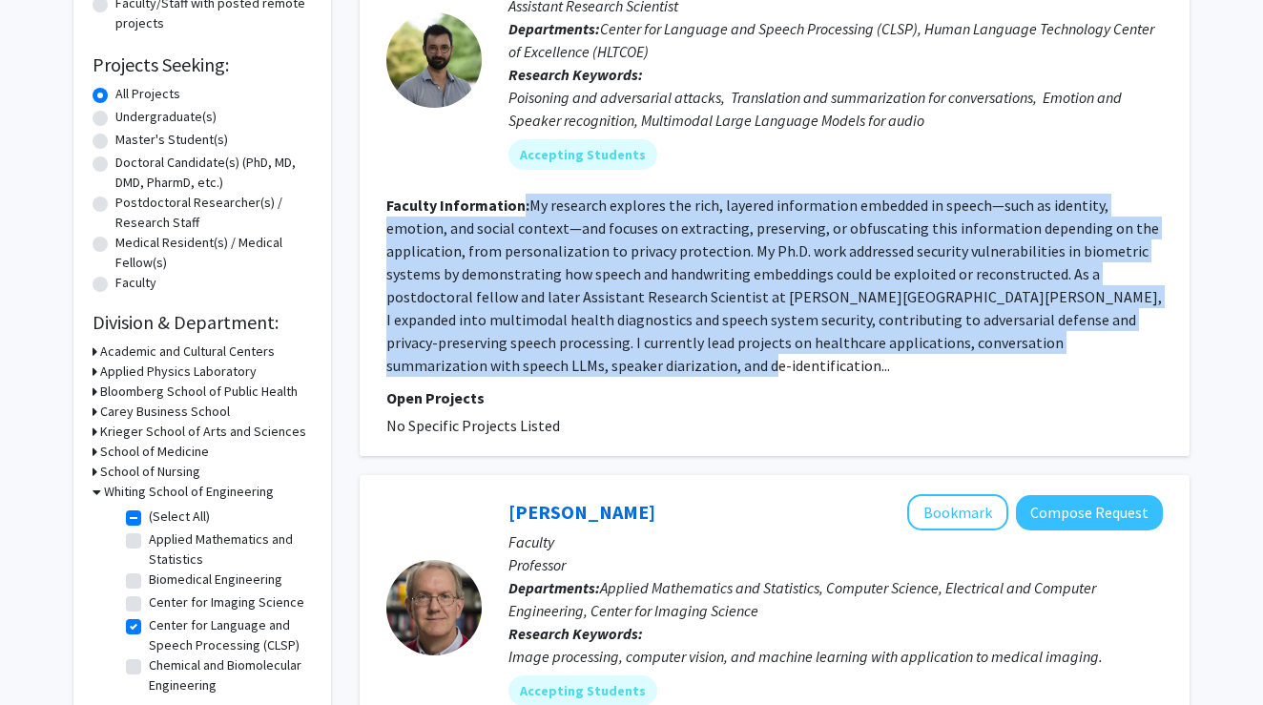
drag, startPoint x: 635, startPoint y: 370, endPoint x: 521, endPoint y: 215, distance: 193.1
click at [521, 215] on section "Faculty Information: My research explores the rich, layered information embedde…" at bounding box center [774, 285] width 777 height 183
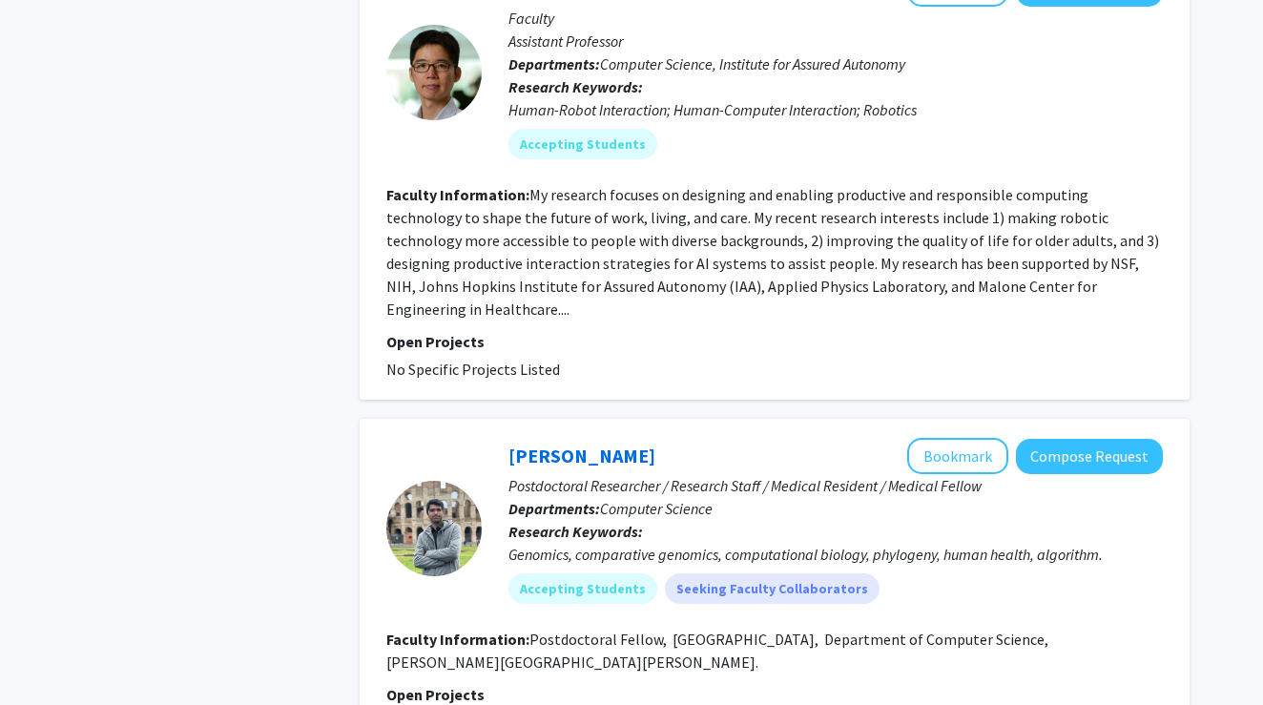
scroll to position [2373, 0]
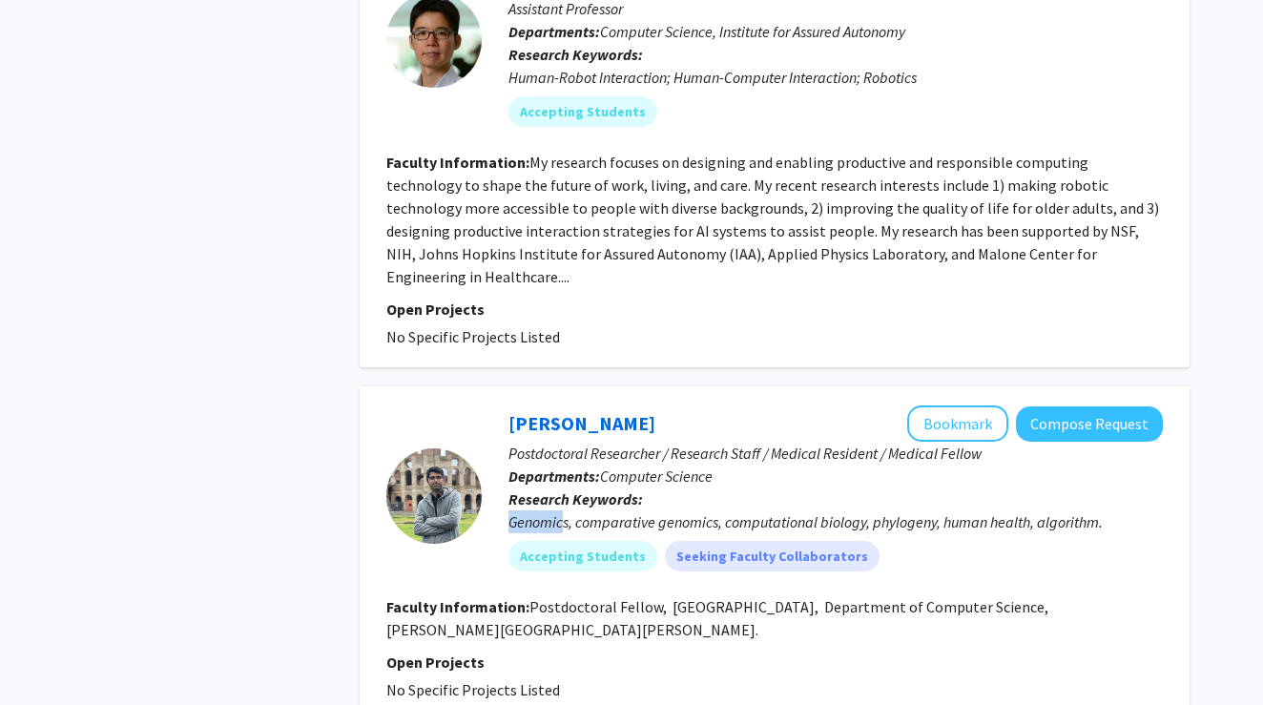
drag, startPoint x: 509, startPoint y: 458, endPoint x: 566, endPoint y: 458, distance: 57.2
click at [566, 510] on div "Genomics, comparative genomics, computational biology, phylogeny, human health,…" at bounding box center [836, 521] width 654 height 23
click at [547, 561] on fg-search-faculty "[PERSON_NAME] Bookmark Compose Request Postdoctoral Researcher / Research Staff…" at bounding box center [774, 553] width 777 height 296
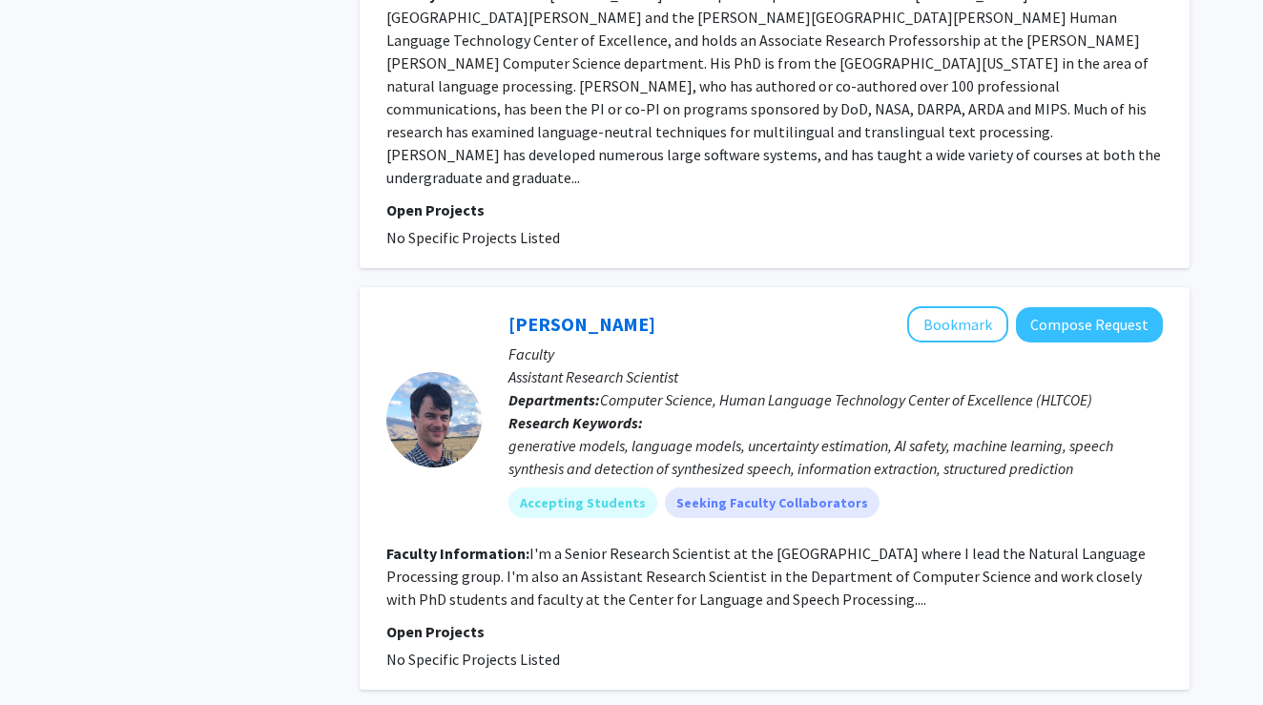
scroll to position [4445, 0]
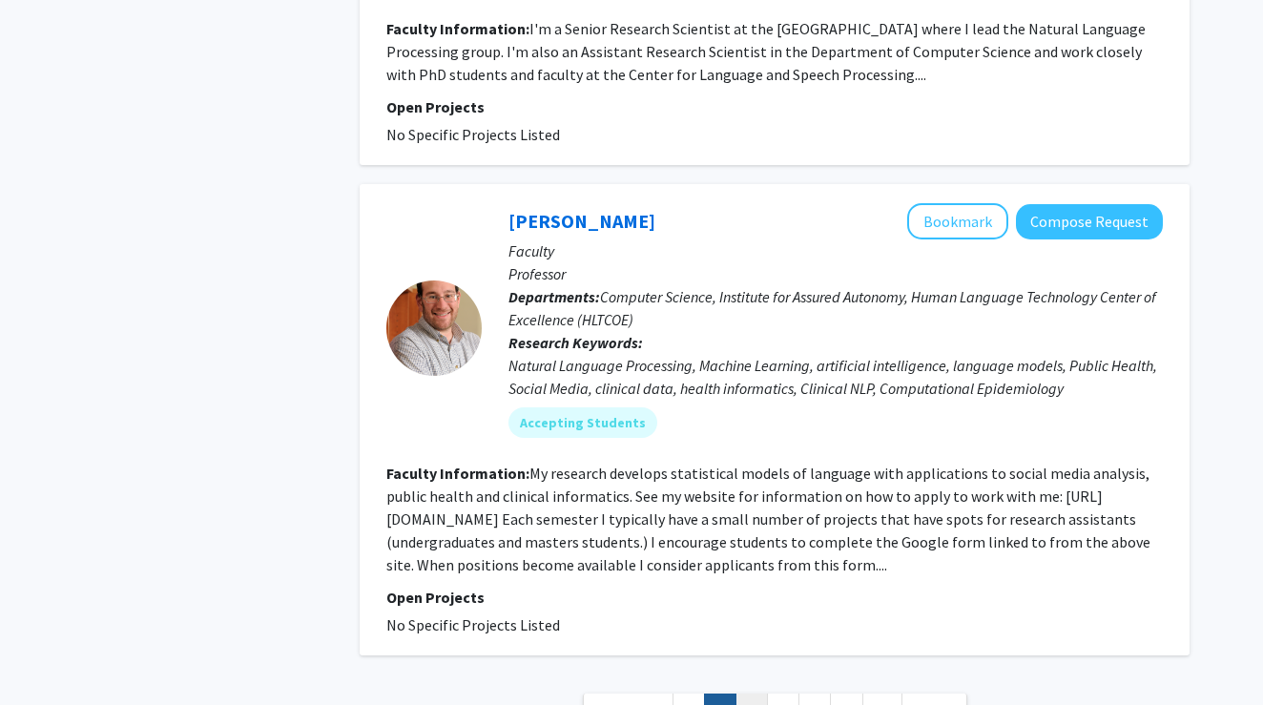
click at [754, 694] on link "3" at bounding box center [752, 710] width 32 height 33
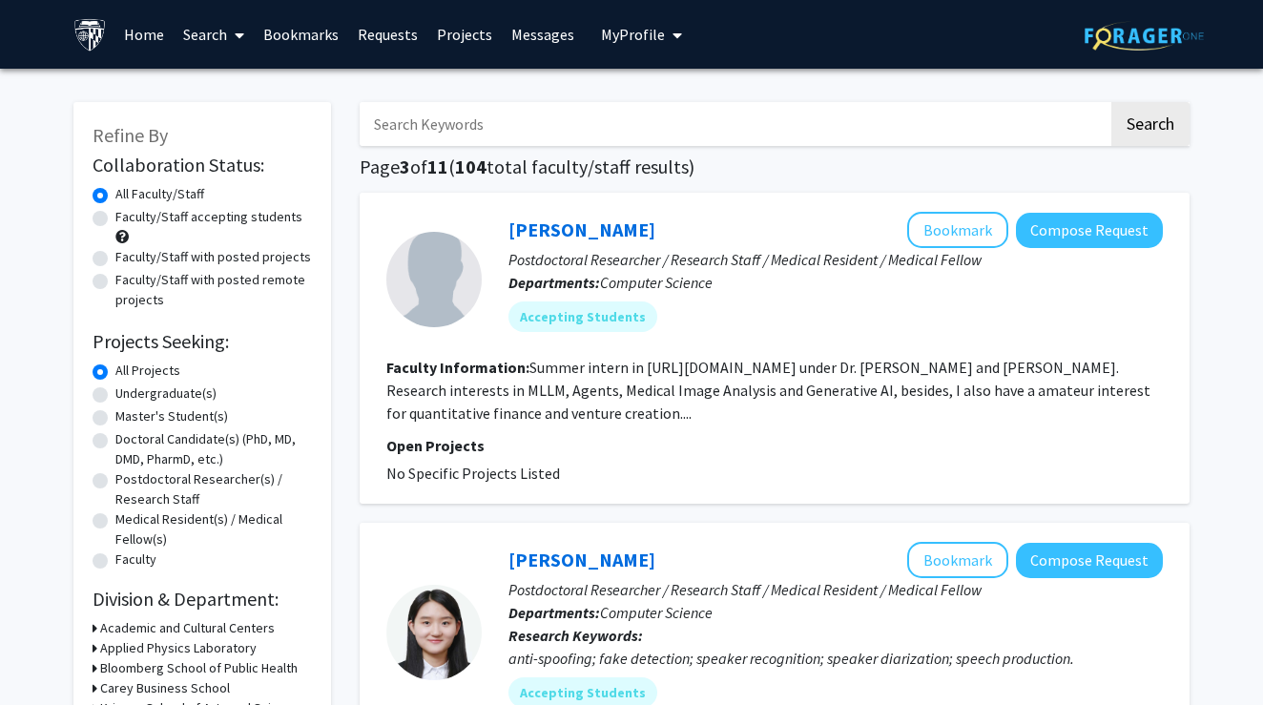
click at [560, 121] on input "Search Keywords" at bounding box center [734, 124] width 749 height 44
type input "[PERSON_NAME]"
click at [1150, 127] on button "Search" at bounding box center [1150, 124] width 78 height 44
checkbox input "false"
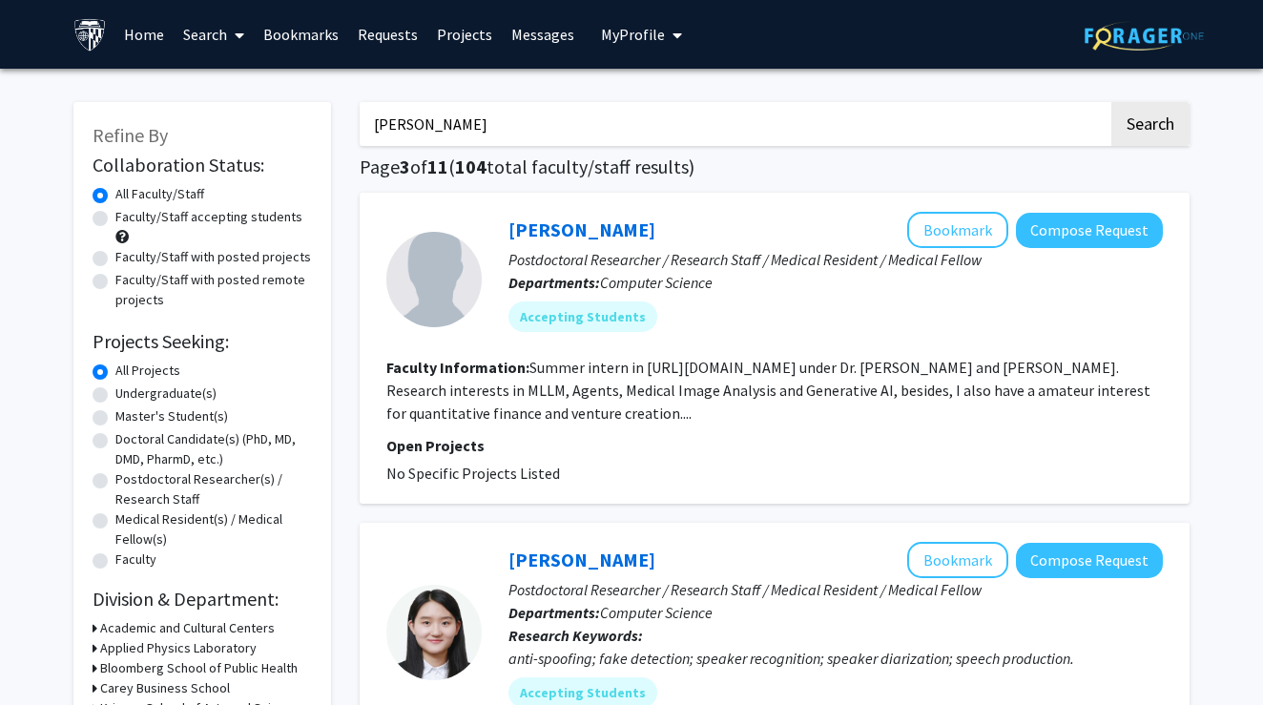
checkbox input "false"
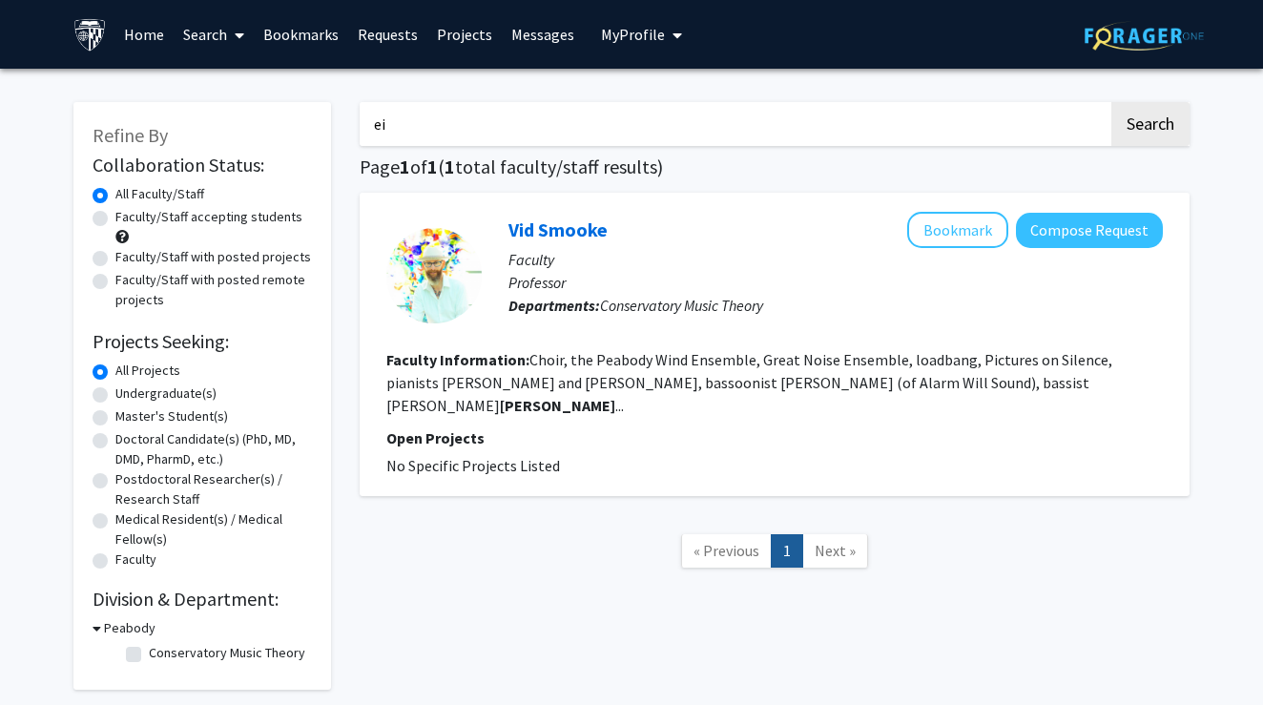
type input "e"
type input "[PERSON_NAME]"
click at [1150, 127] on button "Search" at bounding box center [1150, 124] width 78 height 44
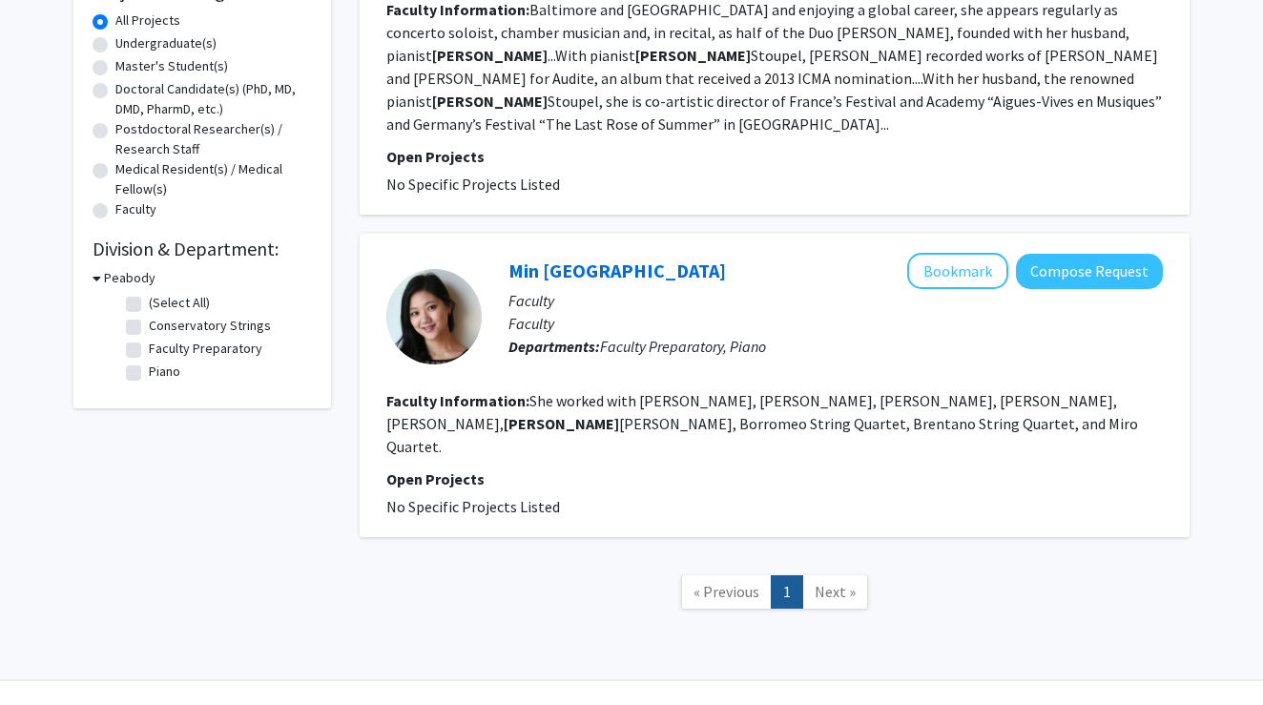
scroll to position [349, 0]
